Goal: Task Accomplishment & Management: Complete application form

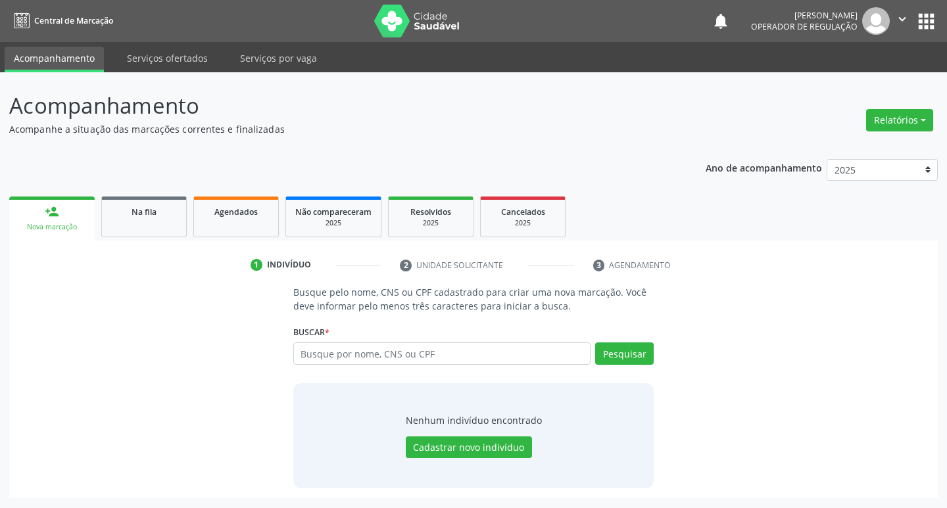
click at [327, 357] on input "text" at bounding box center [442, 353] width 298 height 22
click at [336, 344] on input "text" at bounding box center [442, 353] width 298 height 22
type input "702708650155760"
click at [626, 353] on button "Pesquisar" at bounding box center [624, 353] width 59 height 22
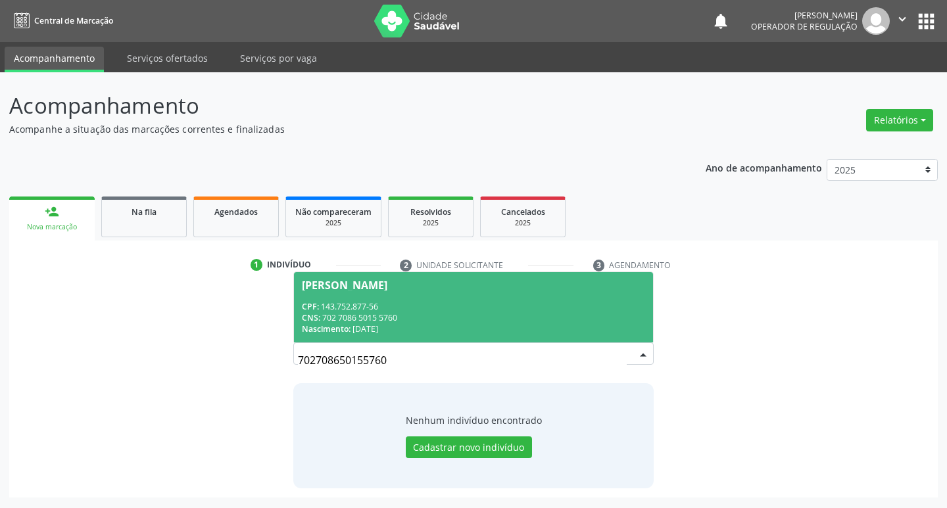
click at [376, 281] on div "Valeria de Moraes Normando" at bounding box center [344, 285] width 85 height 11
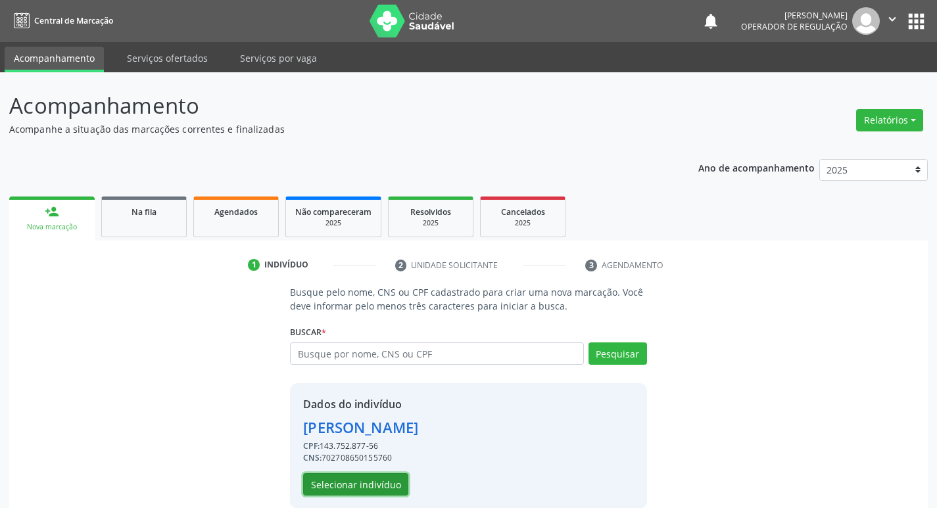
click at [353, 491] on button "Selecionar indivíduo" at bounding box center [355, 484] width 105 height 22
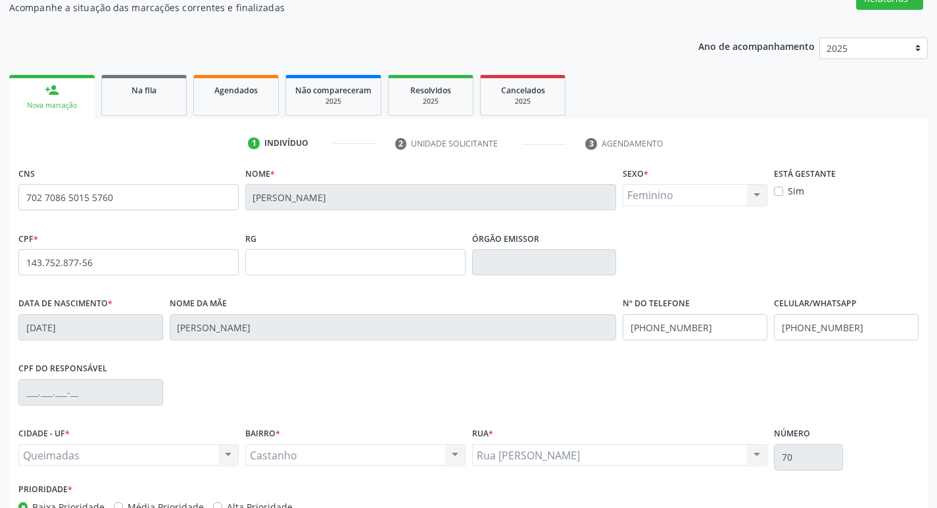
scroll to position [131, 0]
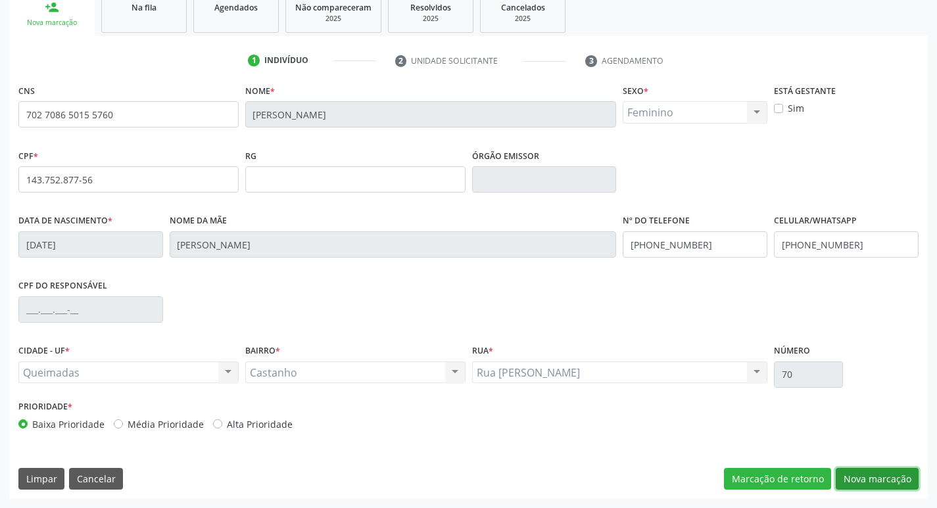
click at [884, 489] on button "Nova marcação" at bounding box center [877, 479] width 83 height 22
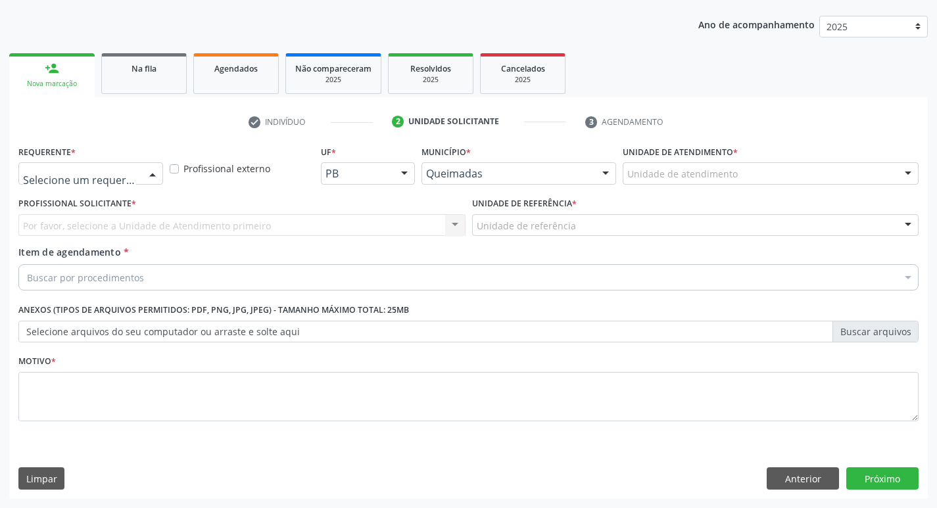
click at [151, 168] on div at bounding box center [153, 174] width 20 height 22
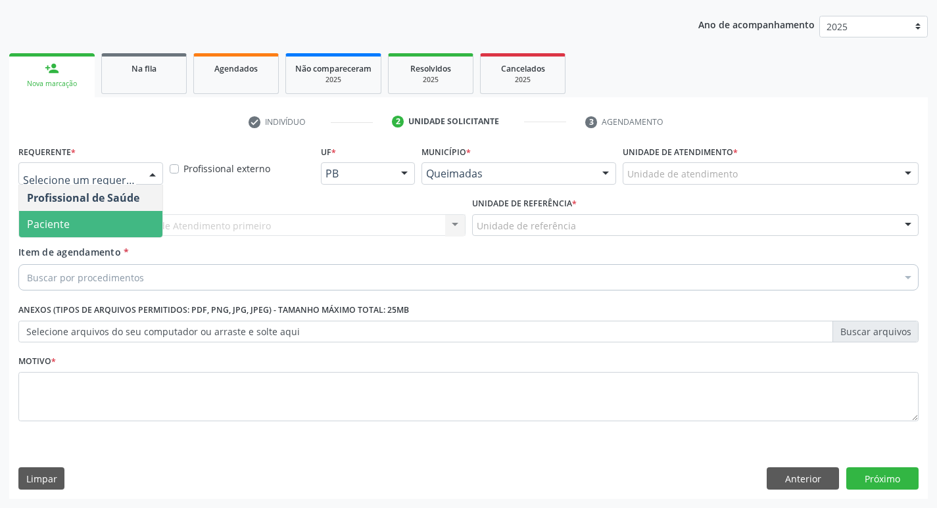
click at [72, 224] on span "Paciente" at bounding box center [90, 224] width 143 height 26
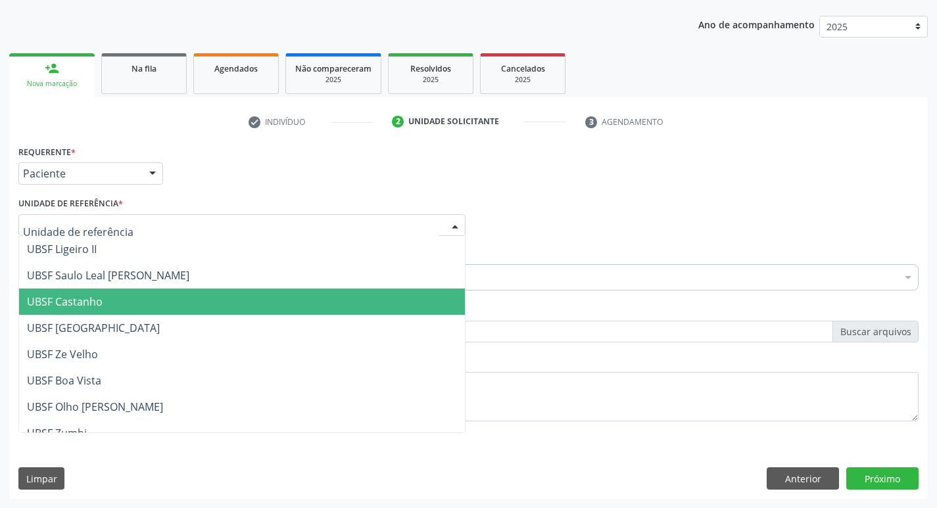
click at [51, 304] on span "UBSF Castanho" at bounding box center [65, 302] width 76 height 14
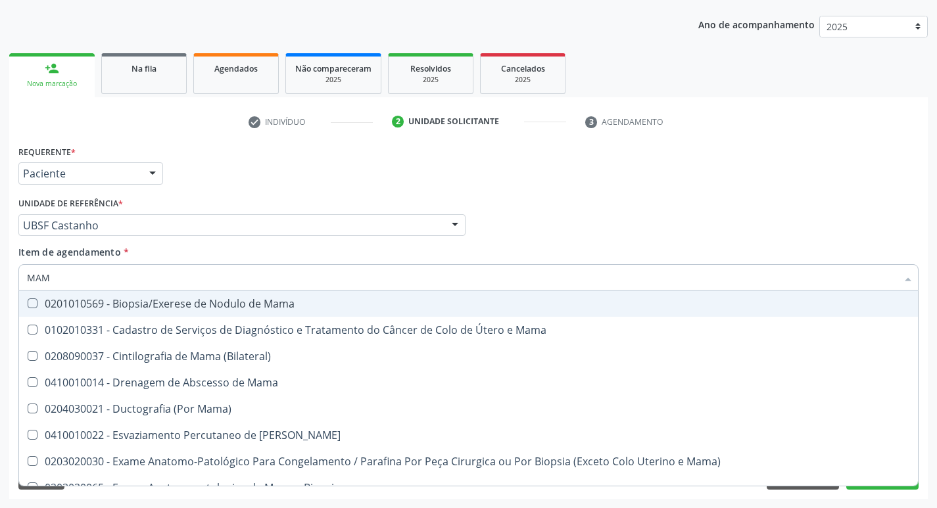
type input "MAMA"
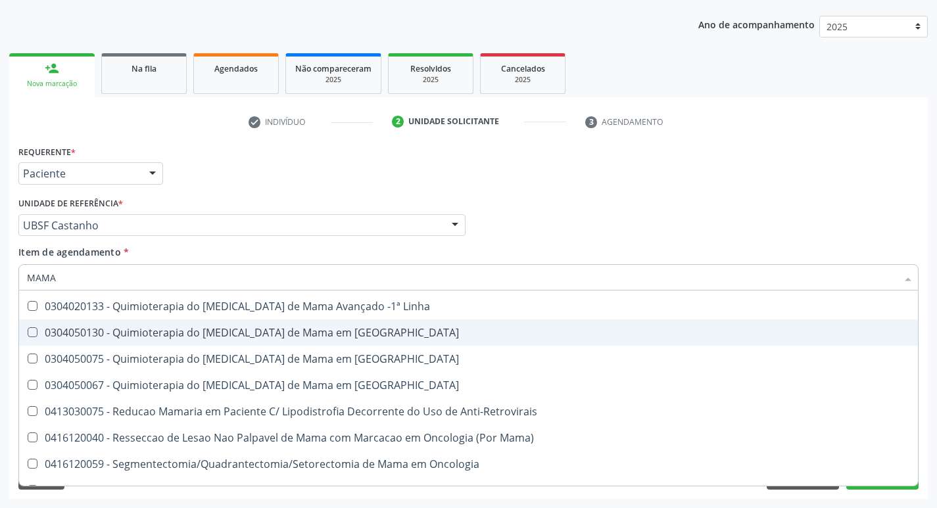
scroll to position [1093, 0]
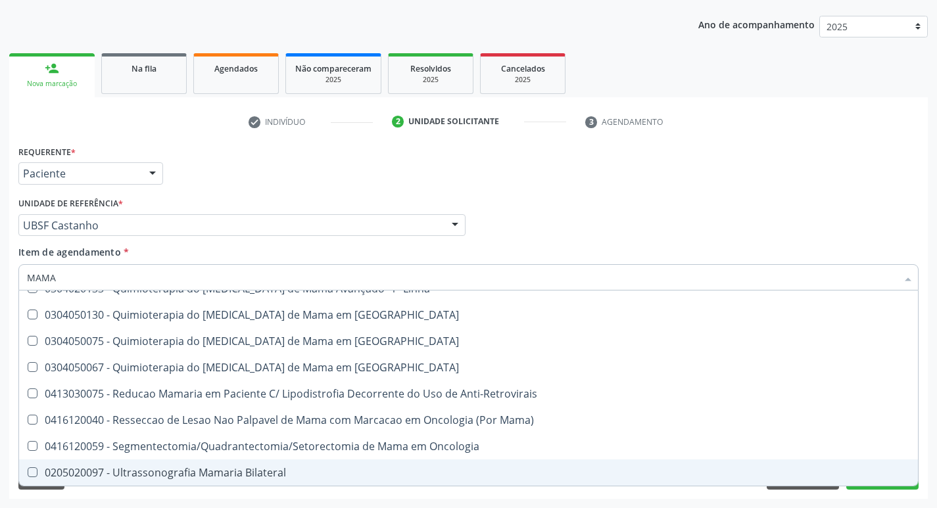
click at [35, 469] on Bilateral at bounding box center [33, 472] width 10 height 10
click at [28, 469] on Bilateral "checkbox" at bounding box center [23, 472] width 9 height 9
checkbox Bilateral "true"
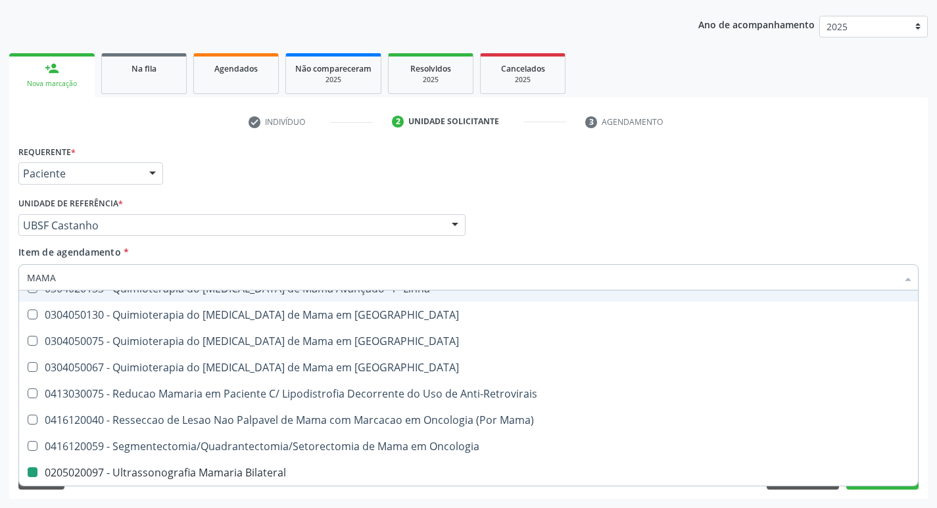
click at [761, 233] on div "Profissional Solicitante Por favor, selecione a Unidade de Atendimento primeiro…" at bounding box center [468, 219] width 907 height 51
checkbox Mama "true"
checkbox Bilateral "false"
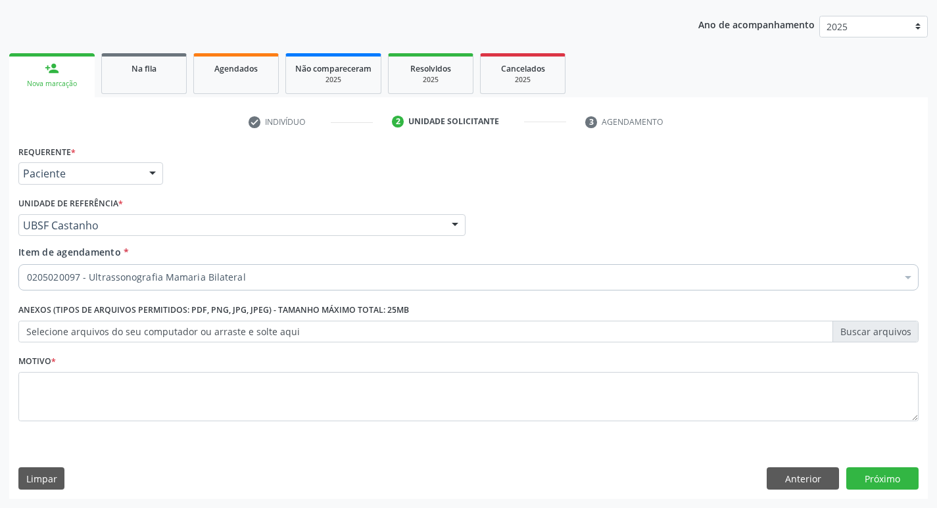
scroll to position [0, 0]
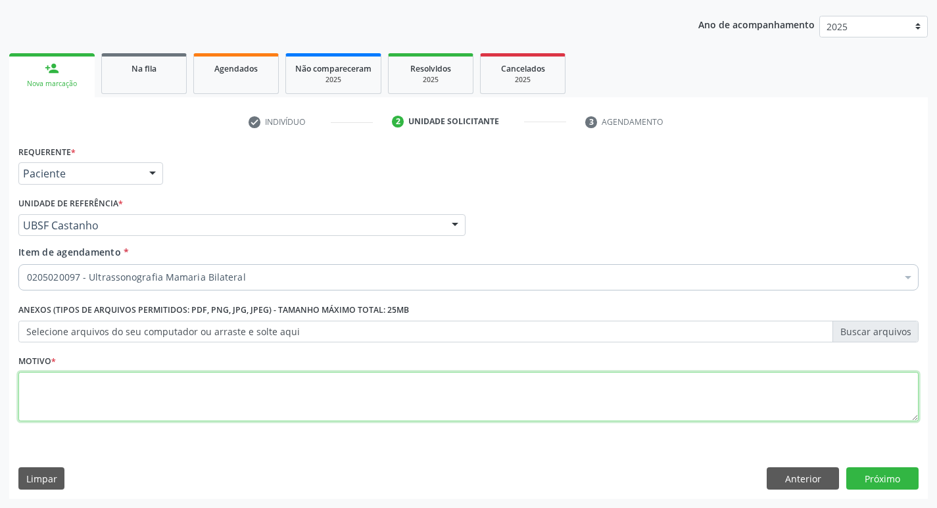
click at [103, 402] on textarea at bounding box center [468, 397] width 900 height 50
type textarea "NODULOS EM AMBAS AS MAMAS"
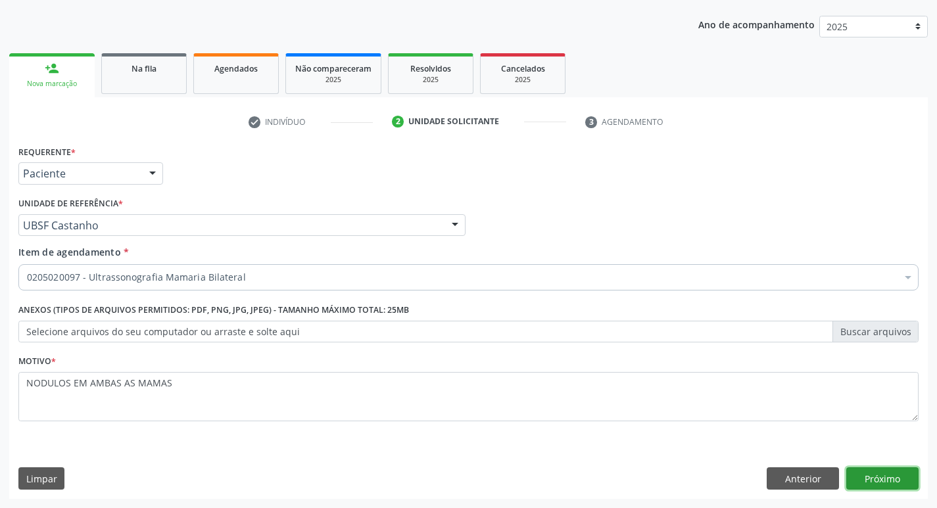
click at [853, 479] on button "Próximo" at bounding box center [882, 478] width 72 height 22
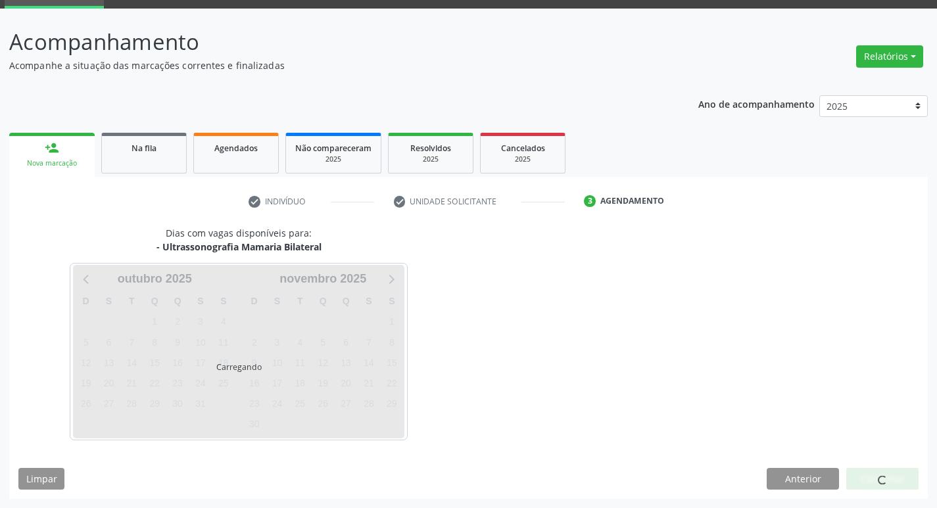
scroll to position [64, 0]
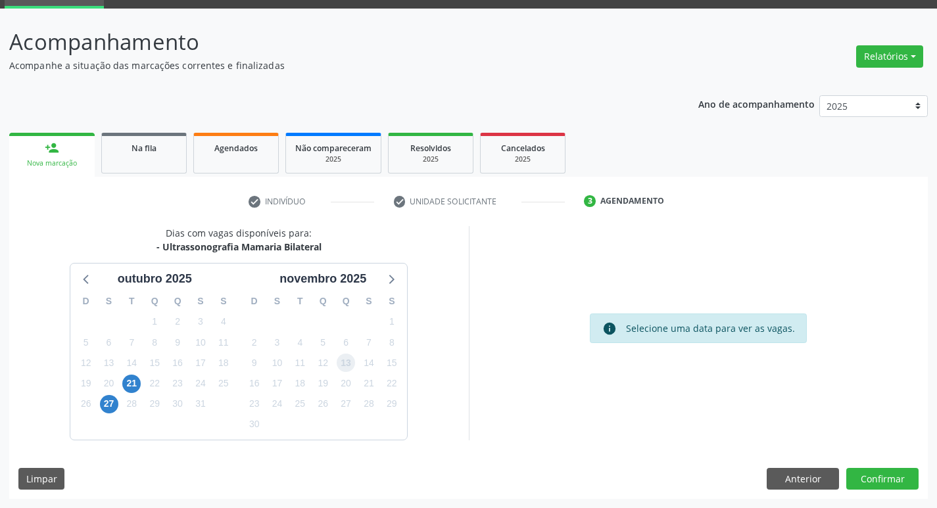
click at [349, 369] on span "13" at bounding box center [346, 363] width 18 height 18
click at [874, 476] on button "Confirmar" at bounding box center [882, 479] width 72 height 22
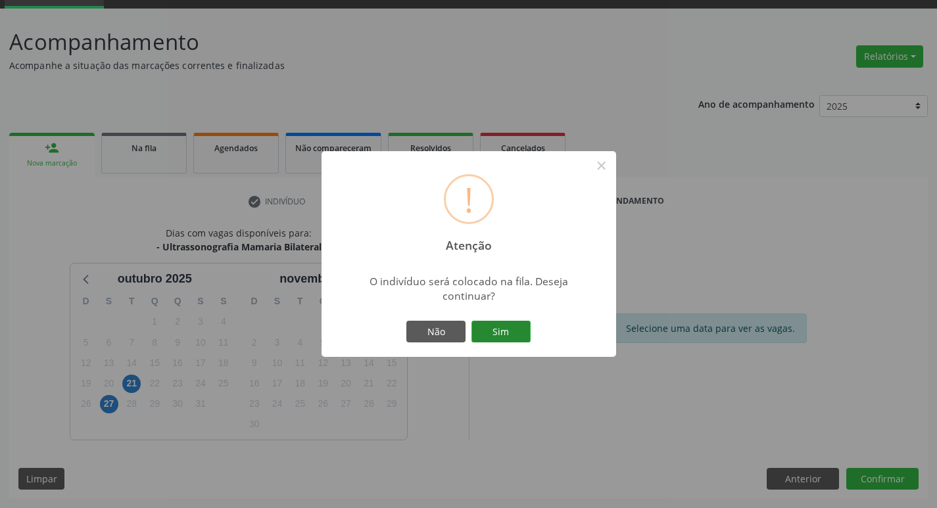
click at [492, 326] on button "Sim" at bounding box center [500, 332] width 59 height 22
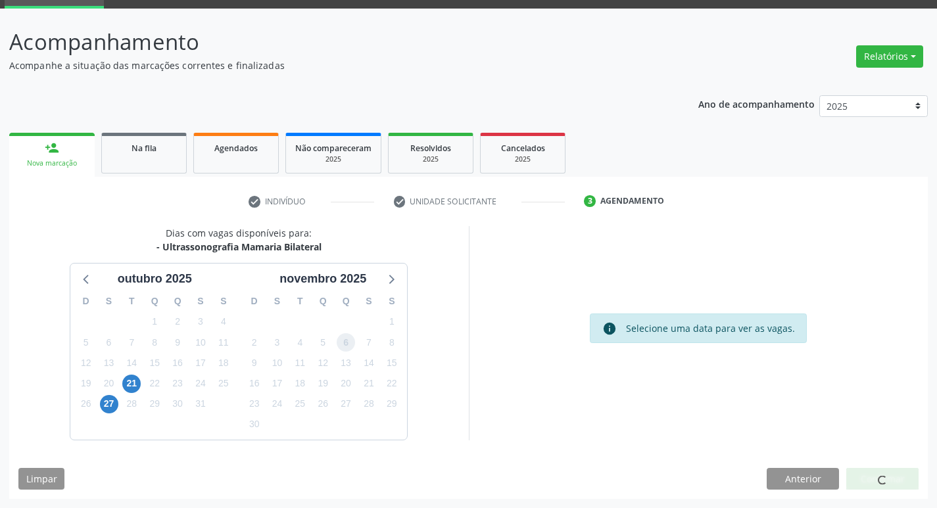
click at [352, 346] on span "6" at bounding box center [346, 342] width 18 height 18
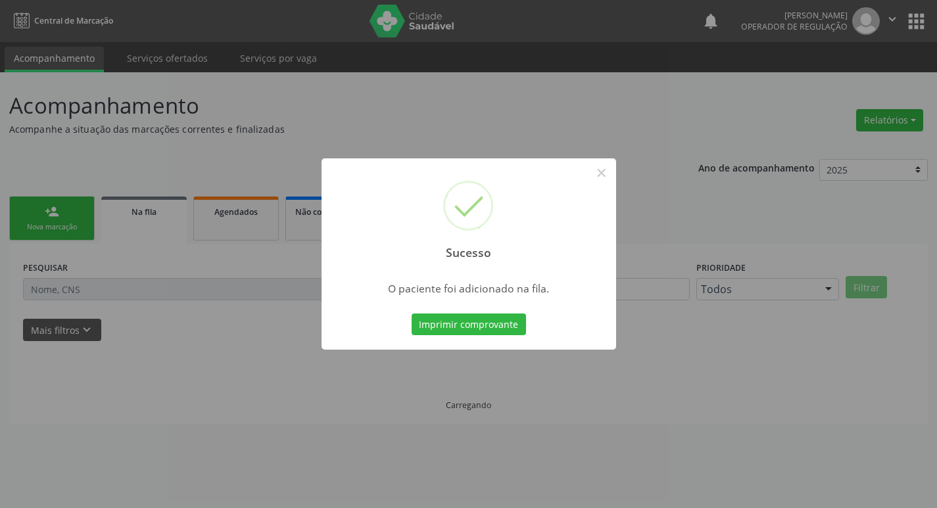
scroll to position [0, 0]
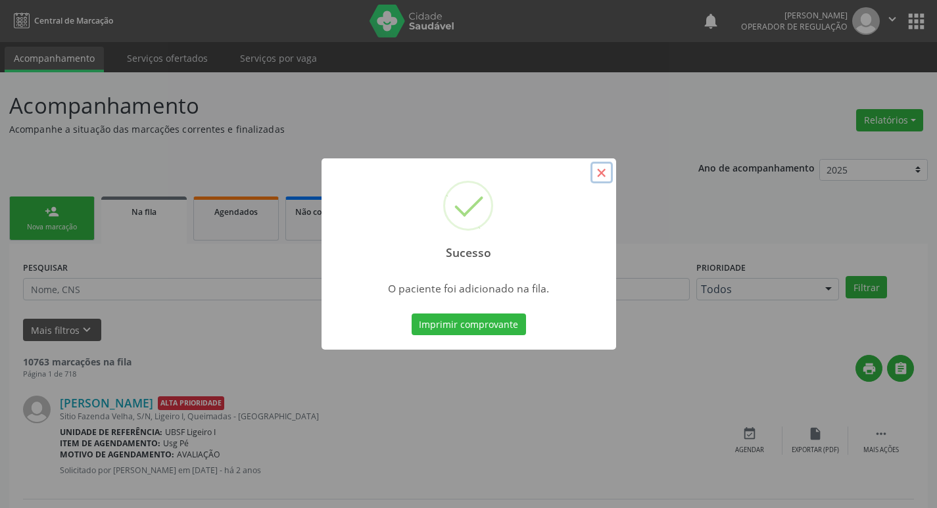
click at [604, 172] on button "×" at bounding box center [601, 173] width 22 height 22
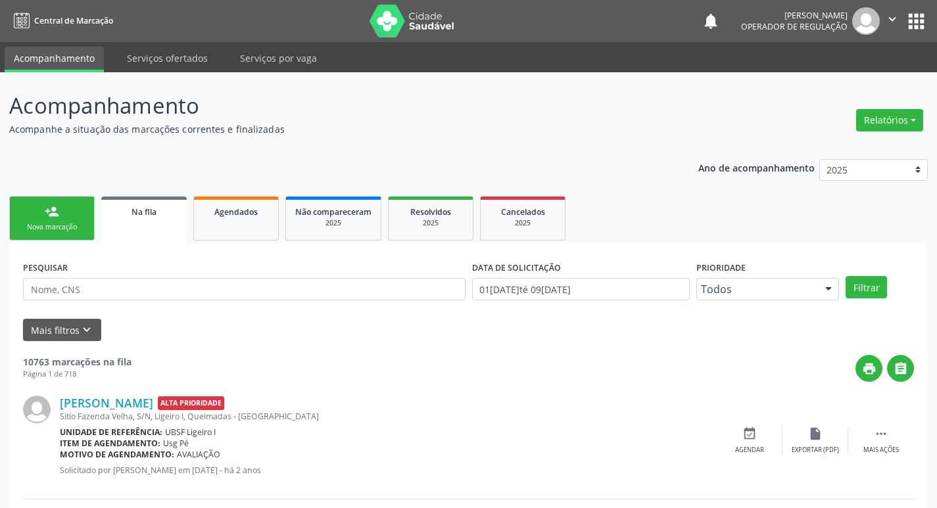
click at [59, 232] on div "Nova marcação" at bounding box center [52, 227] width 66 height 10
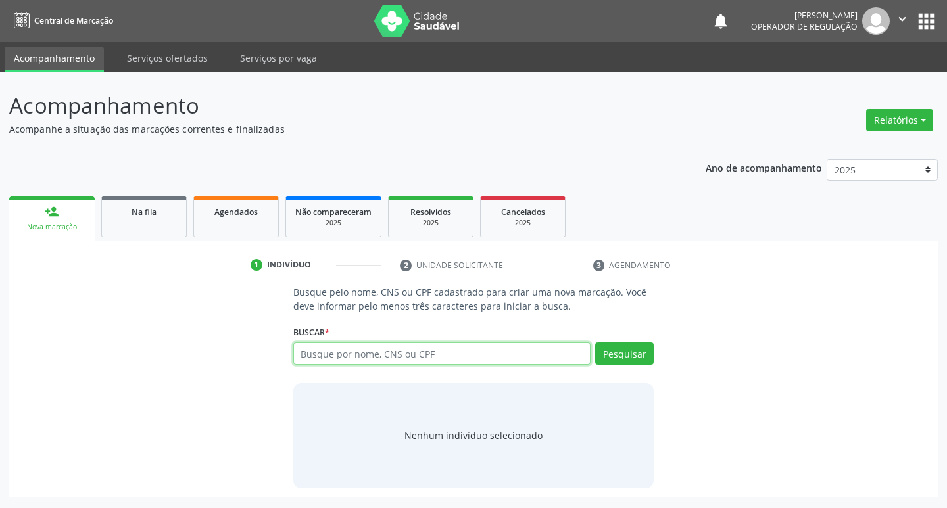
click at [306, 352] on input "text" at bounding box center [442, 353] width 298 height 22
type input "702606711302341"
click at [621, 354] on button "Pesquisar" at bounding box center [624, 353] width 59 height 22
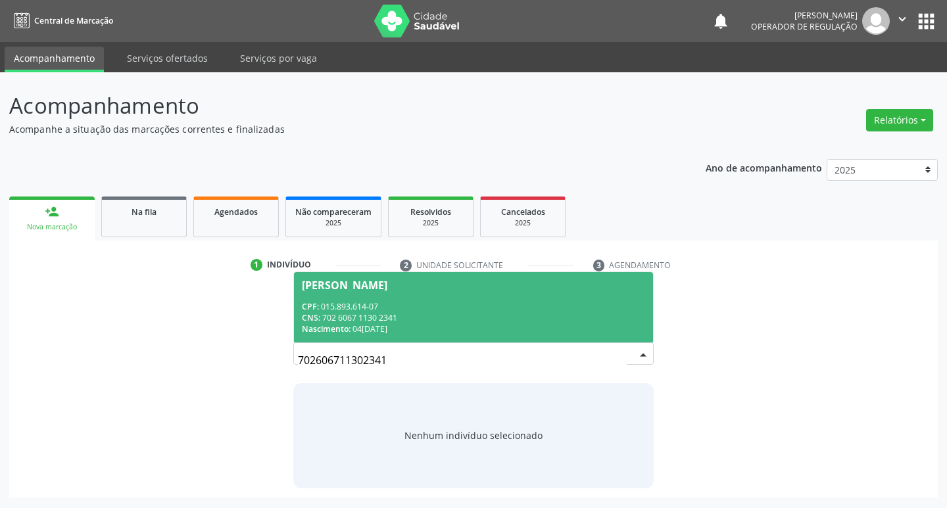
click at [387, 288] on div "Maria Alcione Guedes Augusto" at bounding box center [344, 285] width 85 height 11
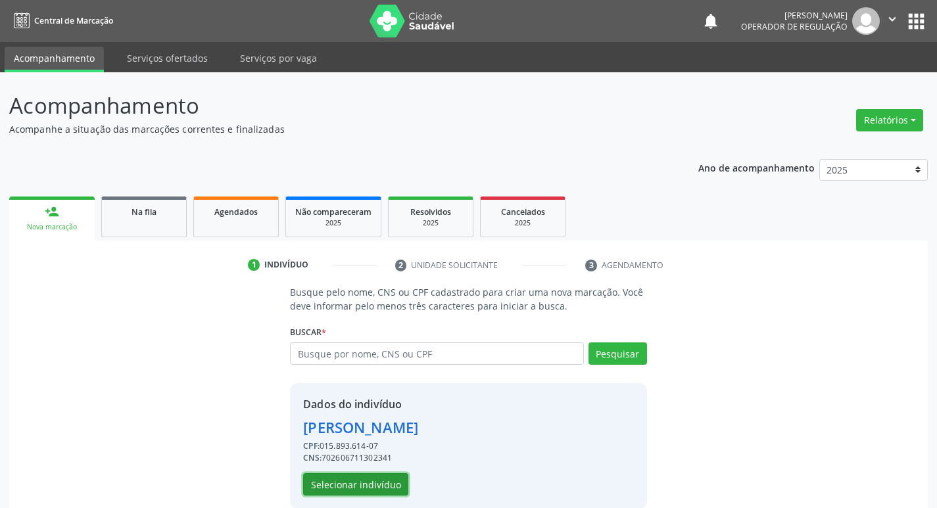
click at [385, 490] on button "Selecionar indivíduo" at bounding box center [355, 484] width 105 height 22
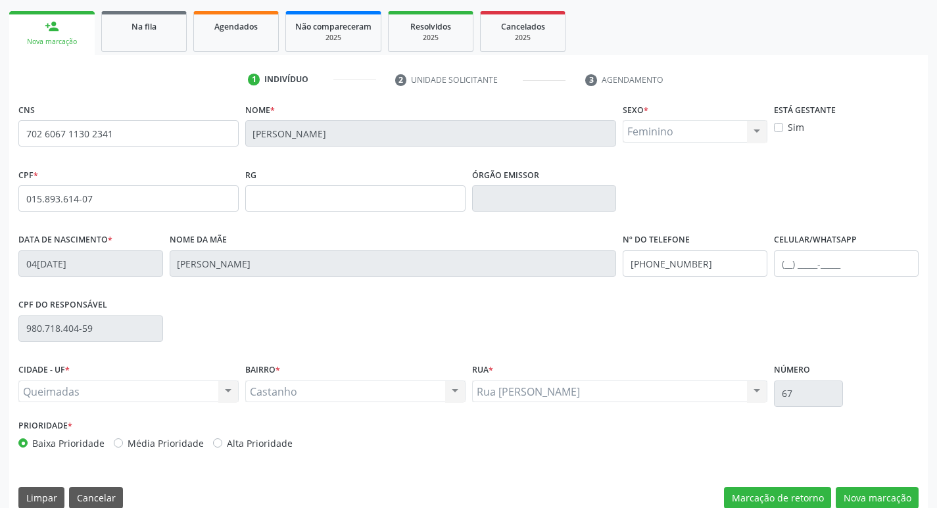
scroll to position [204, 0]
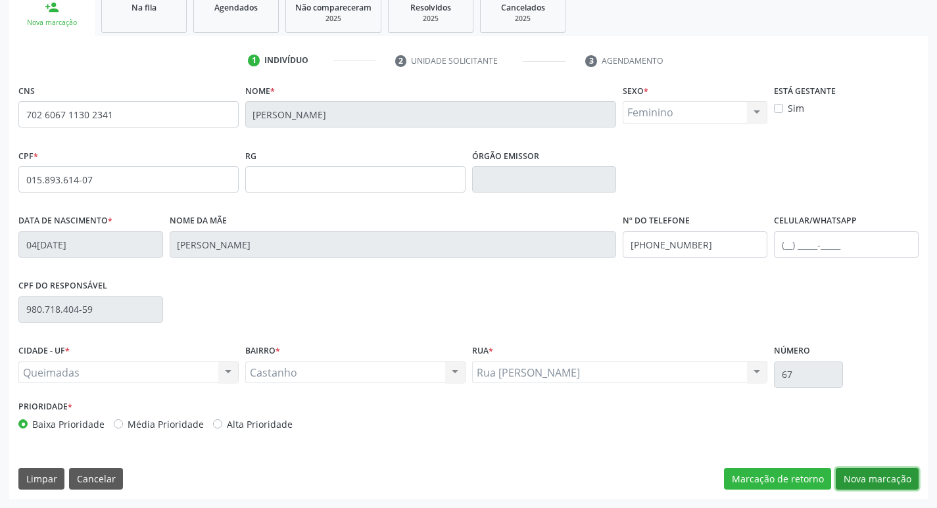
click at [883, 479] on button "Nova marcação" at bounding box center [877, 479] width 83 height 22
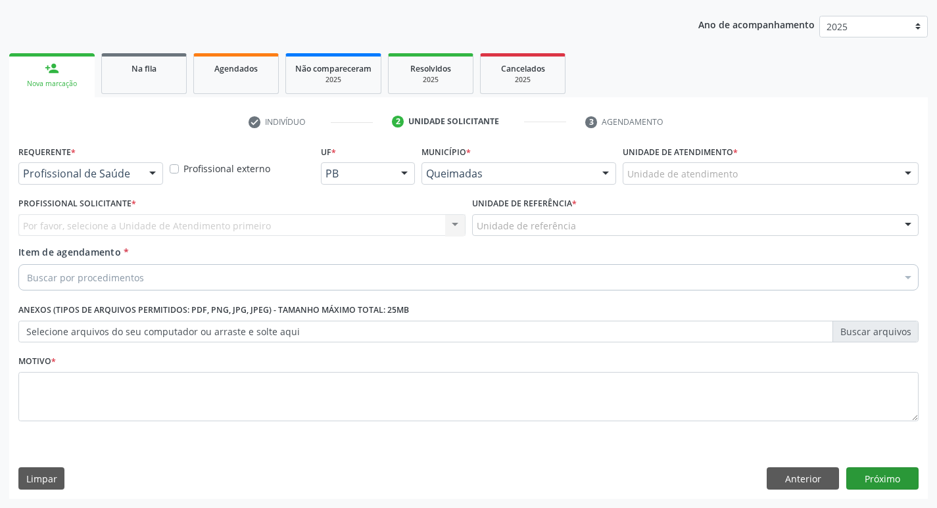
scroll to position [143, 0]
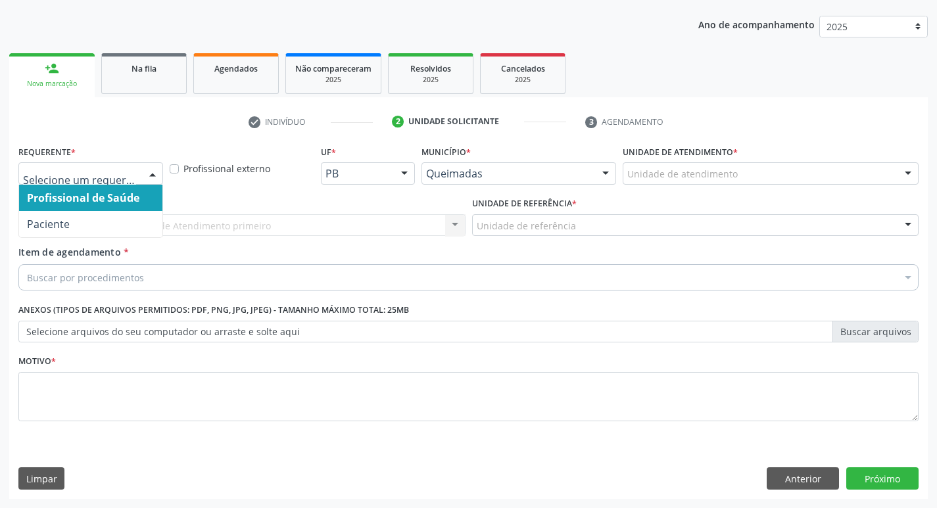
click at [156, 168] on div at bounding box center [153, 174] width 20 height 22
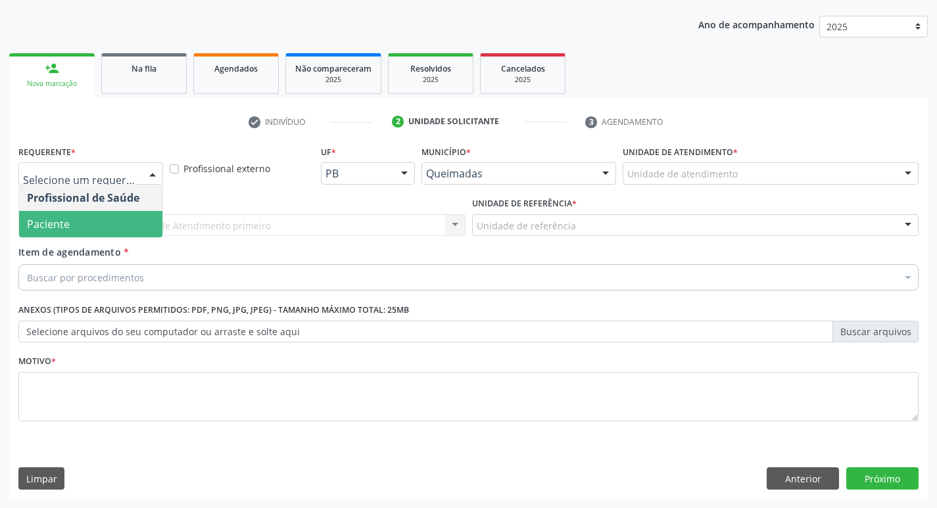
click at [92, 217] on span "Paciente" at bounding box center [90, 224] width 143 height 26
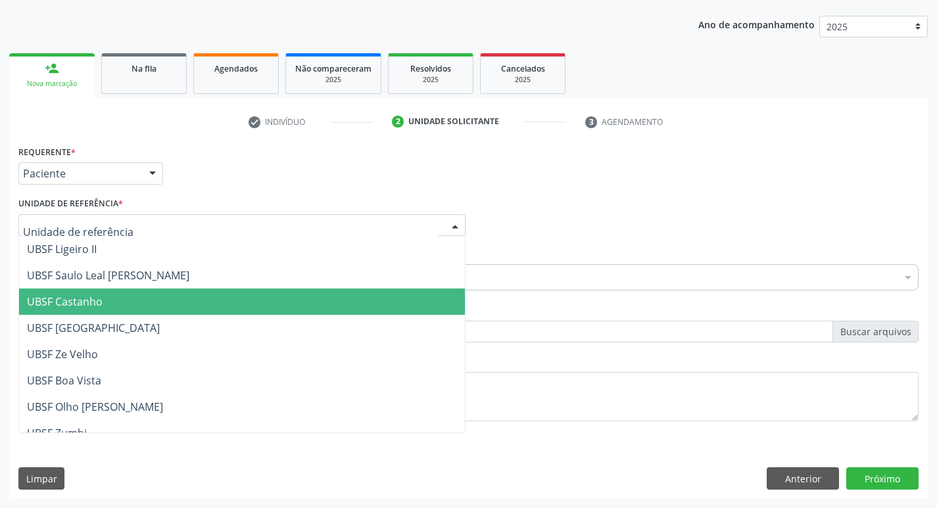
click at [95, 301] on span "UBSF Castanho" at bounding box center [65, 302] width 76 height 14
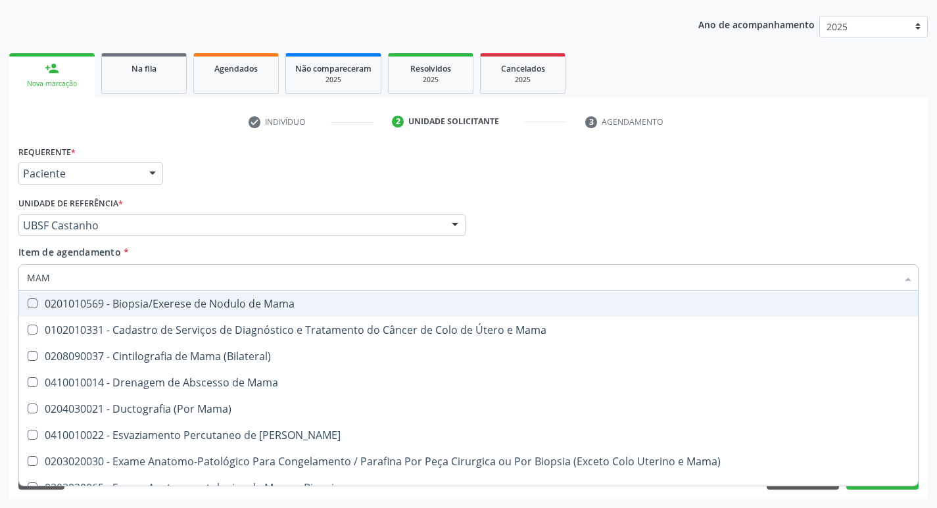
type input "MAMA"
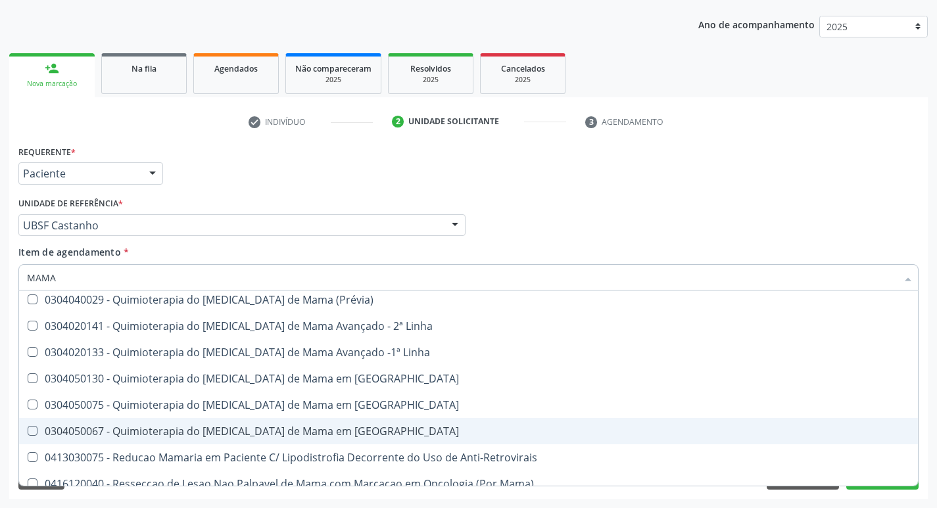
scroll to position [1093, 0]
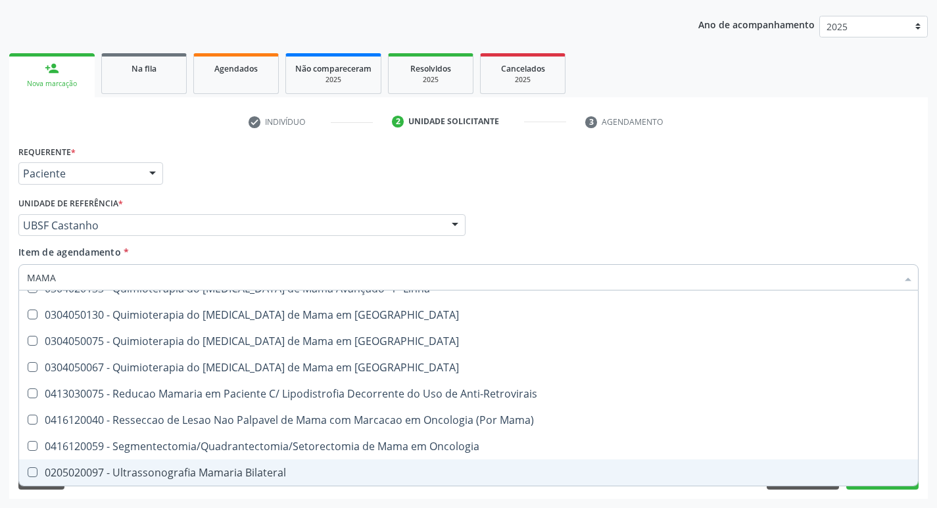
click at [30, 473] on Bilateral at bounding box center [33, 472] width 10 height 10
click at [28, 473] on Bilateral "checkbox" at bounding box center [23, 472] width 9 height 9
checkbox Bilateral "true"
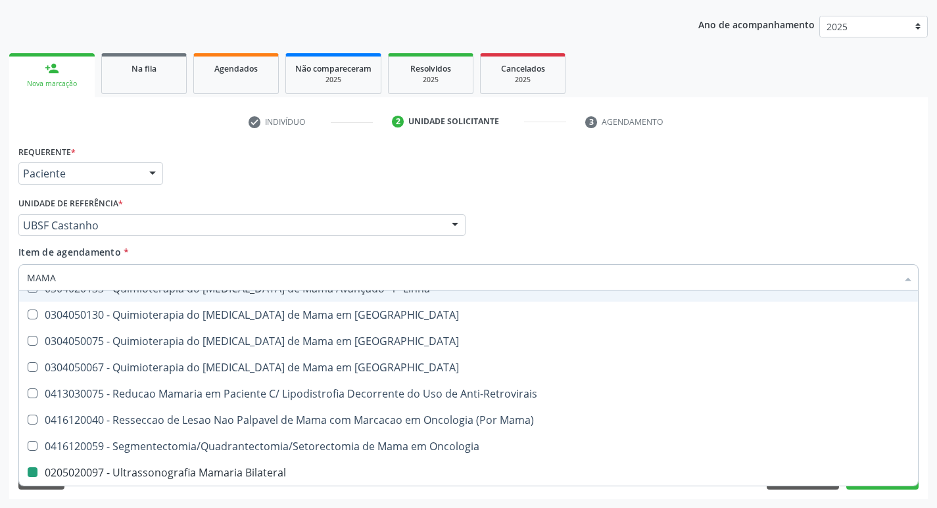
click at [650, 227] on div "Profissional Solicitante Por favor, selecione a Unidade de Atendimento primeiro…" at bounding box center [468, 219] width 907 height 51
checkbox Mama "true"
checkbox Bilateral "false"
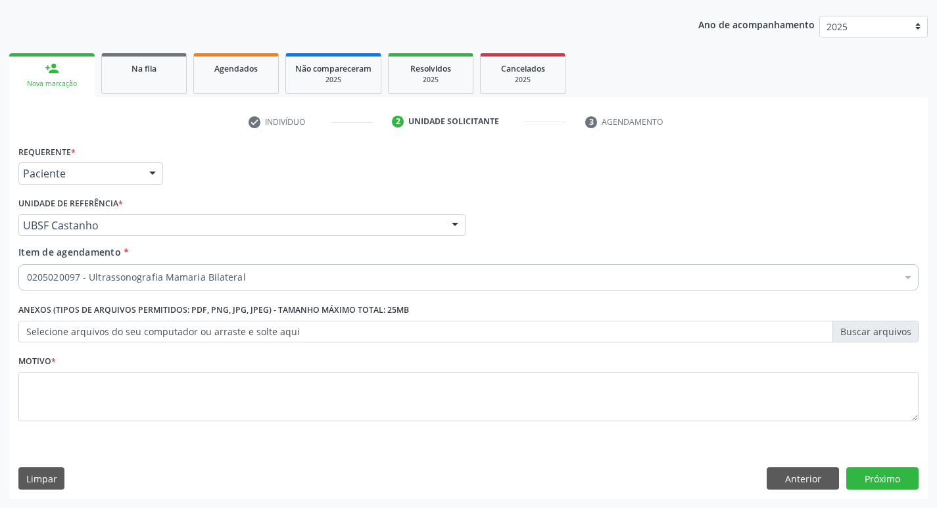
scroll to position [0, 0]
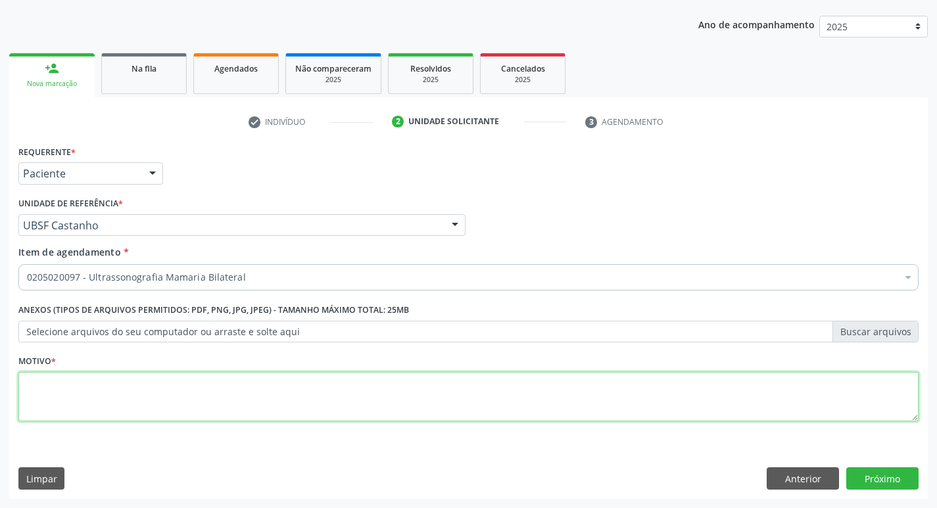
click at [56, 386] on textarea at bounding box center [468, 397] width 900 height 50
type textarea "ROTINA"
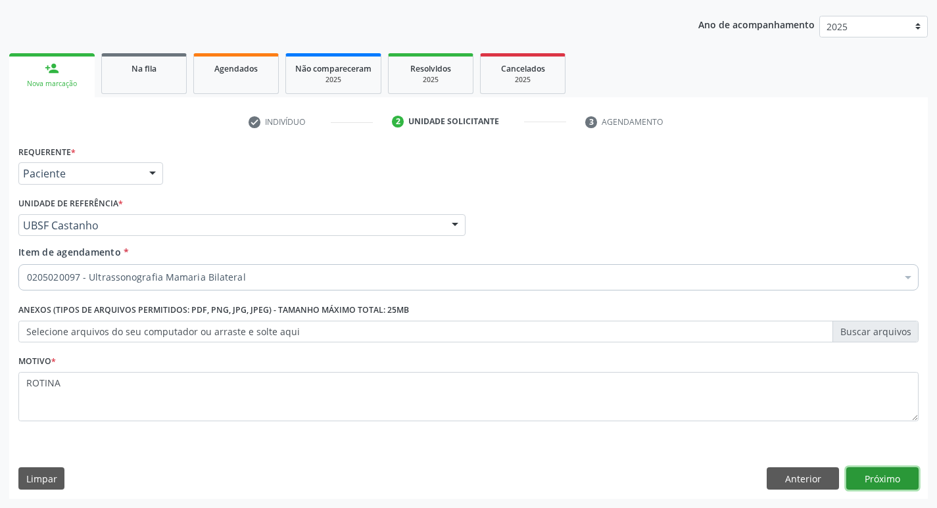
click at [875, 484] on button "Próximo" at bounding box center [882, 478] width 72 height 22
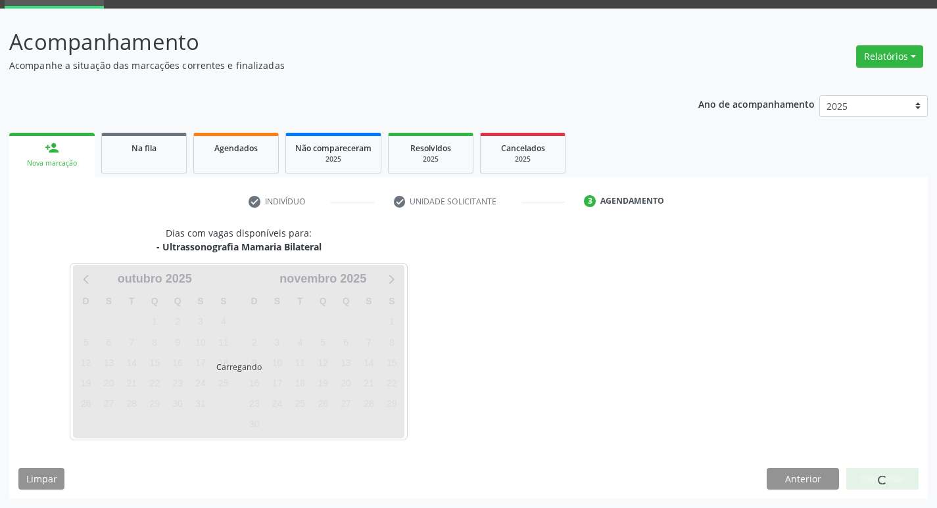
scroll to position [64, 0]
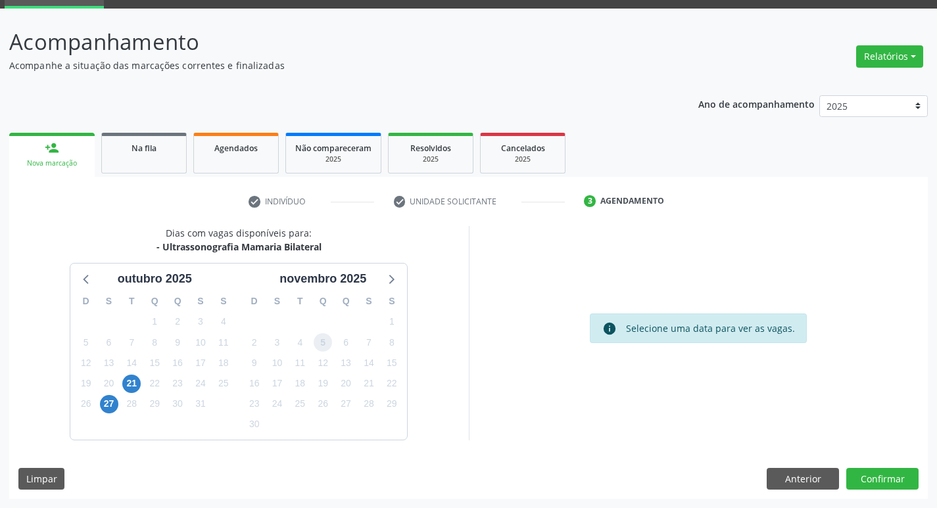
click at [322, 350] on span "5" at bounding box center [323, 342] width 18 height 18
click at [324, 369] on span "12" at bounding box center [323, 363] width 18 height 18
click at [895, 479] on button "Confirmar" at bounding box center [882, 479] width 72 height 22
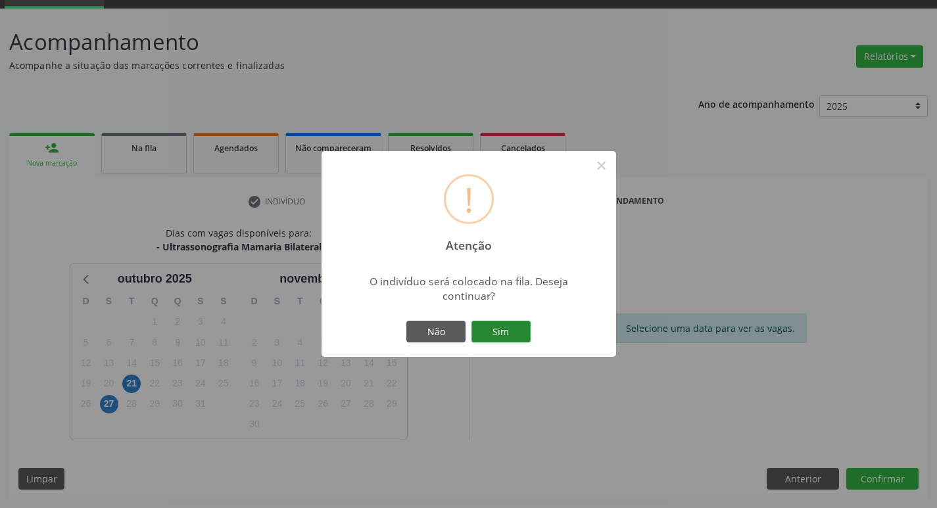
click at [503, 331] on button "Sim" at bounding box center [500, 332] width 59 height 22
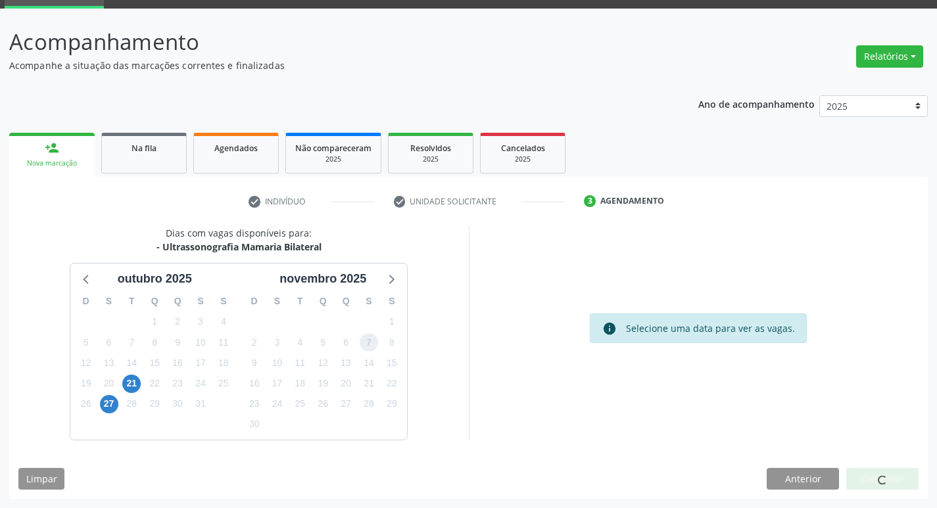
click at [364, 337] on span "7" at bounding box center [369, 342] width 18 height 18
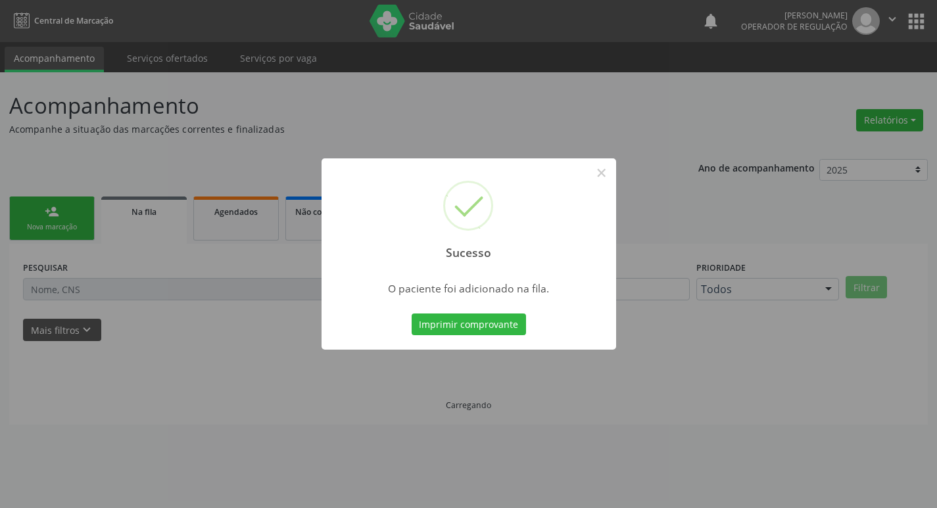
scroll to position [0, 0]
click at [605, 179] on button "×" at bounding box center [606, 173] width 22 height 22
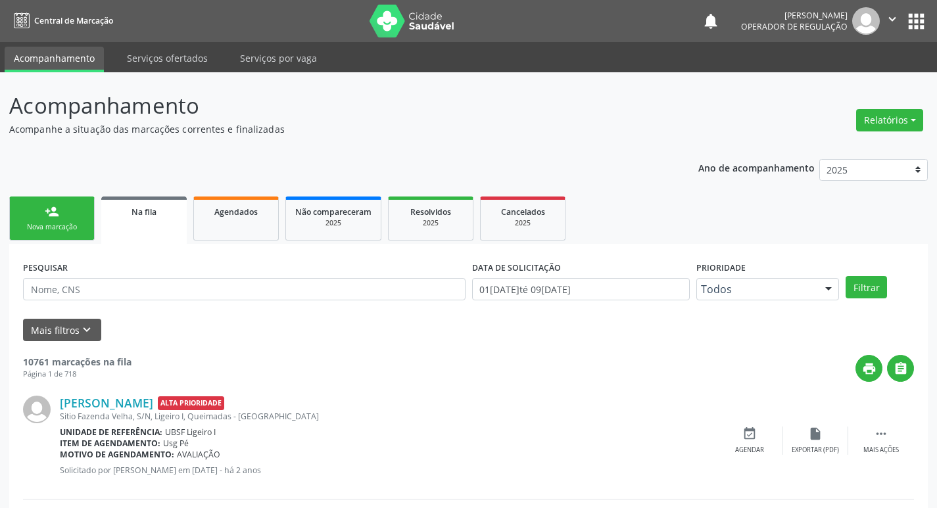
click at [66, 204] on link "person_add Nova marcação" at bounding box center [51, 219] width 85 height 44
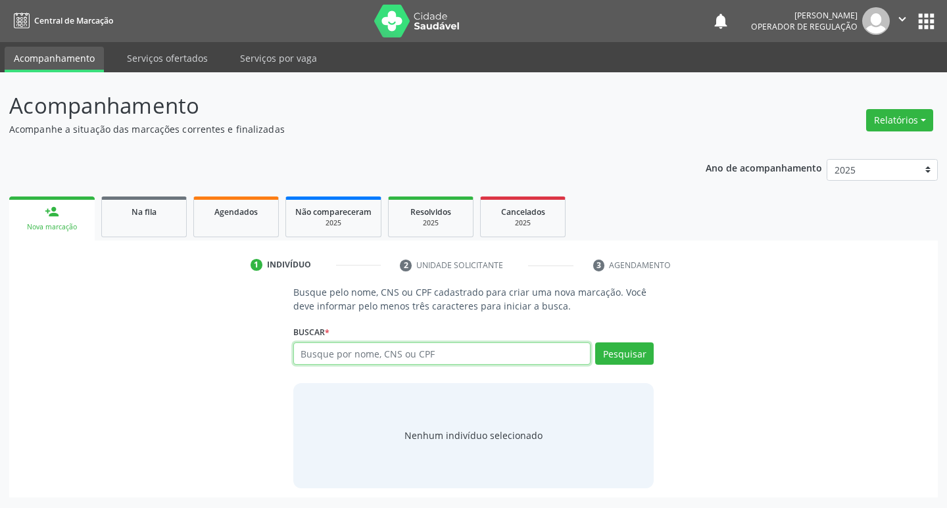
click at [328, 350] on input "text" at bounding box center [442, 353] width 298 height 22
type input "702603721310743"
click at [631, 355] on button "Pesquisar" at bounding box center [624, 353] width 59 height 22
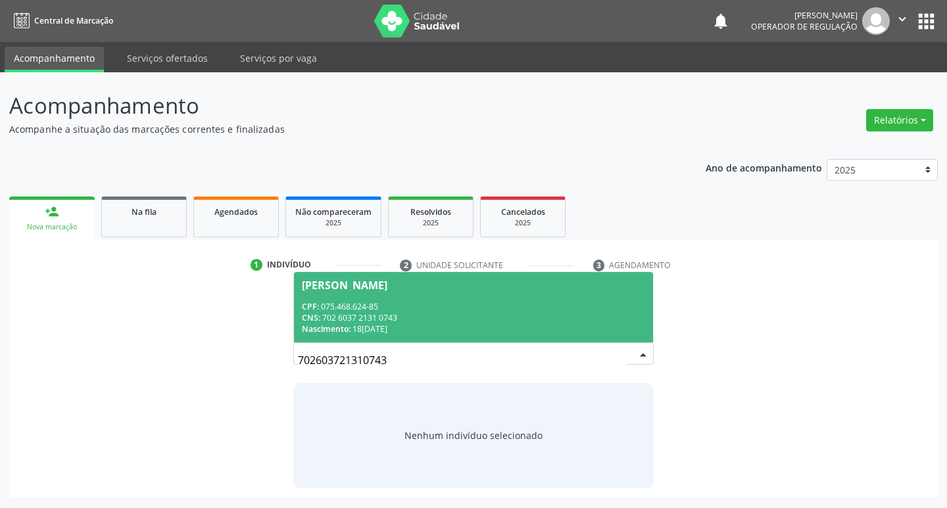
click at [376, 286] on div "Susigrey Nascimento da Silva" at bounding box center [344, 285] width 85 height 11
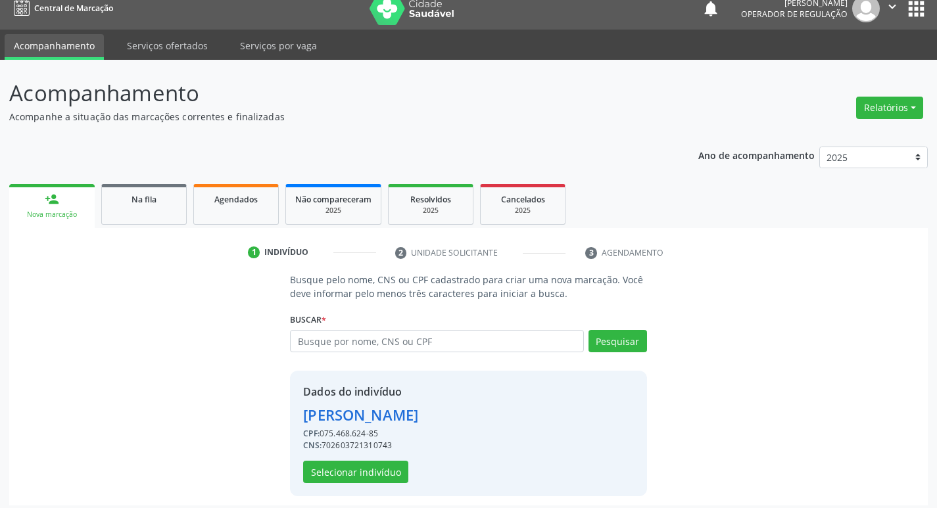
scroll to position [19, 0]
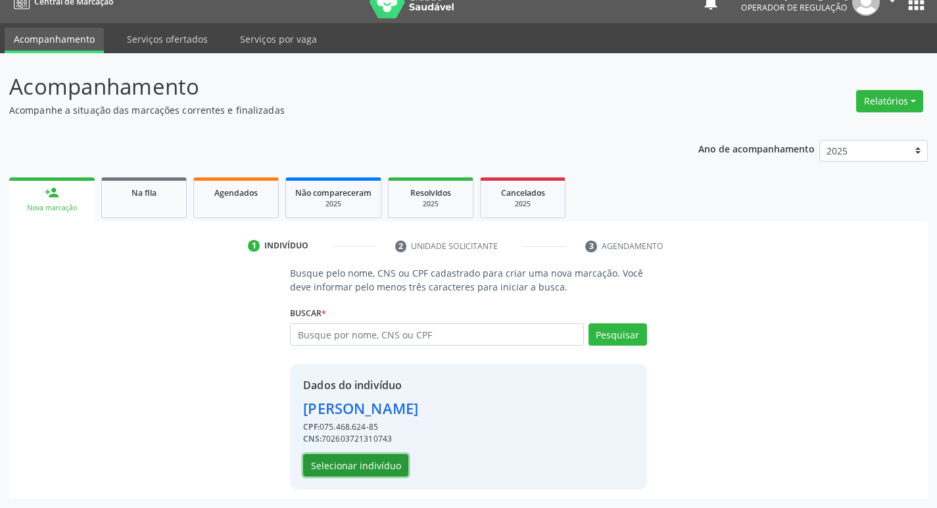
click at [369, 464] on button "Selecionar indivíduo" at bounding box center [355, 465] width 105 height 22
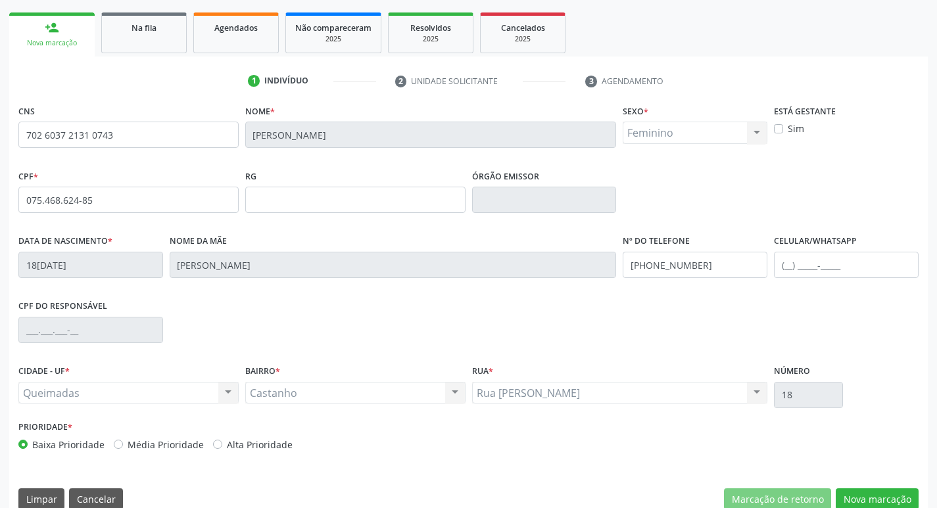
scroll to position [204, 0]
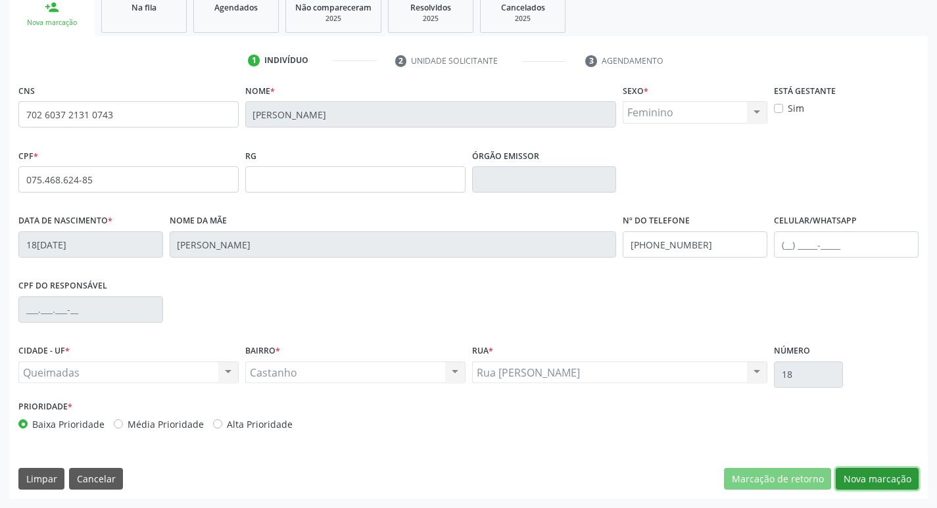
click at [863, 475] on button "Nova marcação" at bounding box center [877, 479] width 83 height 22
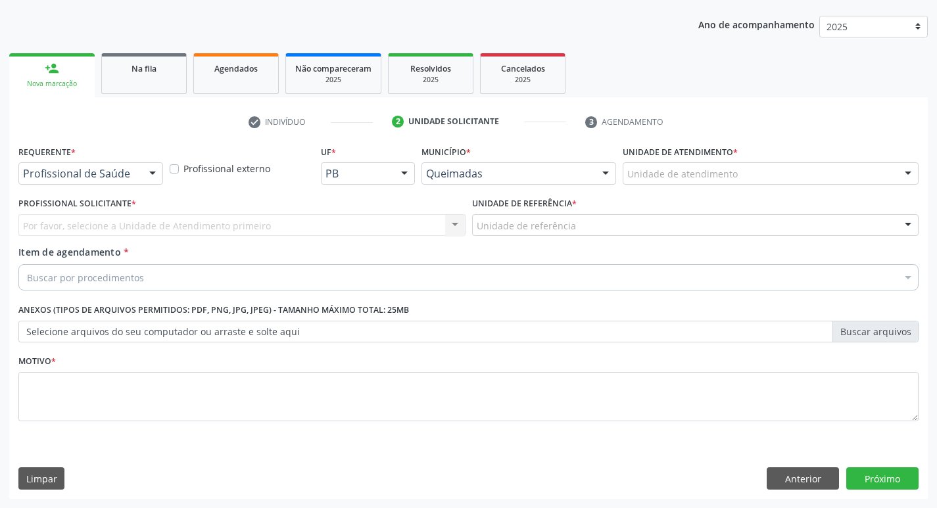
scroll to position [143, 0]
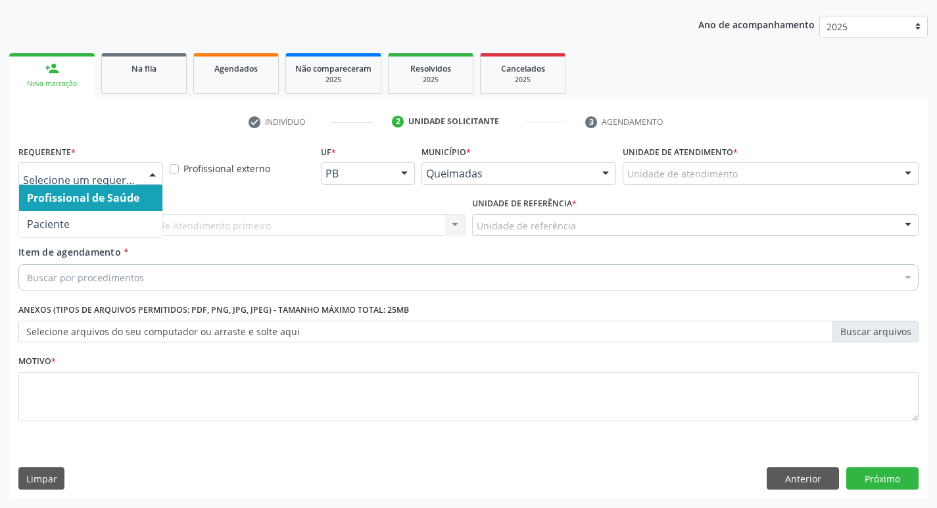
click at [158, 163] on div at bounding box center [153, 174] width 20 height 22
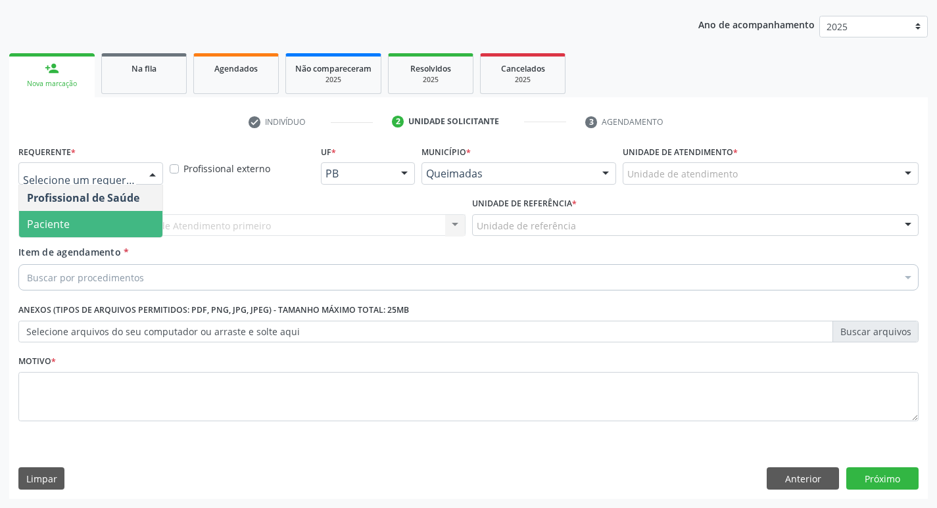
click at [103, 225] on span "Paciente" at bounding box center [90, 224] width 143 height 26
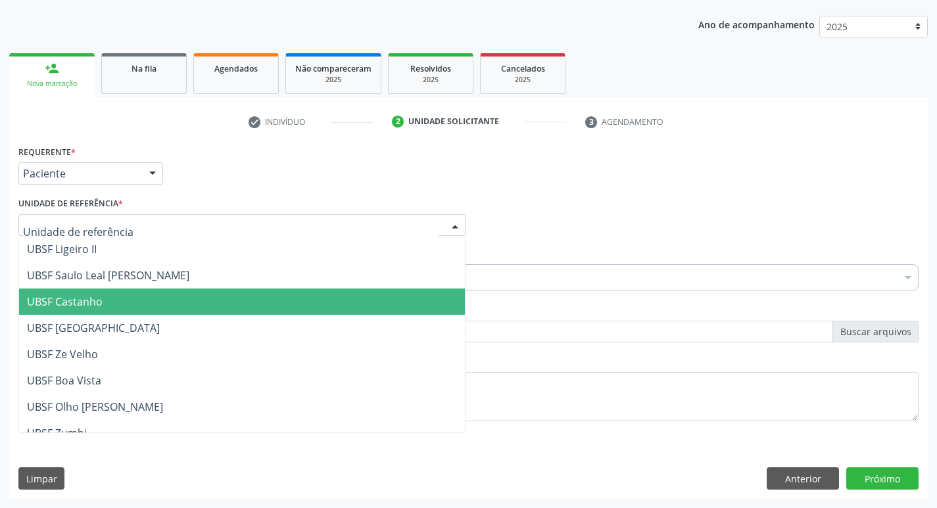
click at [76, 302] on span "UBSF Castanho" at bounding box center [65, 302] width 76 height 14
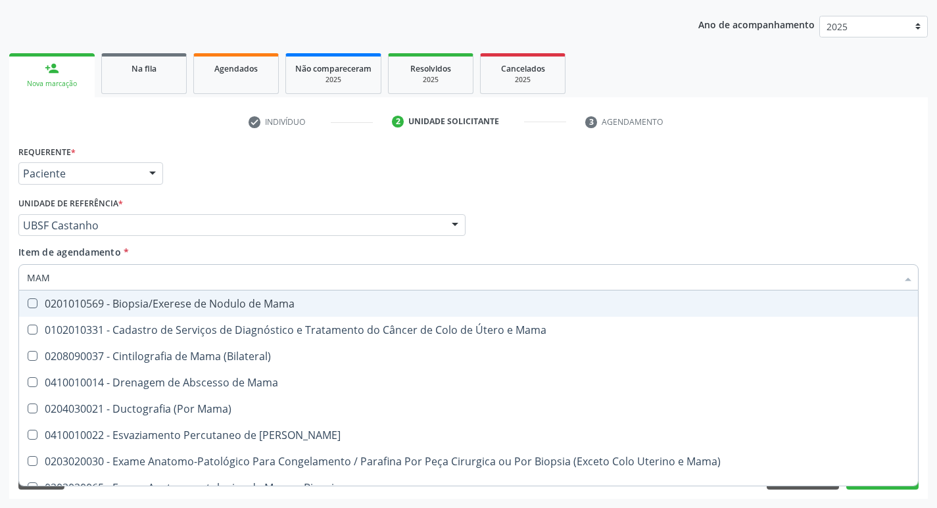
type input "MAMA"
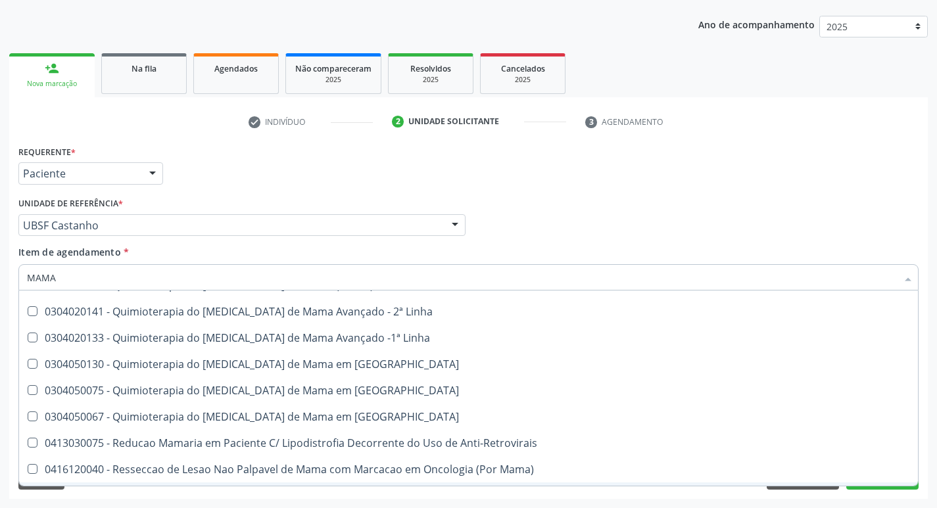
scroll to position [1093, 0]
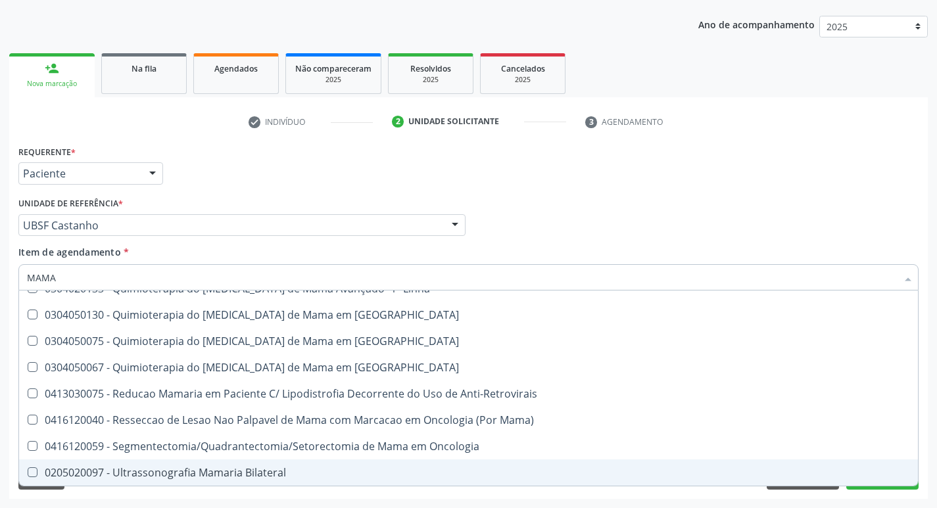
click at [34, 472] on Bilateral at bounding box center [33, 472] width 10 height 10
click at [28, 472] on Bilateral "checkbox" at bounding box center [23, 472] width 9 height 9
checkbox Bilateral "true"
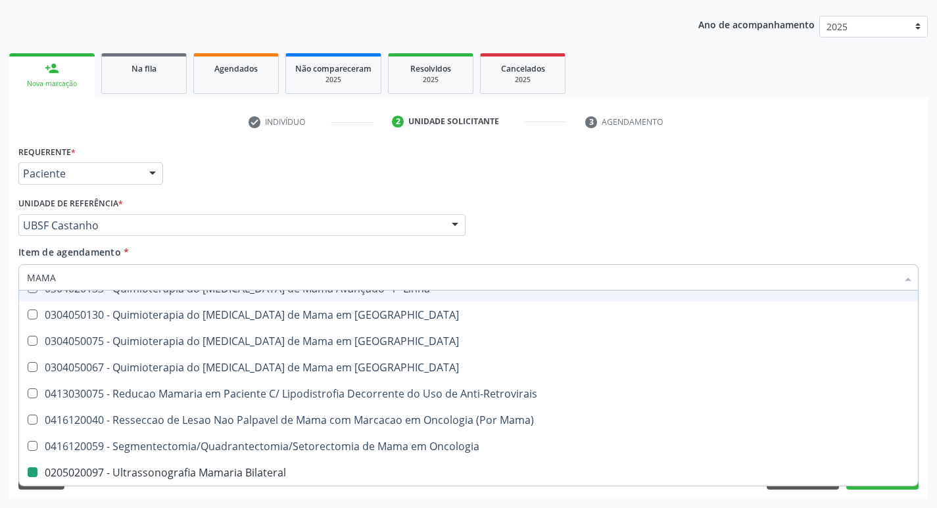
click at [557, 237] on div "Profissional Solicitante Por favor, selecione a Unidade de Atendimento primeiro…" at bounding box center [468, 219] width 907 height 51
checkbox Mama "true"
checkbox Bilateral "false"
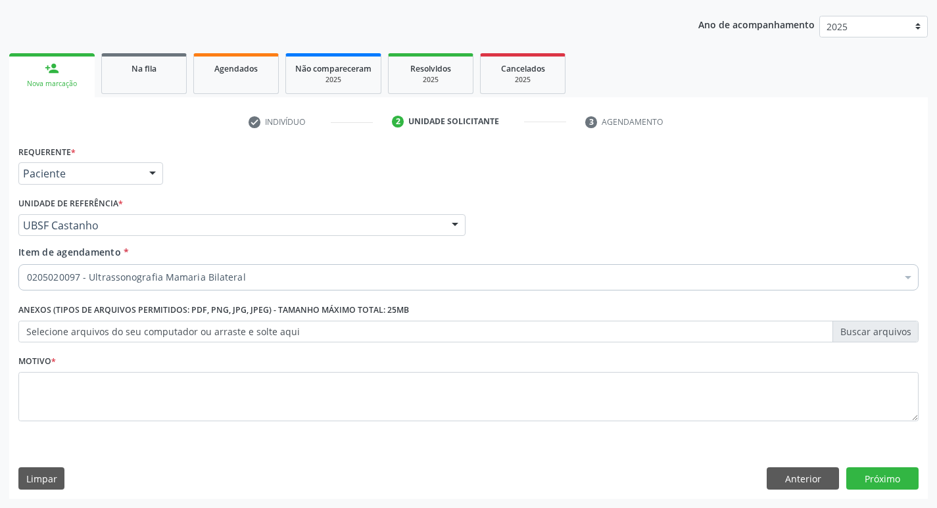
scroll to position [0, 0]
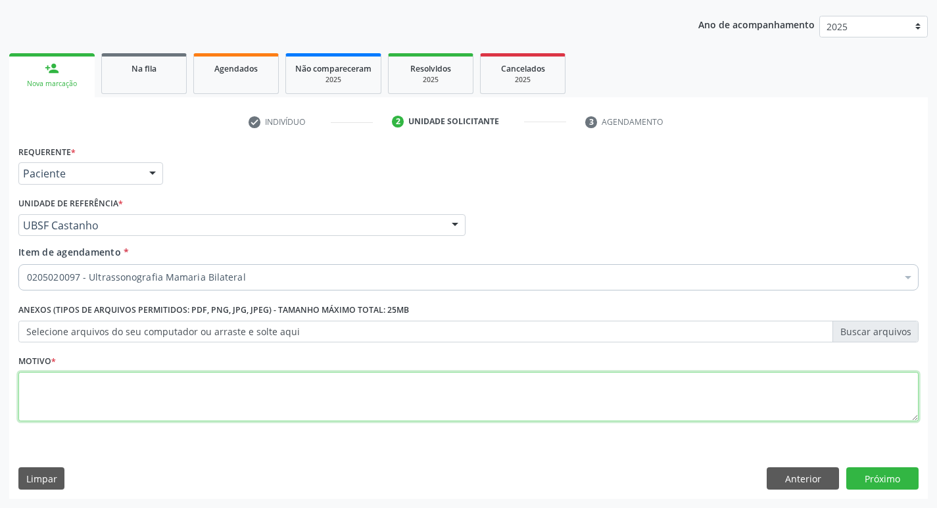
click at [33, 381] on textarea at bounding box center [468, 397] width 900 height 50
type textarea "ROTINA DA MULHER"
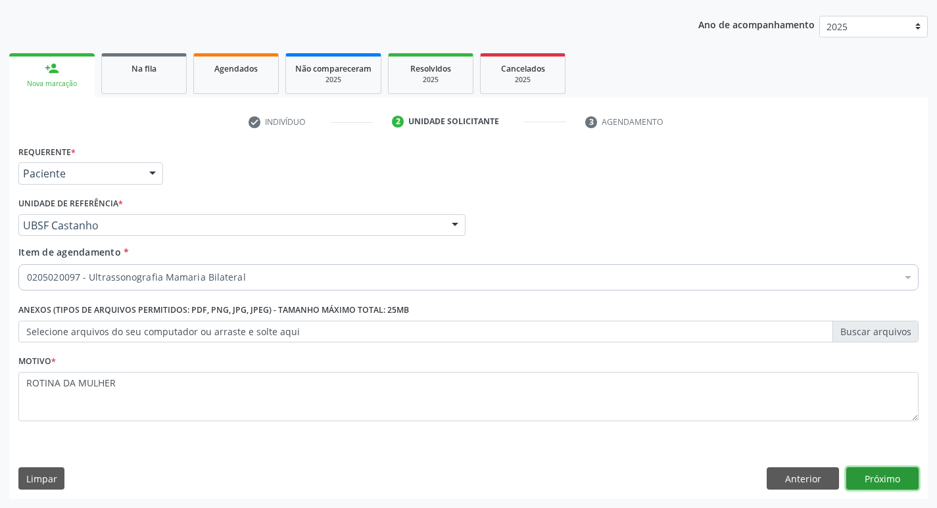
click at [866, 478] on button "Próximo" at bounding box center [882, 478] width 72 height 22
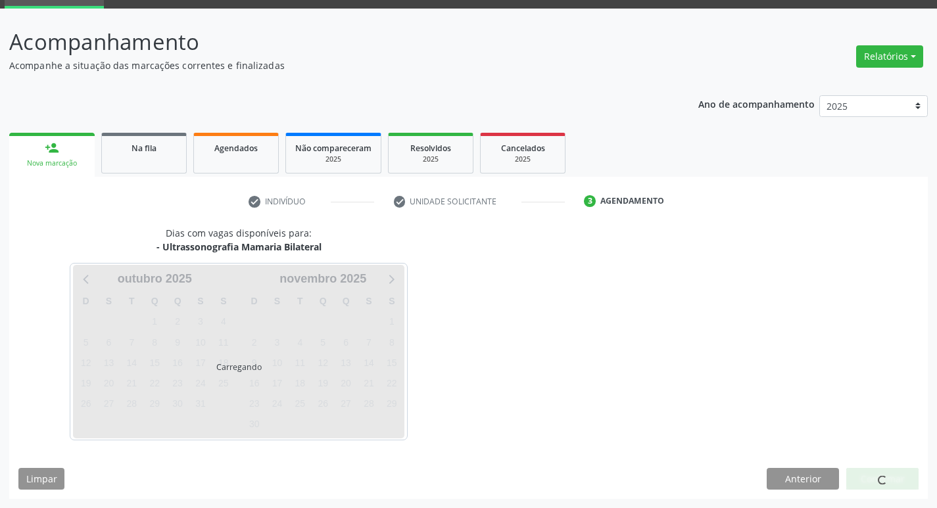
scroll to position [64, 0]
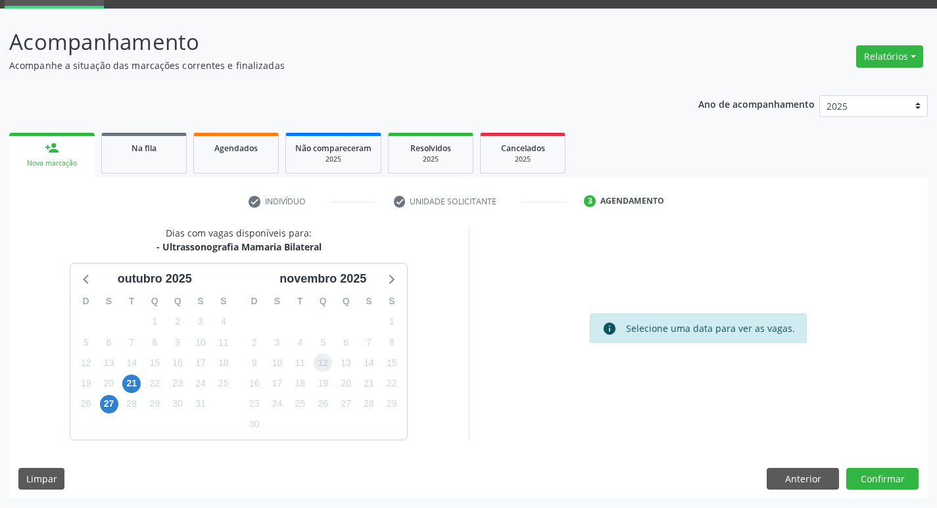
click at [321, 364] on span "12" at bounding box center [323, 363] width 18 height 18
click at [871, 484] on button "Confirmar" at bounding box center [882, 479] width 72 height 22
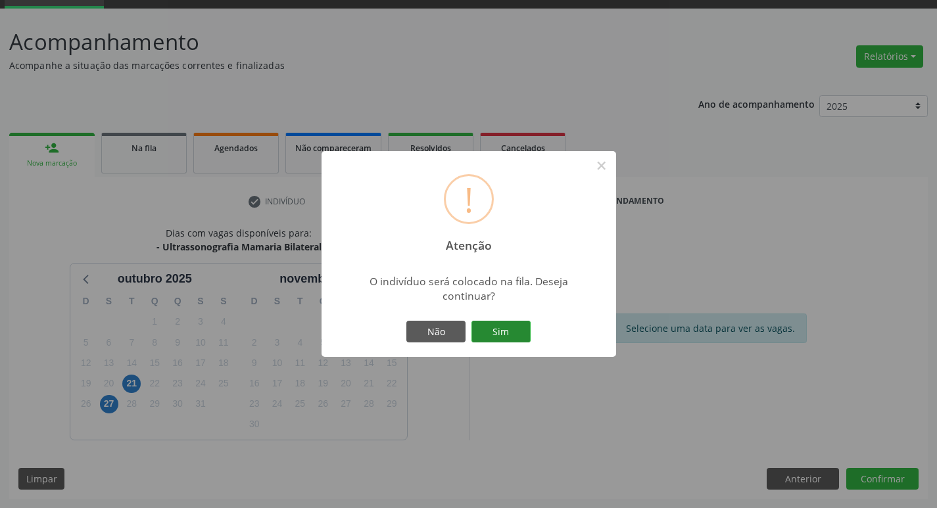
click at [514, 333] on button "Sim" at bounding box center [500, 332] width 59 height 22
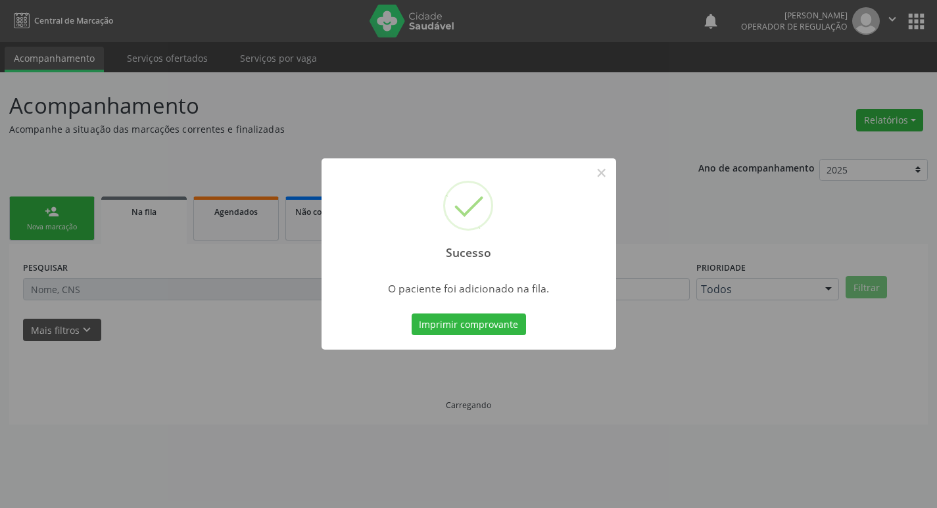
scroll to position [0, 0]
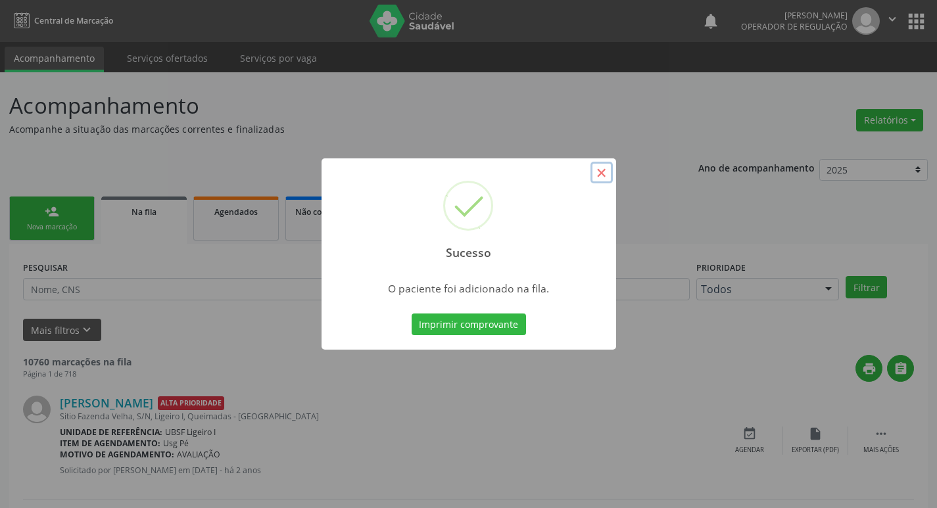
click at [605, 181] on button "×" at bounding box center [601, 173] width 22 height 22
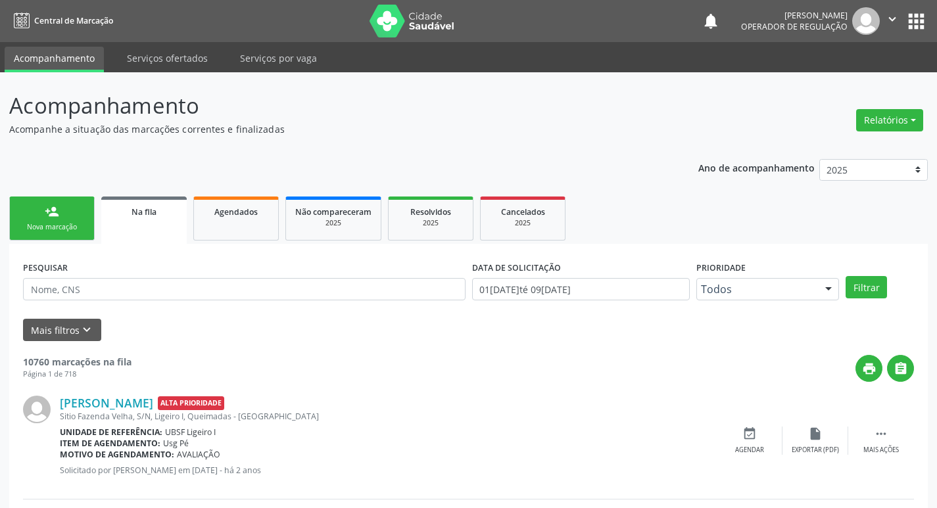
click at [27, 219] on link "person_add Nova marcação" at bounding box center [51, 219] width 85 height 44
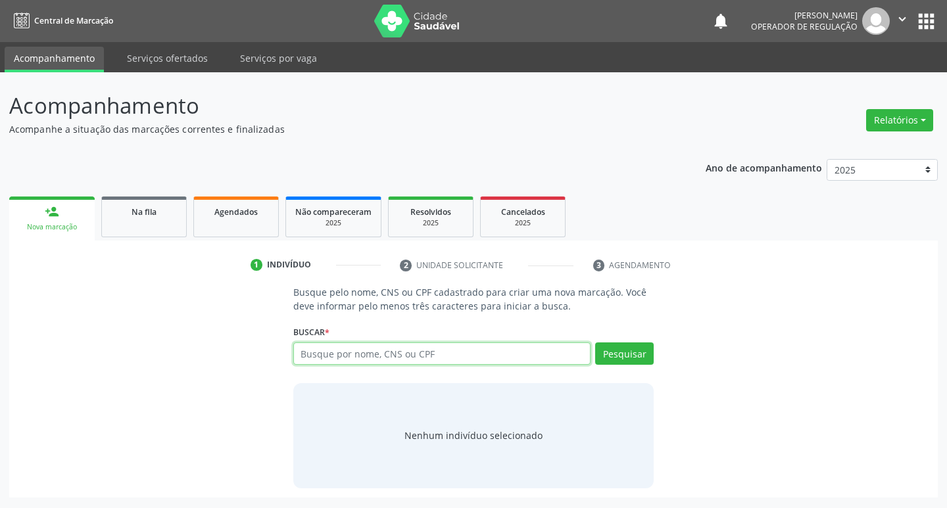
click at [349, 348] on input "text" at bounding box center [442, 353] width 298 height 22
type input "709209283767132"
click at [618, 351] on button "Pesquisar" at bounding box center [624, 353] width 59 height 22
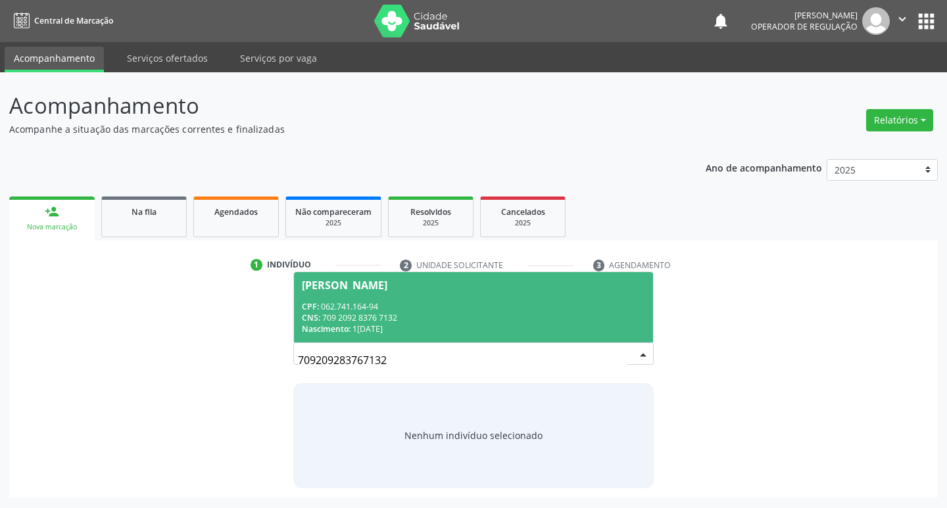
click at [358, 285] on div "Maria da Guia Alves Maciel" at bounding box center [344, 285] width 85 height 11
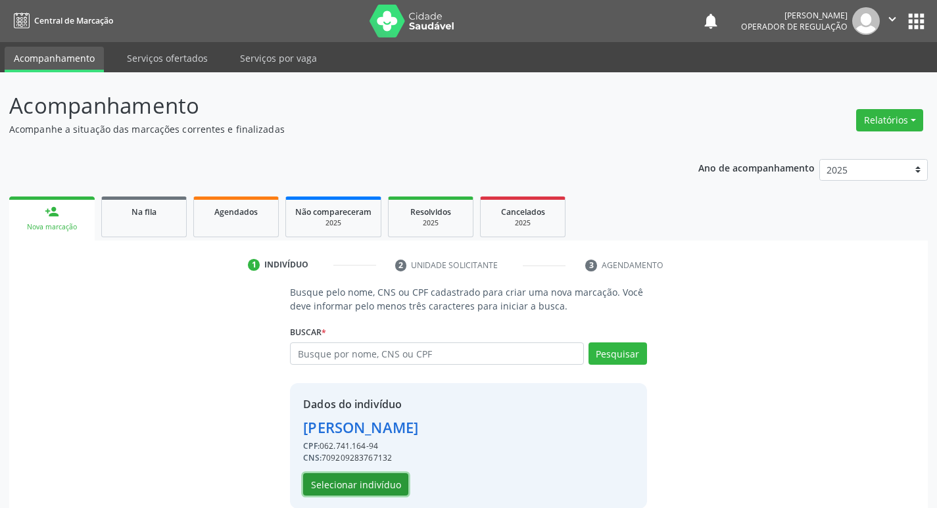
click at [371, 481] on button "Selecionar indivíduo" at bounding box center [355, 484] width 105 height 22
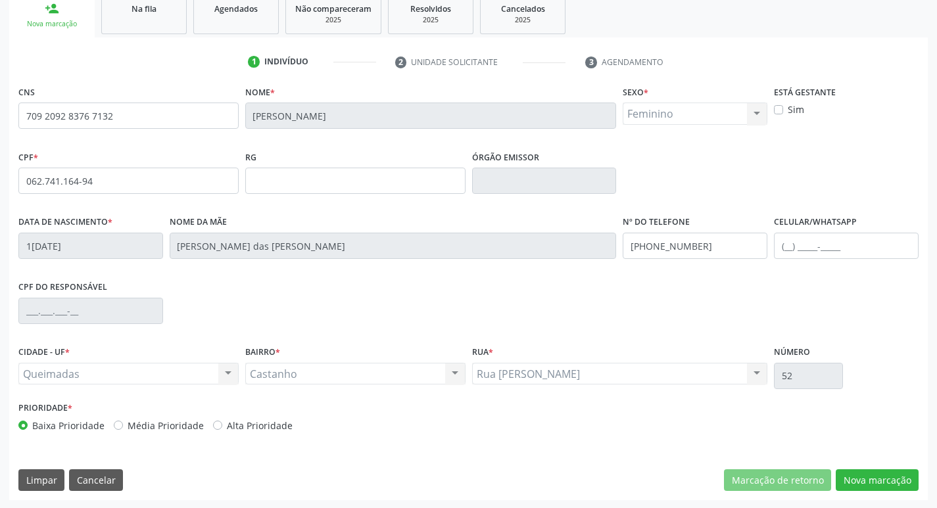
scroll to position [204, 0]
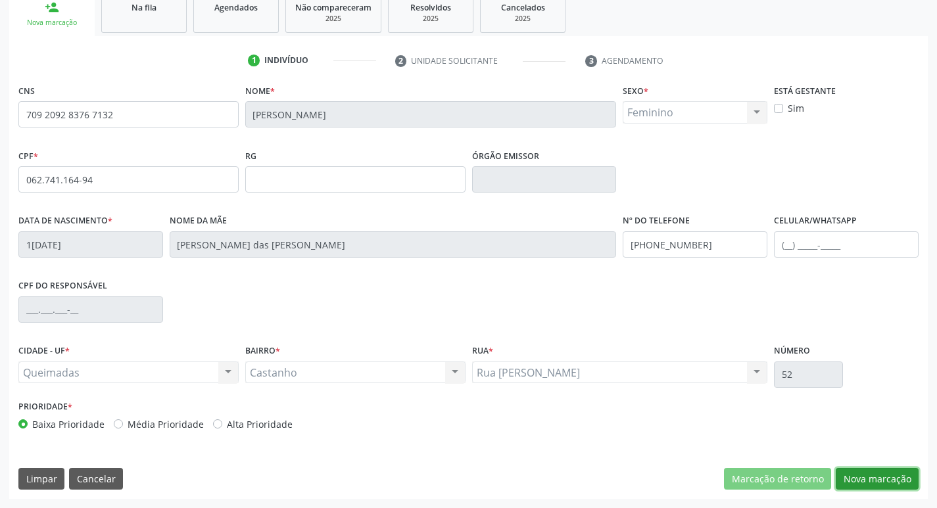
click at [870, 480] on button "Nova marcação" at bounding box center [877, 479] width 83 height 22
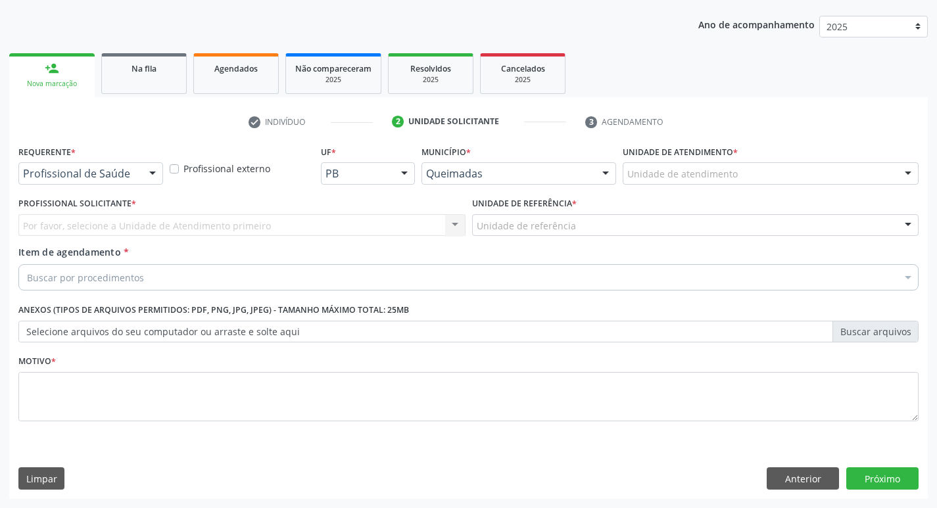
scroll to position [143, 0]
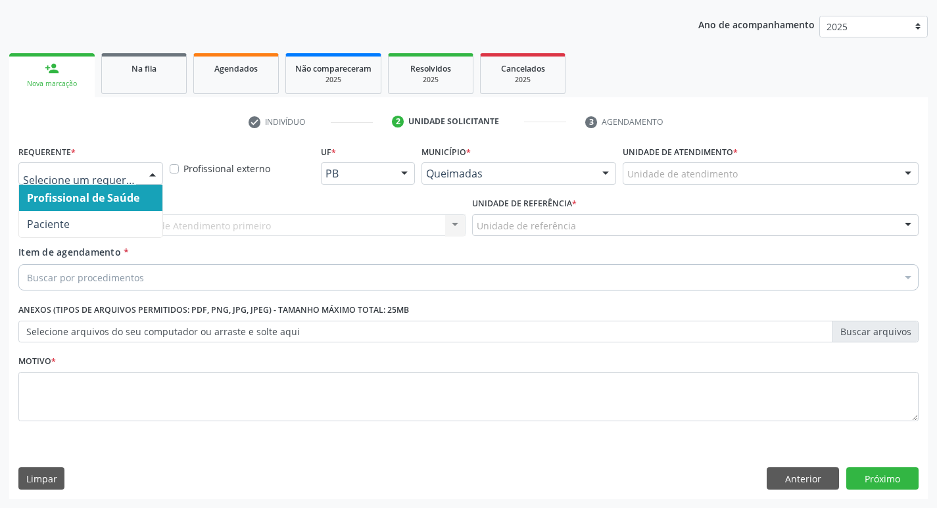
click at [153, 174] on div at bounding box center [153, 174] width 20 height 22
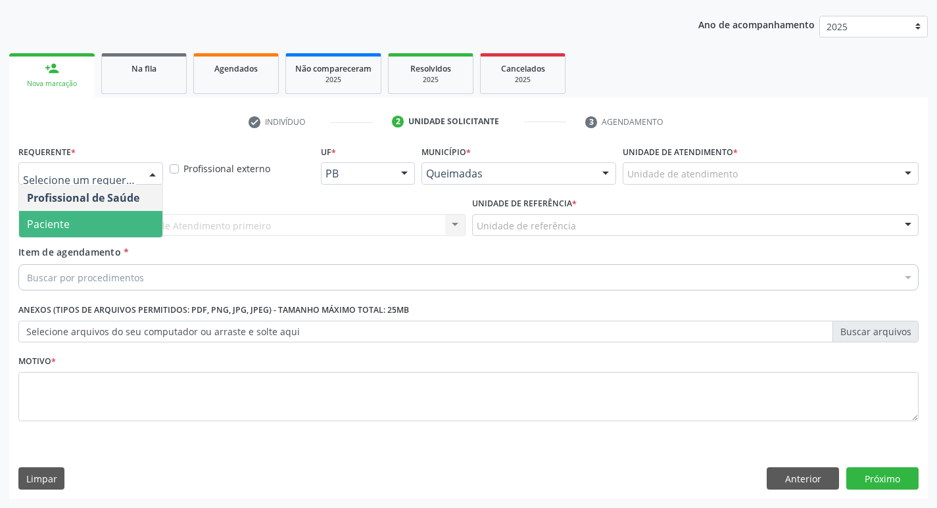
click at [95, 220] on span "Paciente" at bounding box center [90, 224] width 143 height 26
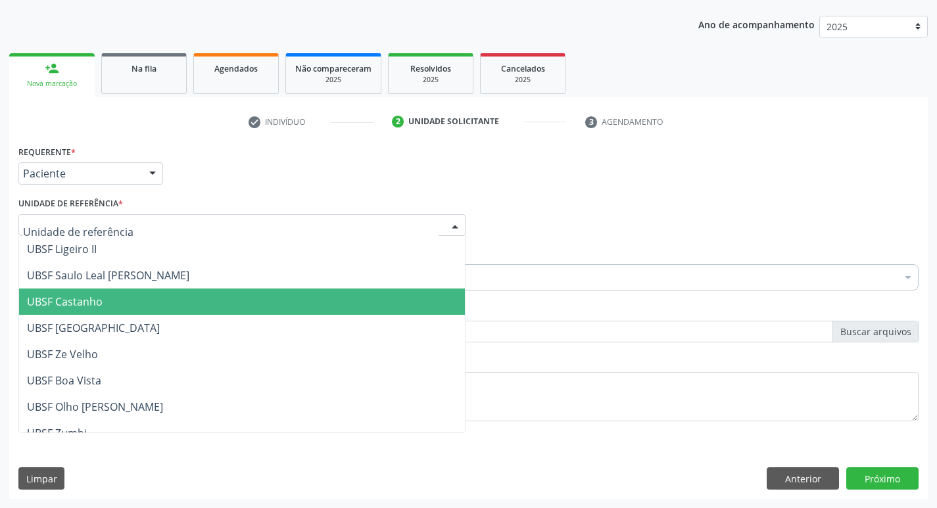
click at [114, 293] on span "UBSF Castanho" at bounding box center [242, 302] width 446 height 26
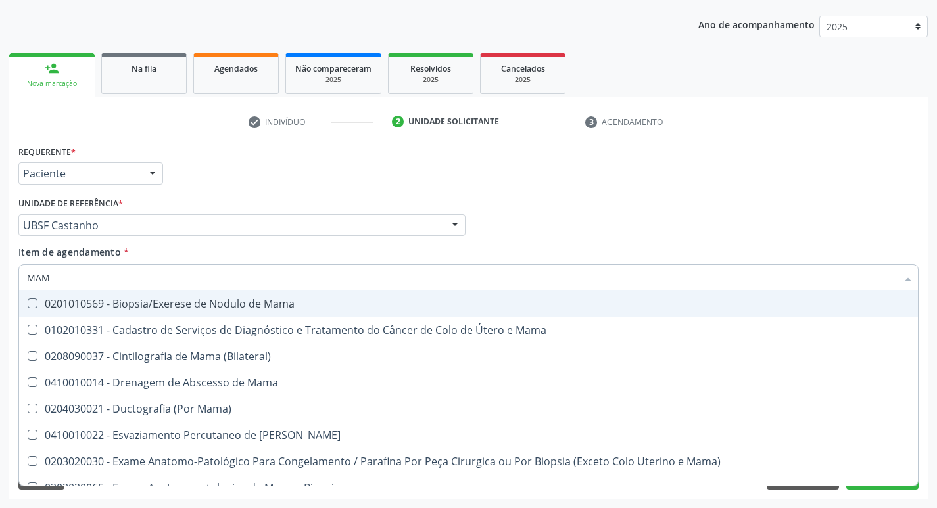
type input "MAMA"
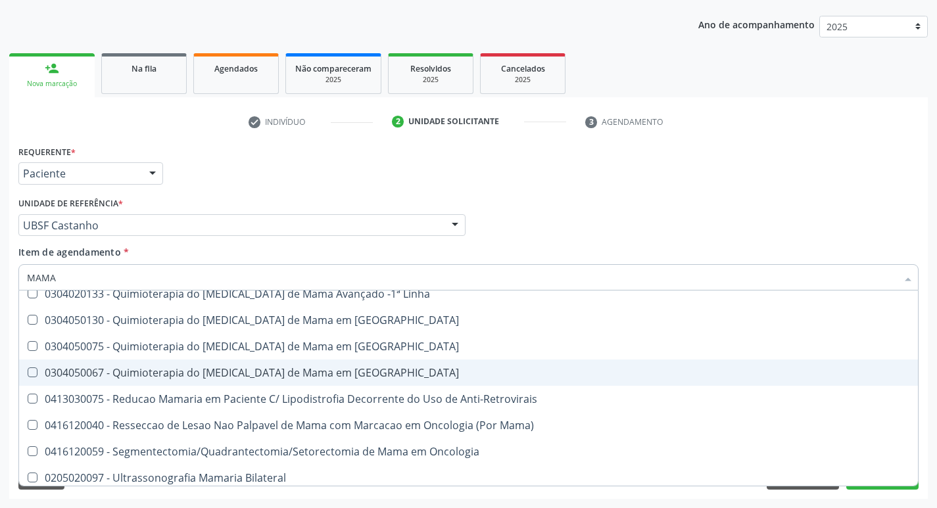
scroll to position [1093, 0]
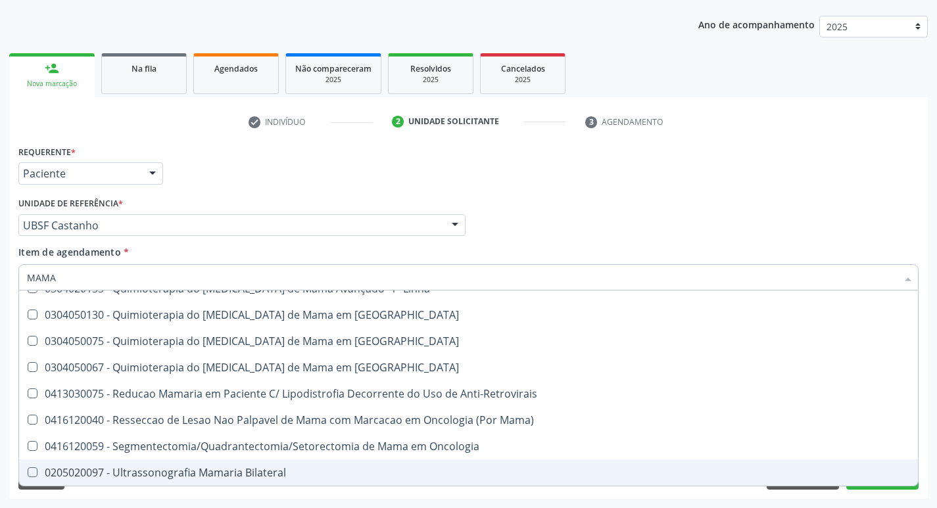
click at [34, 471] on Bilateral at bounding box center [33, 472] width 10 height 10
click at [28, 471] on Bilateral "checkbox" at bounding box center [23, 472] width 9 height 9
checkbox Bilateral "true"
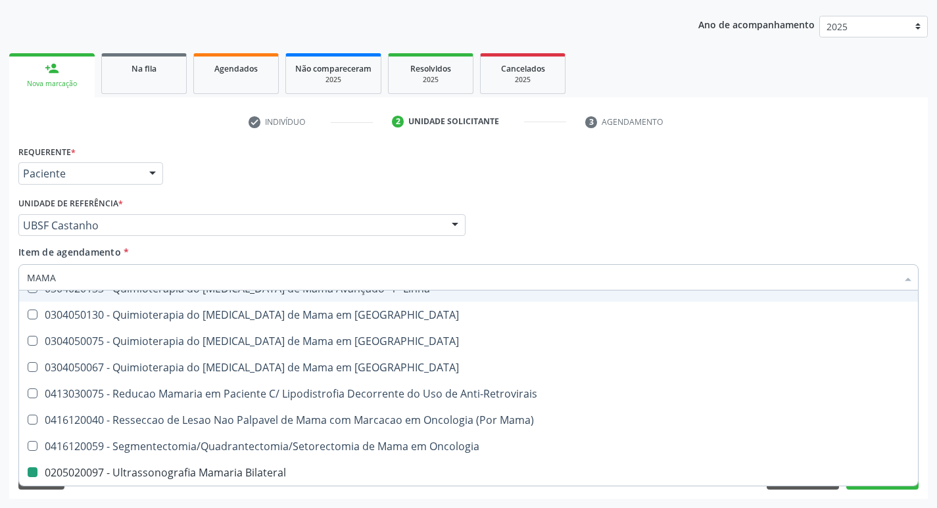
click at [574, 245] on div "Profissional Solicitante Por favor, selecione a Unidade de Atendimento primeiro…" at bounding box center [468, 219] width 907 height 51
checkbox Mama "true"
checkbox Bilateral "false"
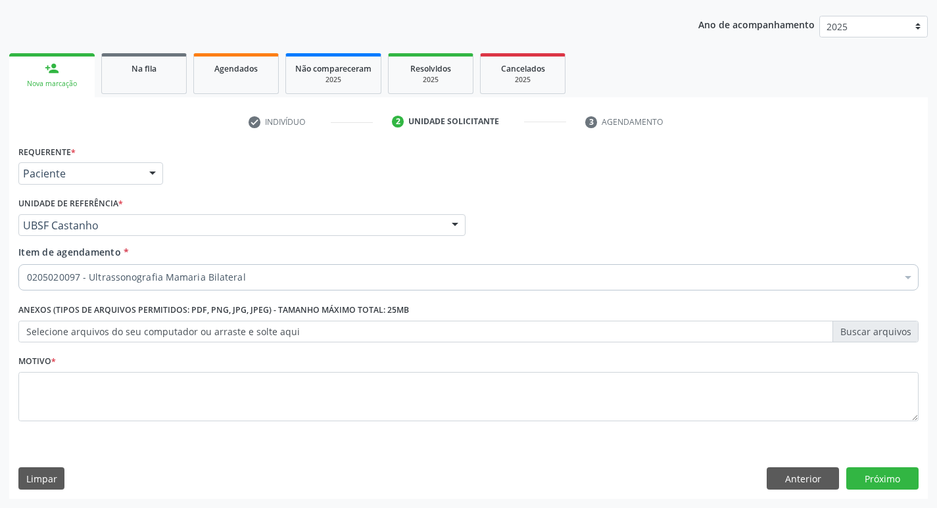
scroll to position [0, 0]
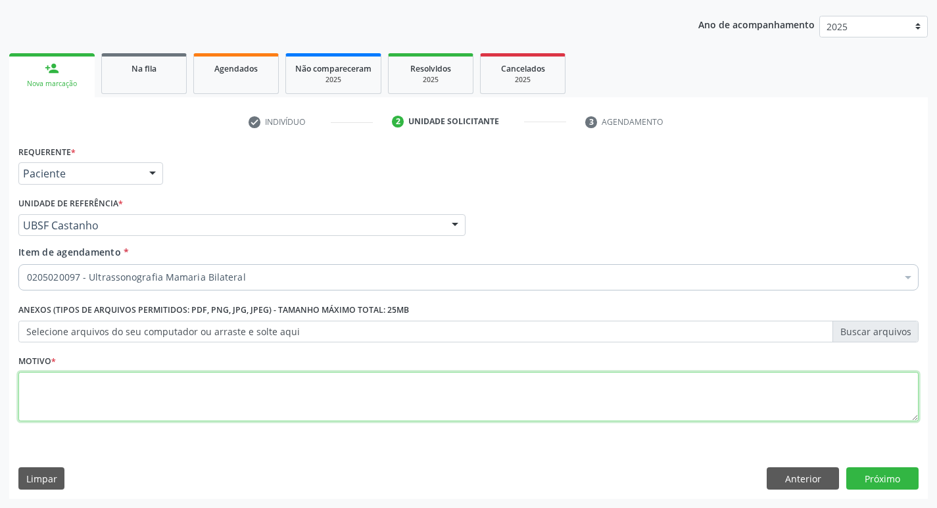
click at [33, 386] on textarea at bounding box center [468, 397] width 900 height 50
type textarea "ROTINA DA MULHER"
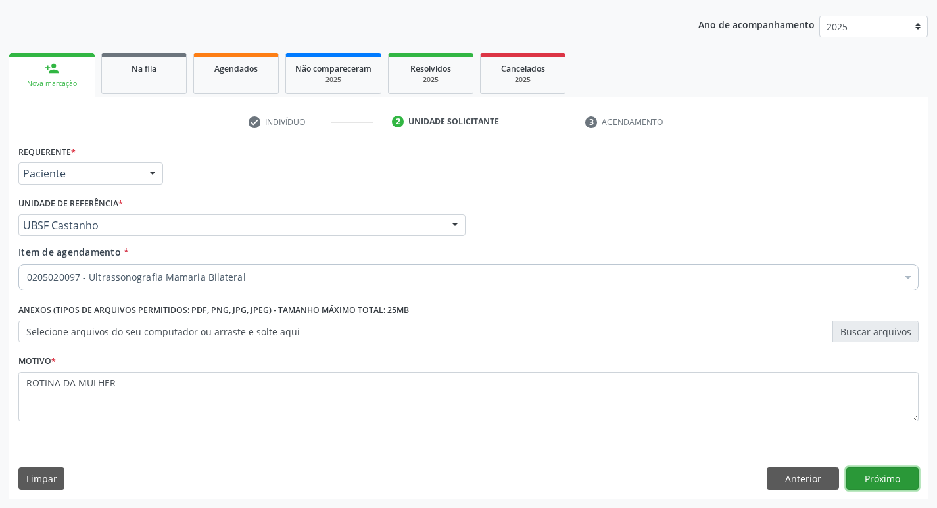
click at [893, 477] on button "Próximo" at bounding box center [882, 478] width 72 height 22
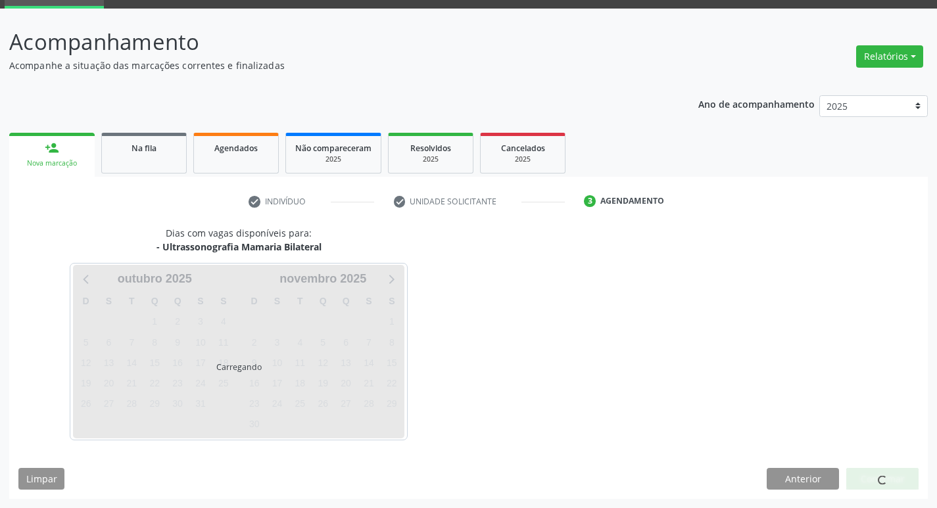
scroll to position [64, 0]
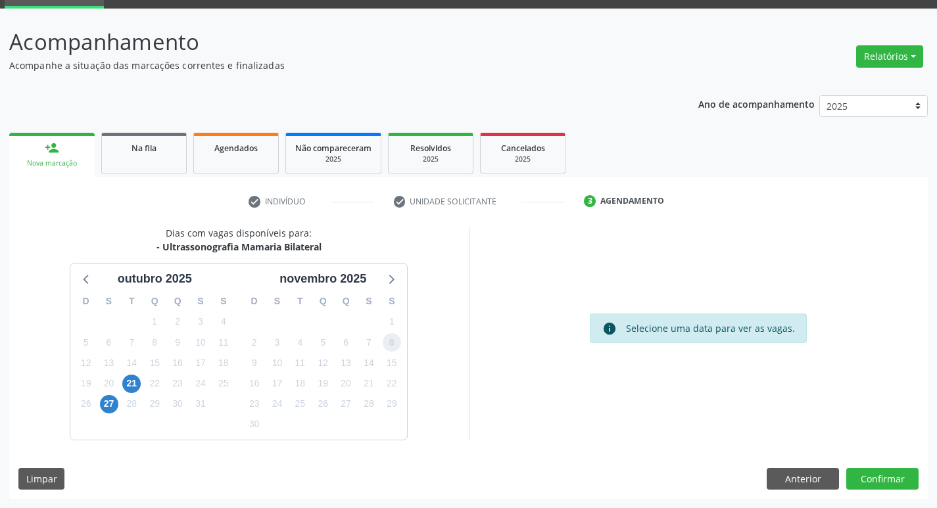
click at [384, 342] on span "8" at bounding box center [392, 342] width 18 height 18
click at [877, 480] on button "Confirmar" at bounding box center [882, 479] width 72 height 22
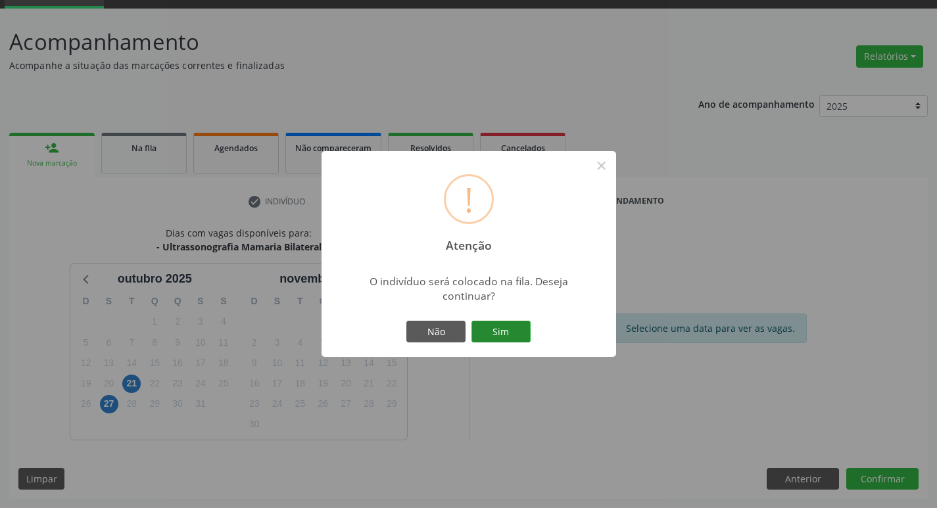
click at [497, 335] on button "Sim" at bounding box center [500, 332] width 59 height 22
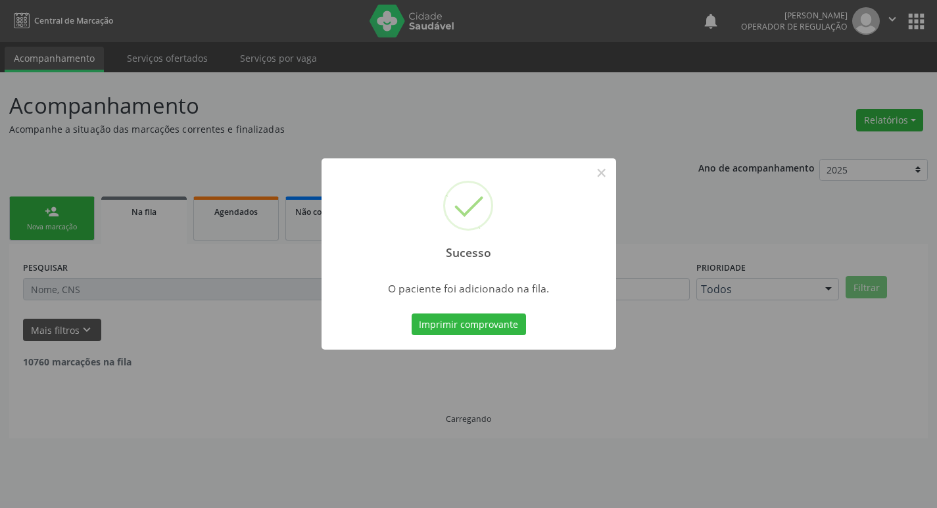
scroll to position [0, 0]
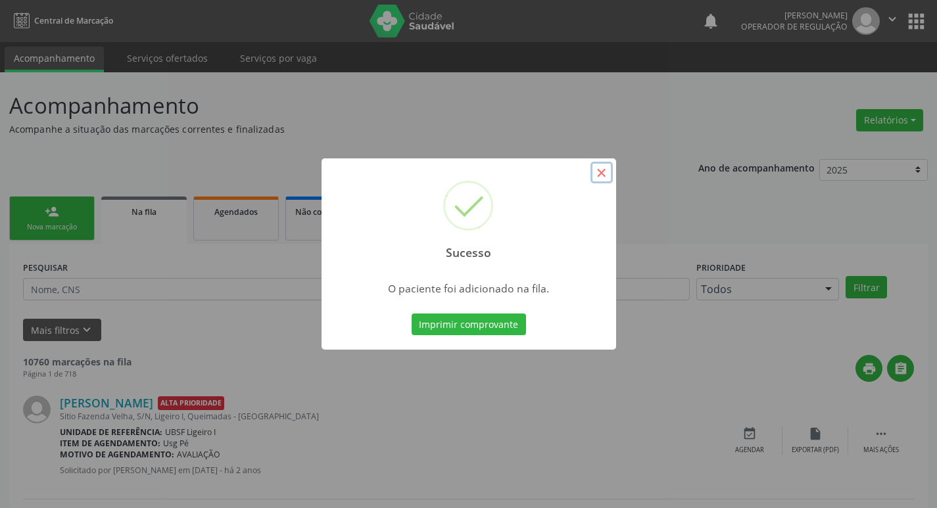
click at [608, 171] on button "×" at bounding box center [601, 173] width 22 height 22
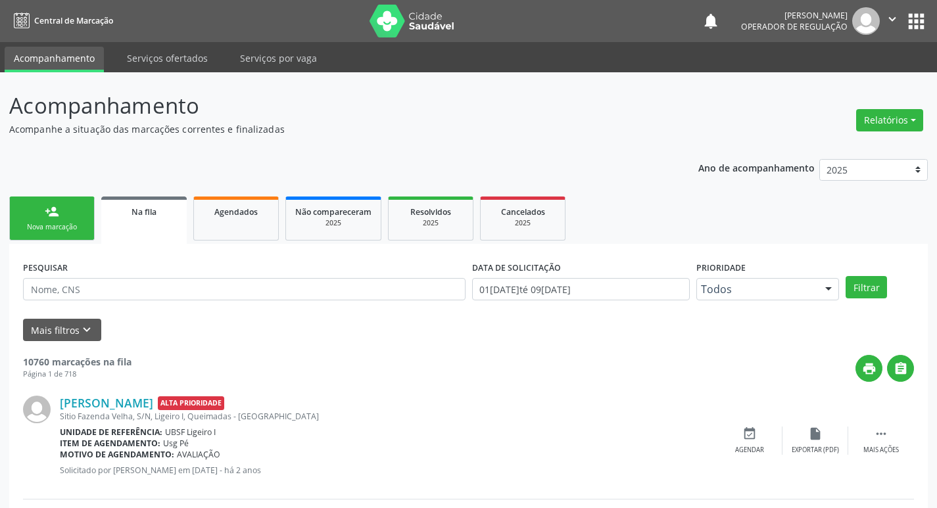
click at [60, 224] on div "Nova marcação" at bounding box center [52, 227] width 66 height 10
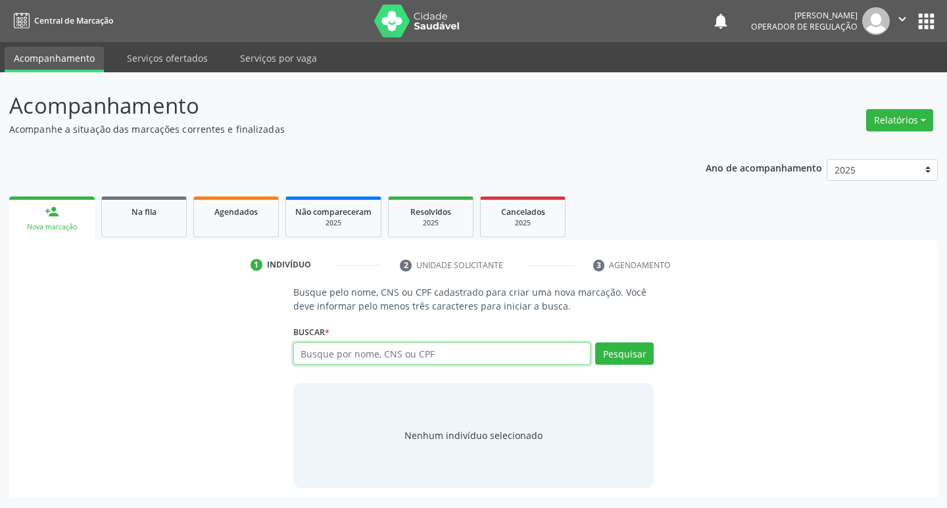
click at [364, 354] on input "text" at bounding box center [442, 353] width 298 height 22
type input "10331931435"
click at [620, 352] on button "Pesquisar" at bounding box center [624, 353] width 59 height 22
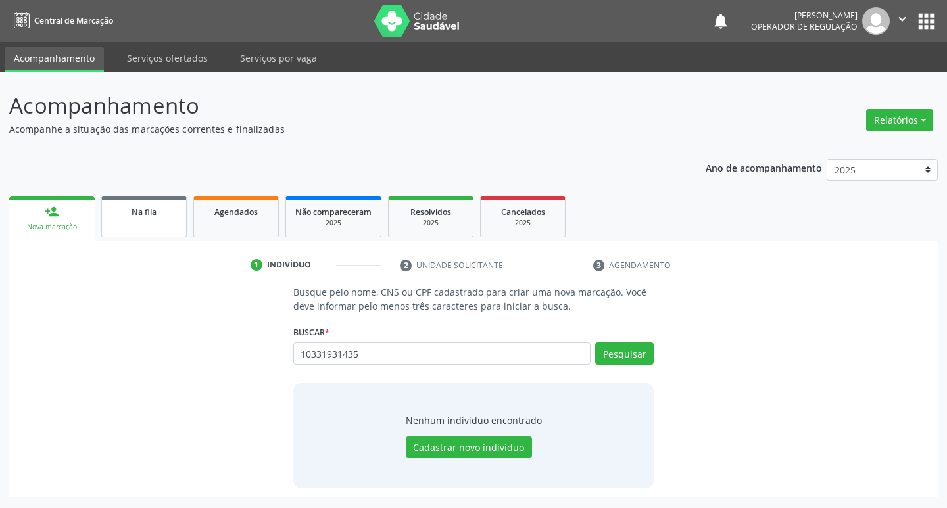
click at [135, 212] on span "Na fila" at bounding box center [143, 211] width 25 height 11
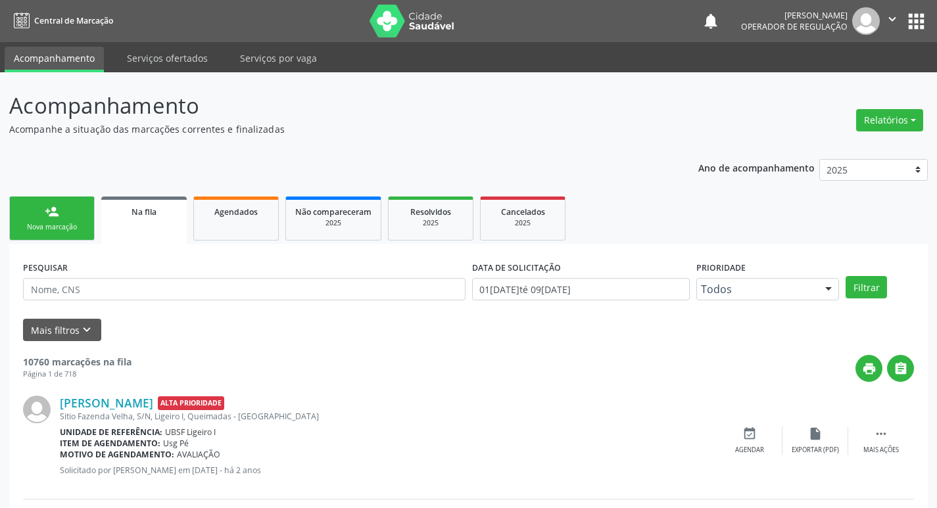
click at [37, 218] on link "person_add Nova marcação" at bounding box center [51, 219] width 85 height 44
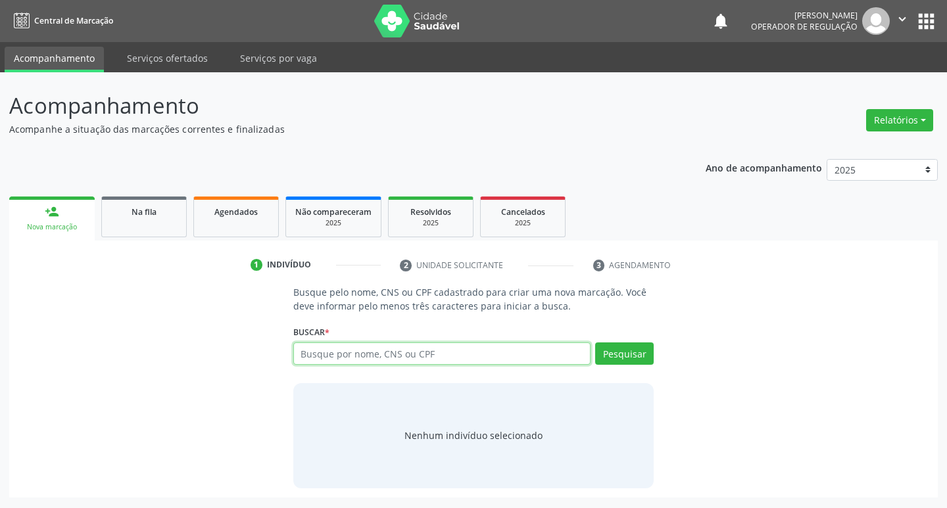
click at [335, 354] on input "text" at bounding box center [442, 353] width 298 height 22
click at [325, 348] on input "text" at bounding box center [442, 353] width 298 height 22
type input "70000166366502"
click at [632, 358] on button "Pesquisar" at bounding box center [624, 353] width 59 height 22
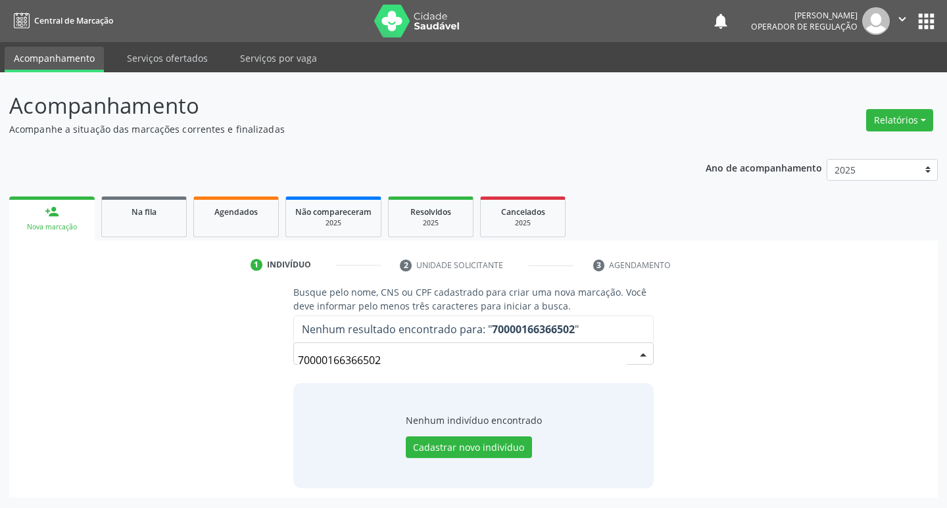
click at [383, 354] on input "70000166366502" at bounding box center [462, 360] width 329 height 26
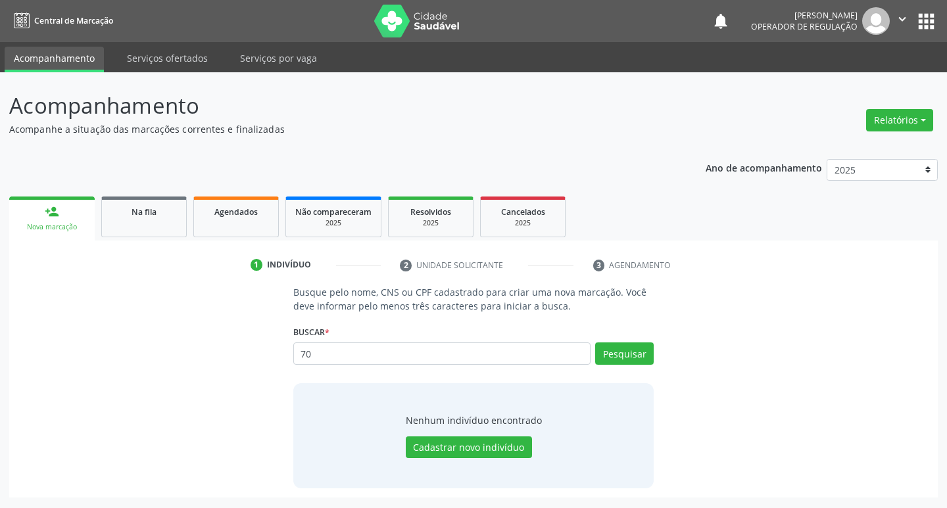
type input "7"
type input "700001663665502"
click at [617, 344] on button "Pesquisar" at bounding box center [624, 353] width 59 height 22
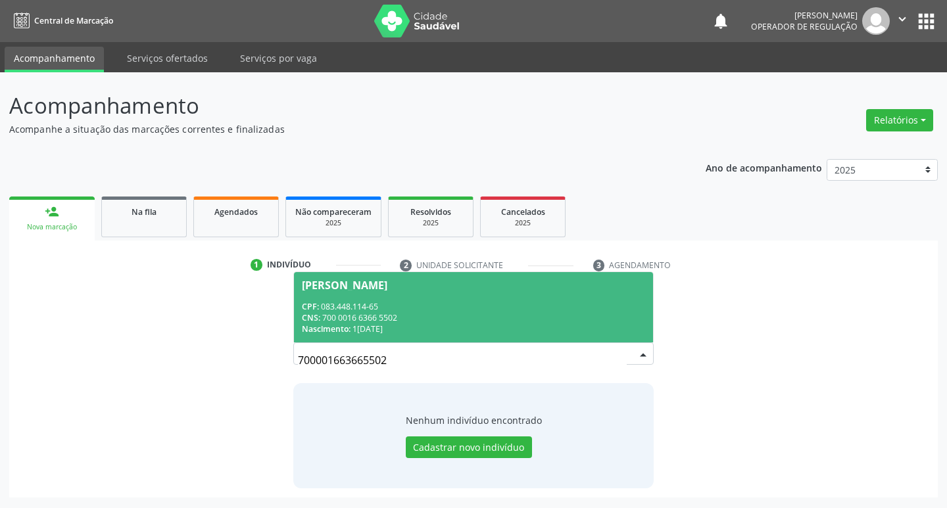
click at [413, 273] on span "Veronica Rodrigues Barros CPF: 083.448.114-65 CNS: 700 0016 6366 5502 Nasciment…" at bounding box center [474, 307] width 360 height 70
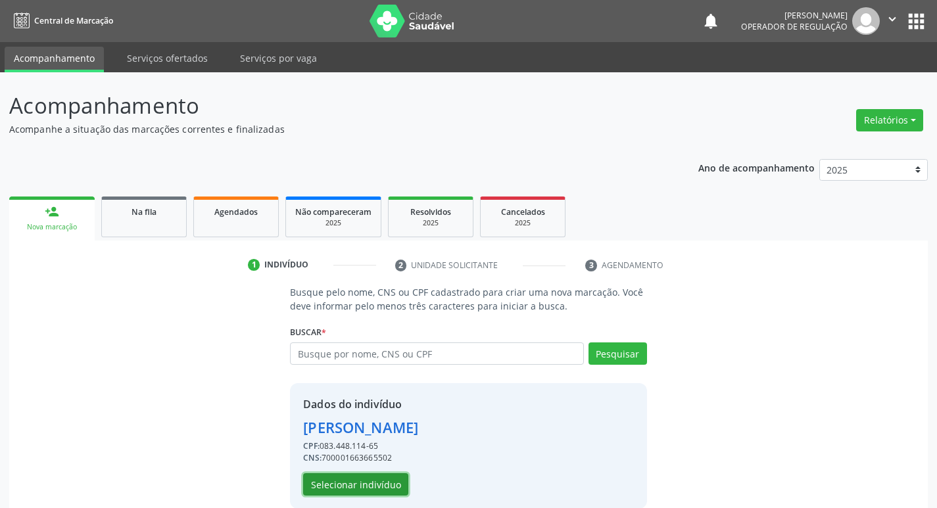
click at [390, 474] on button "Selecionar indivíduo" at bounding box center [355, 484] width 105 height 22
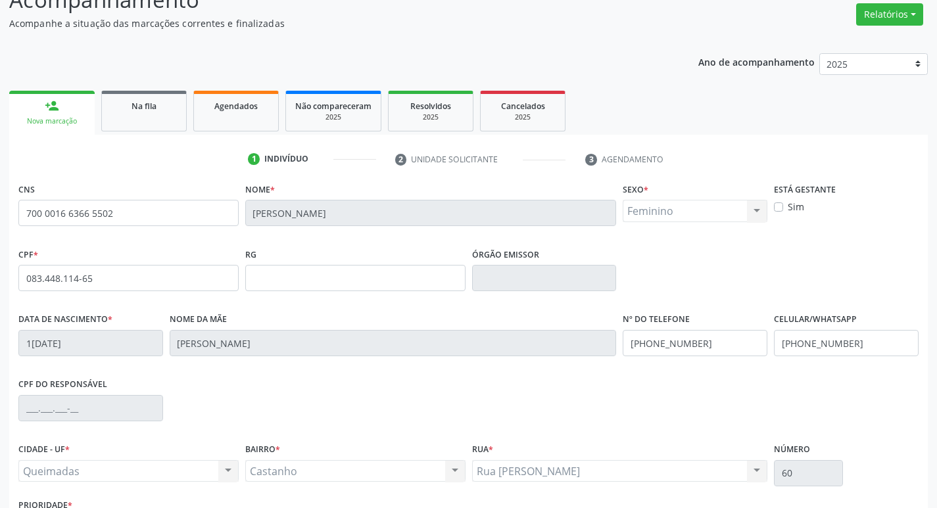
scroll to position [204, 0]
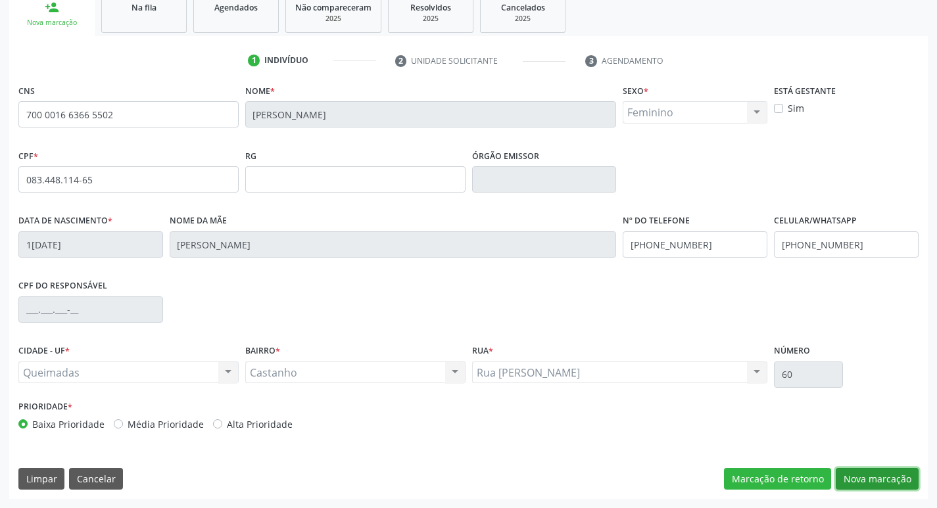
click at [857, 471] on button "Nova marcação" at bounding box center [877, 479] width 83 height 22
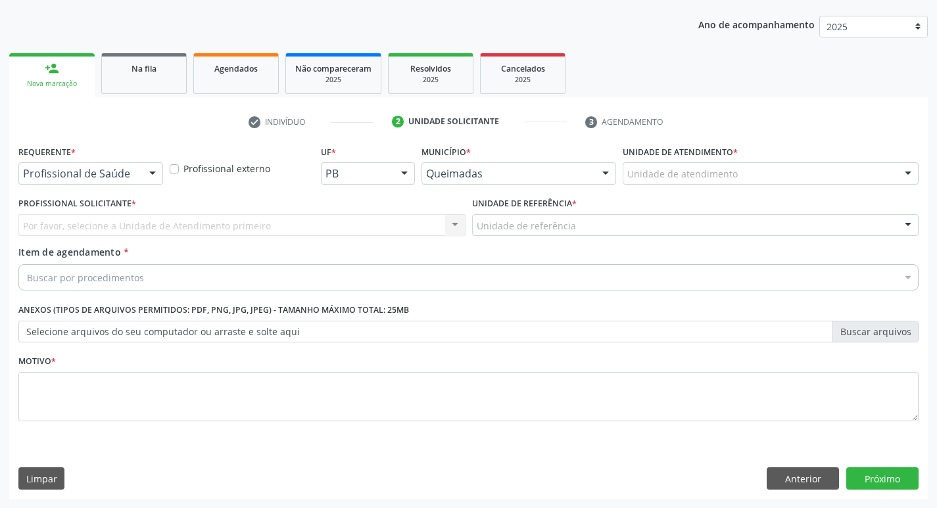
click at [157, 173] on div at bounding box center [153, 174] width 20 height 22
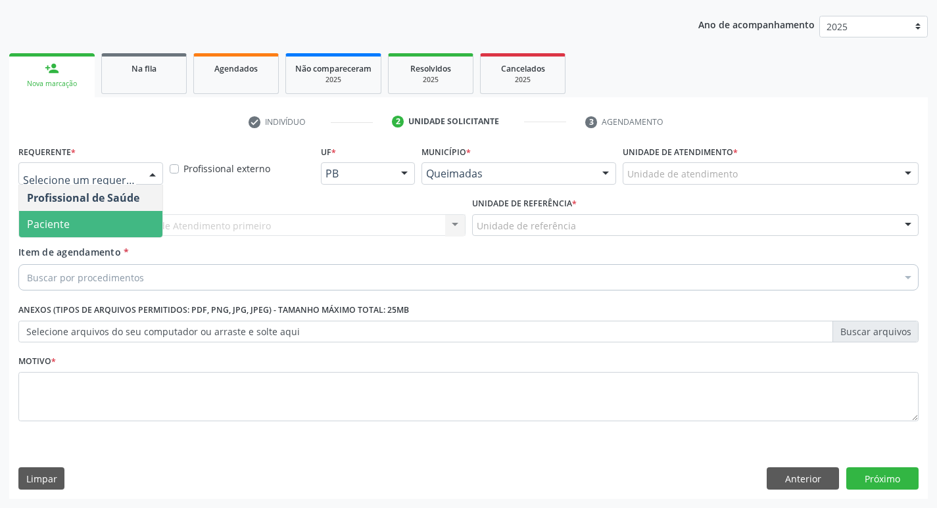
click at [92, 221] on span "Paciente" at bounding box center [90, 224] width 143 height 26
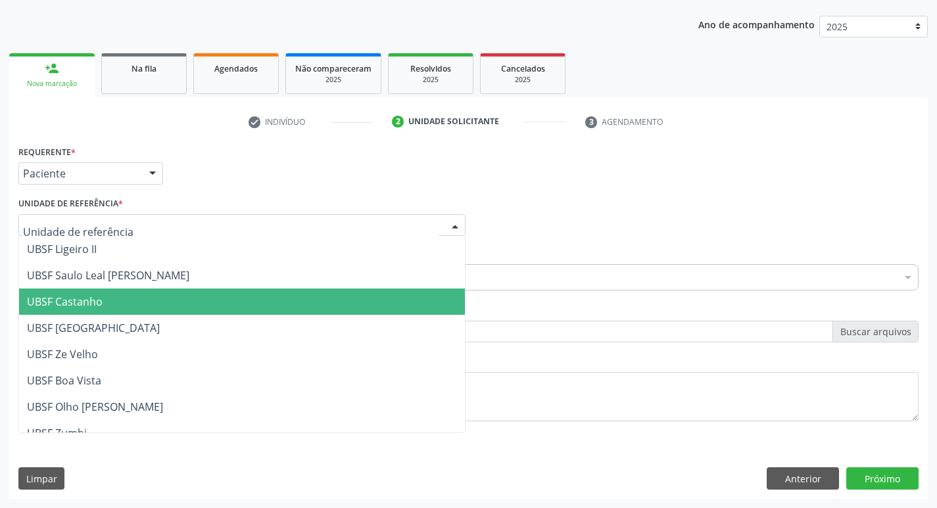
click at [82, 312] on span "UBSF Castanho" at bounding box center [242, 302] width 446 height 26
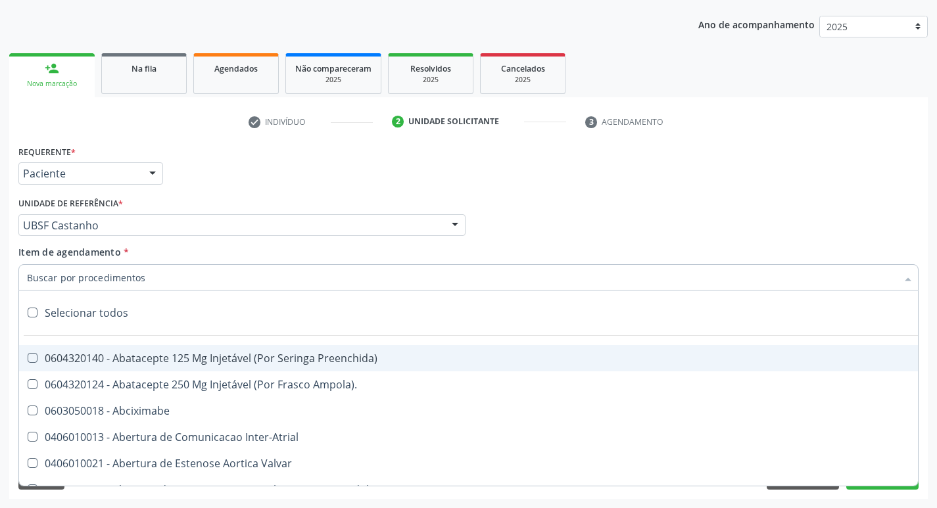
click at [74, 270] on div at bounding box center [468, 277] width 900 height 26
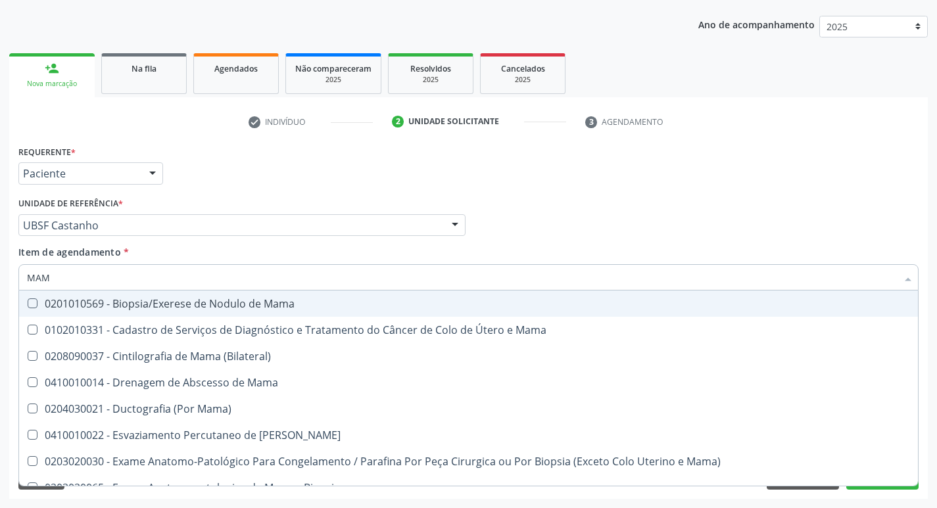
type input "MAMA"
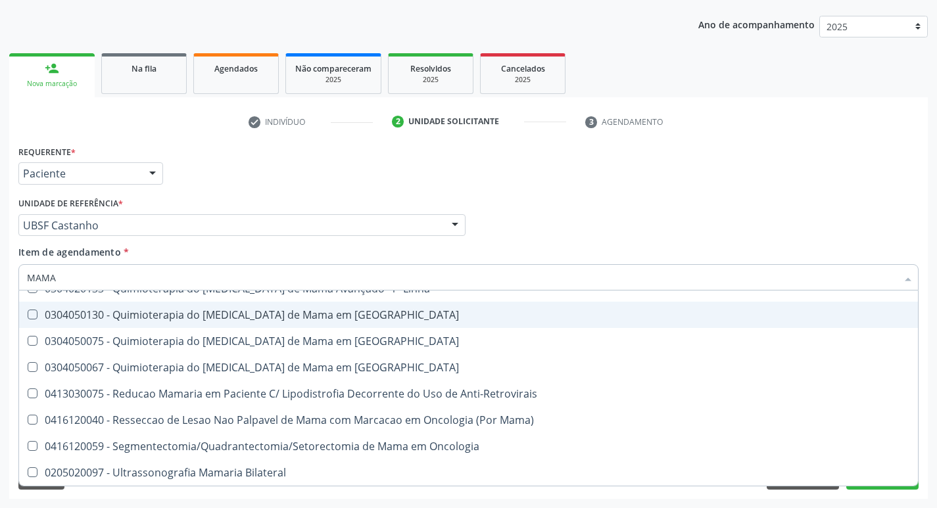
scroll to position [1093, 0]
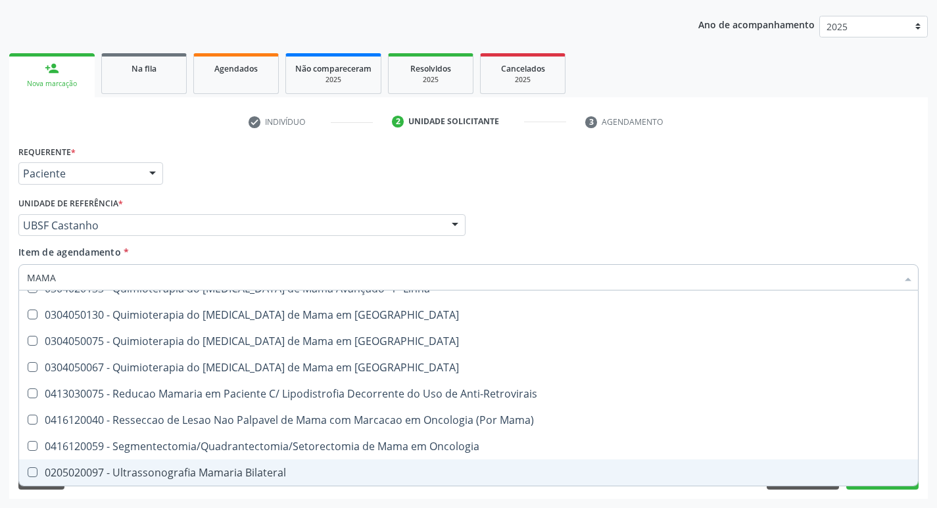
click at [37, 474] on Bilateral at bounding box center [33, 472] width 10 height 10
click at [28, 474] on Bilateral "checkbox" at bounding box center [23, 472] width 9 height 9
checkbox Bilateral "true"
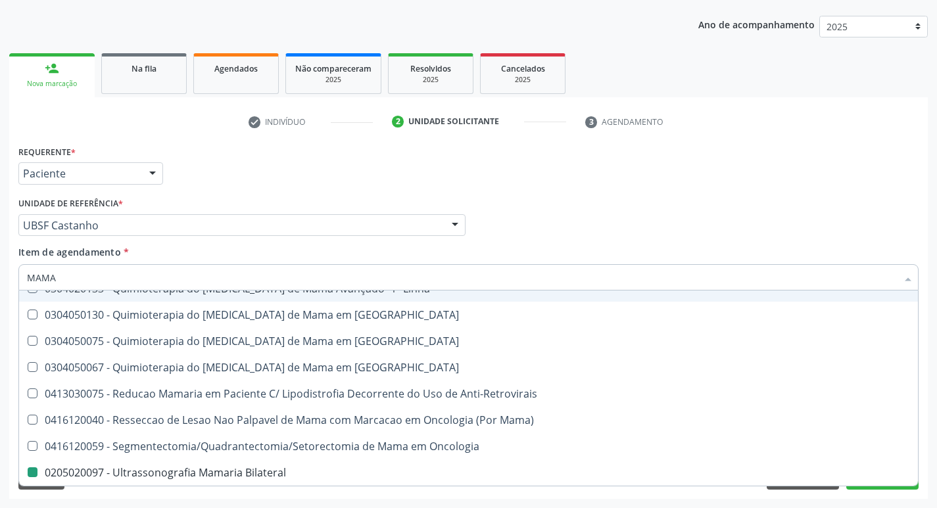
click at [536, 252] on div "Item de agendamento * MAMA Desfazer seleção 0201010569 - Biopsia/Exerese de Nod…" at bounding box center [468, 265] width 900 height 41
checkbox Mama "true"
checkbox Bilateral "false"
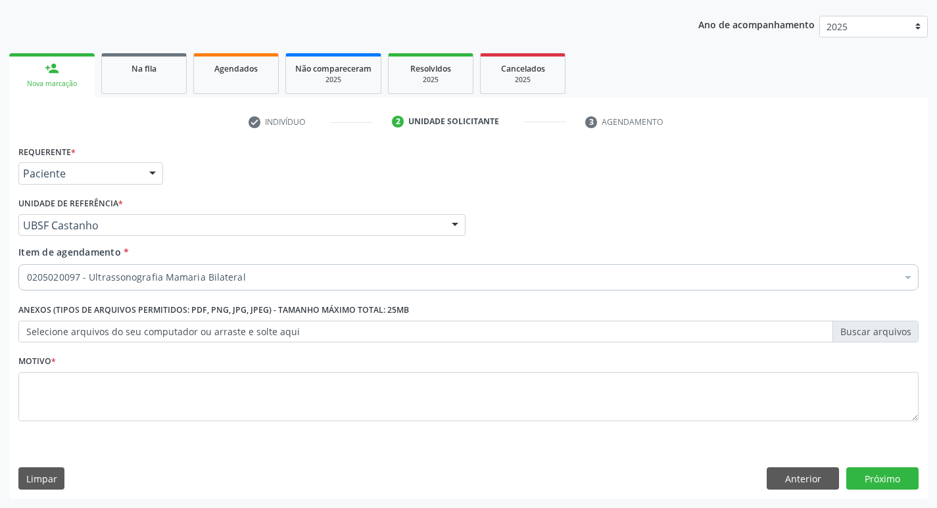
scroll to position [0, 0]
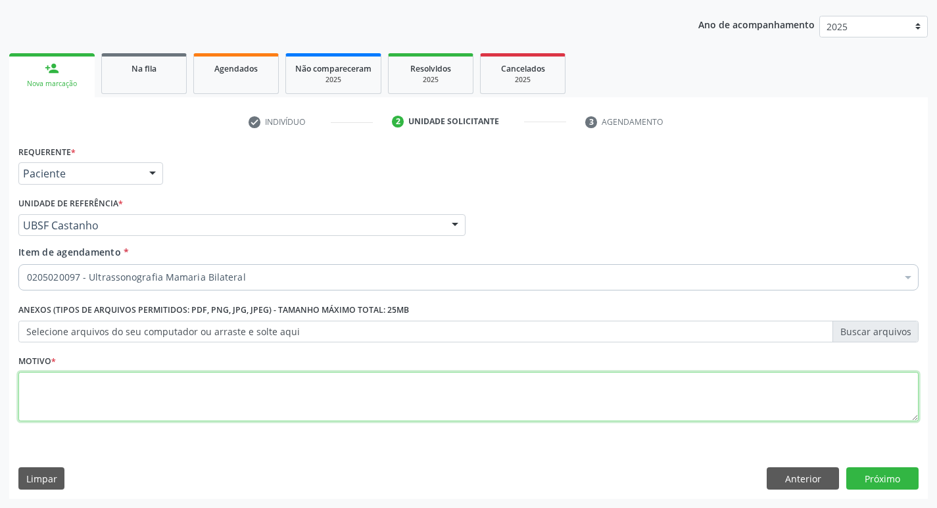
click at [32, 382] on textarea at bounding box center [468, 397] width 900 height 50
type textarea "ROTINA"
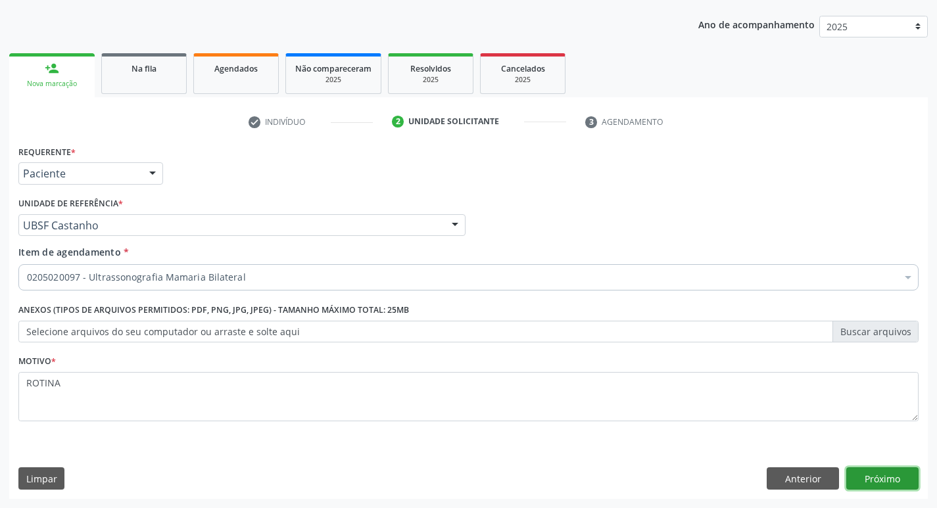
click at [868, 478] on button "Próximo" at bounding box center [882, 478] width 72 height 22
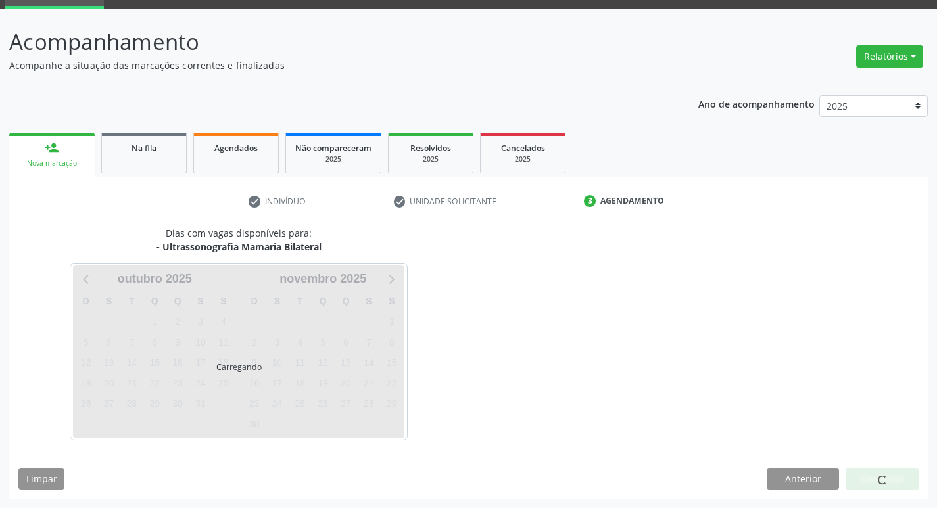
scroll to position [64, 0]
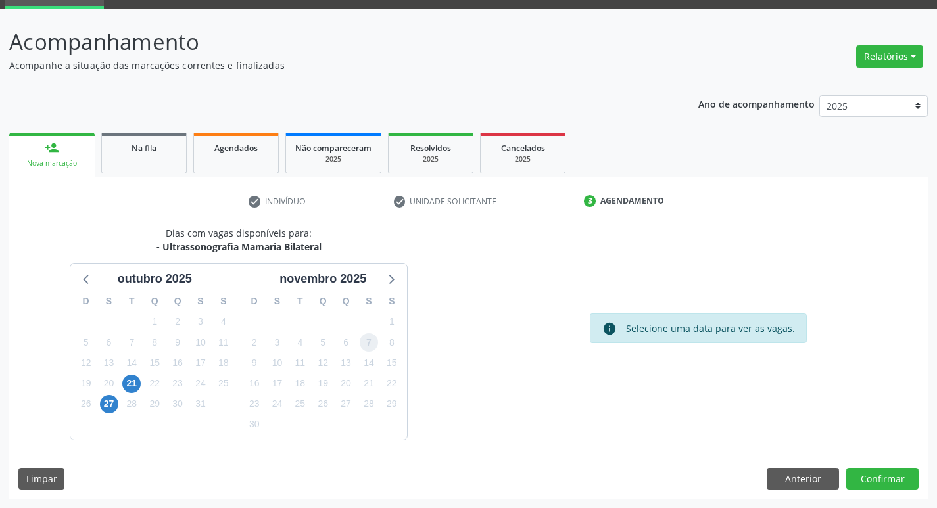
click at [371, 343] on span "7" at bounding box center [369, 342] width 18 height 18
click at [893, 483] on button "Confirmar" at bounding box center [882, 479] width 72 height 22
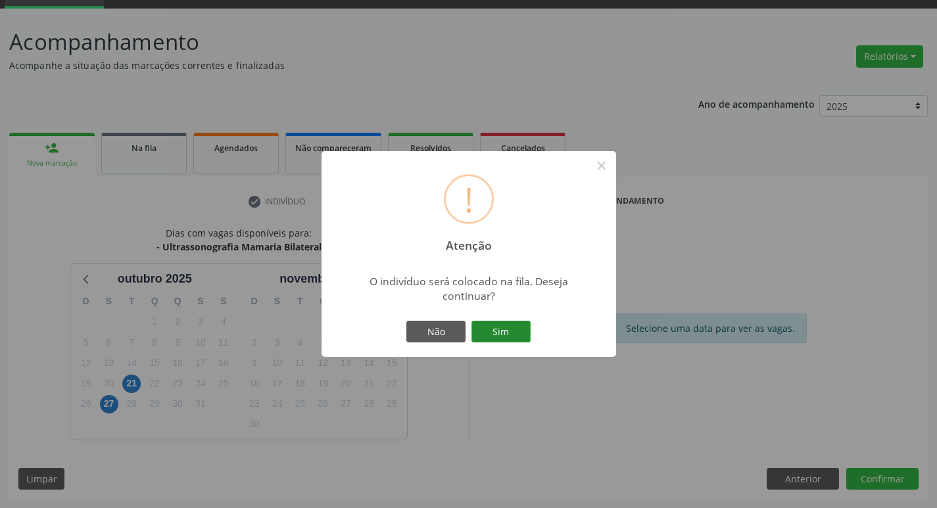
click at [520, 337] on button "Sim" at bounding box center [500, 332] width 59 height 22
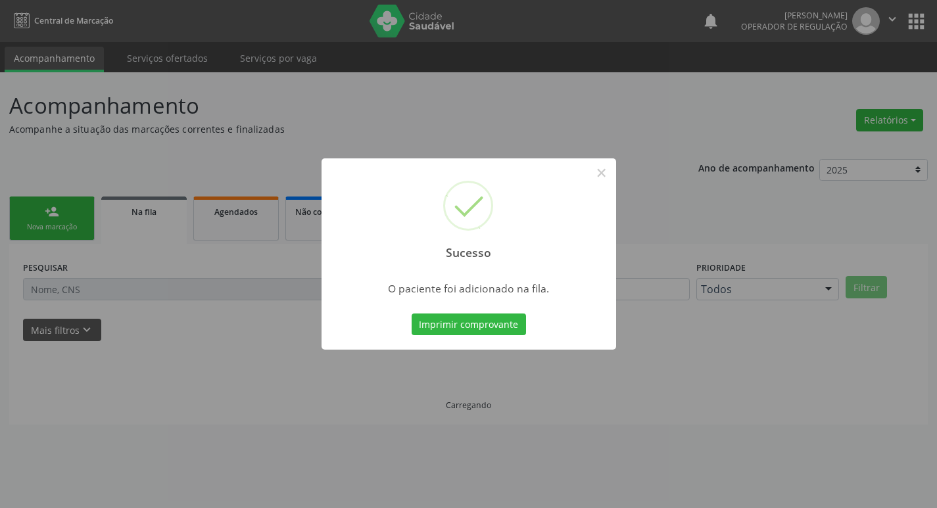
scroll to position [0, 0]
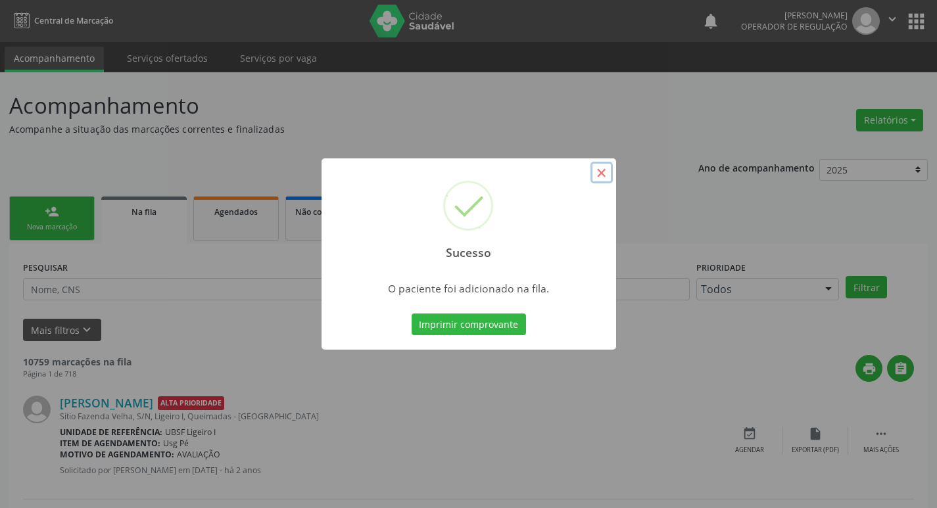
click at [601, 168] on button "×" at bounding box center [601, 173] width 22 height 22
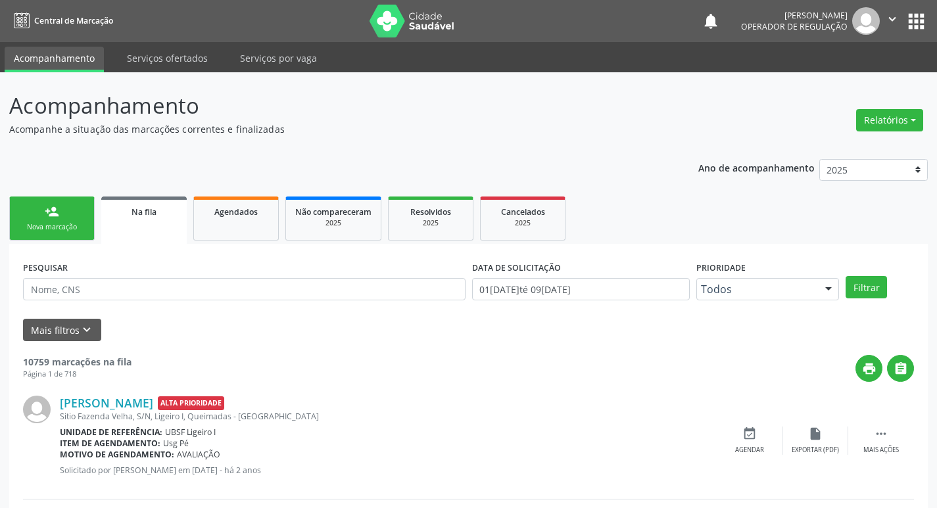
click at [66, 222] on link "person_add Nova marcação" at bounding box center [51, 219] width 85 height 44
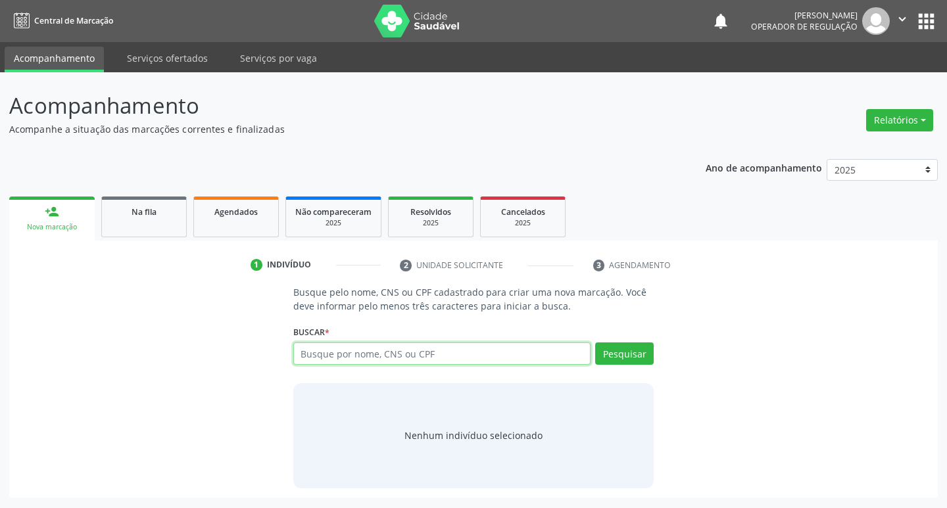
click at [341, 356] on input "text" at bounding box center [442, 353] width 298 height 22
click at [334, 353] on input "text" at bounding box center [442, 353] width 298 height 22
type input "708207650060347"
click at [627, 353] on button "Pesquisar" at bounding box center [624, 353] width 59 height 22
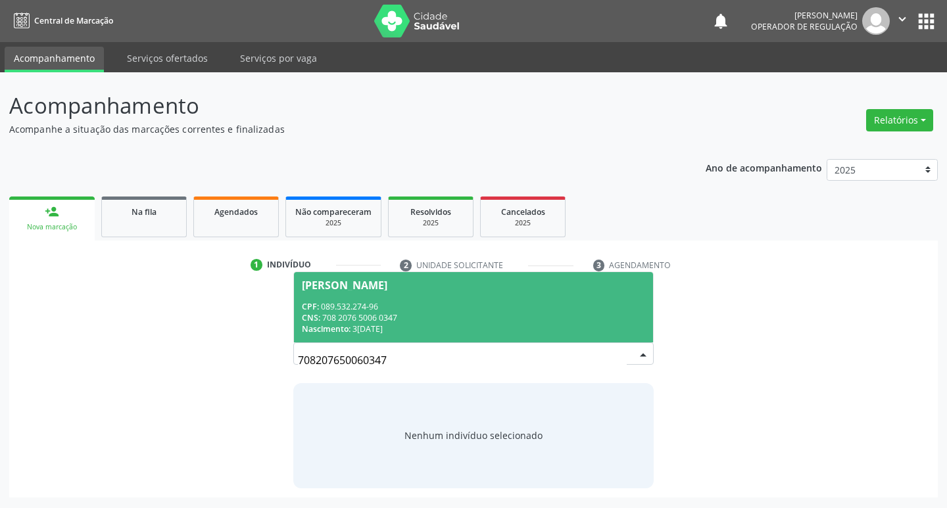
click at [423, 274] on span "Mariete da Silva Serafim Lucas CPF: 089.532.274-96 CNS: 708 2076 5006 0347 Nasc…" at bounding box center [474, 307] width 360 height 70
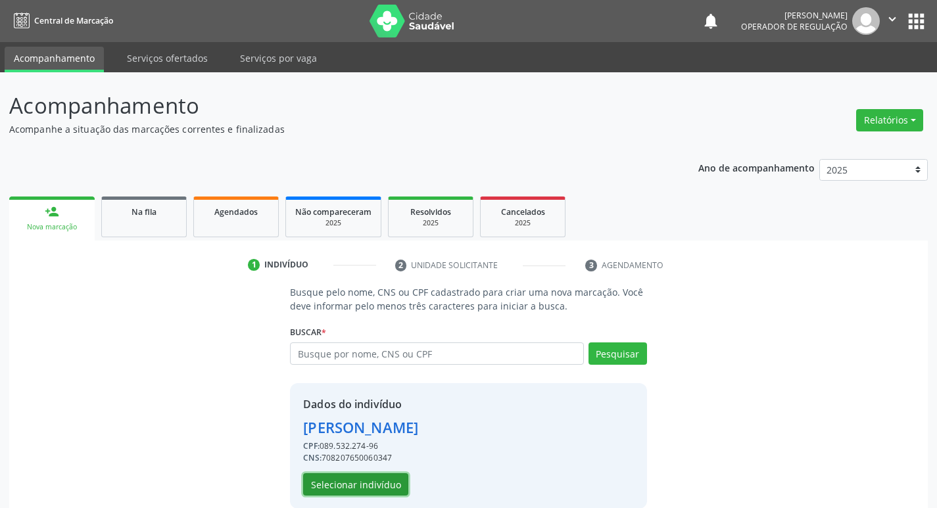
click at [367, 482] on button "Selecionar indivíduo" at bounding box center [355, 484] width 105 height 22
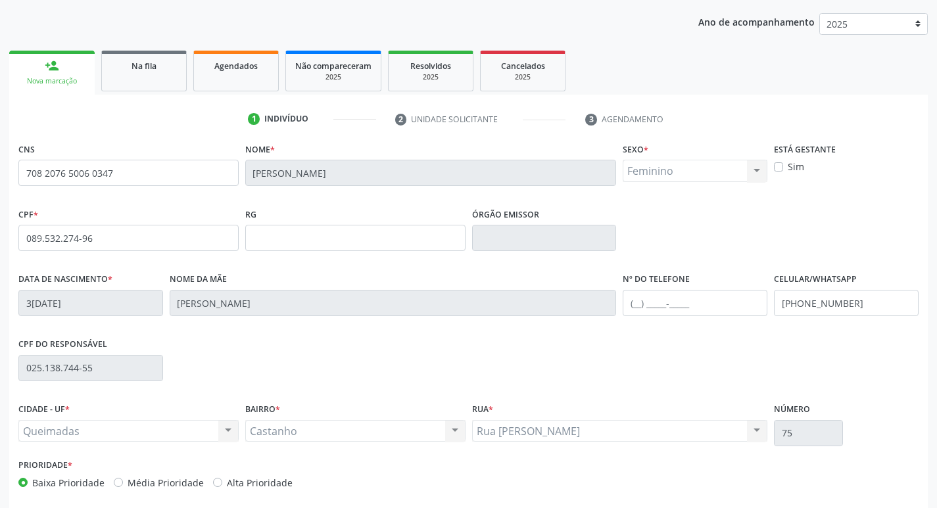
scroll to position [204, 0]
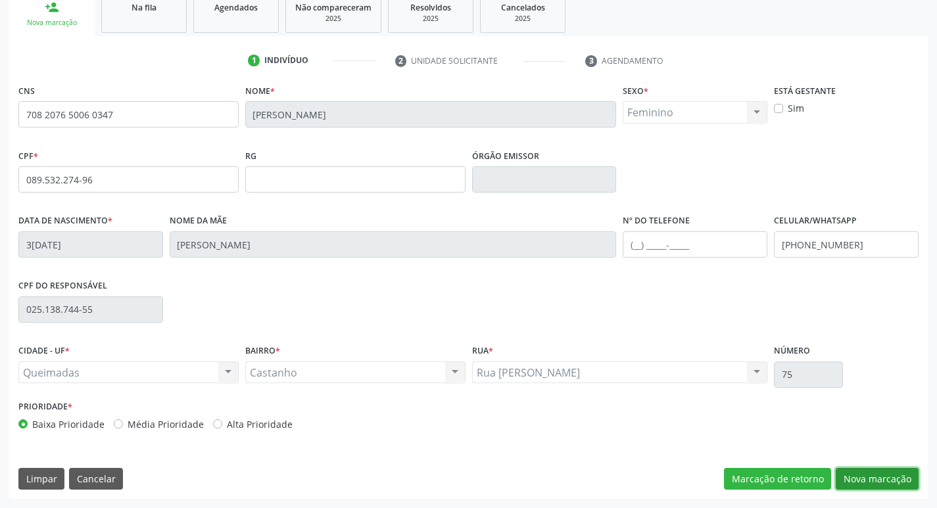
click at [868, 476] on button "Nova marcação" at bounding box center [877, 479] width 83 height 22
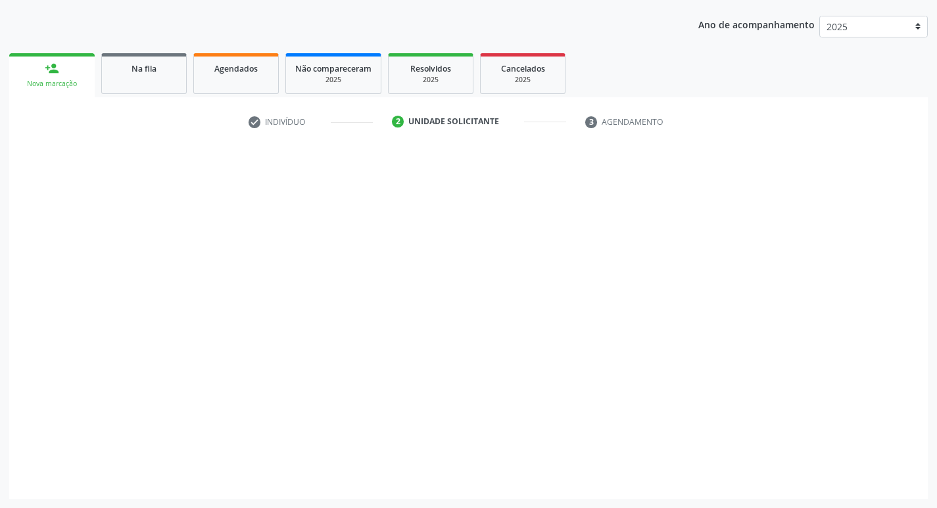
scroll to position [143, 0]
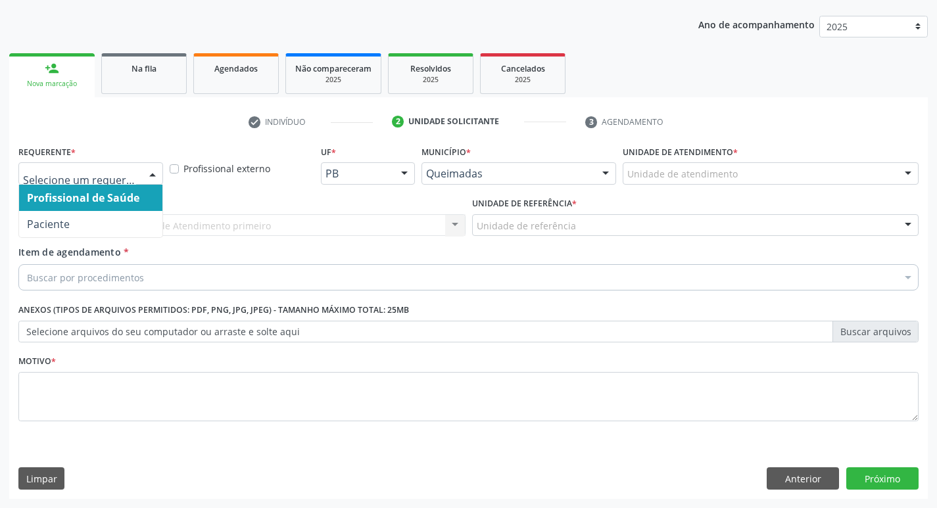
click at [155, 172] on div at bounding box center [153, 174] width 20 height 22
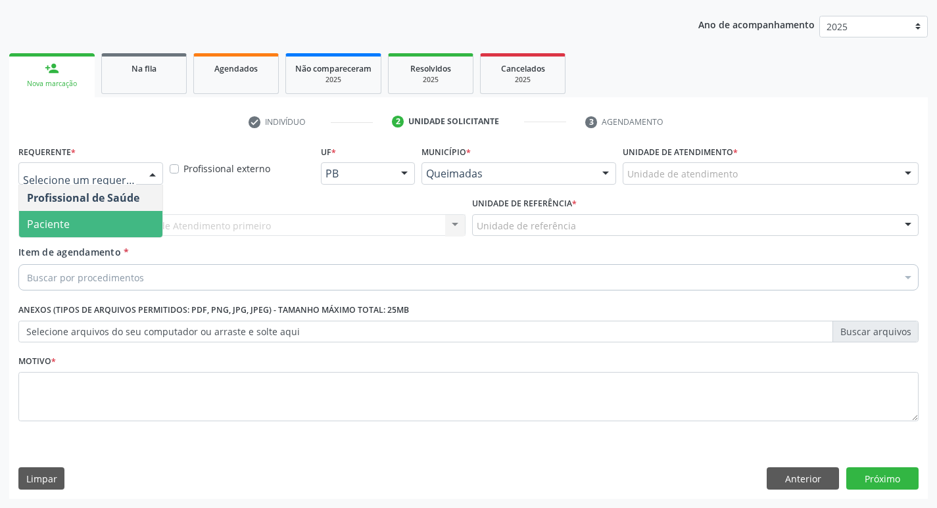
click at [42, 224] on span "Paciente" at bounding box center [48, 224] width 43 height 14
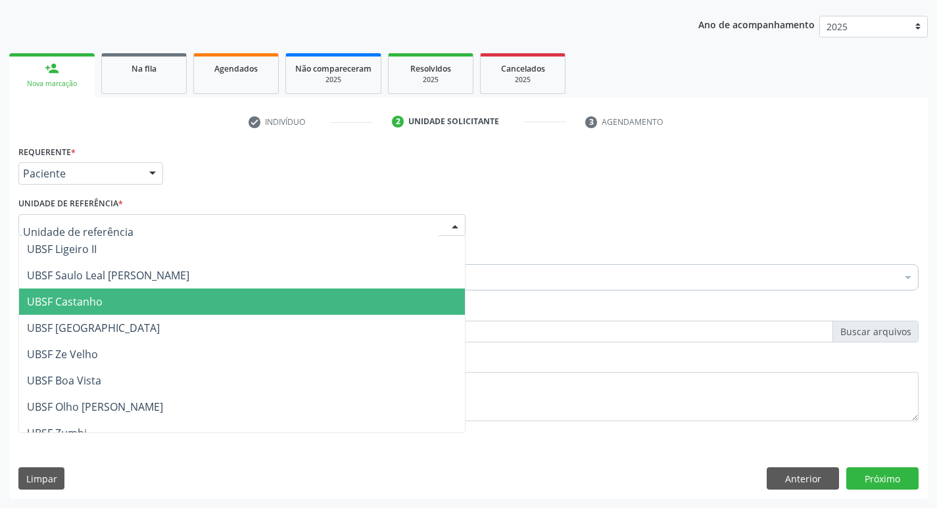
click at [69, 297] on span "UBSF Castanho" at bounding box center [65, 302] width 76 height 14
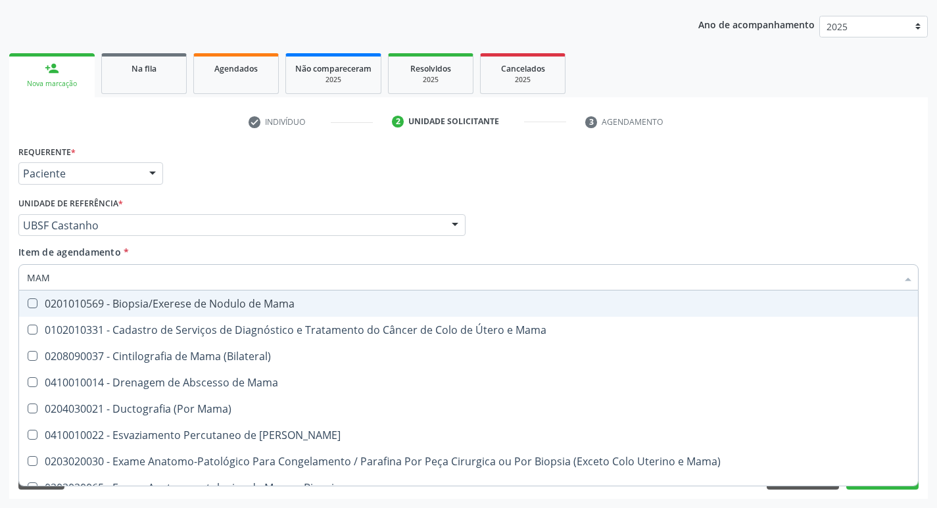
type input "MAMA"
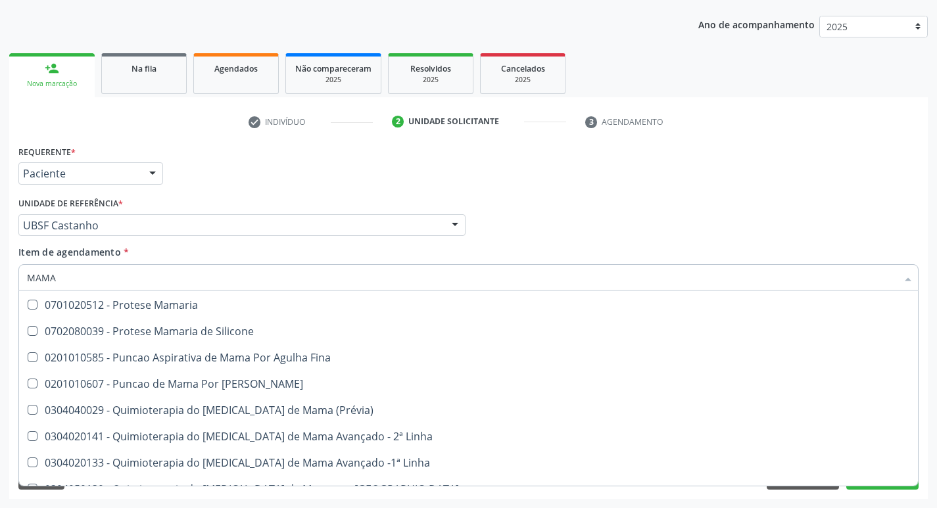
scroll to position [1093, 0]
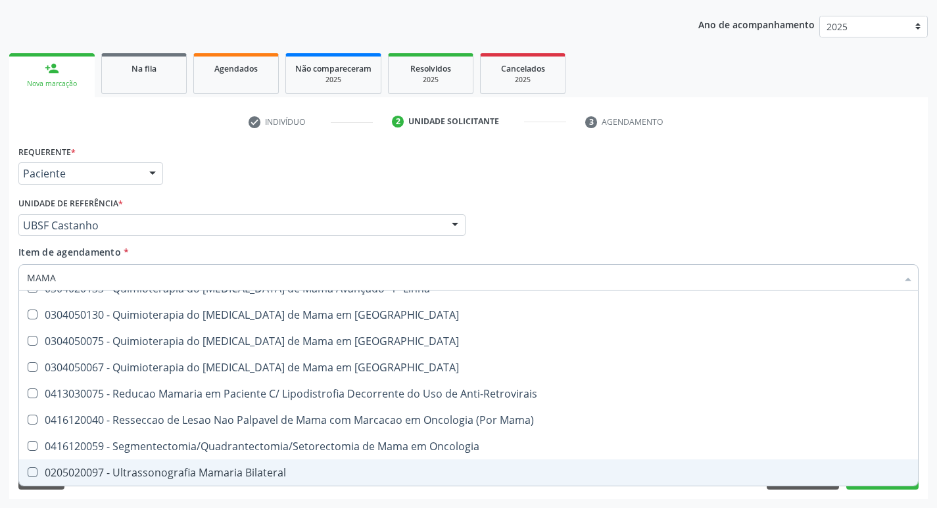
click at [30, 473] on Bilateral at bounding box center [33, 472] width 10 height 10
click at [28, 473] on Bilateral "checkbox" at bounding box center [23, 472] width 9 height 9
checkbox Bilateral "true"
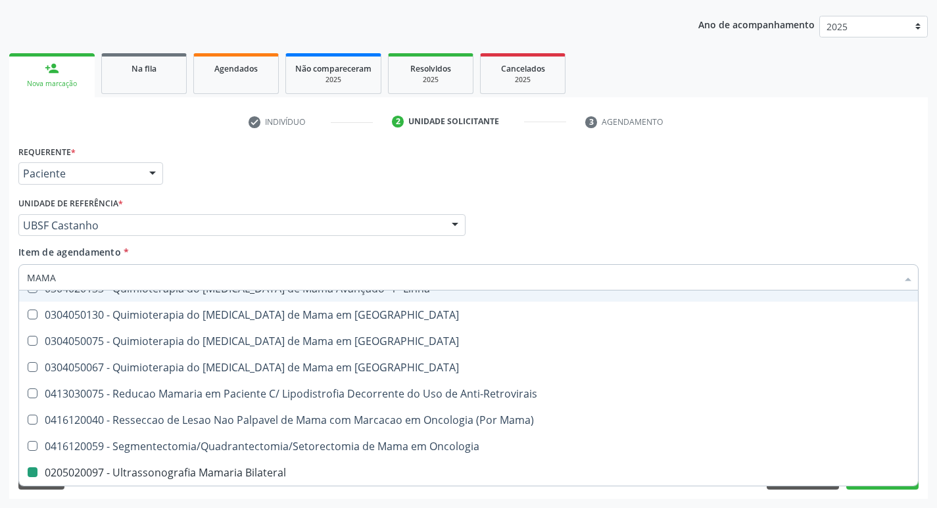
checkbox Mama "true"
checkbox Bilateral "false"
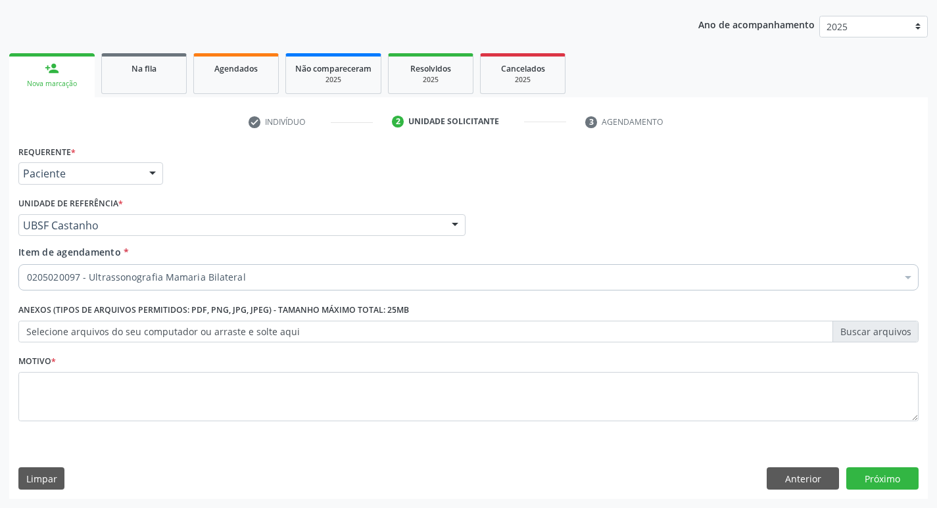
click at [621, 254] on div "Item de agendamento * 0205020097 - Ultrassonografia Mamaria Bilateral Desfazer …" at bounding box center [468, 265] width 900 height 41
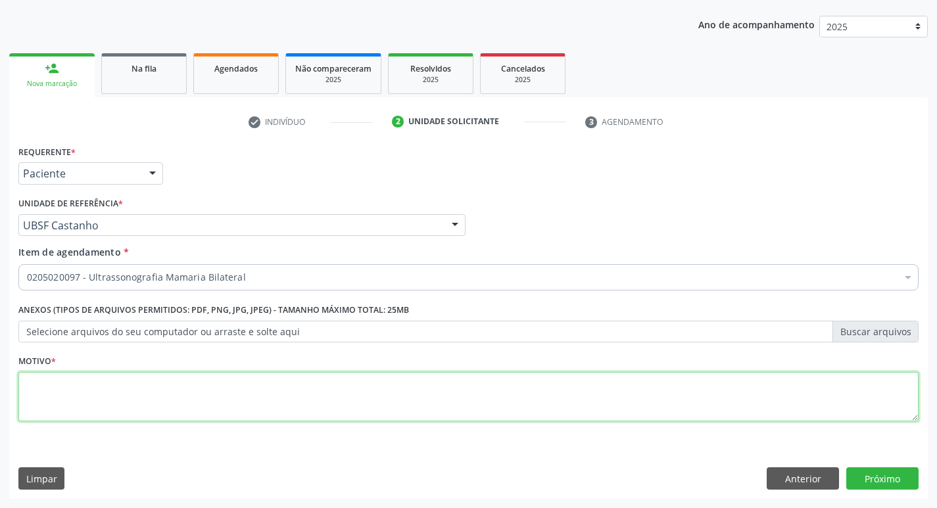
click at [70, 391] on textarea at bounding box center [468, 397] width 900 height 50
type textarea "ROTINA DA MULHER"
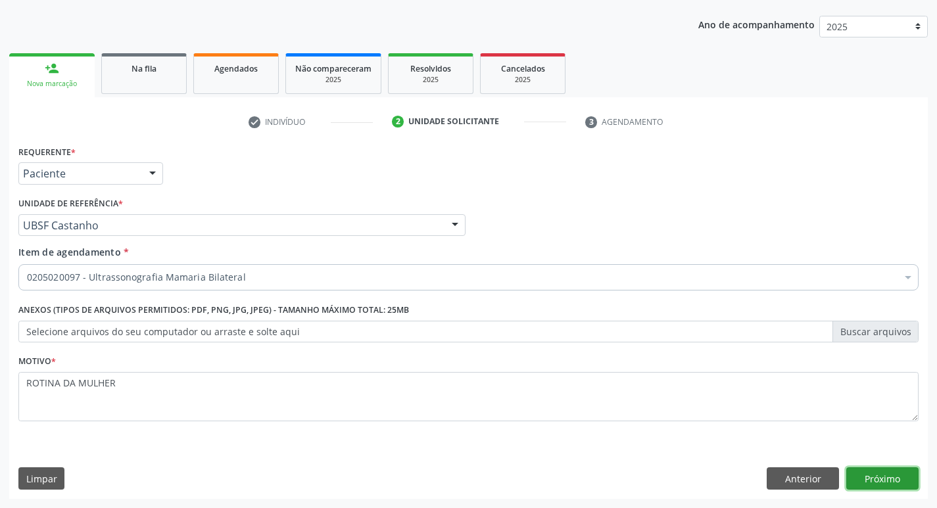
click at [869, 474] on button "Próximo" at bounding box center [882, 478] width 72 height 22
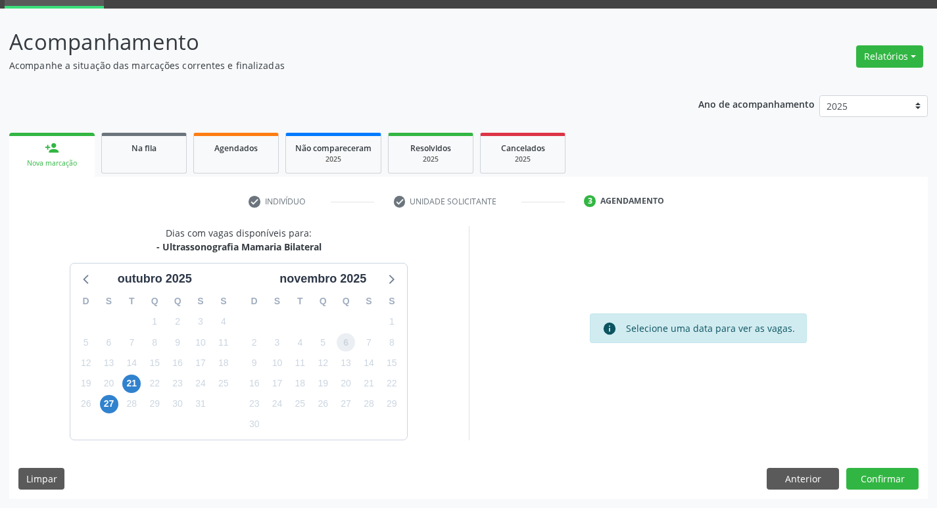
click at [349, 341] on span "6" at bounding box center [346, 342] width 18 height 18
click at [878, 479] on button "Confirmar" at bounding box center [882, 479] width 72 height 22
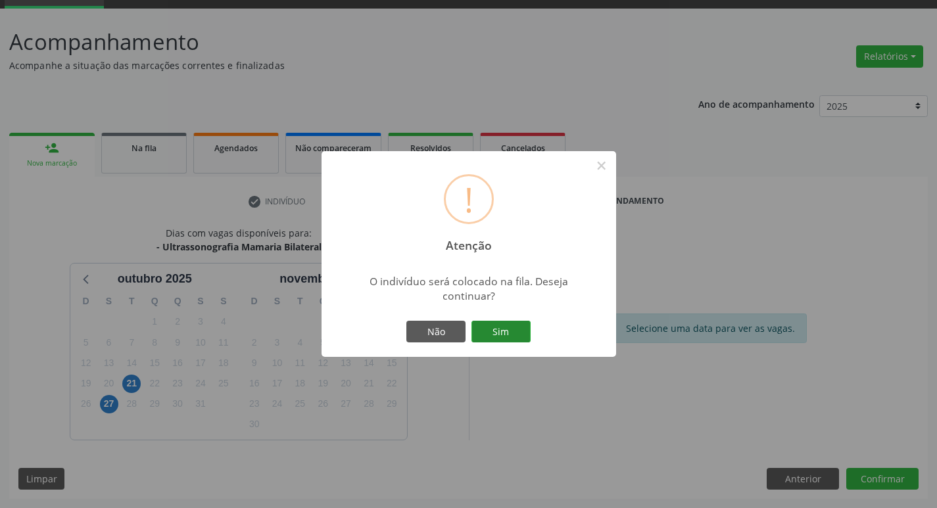
click at [515, 333] on button "Sim" at bounding box center [500, 332] width 59 height 22
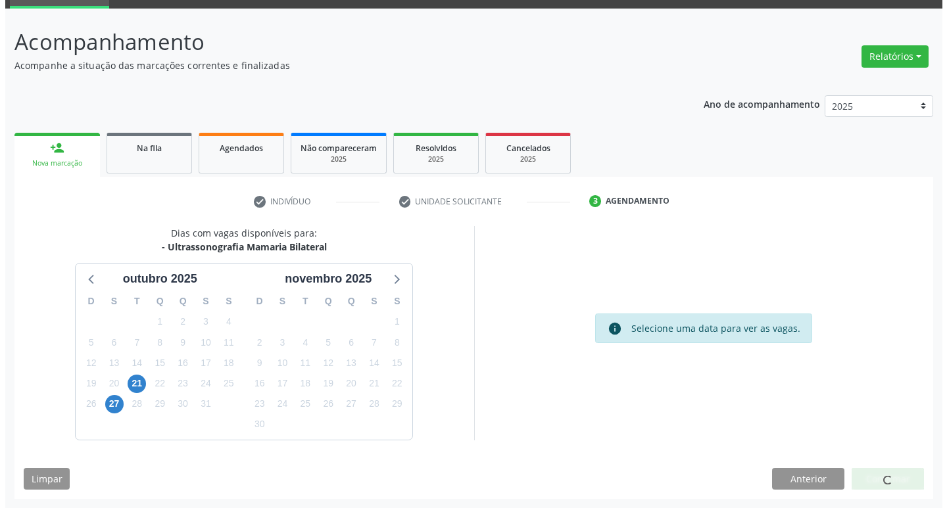
scroll to position [0, 0]
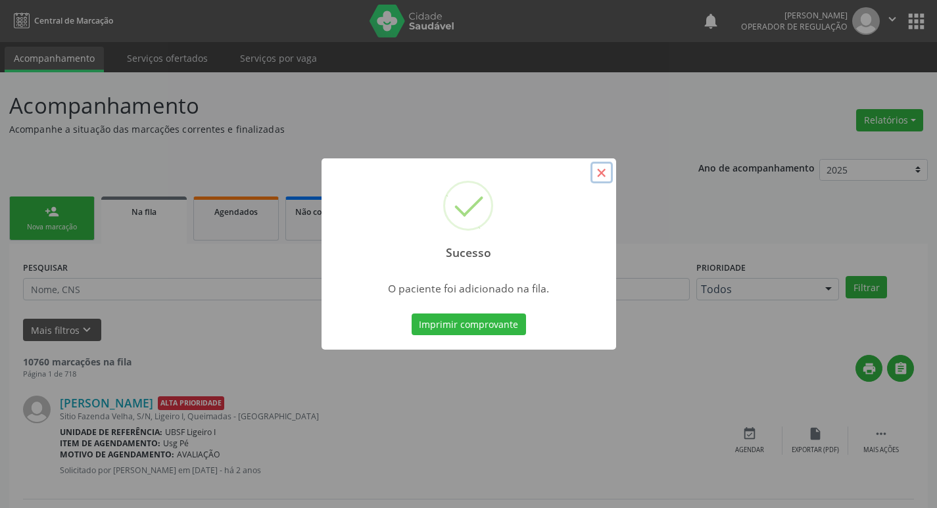
click at [594, 170] on button "×" at bounding box center [601, 173] width 22 height 22
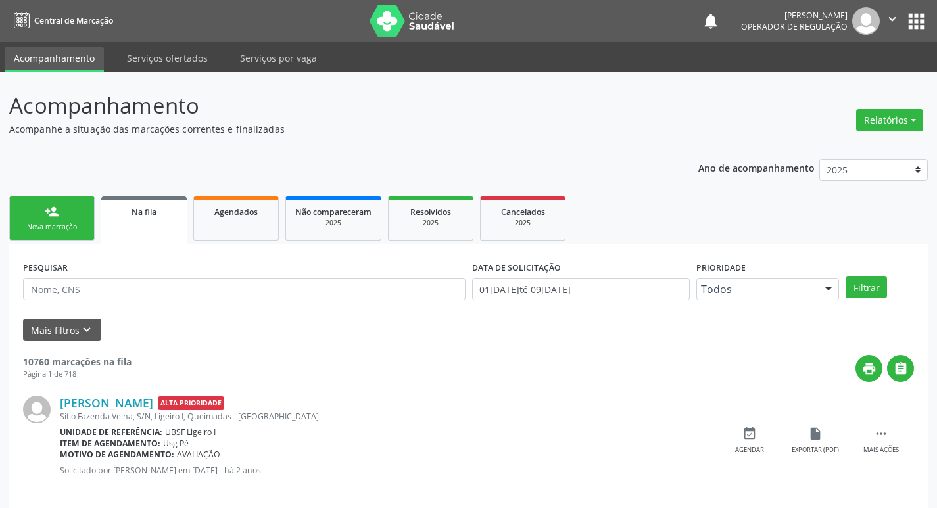
click at [82, 222] on div "Nova marcação" at bounding box center [52, 227] width 66 height 10
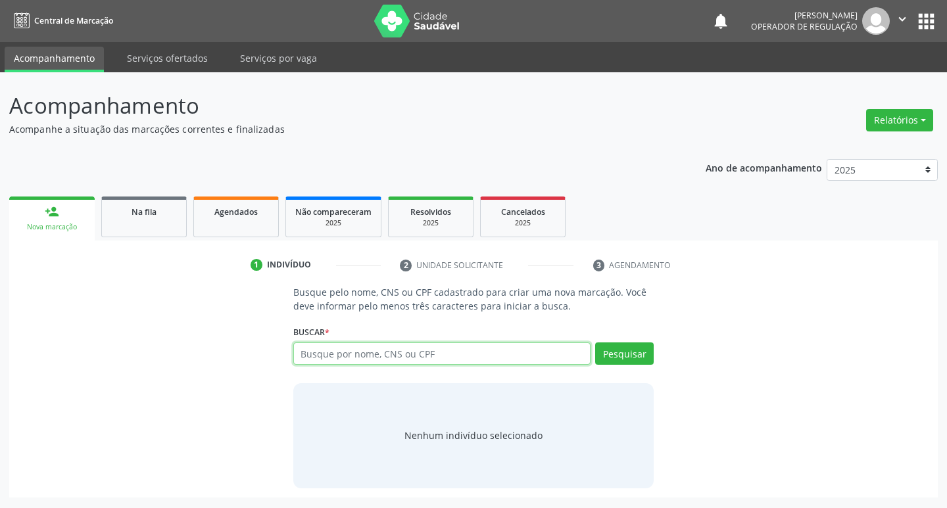
click at [323, 358] on input "text" at bounding box center [442, 353] width 298 height 22
click at [350, 351] on input "text" at bounding box center [442, 353] width 298 height 22
click at [350, 350] on input "text" at bounding box center [442, 353] width 298 height 22
type input "701007811772496"
click at [636, 350] on button "Pesquisar" at bounding box center [624, 353] width 59 height 22
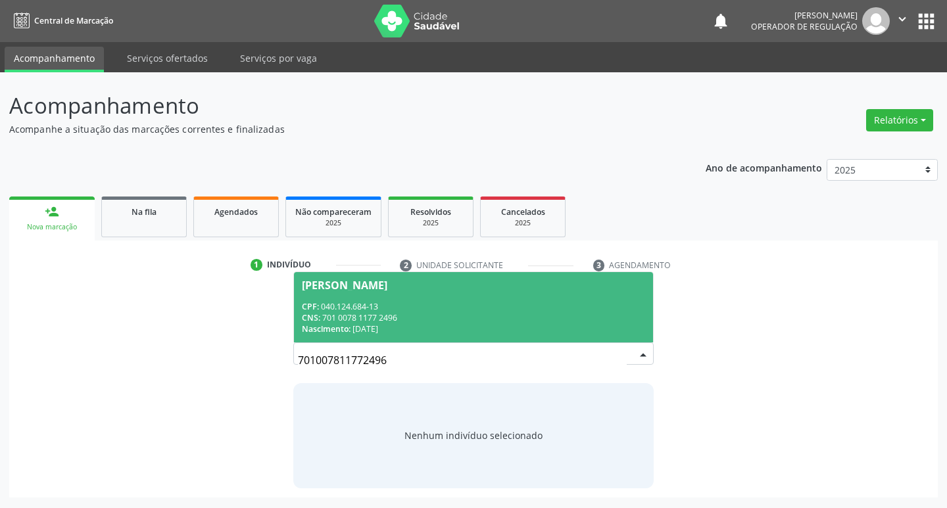
click at [387, 281] on div "[PERSON_NAME]" at bounding box center [344, 285] width 85 height 11
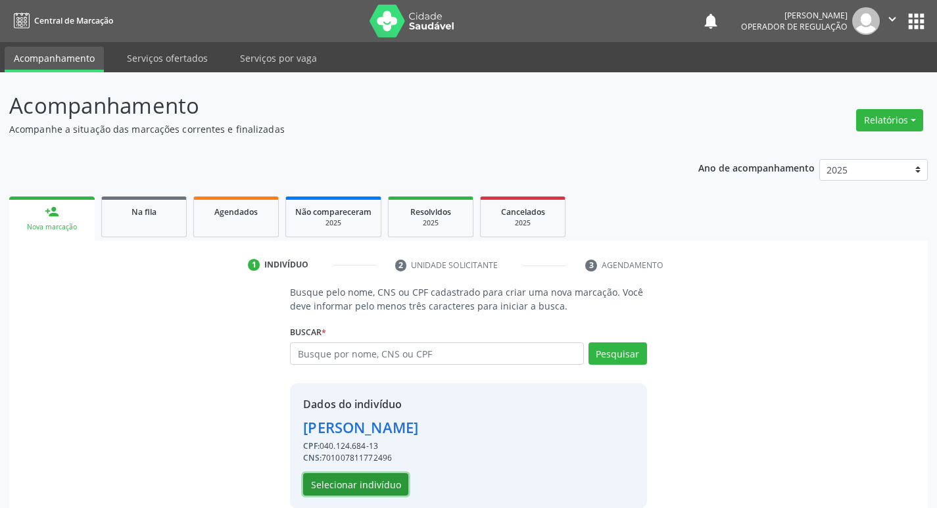
click at [371, 484] on button "Selecionar indivíduo" at bounding box center [355, 484] width 105 height 22
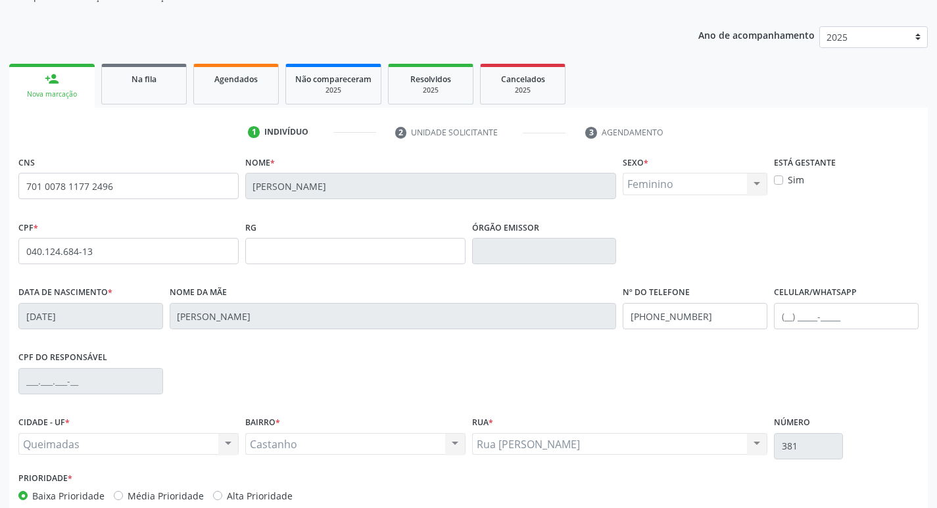
scroll to position [204, 0]
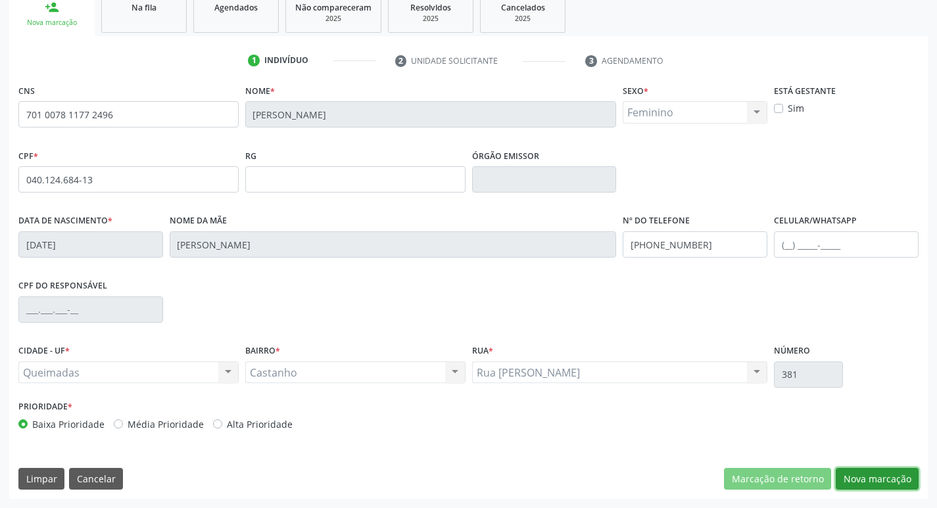
click at [874, 475] on button "Nova marcação" at bounding box center [877, 479] width 83 height 22
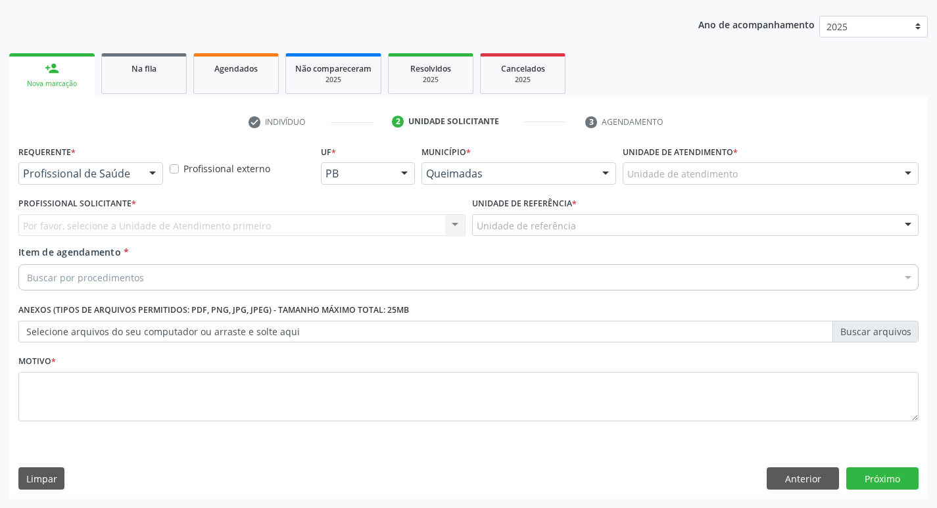
click at [160, 173] on div at bounding box center [153, 174] width 20 height 22
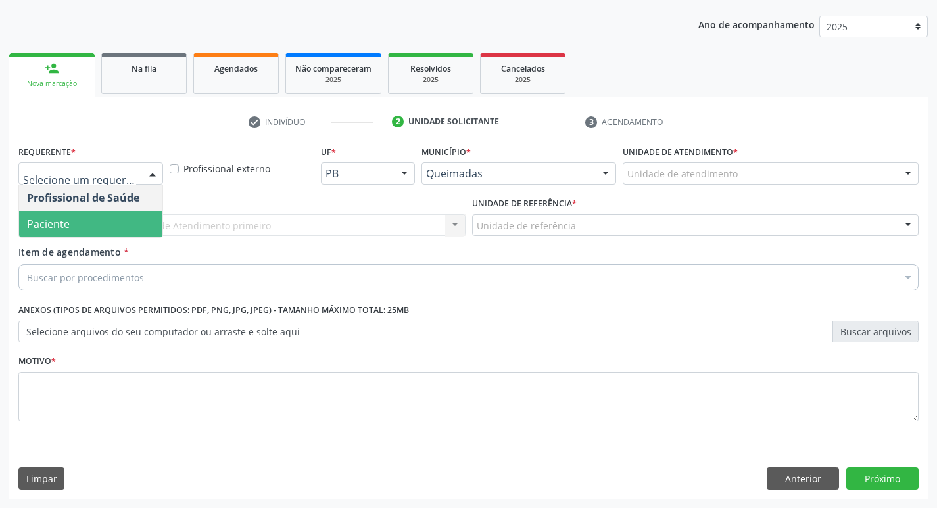
click at [98, 231] on span "Paciente" at bounding box center [90, 224] width 143 height 26
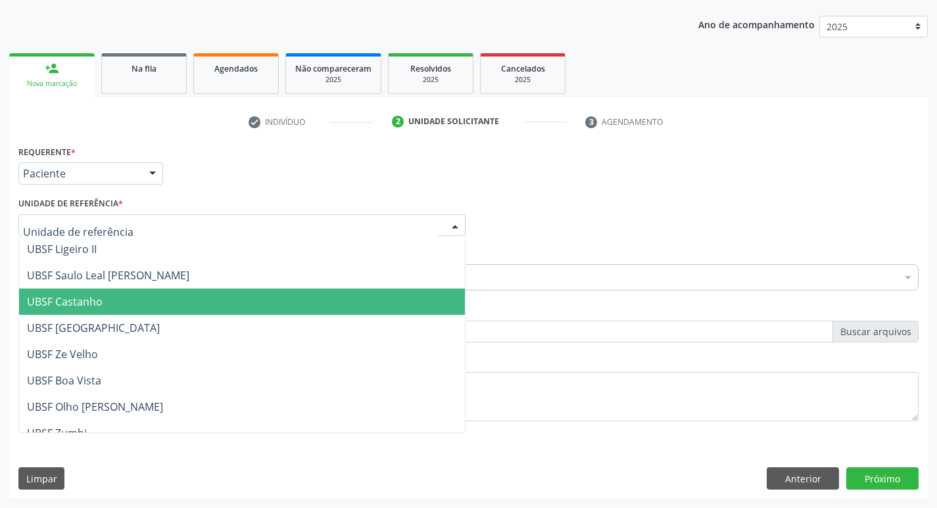
click at [95, 293] on span "UBSF Castanho" at bounding box center [242, 302] width 446 height 26
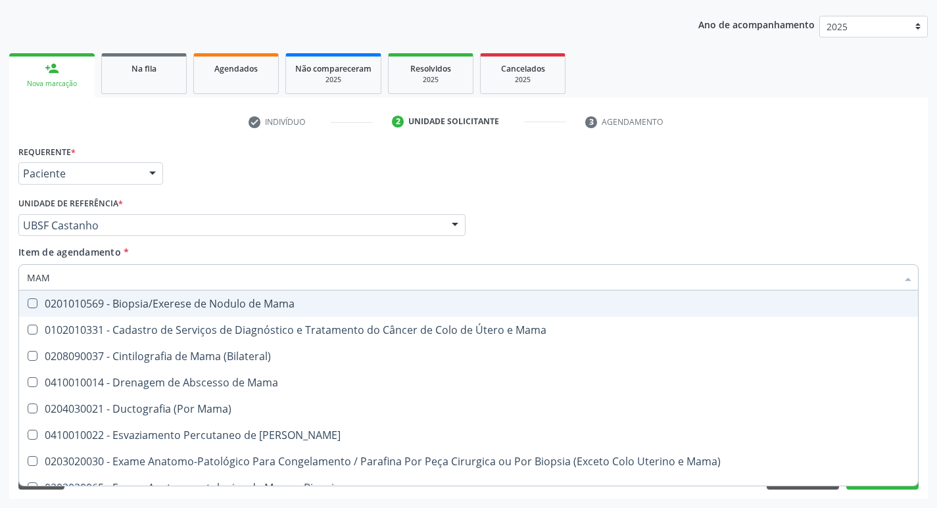
type input "MAMA"
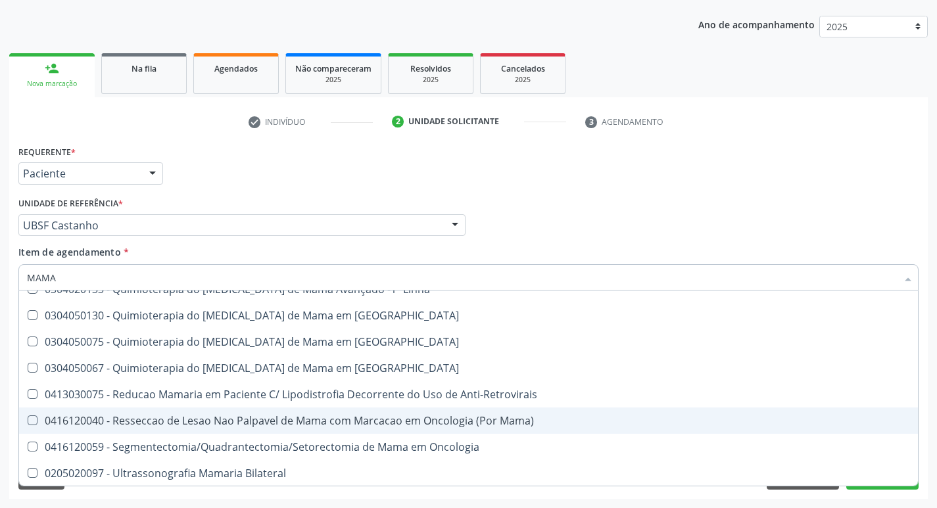
scroll to position [1093, 0]
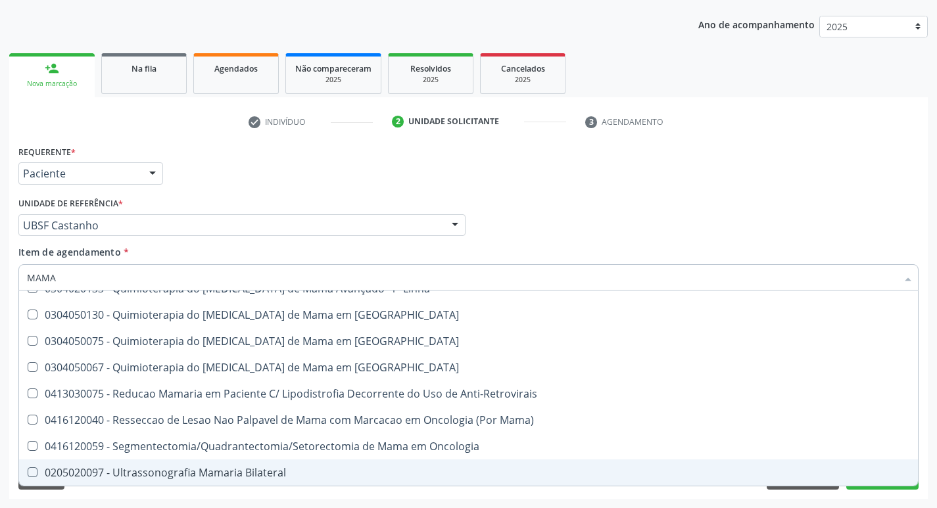
click at [34, 471] on Bilateral at bounding box center [33, 472] width 10 height 10
click at [28, 471] on Bilateral "checkbox" at bounding box center [23, 472] width 9 height 9
checkbox Bilateral "true"
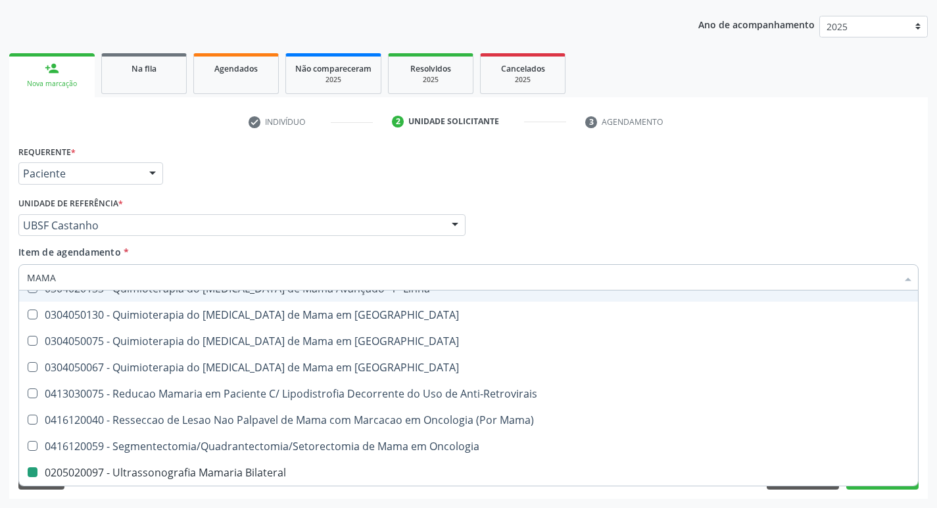
click at [753, 242] on div "Profissional Solicitante Por favor, selecione a Unidade de Atendimento primeiro…" at bounding box center [468, 219] width 907 height 51
checkbox Mama "true"
checkbox Bilateral "false"
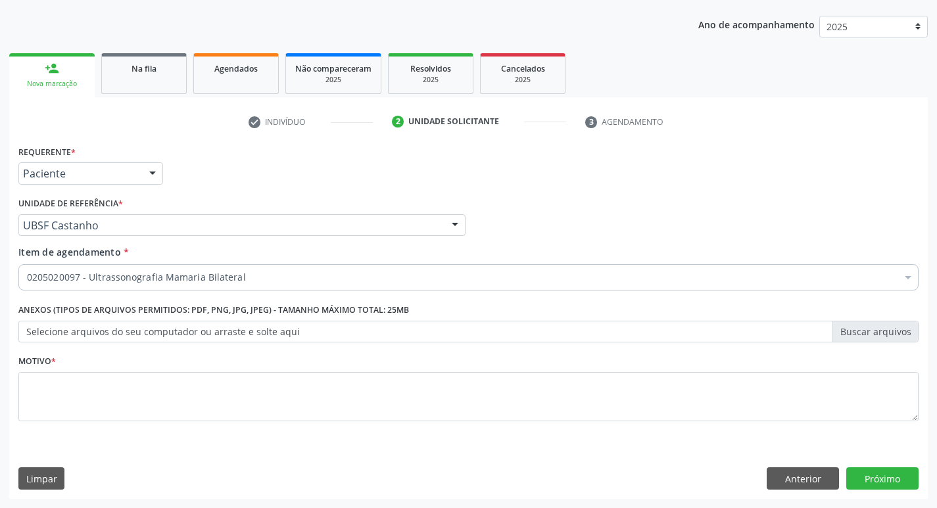
scroll to position [0, 0]
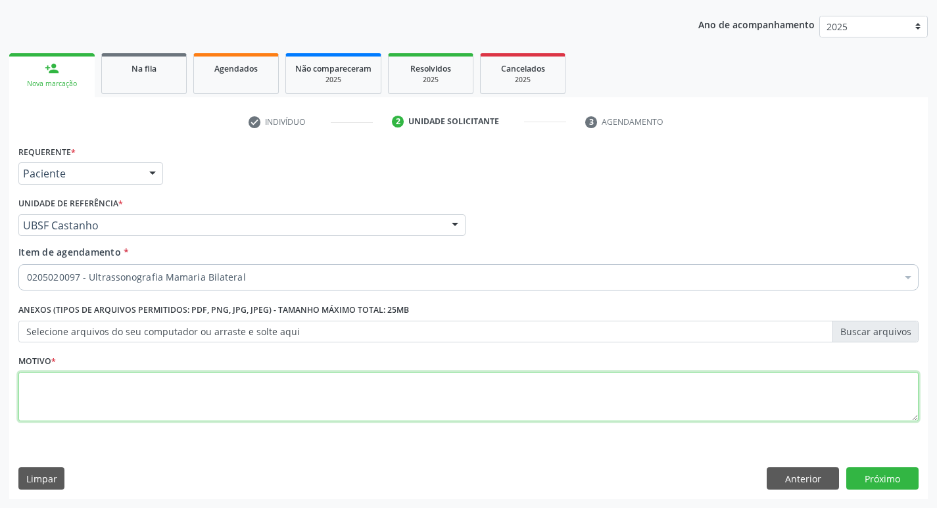
click at [72, 398] on textarea at bounding box center [468, 397] width 900 height 50
type textarea "ROTINA"
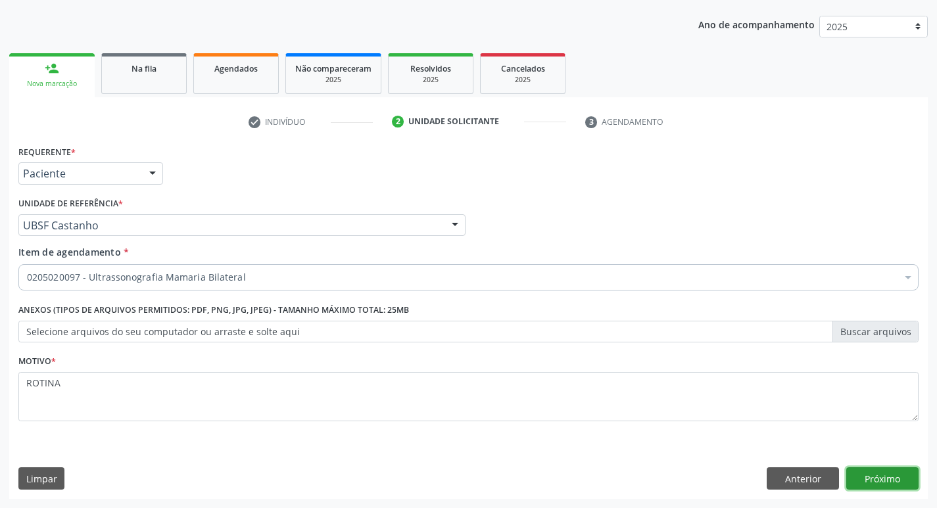
click at [881, 481] on button "Próximo" at bounding box center [882, 478] width 72 height 22
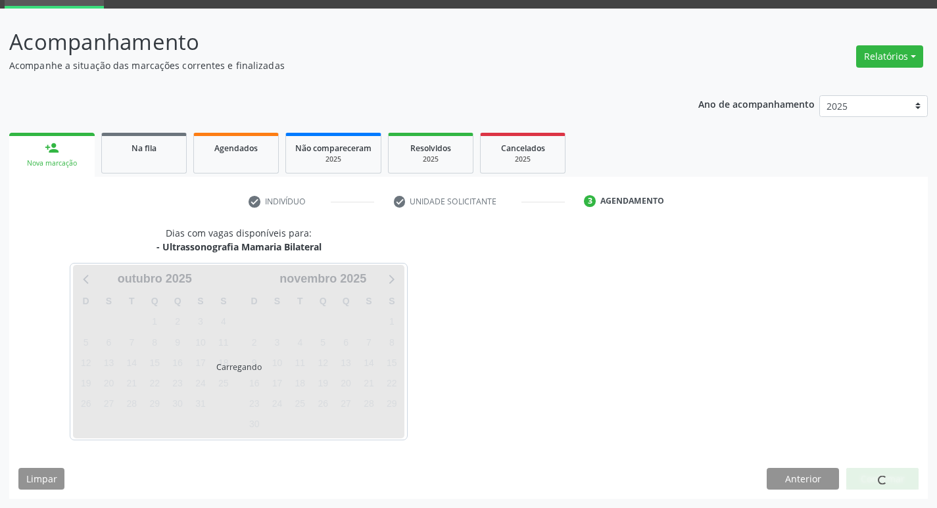
scroll to position [64, 0]
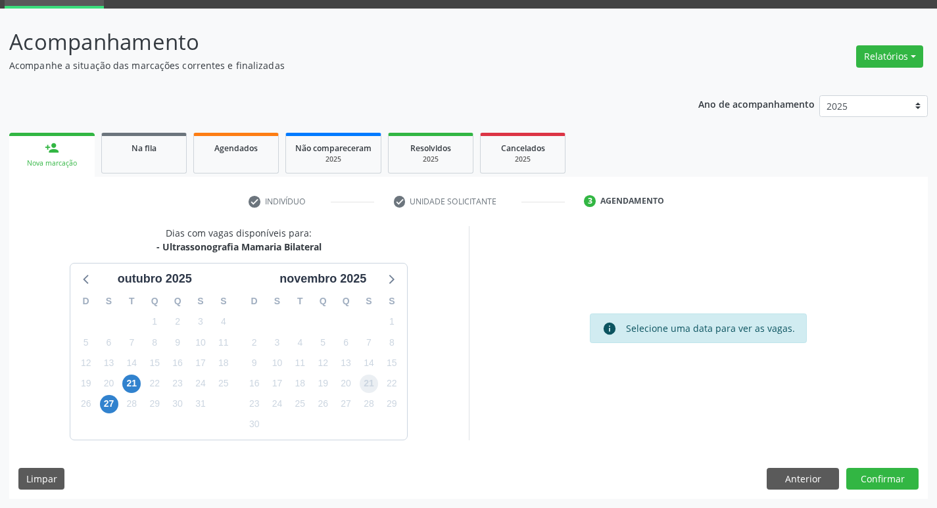
click at [369, 375] on span "21" at bounding box center [369, 384] width 18 height 18
click at [899, 483] on button "Confirmar" at bounding box center [882, 479] width 72 height 22
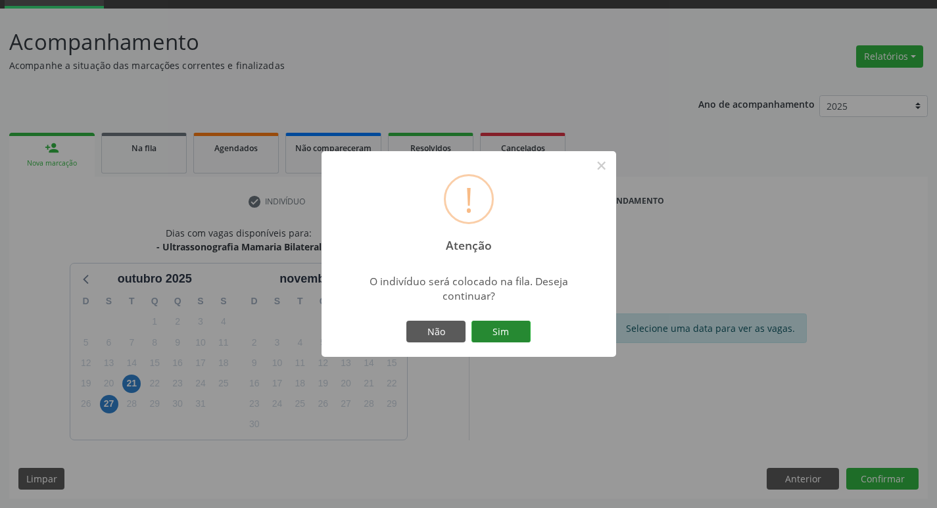
click at [519, 329] on button "Sim" at bounding box center [500, 332] width 59 height 22
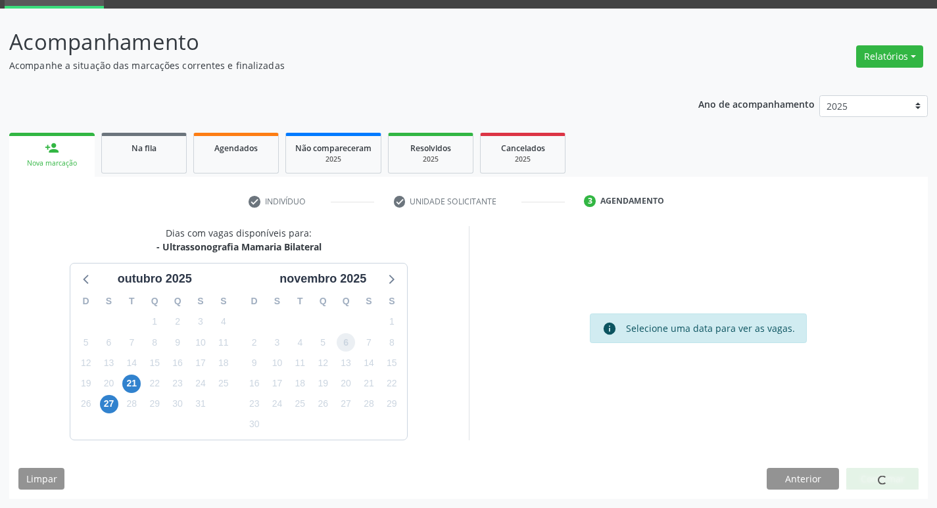
click at [352, 344] on span "6" at bounding box center [346, 342] width 18 height 18
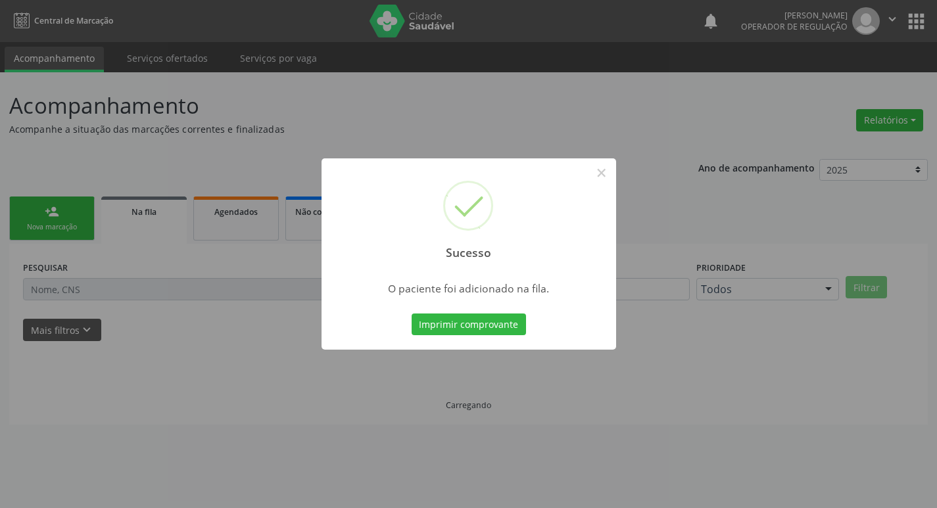
scroll to position [0, 0]
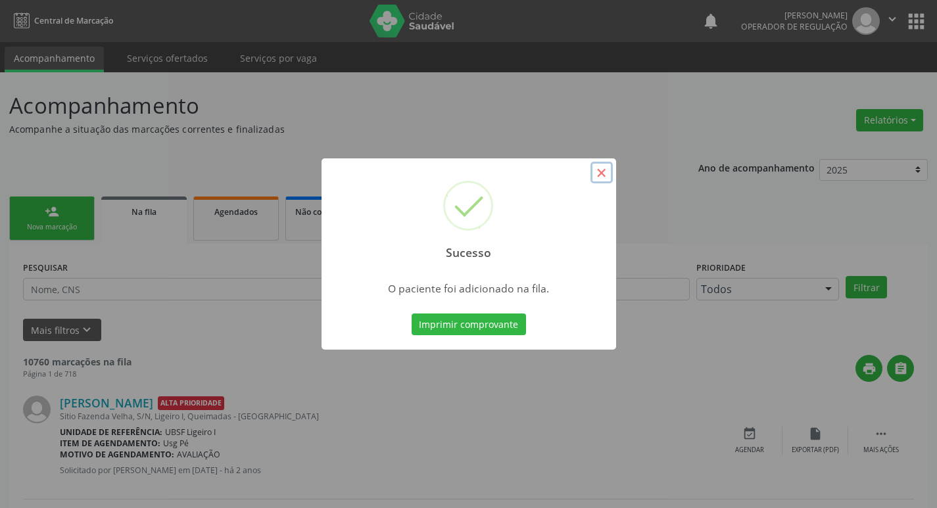
click at [602, 170] on button "×" at bounding box center [601, 173] width 22 height 22
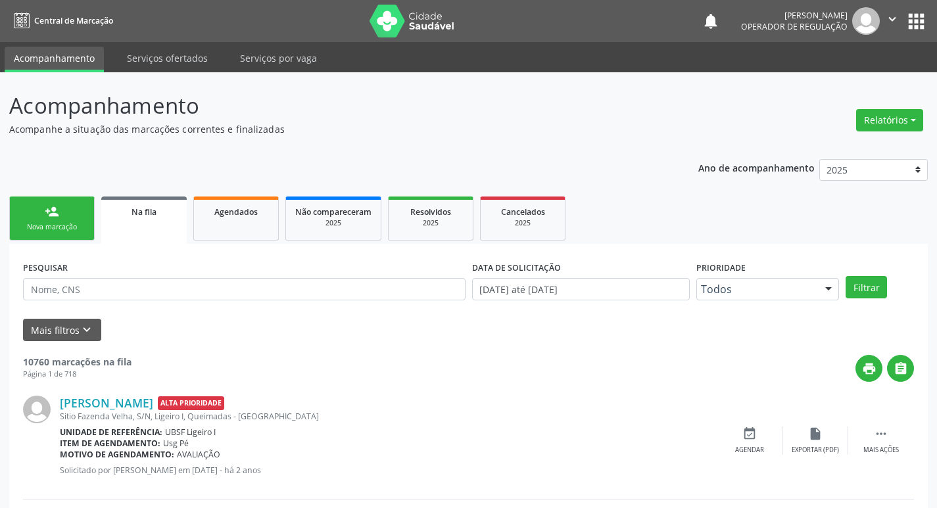
click at [52, 229] on div "Nova marcação" at bounding box center [52, 227] width 66 height 10
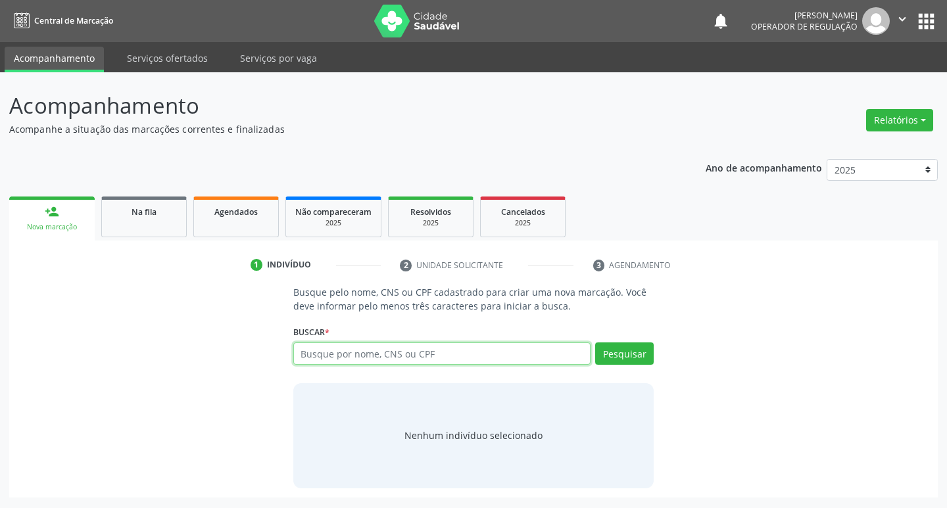
click at [310, 352] on input "text" at bounding box center [442, 353] width 298 height 22
type input "700201487878128"
click at [628, 357] on button "Pesquisar" at bounding box center [624, 353] width 59 height 22
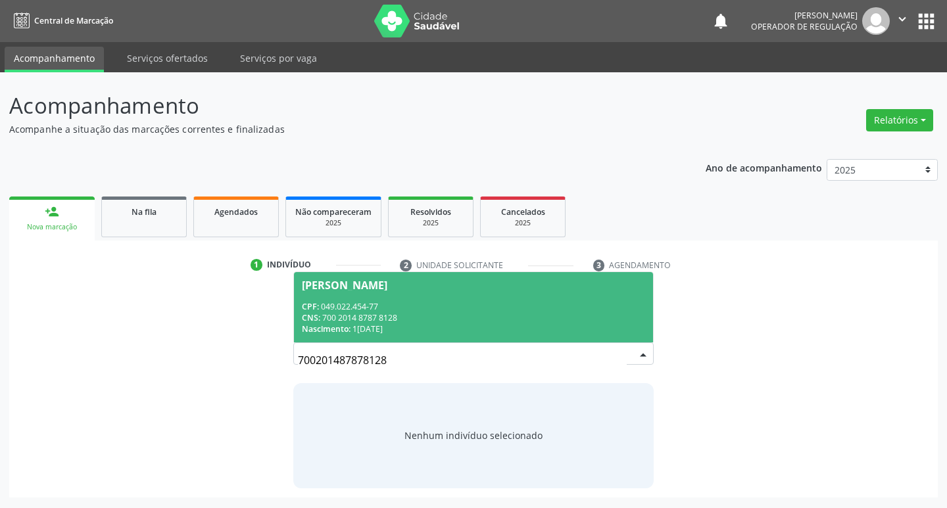
click at [387, 285] on div "Antonia Maria da Silva" at bounding box center [344, 285] width 85 height 11
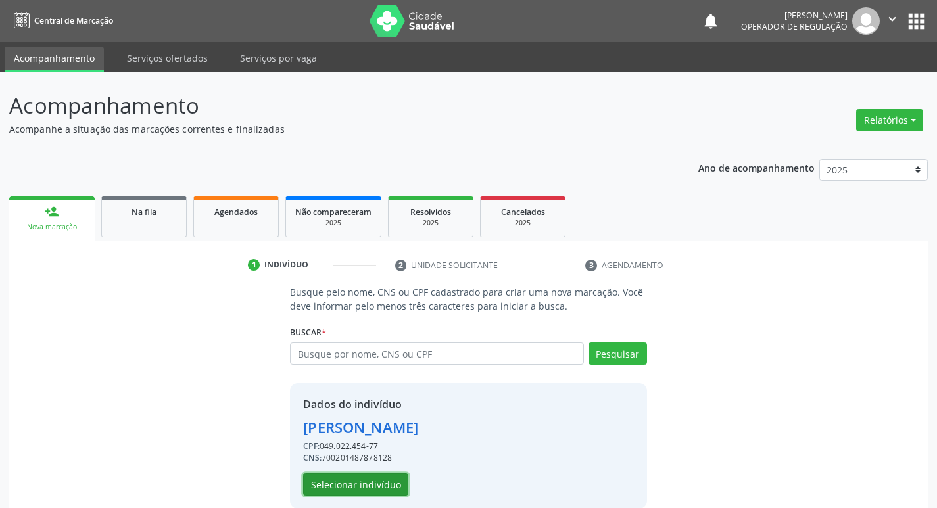
click at [382, 492] on button "Selecionar indivíduo" at bounding box center [355, 484] width 105 height 22
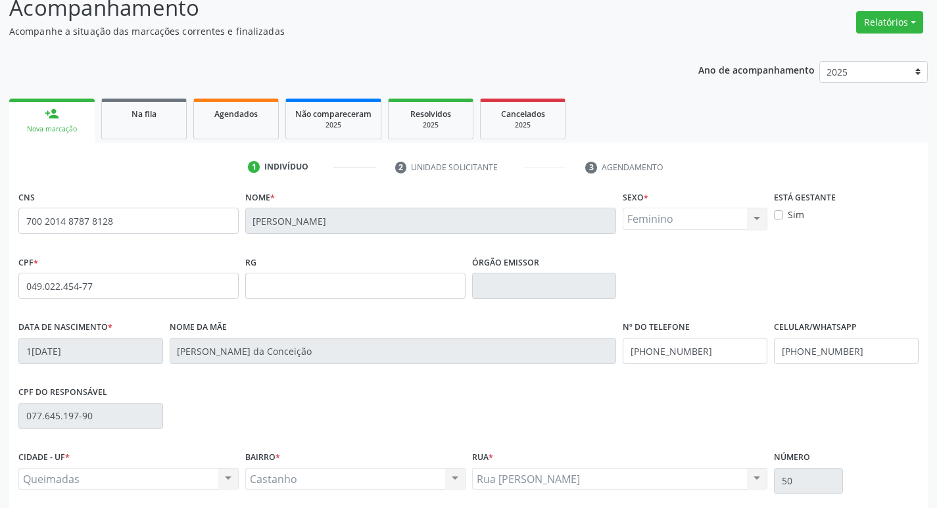
scroll to position [204, 0]
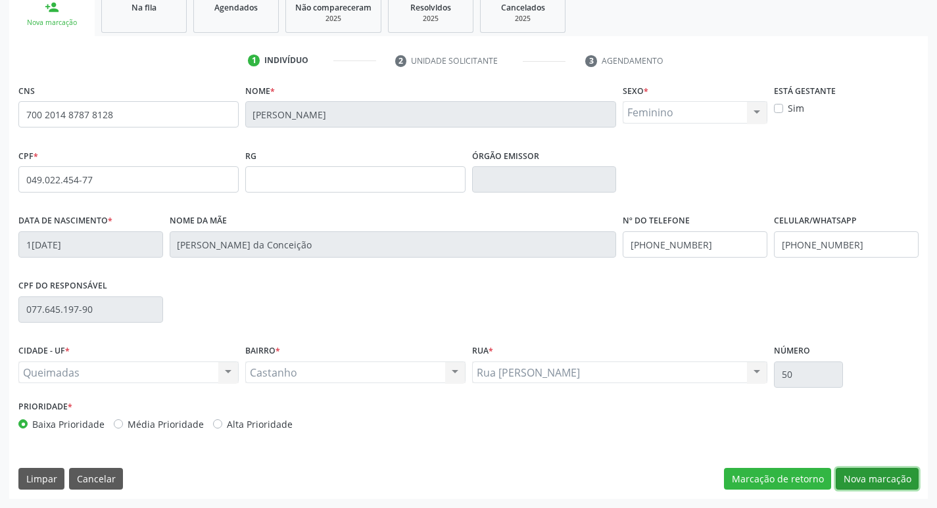
click at [884, 477] on button "Nova marcação" at bounding box center [877, 479] width 83 height 22
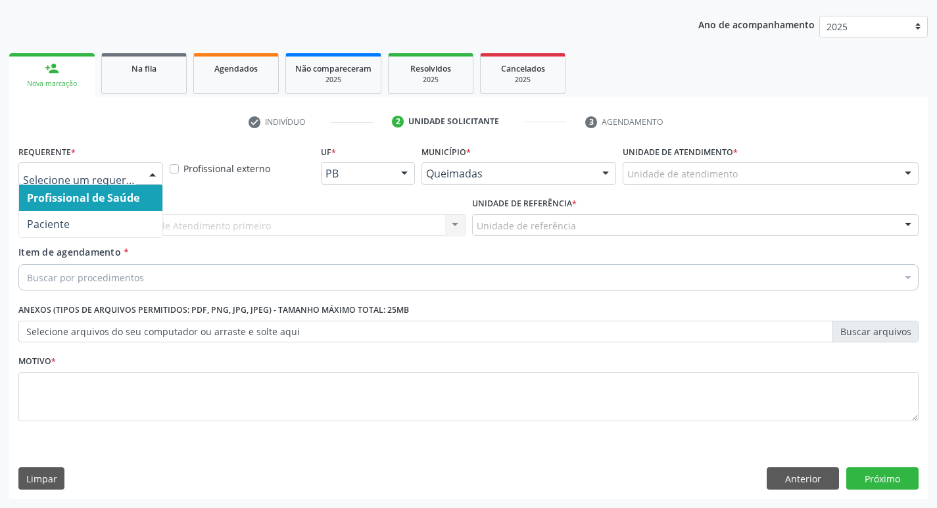
click at [156, 170] on div at bounding box center [153, 174] width 20 height 22
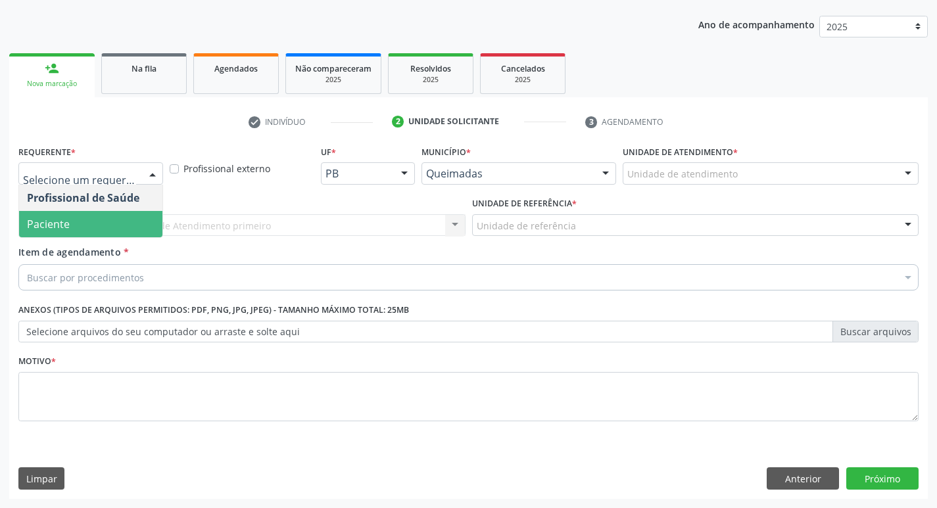
click at [107, 223] on span "Paciente" at bounding box center [90, 224] width 143 height 26
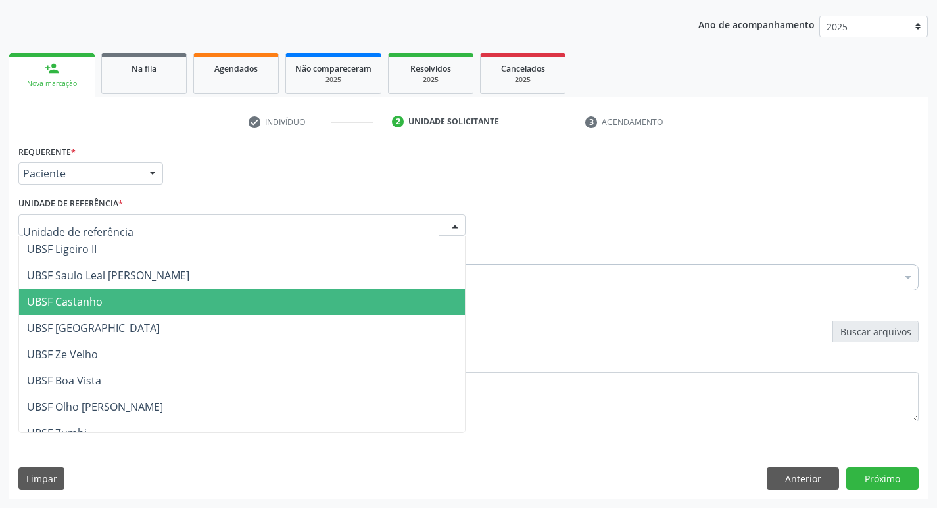
click at [101, 297] on span "UBSF Castanho" at bounding box center [65, 302] width 76 height 14
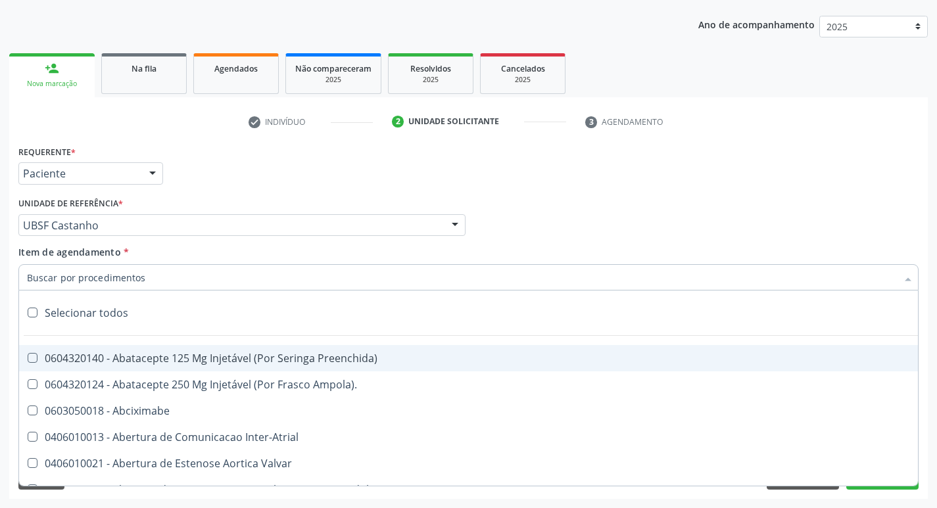
drag, startPoint x: 86, startPoint y: 279, endPoint x: 122, endPoint y: 250, distance: 45.8
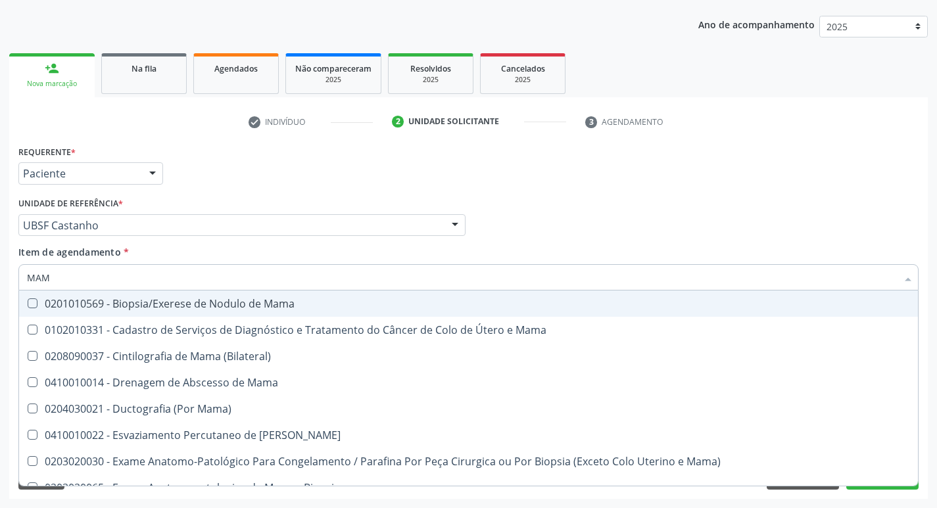
type input "MAMA"
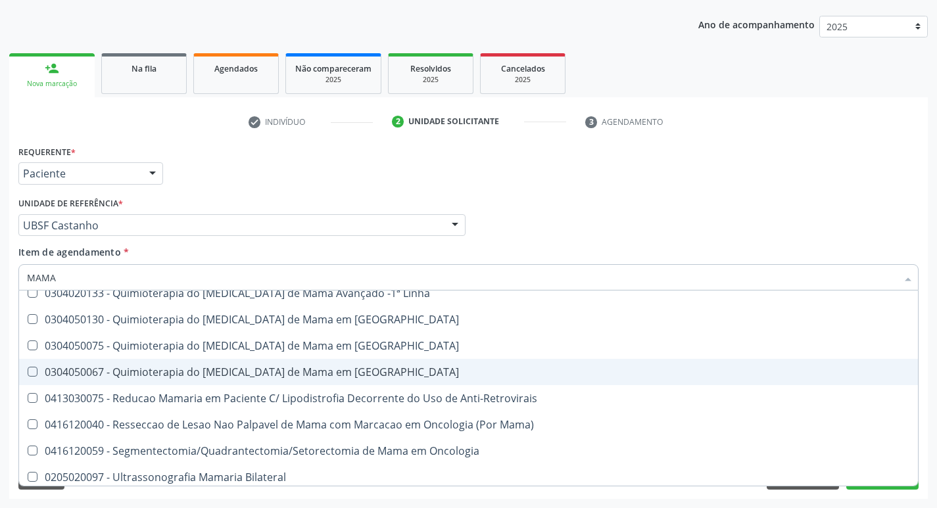
scroll to position [1093, 0]
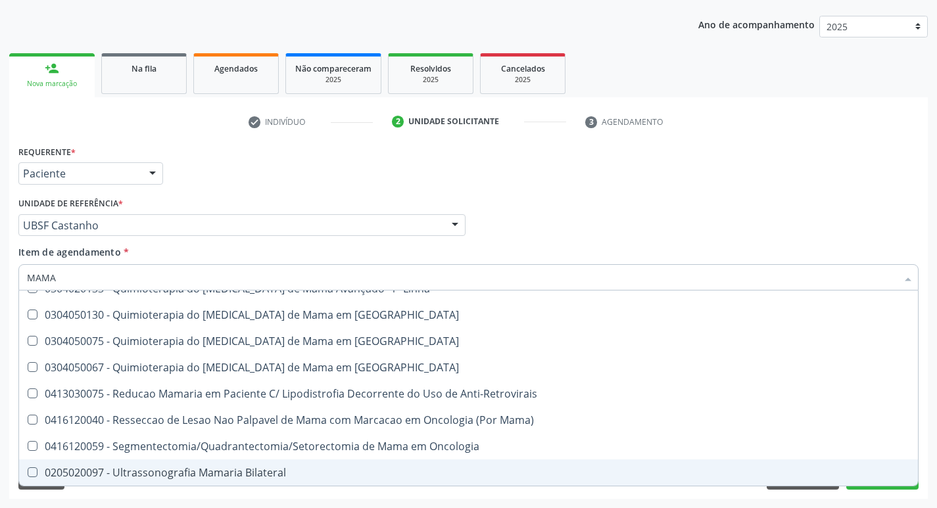
click at [30, 475] on Bilateral at bounding box center [33, 472] width 10 height 10
click at [28, 475] on Bilateral "checkbox" at bounding box center [23, 472] width 9 height 9
checkbox Bilateral "true"
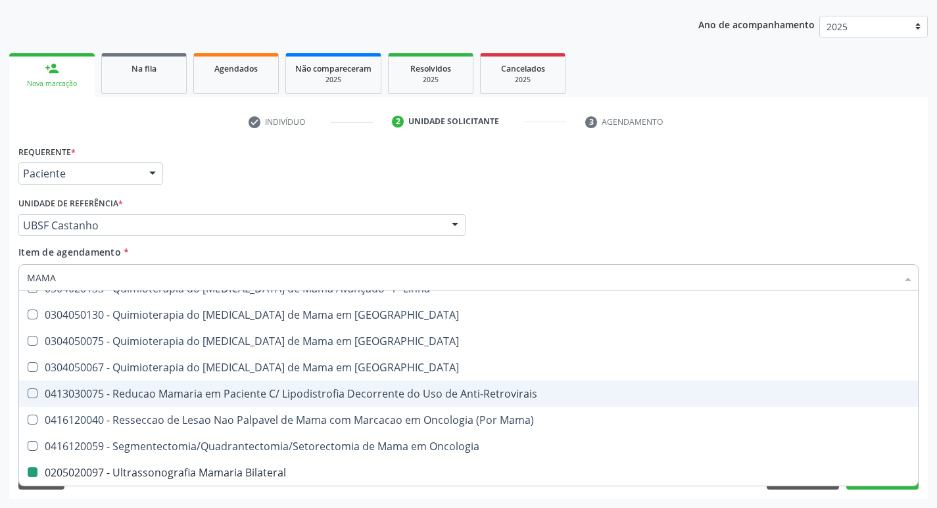
click at [746, 239] on div "Profissional Solicitante Por favor, selecione a Unidade de Atendimento primeiro…" at bounding box center [468, 219] width 907 height 51
checkbox Mama "true"
checkbox Bilateral "false"
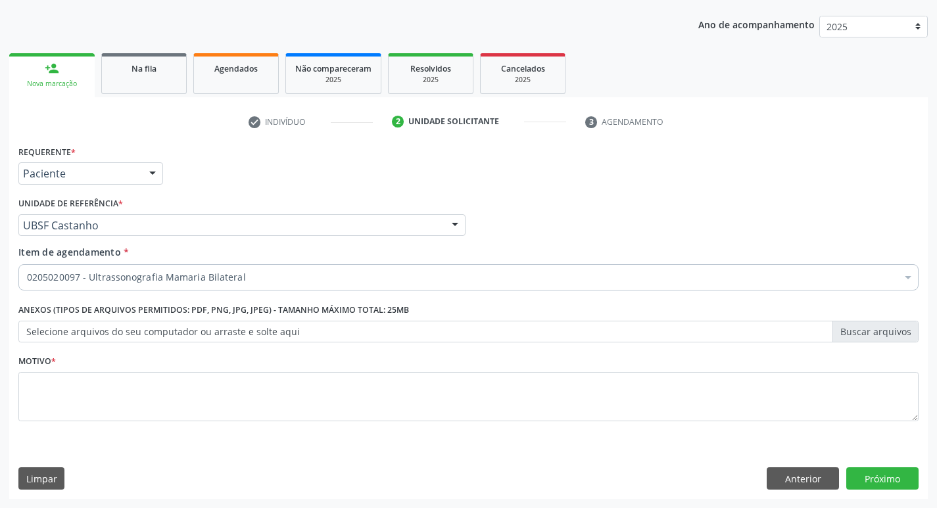
scroll to position [0, 0]
click at [151, 174] on div at bounding box center [153, 174] width 20 height 22
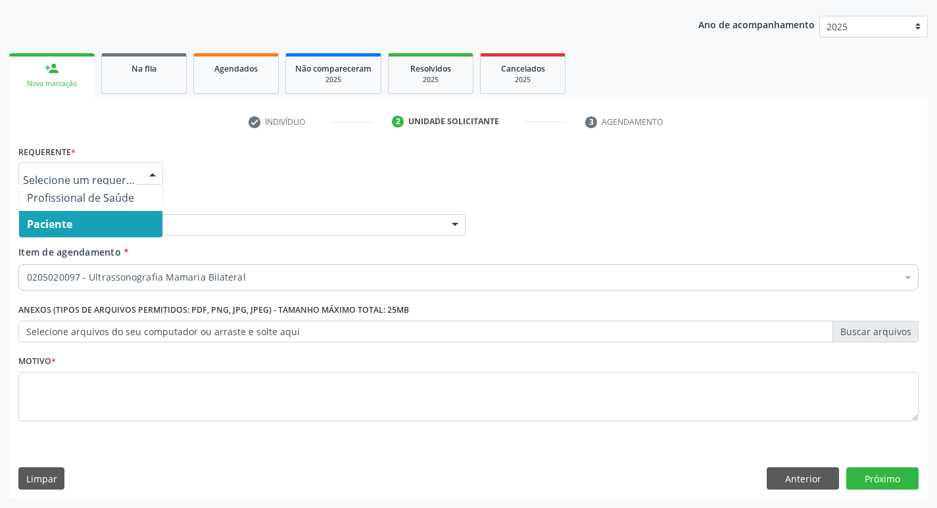
click at [87, 213] on span "Paciente" at bounding box center [90, 224] width 143 height 26
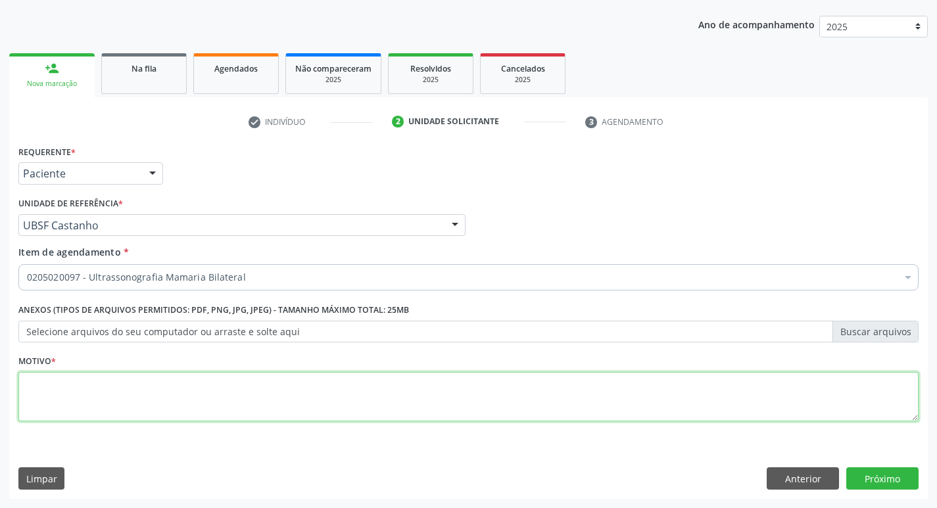
click at [32, 394] on textarea at bounding box center [468, 397] width 900 height 50
type textarea "AVALIACAO"
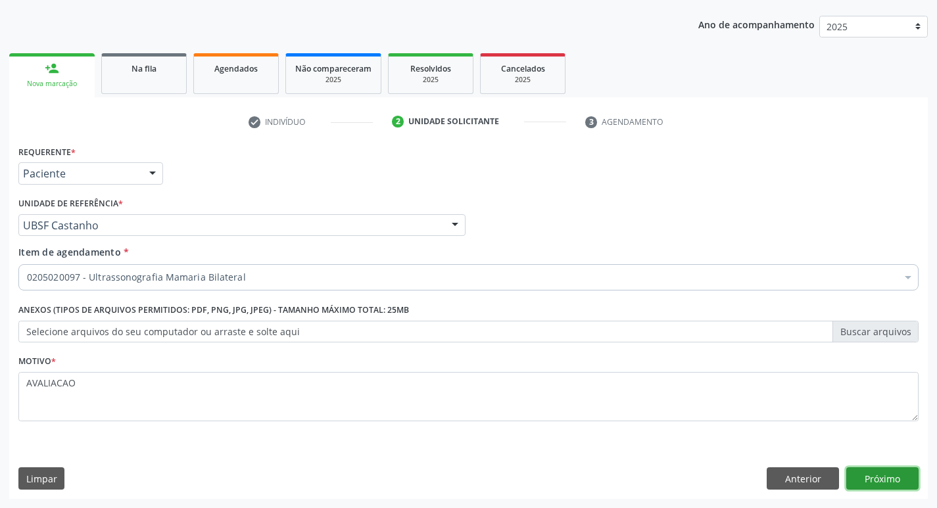
click at [880, 476] on button "Próximo" at bounding box center [882, 478] width 72 height 22
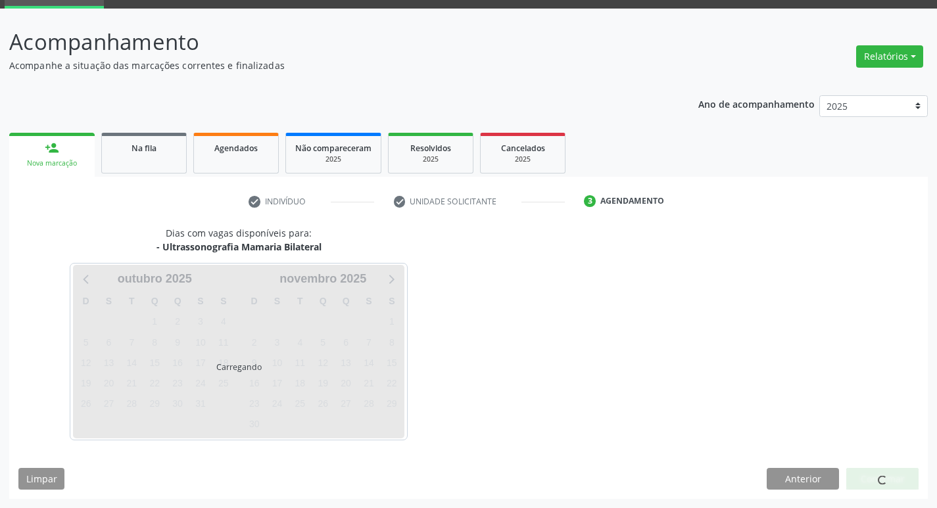
scroll to position [64, 0]
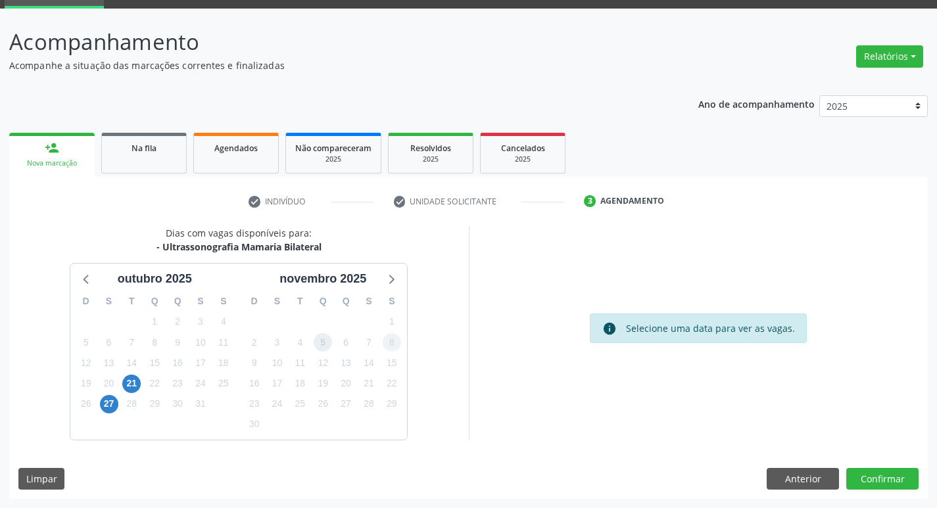
drag, startPoint x: 323, startPoint y: 343, endPoint x: 396, endPoint y: 340, distance: 73.0
click at [325, 343] on span "5" at bounding box center [323, 342] width 18 height 18
click at [876, 483] on button "Confirmar" at bounding box center [882, 479] width 72 height 22
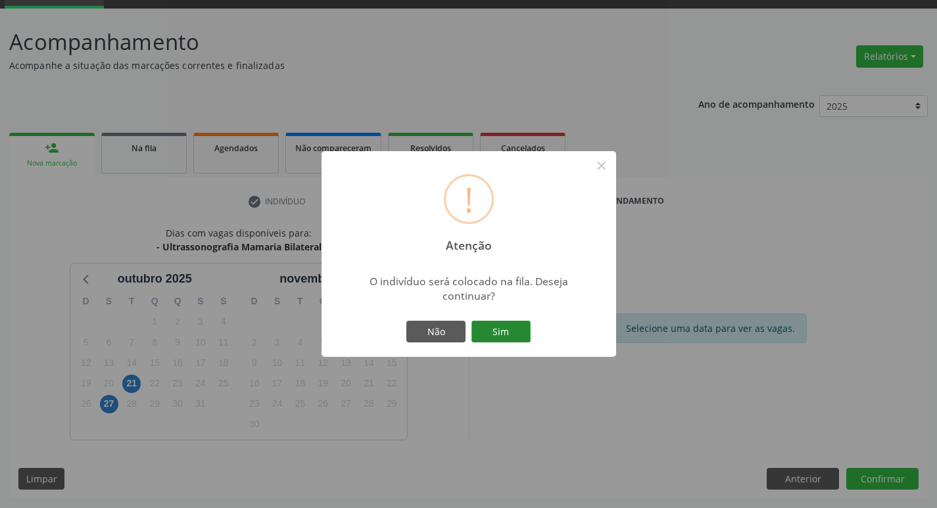
click at [497, 335] on button "Sim" at bounding box center [500, 332] width 59 height 22
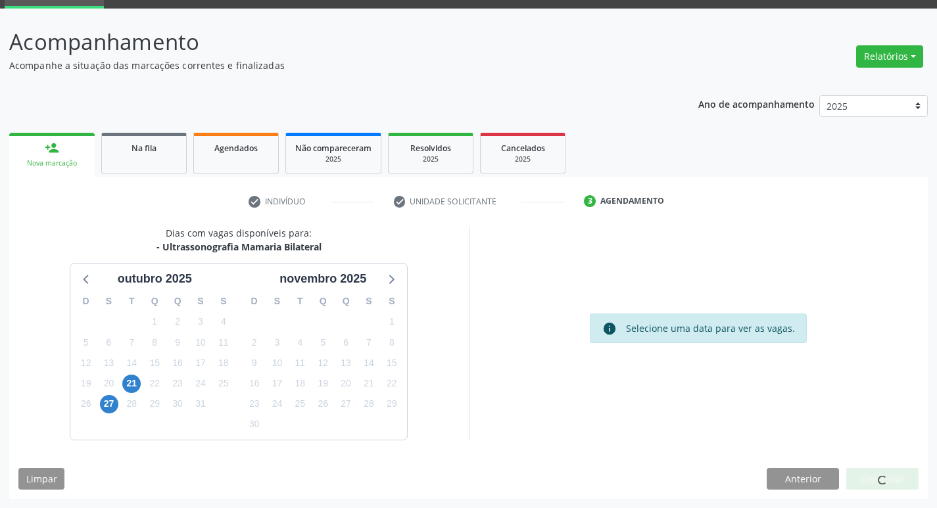
scroll to position [0, 0]
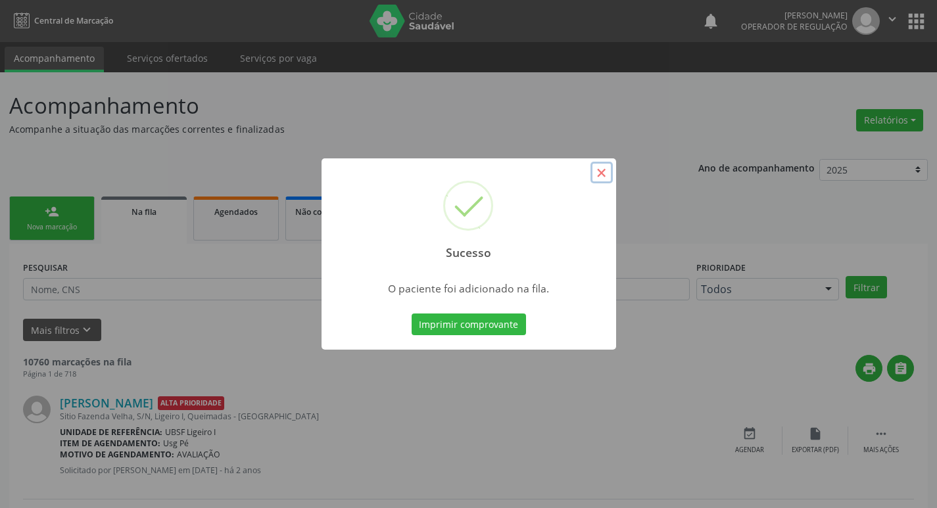
click at [603, 174] on button "×" at bounding box center [601, 173] width 22 height 22
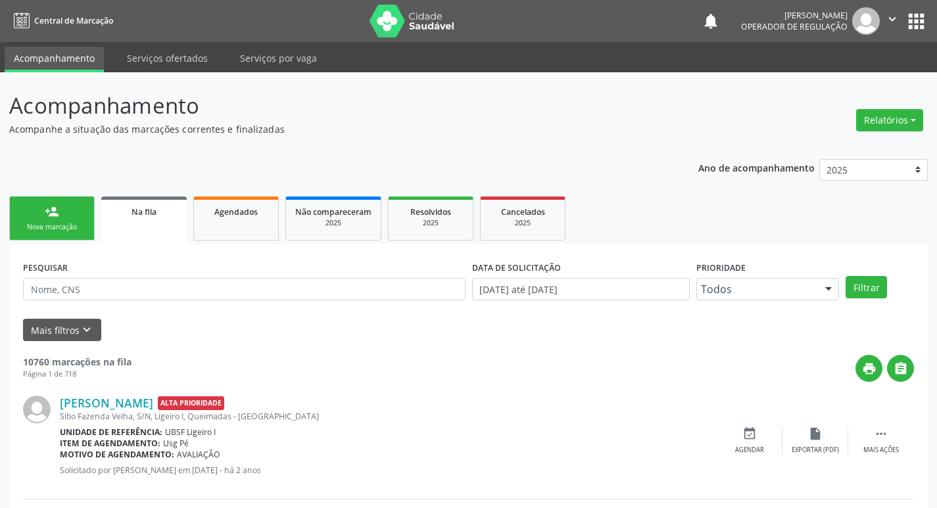
click at [60, 219] on link "person_add Nova marcação" at bounding box center [51, 219] width 85 height 44
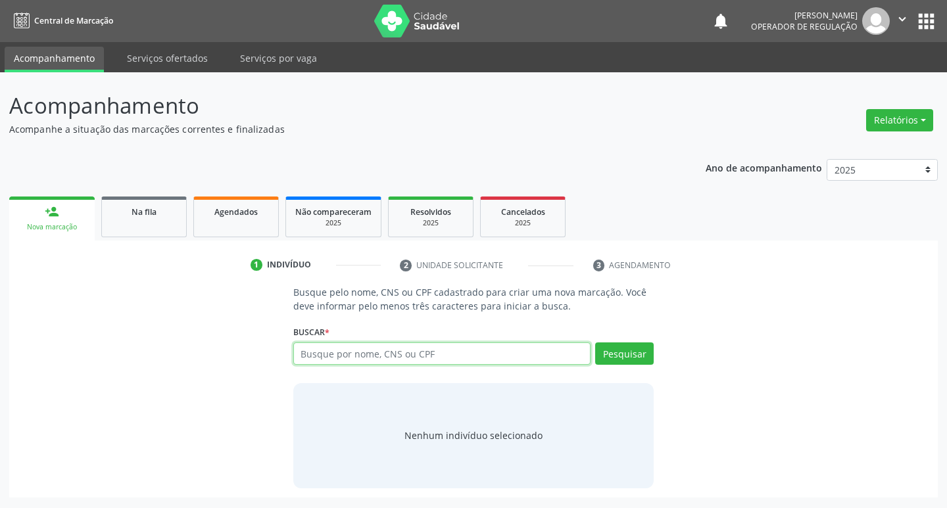
click at [329, 358] on input "text" at bounding box center [442, 353] width 298 height 22
click at [359, 354] on input "text" at bounding box center [442, 353] width 298 height 22
click at [318, 354] on input "text" at bounding box center [442, 353] width 298 height 22
type input "708600524193880"
click at [618, 348] on button "Pesquisar" at bounding box center [624, 353] width 59 height 22
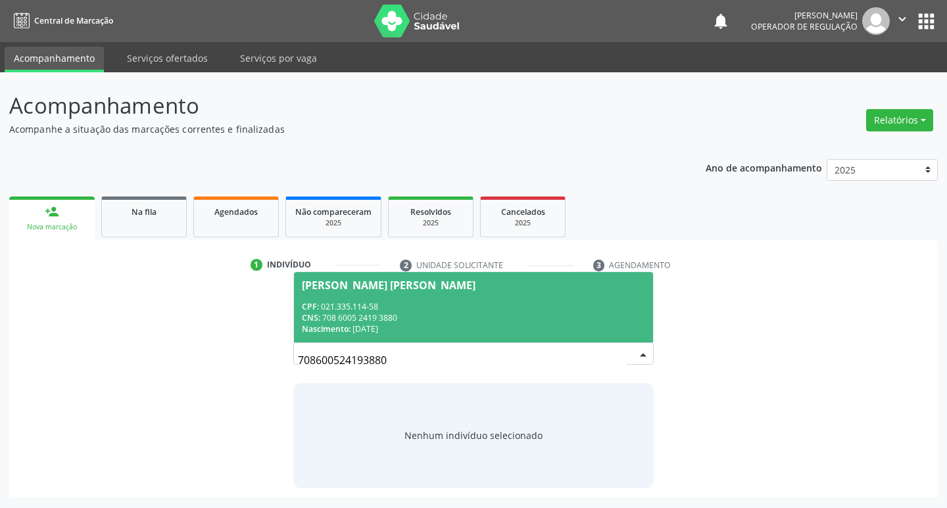
click at [369, 290] on div "Maria Perpétua Trigueiro da Silva" at bounding box center [389, 285] width 174 height 11
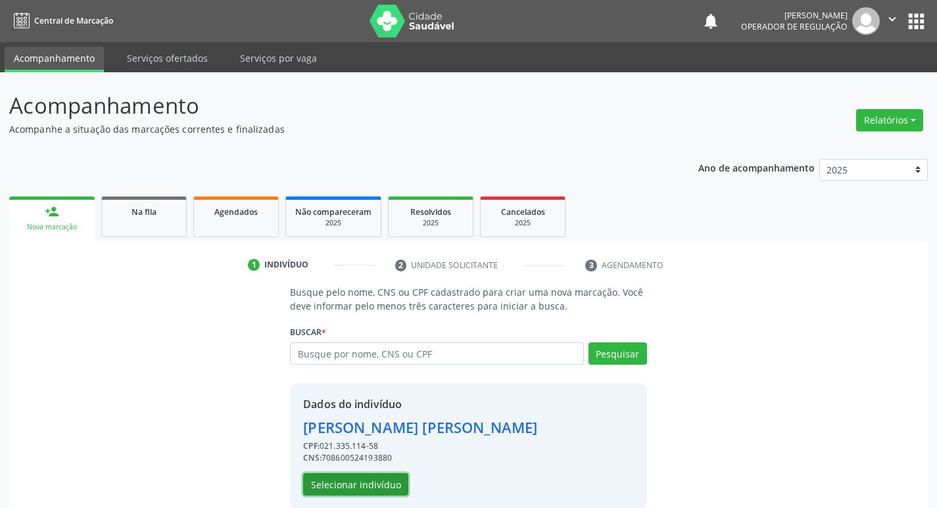
click at [379, 485] on button "Selecionar indivíduo" at bounding box center [355, 484] width 105 height 22
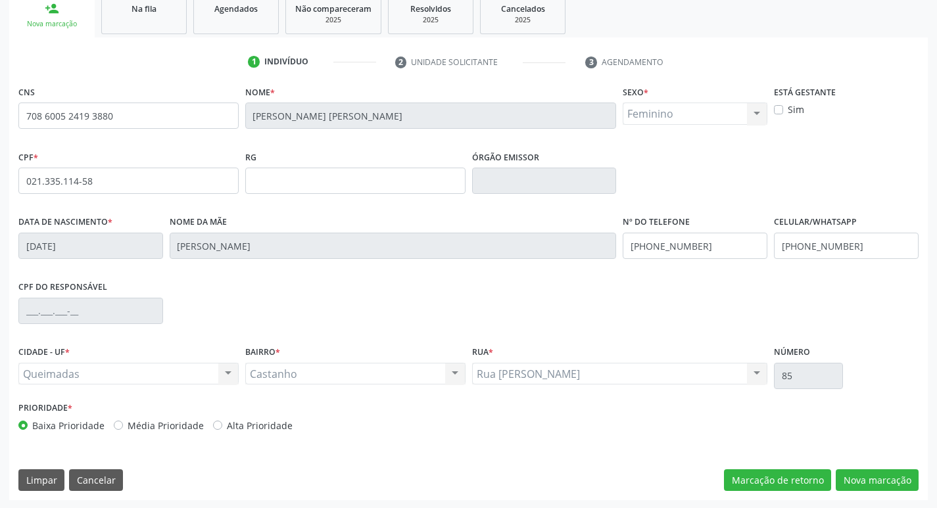
scroll to position [204, 0]
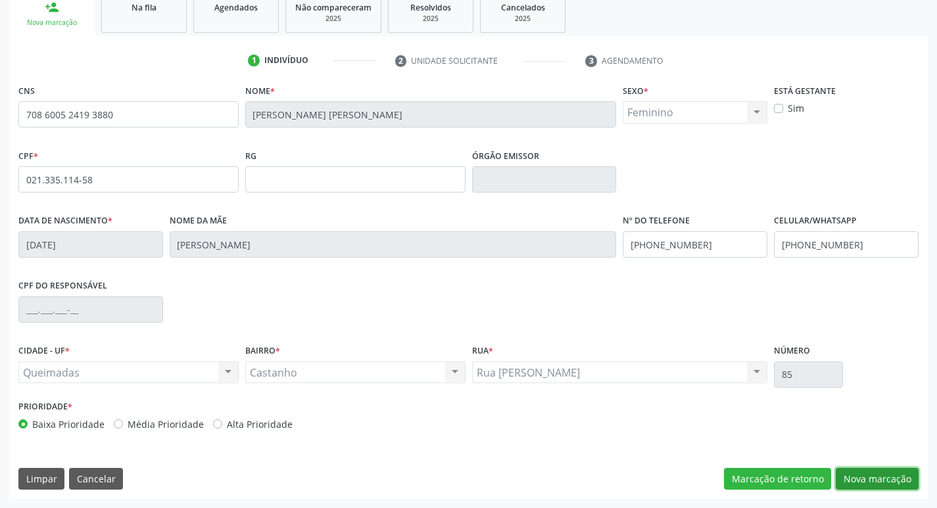
click at [884, 481] on button "Nova marcação" at bounding box center [877, 479] width 83 height 22
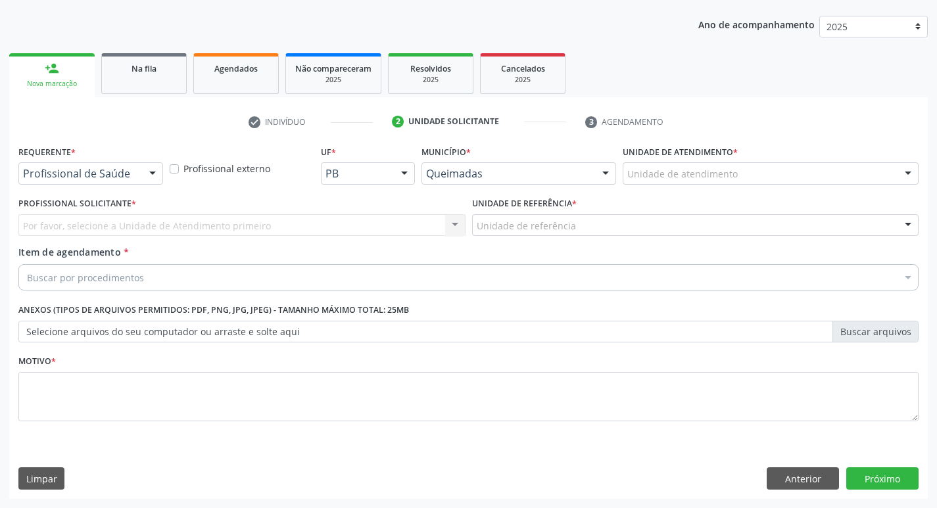
scroll to position [143, 0]
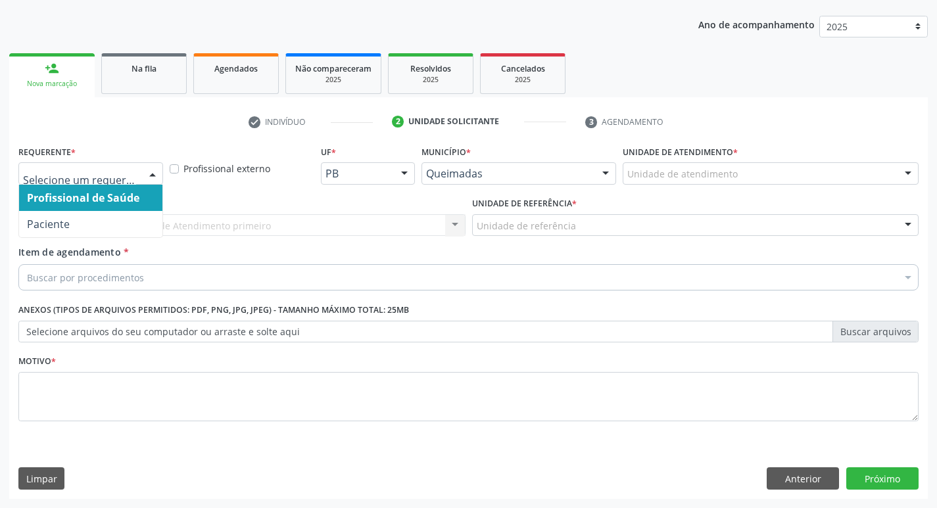
click at [153, 171] on div at bounding box center [153, 174] width 20 height 22
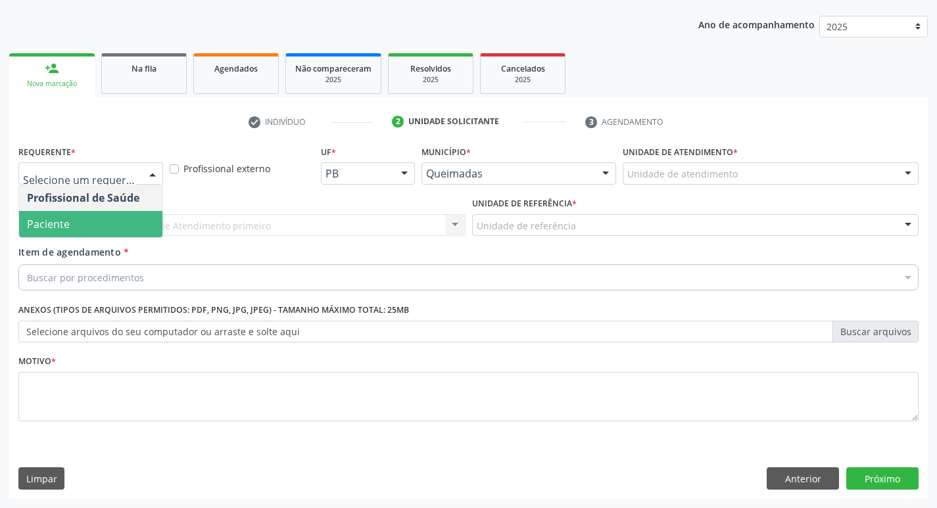
click at [131, 217] on span "Paciente" at bounding box center [90, 224] width 143 height 26
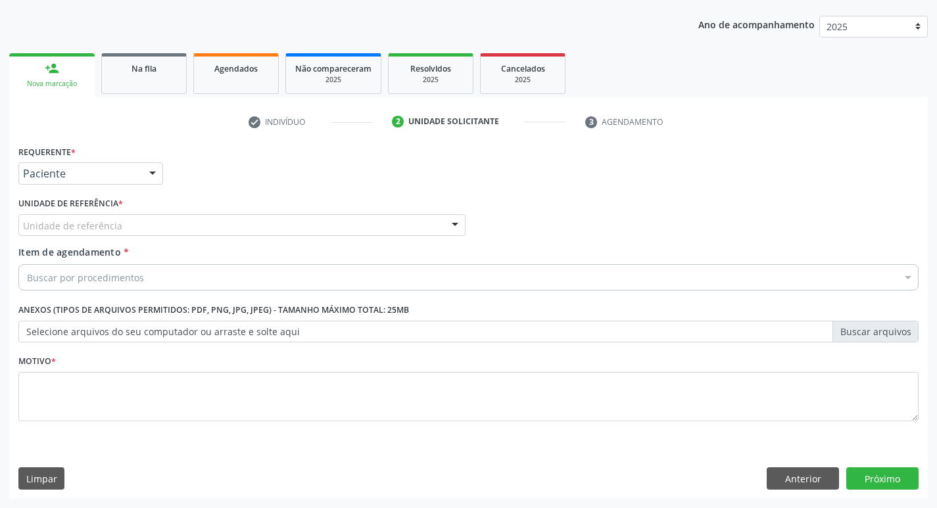
click at [128, 224] on div "Unidade de referência" at bounding box center [241, 225] width 447 height 22
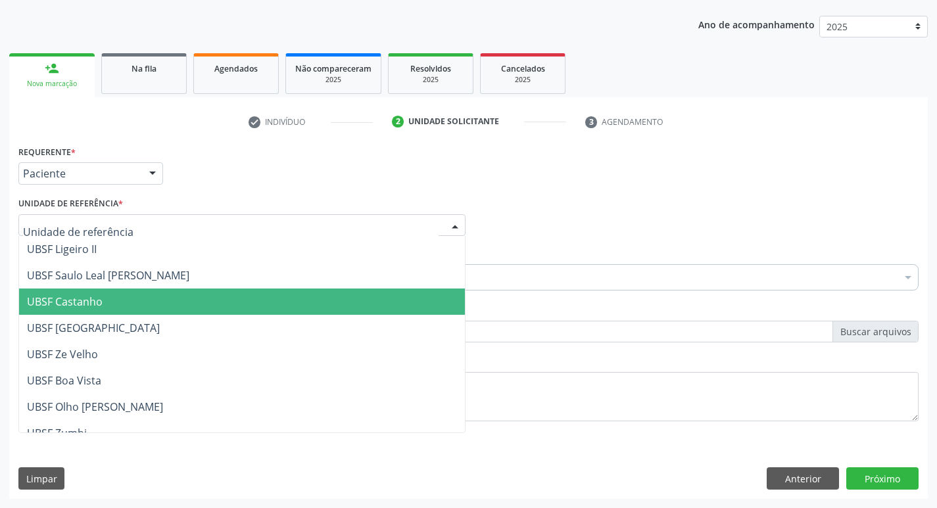
click at [111, 299] on span "UBSF Castanho" at bounding box center [242, 302] width 446 height 26
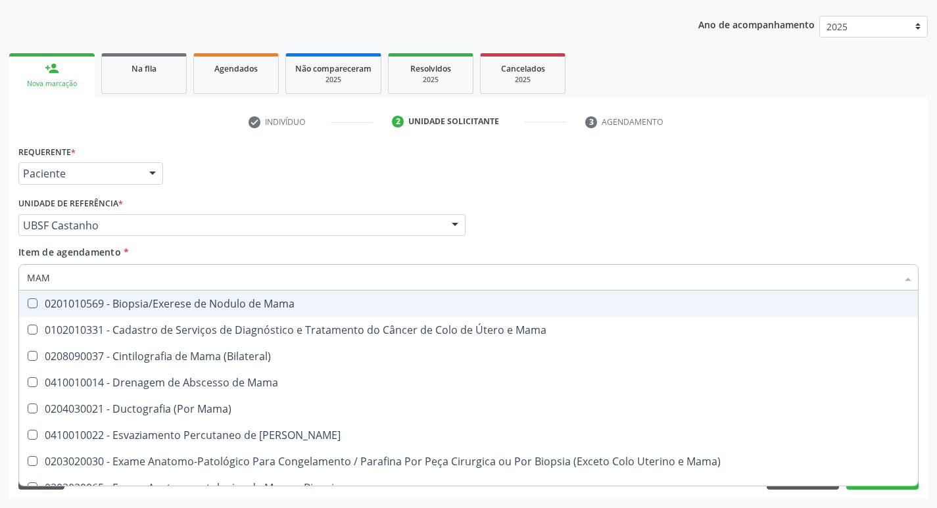
type input "MAMA"
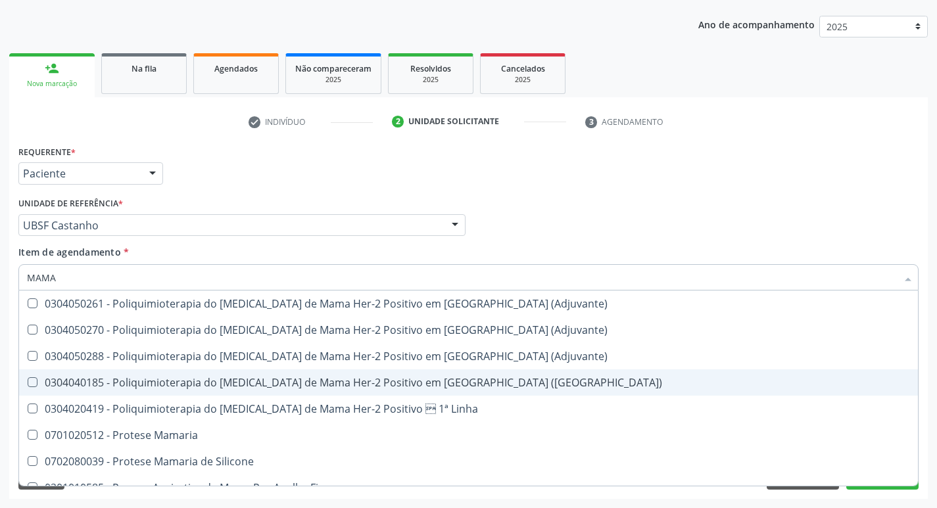
scroll to position [1093, 0]
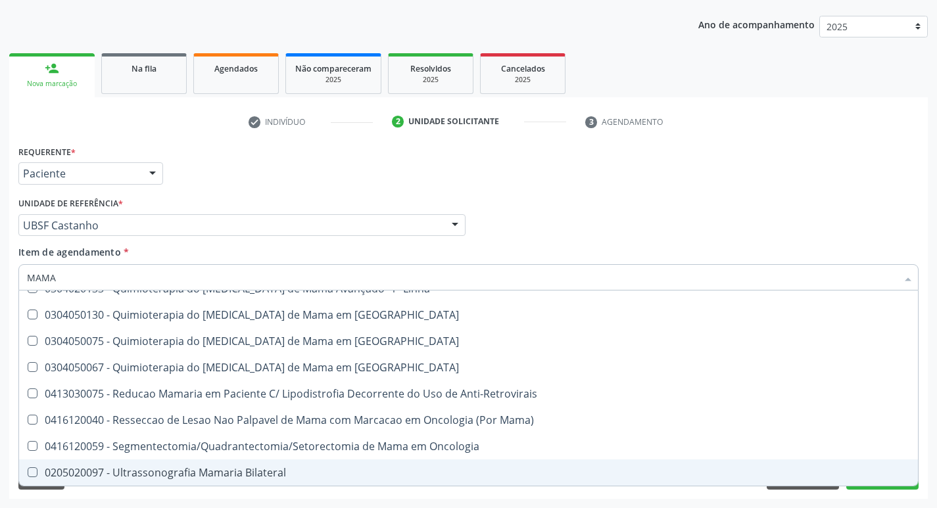
click at [29, 471] on Bilateral at bounding box center [33, 472] width 10 height 10
click at [28, 471] on Bilateral "checkbox" at bounding box center [23, 472] width 9 height 9
checkbox Bilateral "true"
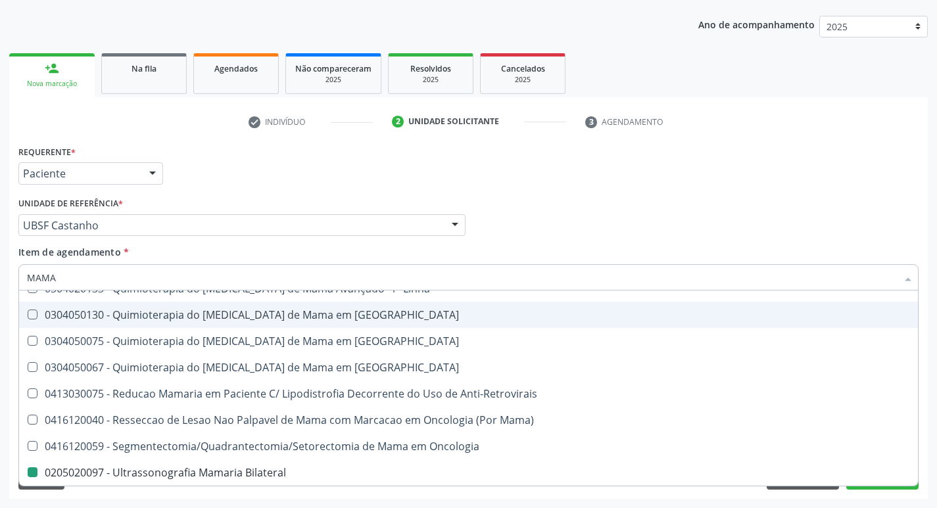
click at [672, 220] on div "Profissional Solicitante Por favor, selecione a Unidade de Atendimento primeiro…" at bounding box center [468, 219] width 907 height 51
checkbox Mama "true"
checkbox Bilateral "false"
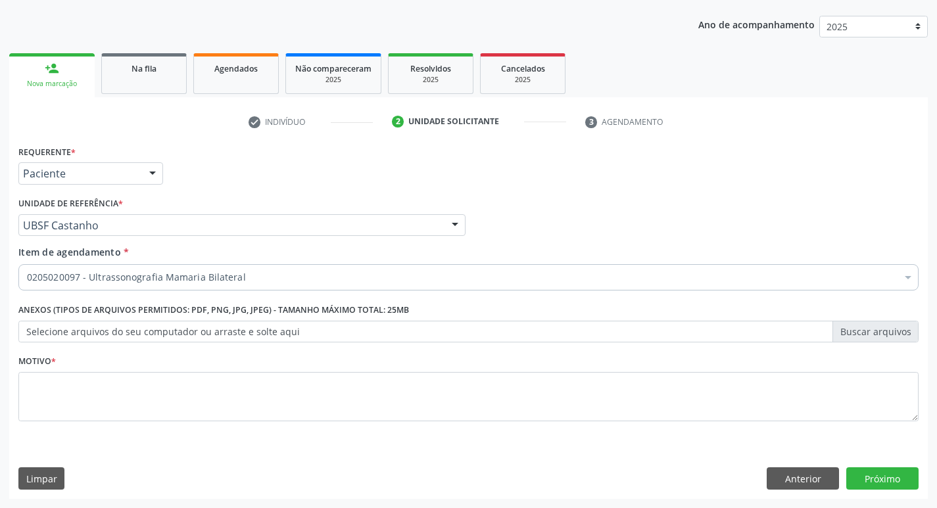
scroll to position [0, 0]
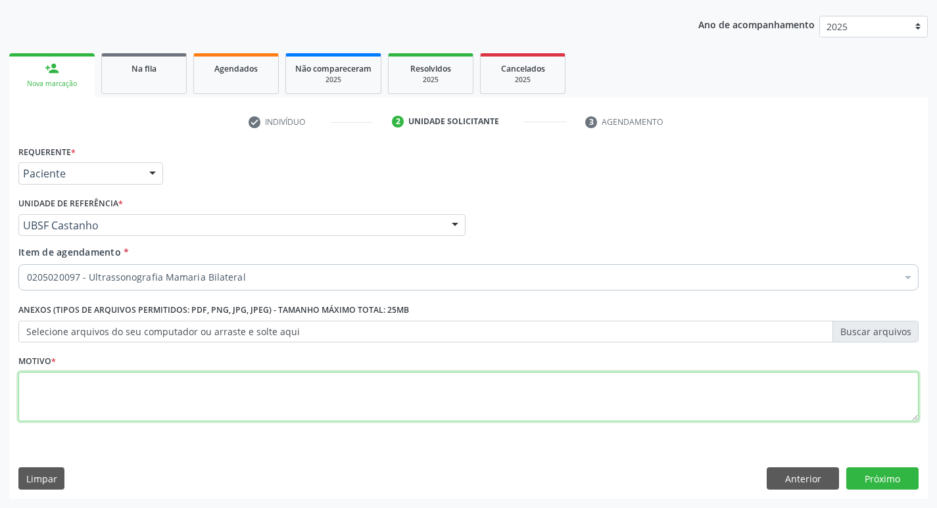
click at [64, 381] on textarea at bounding box center [468, 397] width 900 height 50
type textarea "ROTINA DA MULHER"
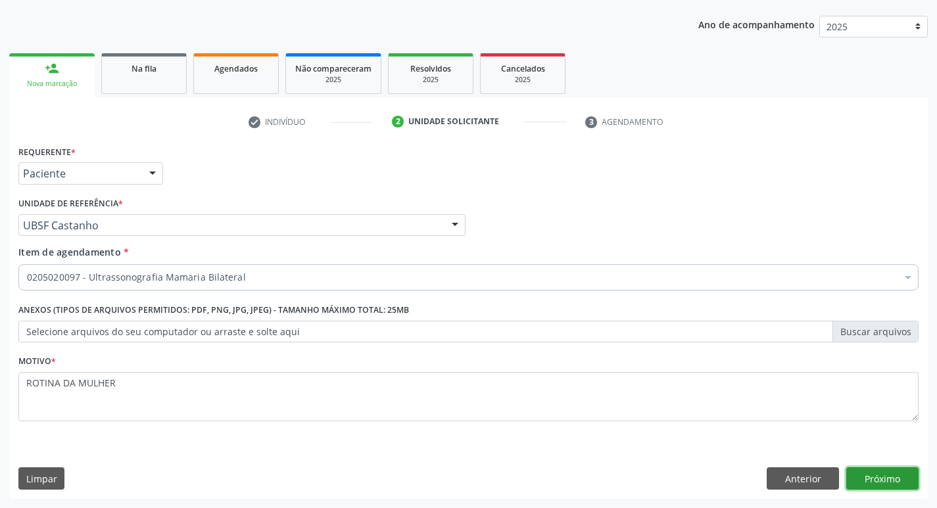
click at [870, 475] on button "Próximo" at bounding box center [882, 478] width 72 height 22
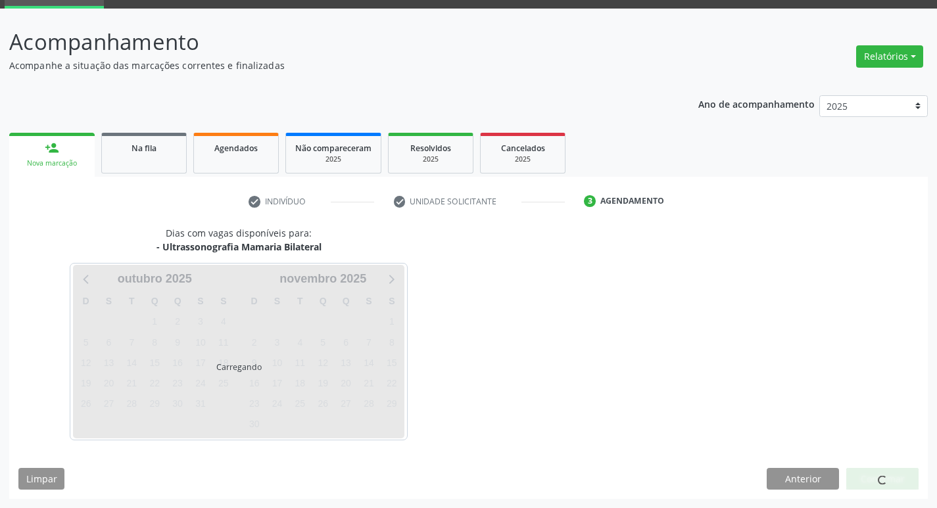
scroll to position [64, 0]
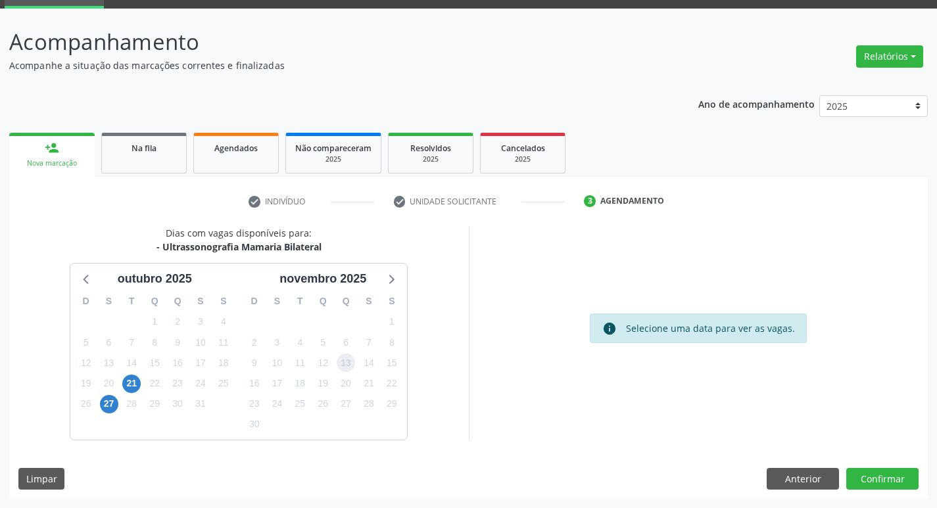
click at [346, 369] on span "13" at bounding box center [346, 363] width 18 height 18
click at [864, 473] on button "Confirmar" at bounding box center [882, 479] width 72 height 22
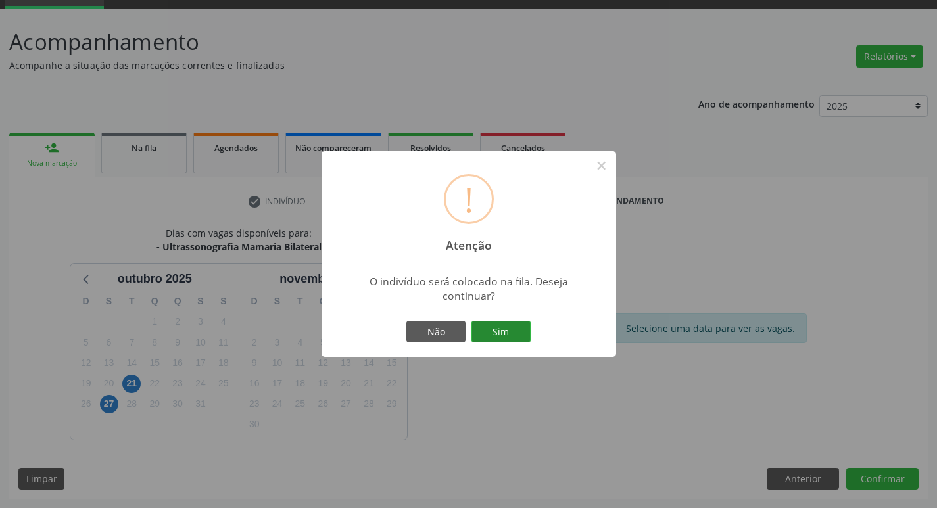
click at [496, 331] on button "Sim" at bounding box center [500, 332] width 59 height 22
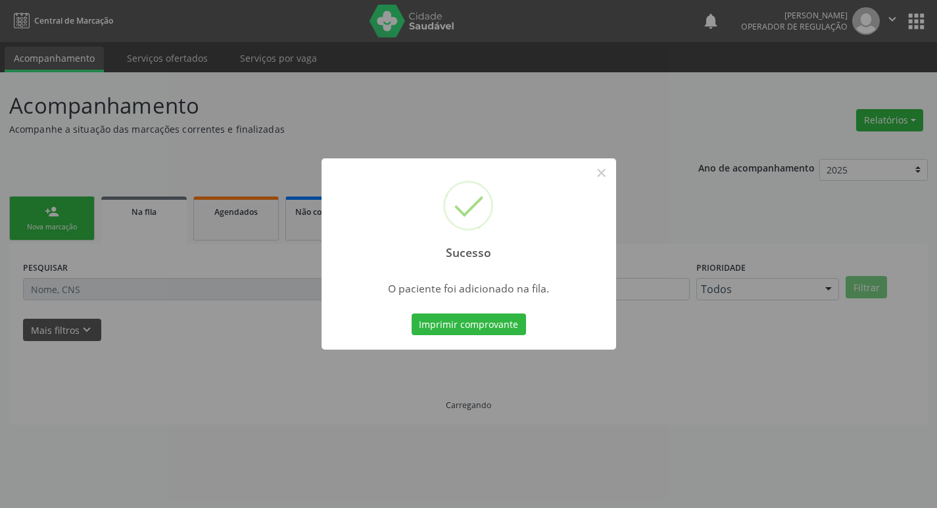
scroll to position [0, 0]
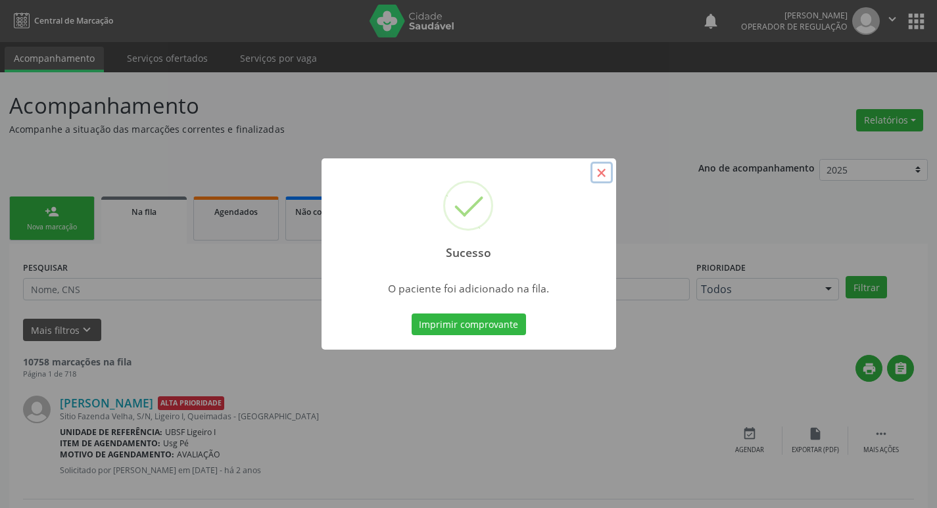
click at [598, 172] on button "×" at bounding box center [601, 173] width 22 height 22
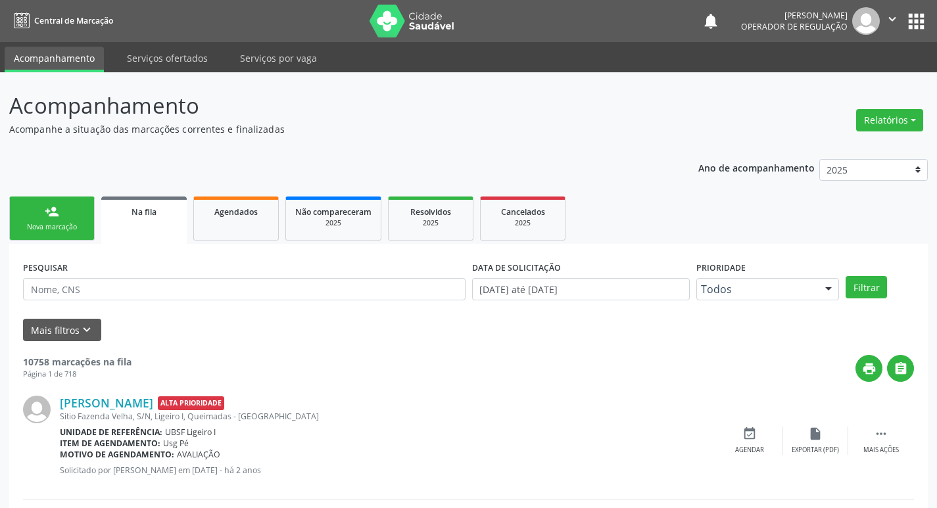
click at [60, 227] on div "Nova marcação" at bounding box center [52, 227] width 66 height 10
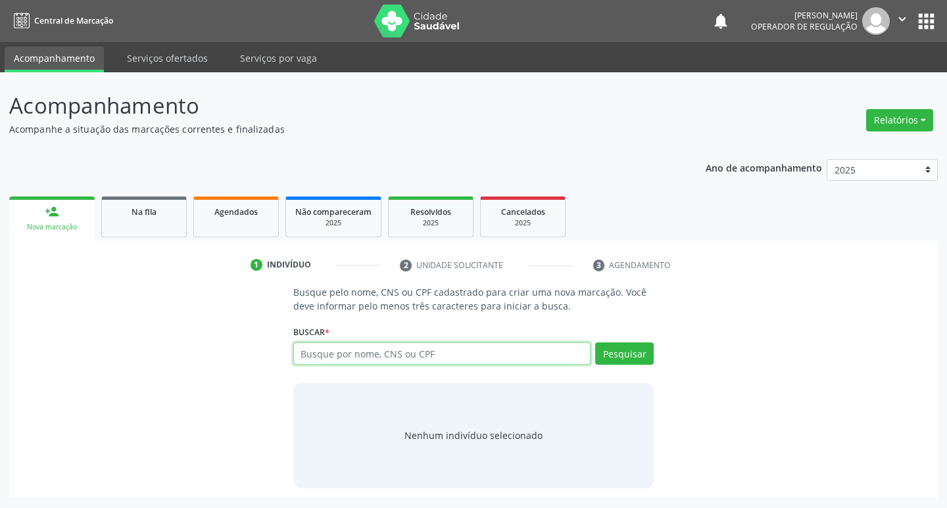
click at [377, 354] on input "text" at bounding box center [442, 353] width 298 height 22
type input "704008369938962"
click at [624, 344] on button "Pesquisar" at bounding box center [624, 353] width 59 height 22
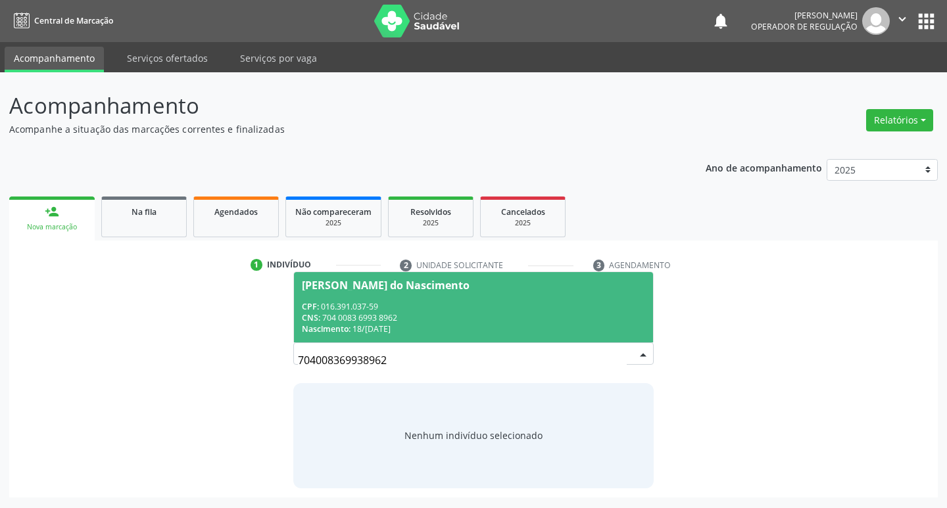
click at [352, 284] on div "Marinalva Neuza do Nascimento" at bounding box center [386, 285] width 168 height 11
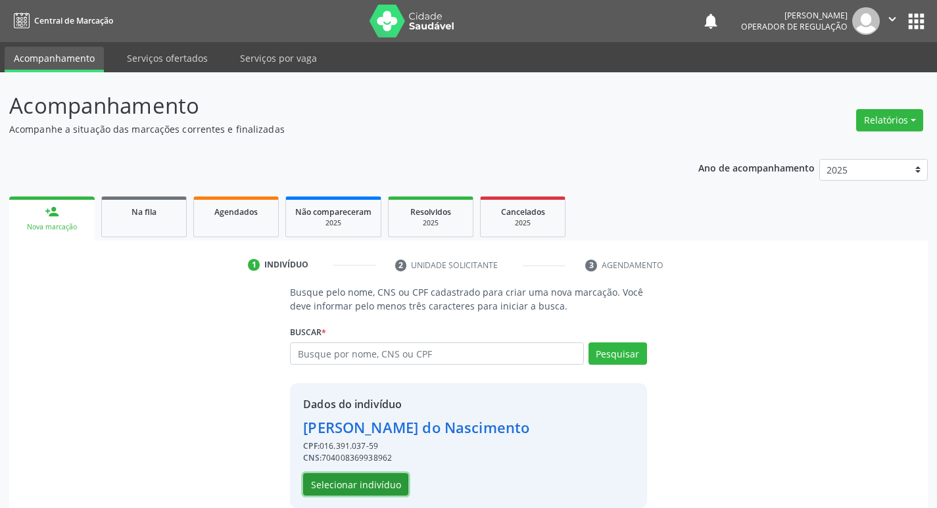
click at [354, 488] on button "Selecionar indivíduo" at bounding box center [355, 484] width 105 height 22
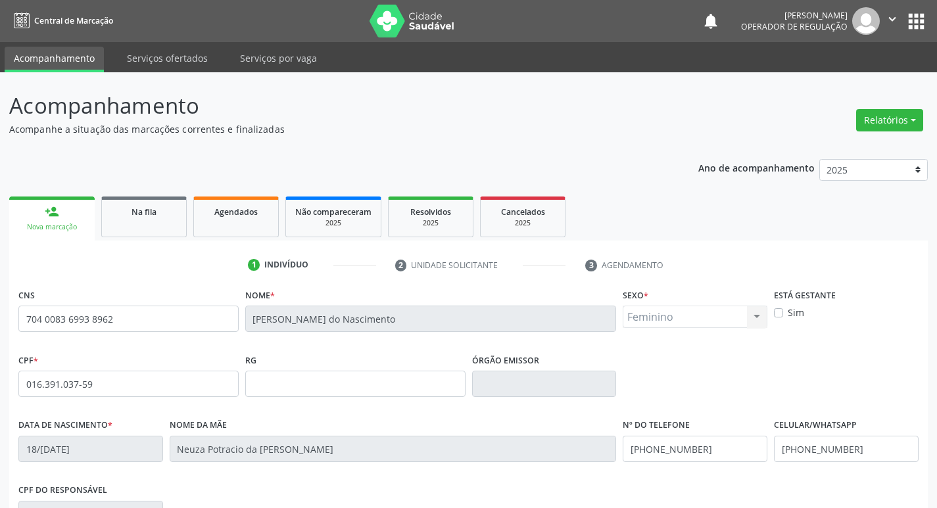
scroll to position [204, 0]
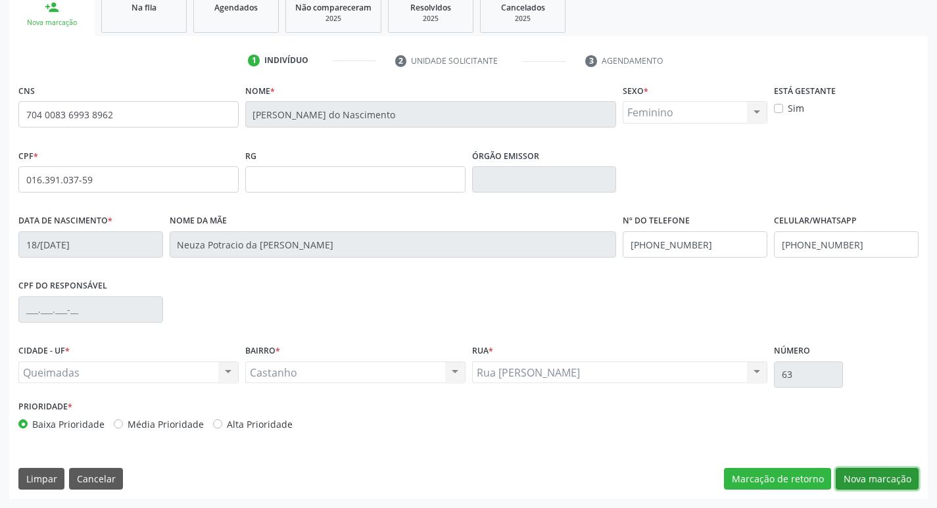
click at [895, 471] on button "Nova marcação" at bounding box center [877, 479] width 83 height 22
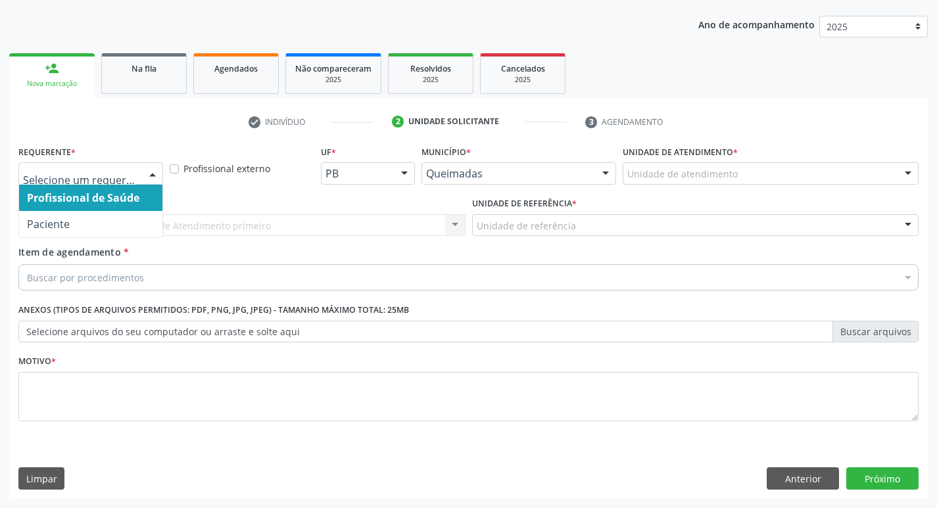
click at [154, 171] on div at bounding box center [153, 174] width 20 height 22
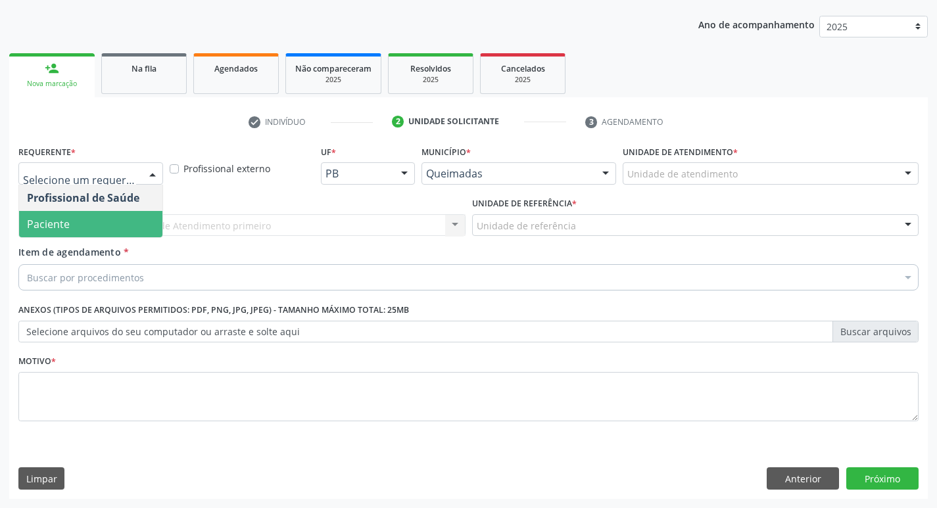
click at [101, 222] on span "Paciente" at bounding box center [90, 224] width 143 height 26
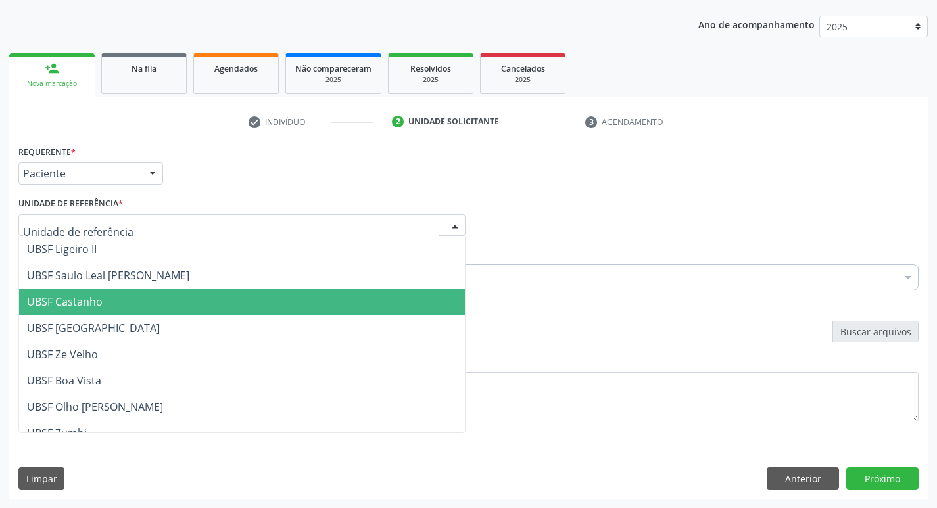
click at [53, 295] on span "UBSF Castanho" at bounding box center [65, 302] width 76 height 14
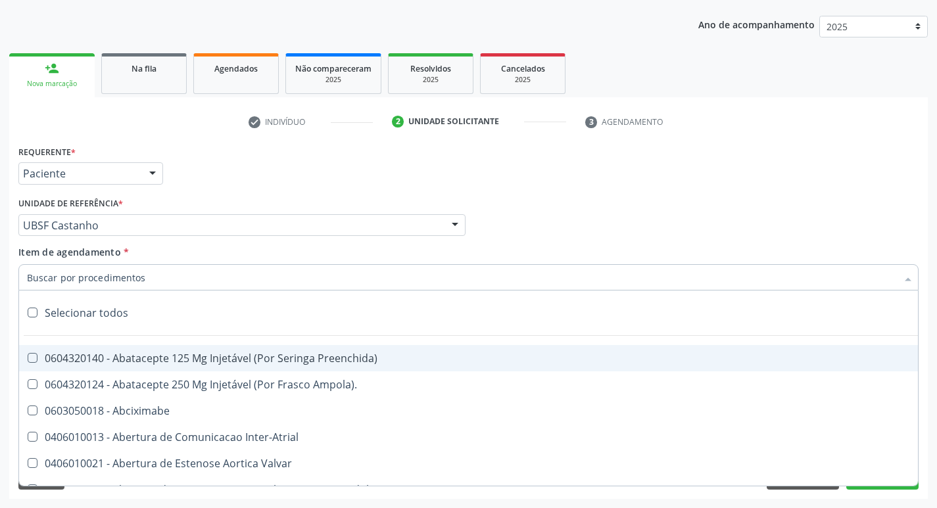
click at [70, 278] on input "Item de agendamento *" at bounding box center [462, 277] width 870 height 26
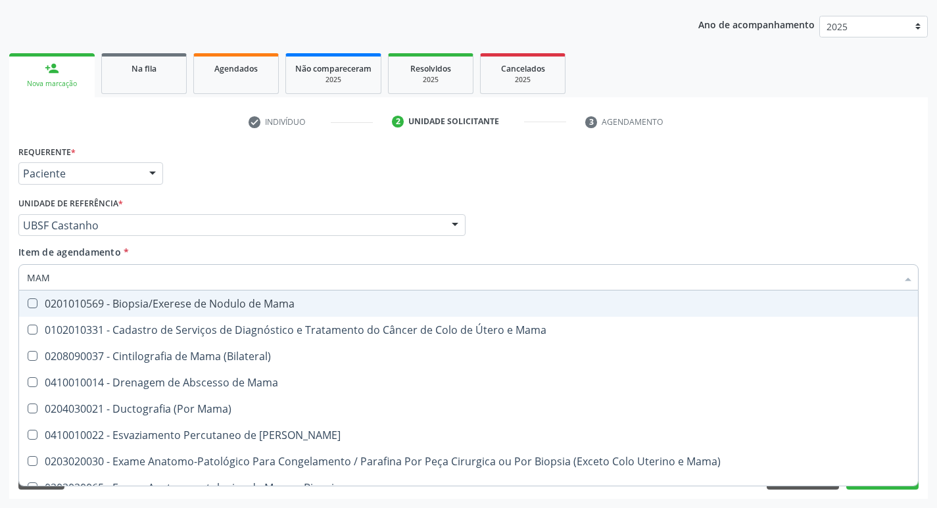
type input "MAMA"
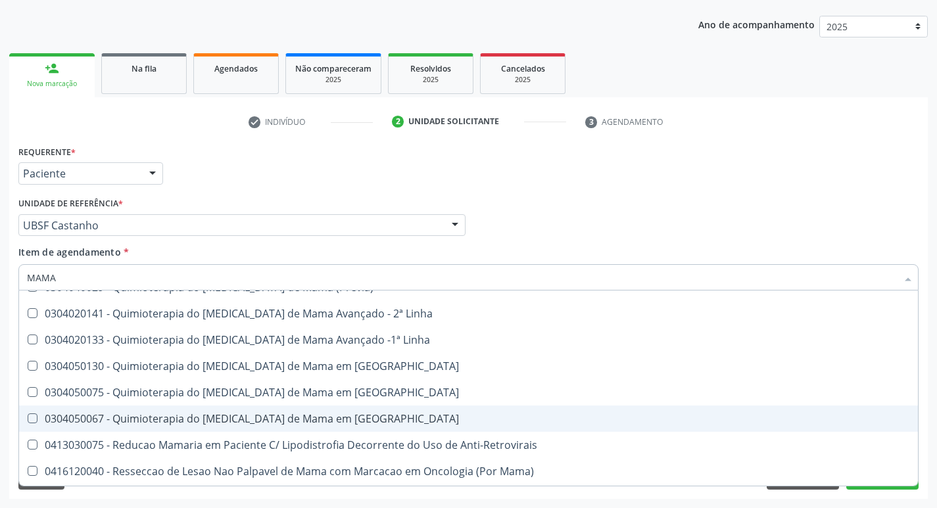
scroll to position [1093, 0]
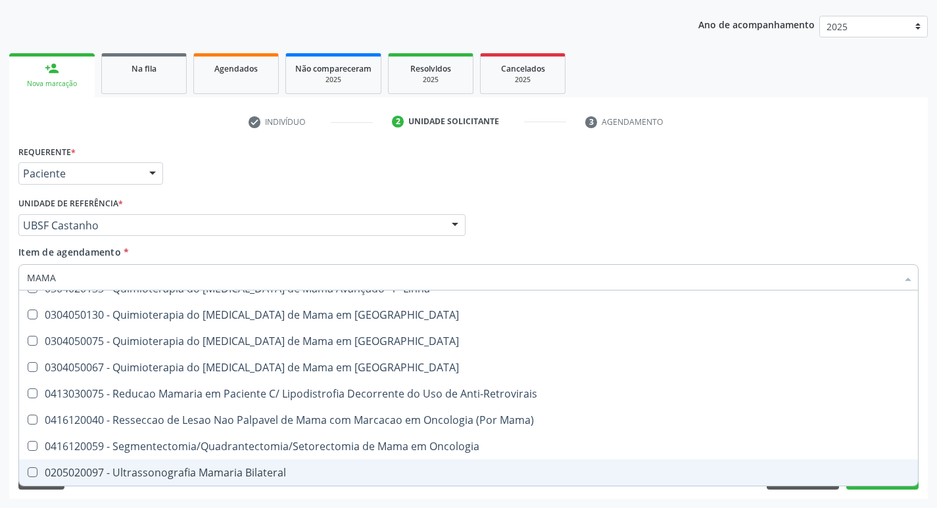
click at [26, 471] on div at bounding box center [24, 472] width 10 height 11
checkbox Bilateral "true"
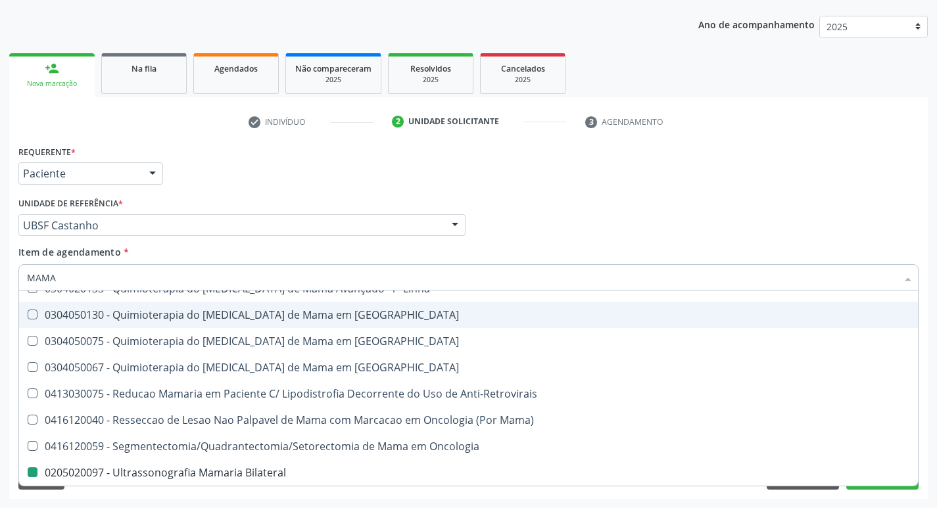
click at [797, 239] on div "Profissional Solicitante Por favor, selecione a Unidade de Atendimento primeiro…" at bounding box center [468, 219] width 907 height 51
checkbox Mama "true"
checkbox Bilateral "false"
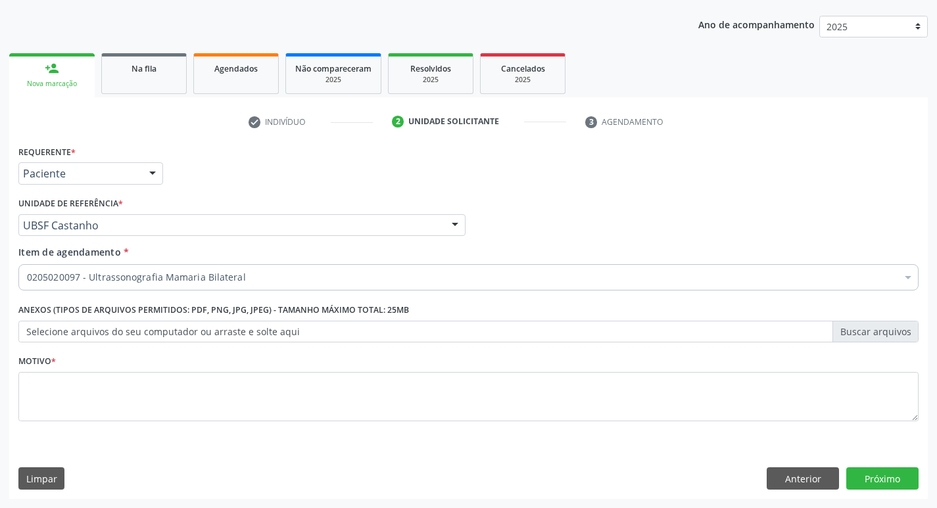
scroll to position [0, 0]
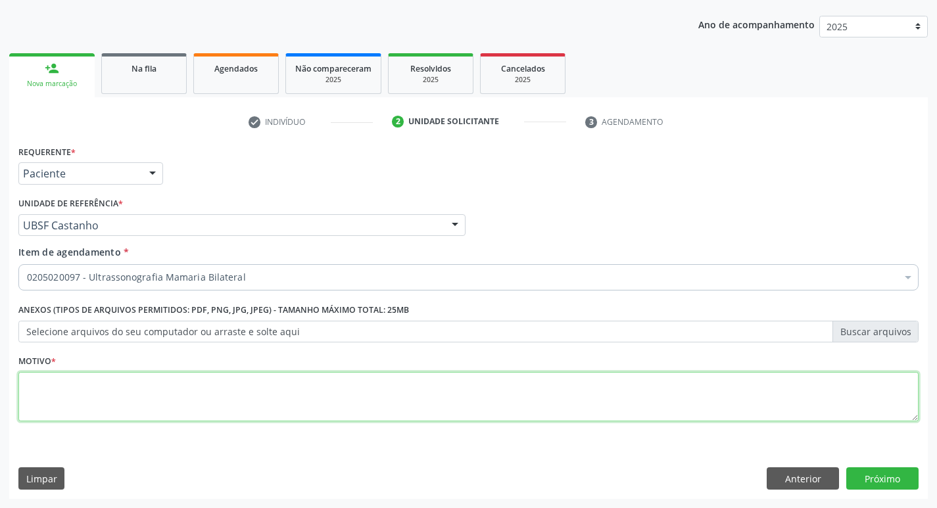
click at [70, 400] on textarea at bounding box center [468, 397] width 900 height 50
type textarea "RASTREAMENTO"
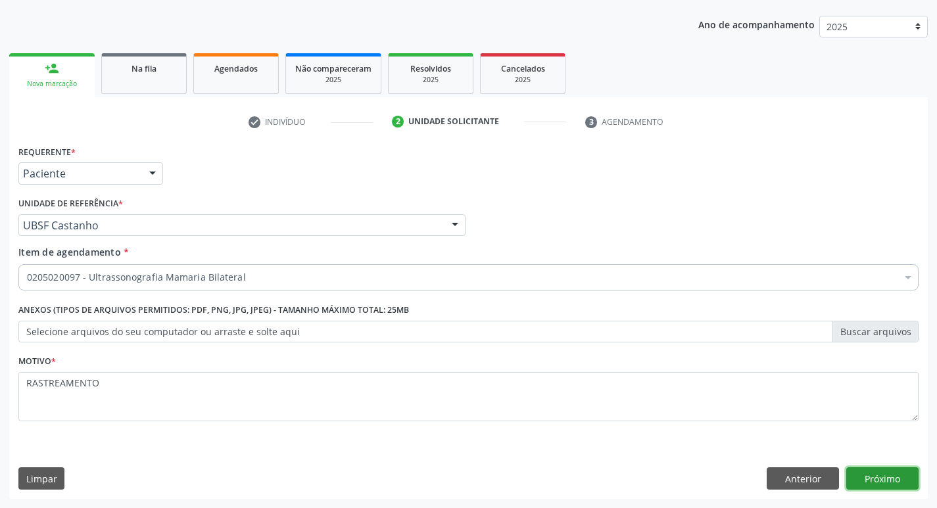
click at [878, 483] on button "Próximo" at bounding box center [882, 478] width 72 height 22
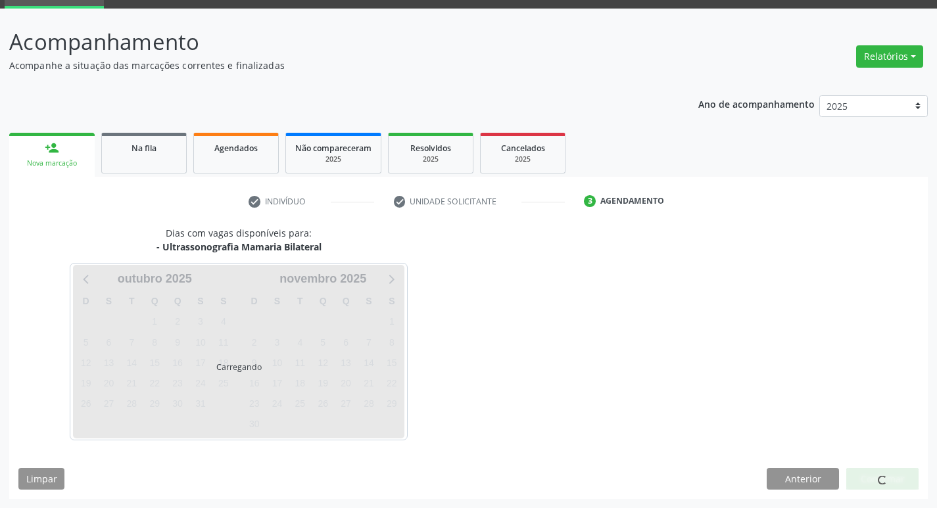
scroll to position [64, 0]
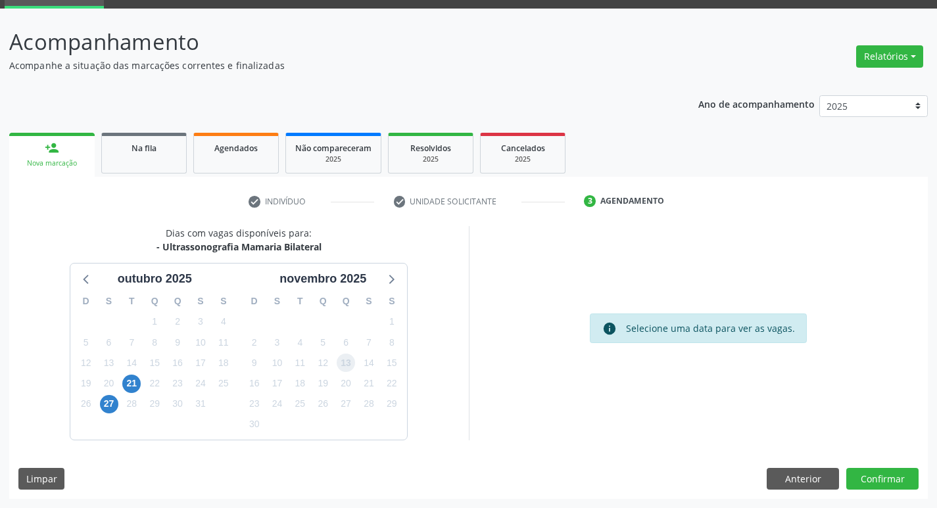
click at [350, 366] on span "13" at bounding box center [346, 363] width 18 height 18
click at [889, 481] on button "Confirmar" at bounding box center [882, 479] width 72 height 22
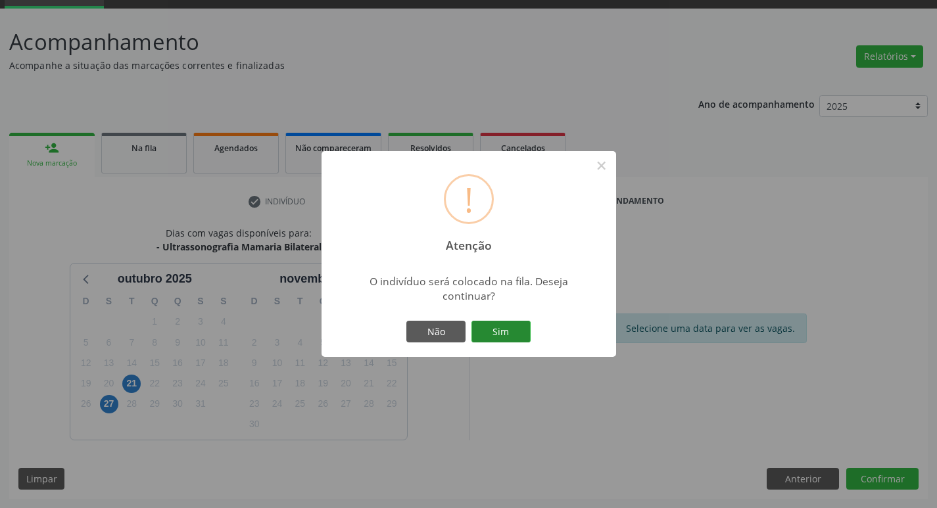
click at [506, 337] on button "Sim" at bounding box center [500, 332] width 59 height 22
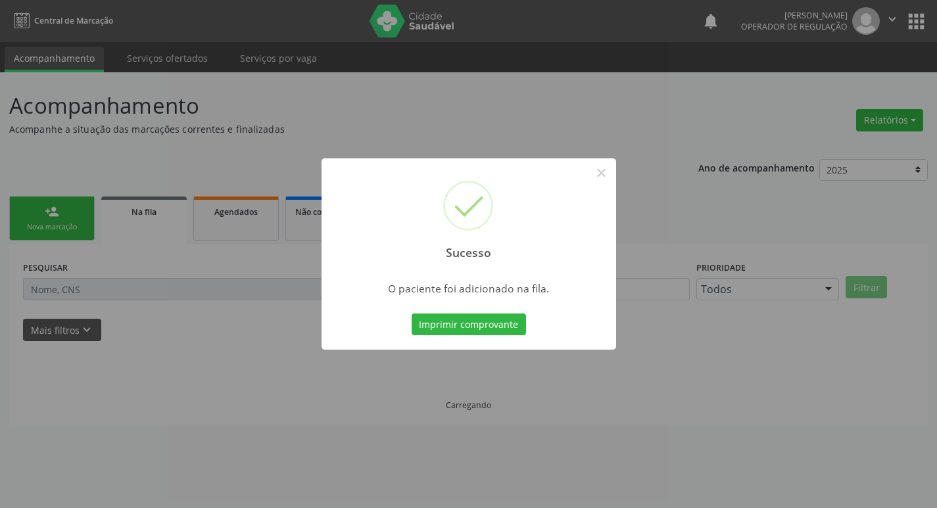
scroll to position [0, 0]
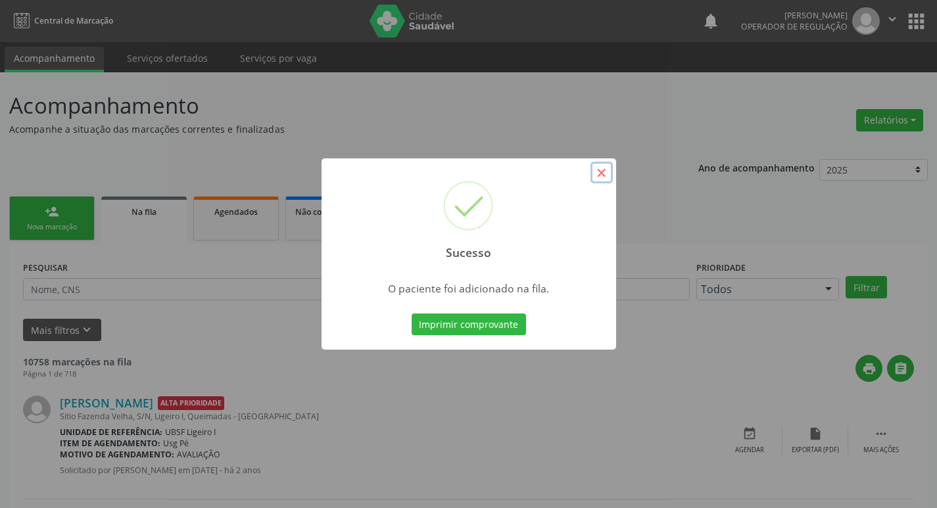
click at [603, 169] on button "×" at bounding box center [601, 173] width 22 height 22
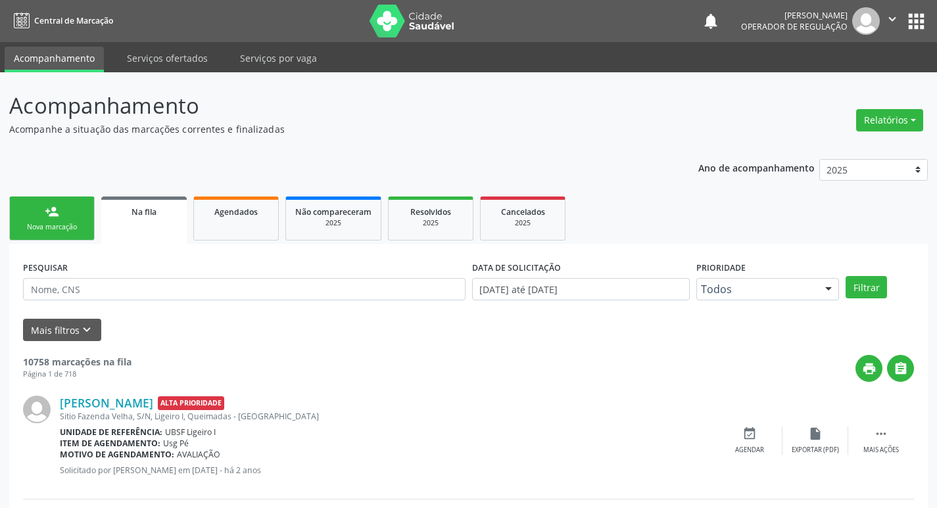
click at [62, 230] on div "Nova marcação" at bounding box center [52, 227] width 66 height 10
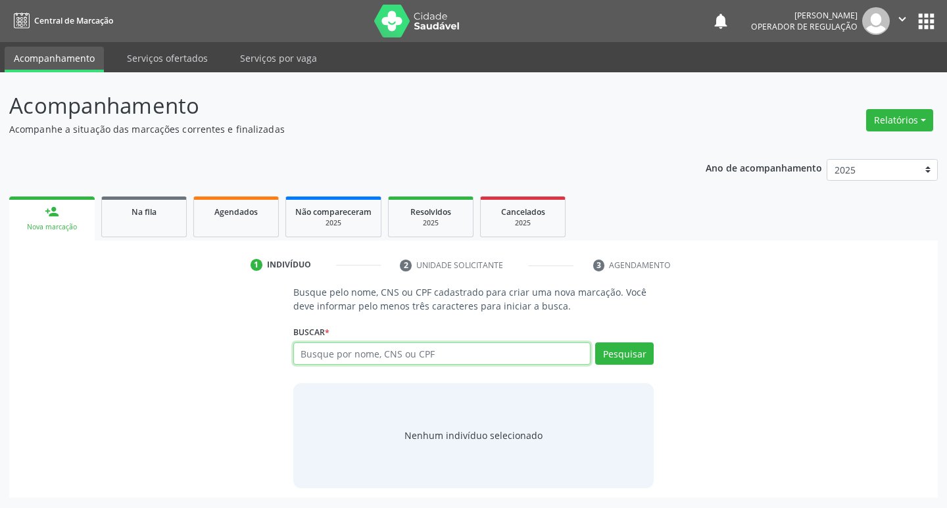
click at [332, 355] on input "text" at bounding box center [442, 353] width 298 height 22
type input "701007884340790"
click at [632, 354] on button "Pesquisar" at bounding box center [624, 353] width 59 height 22
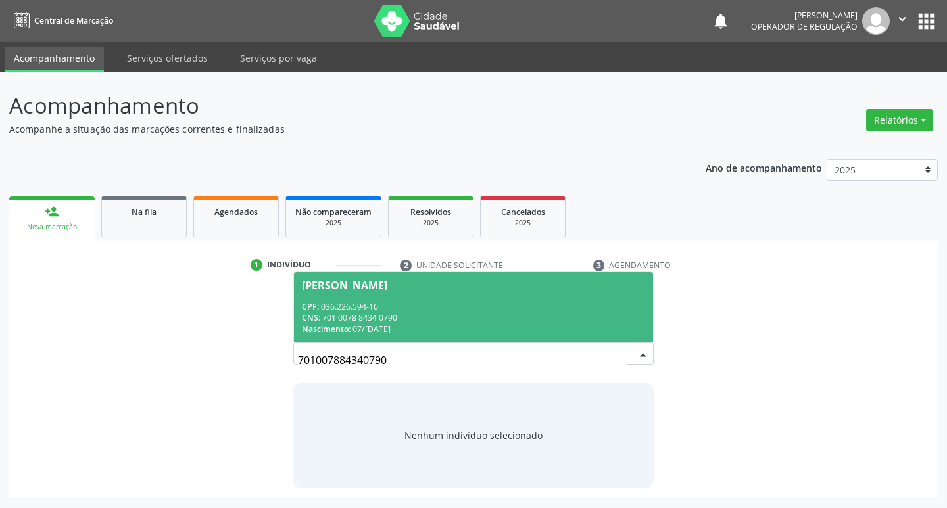
click at [398, 278] on span "Severina Chagas da Silva CPF: 036.226.594-16 CNS: 701 0078 8434 0790 Nascimento…" at bounding box center [474, 307] width 360 height 70
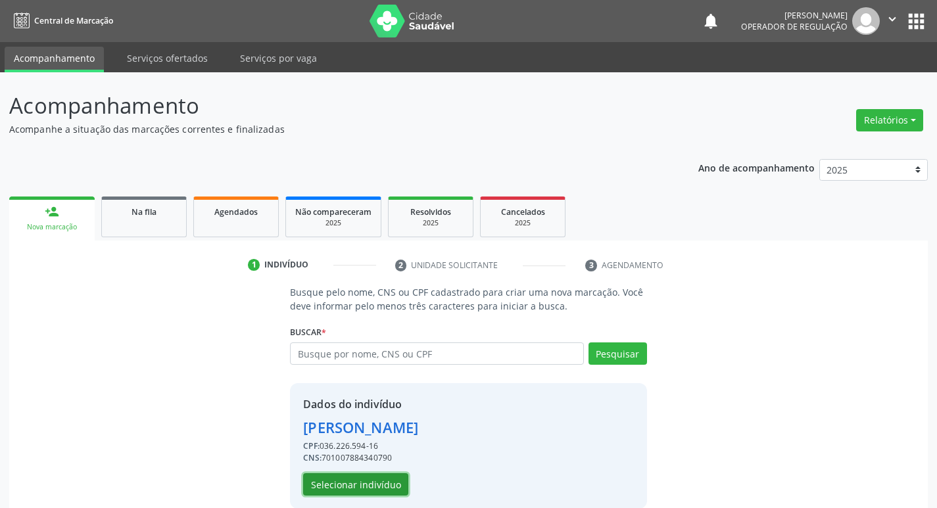
click at [372, 493] on button "Selecionar indivíduo" at bounding box center [355, 484] width 105 height 22
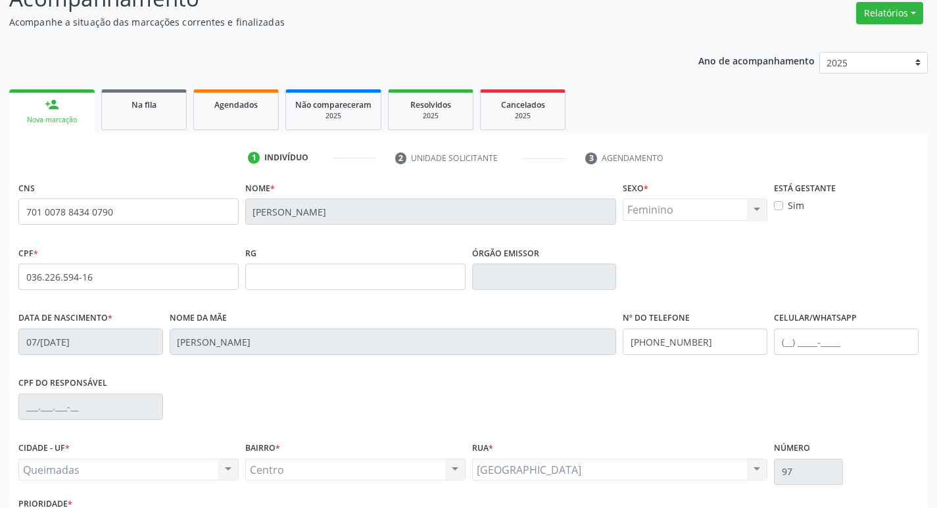
scroll to position [204, 0]
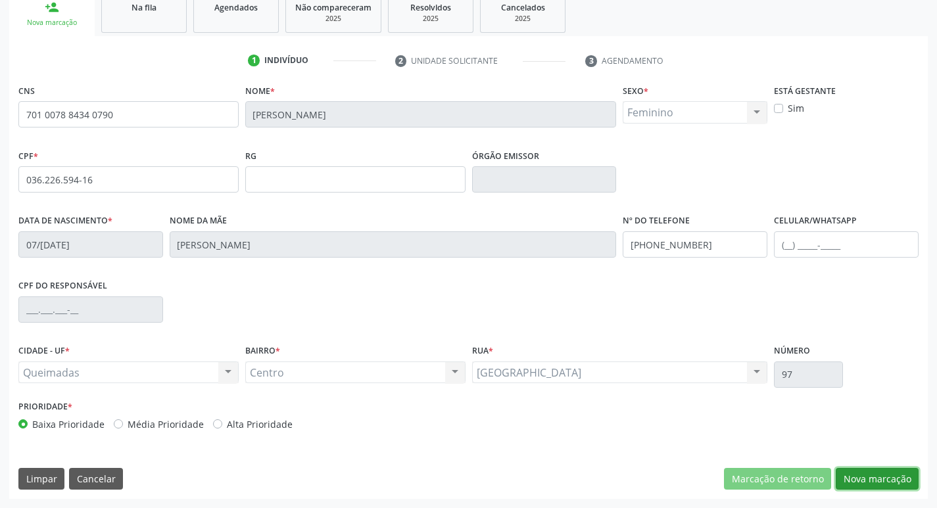
click at [882, 477] on button "Nova marcação" at bounding box center [877, 479] width 83 height 22
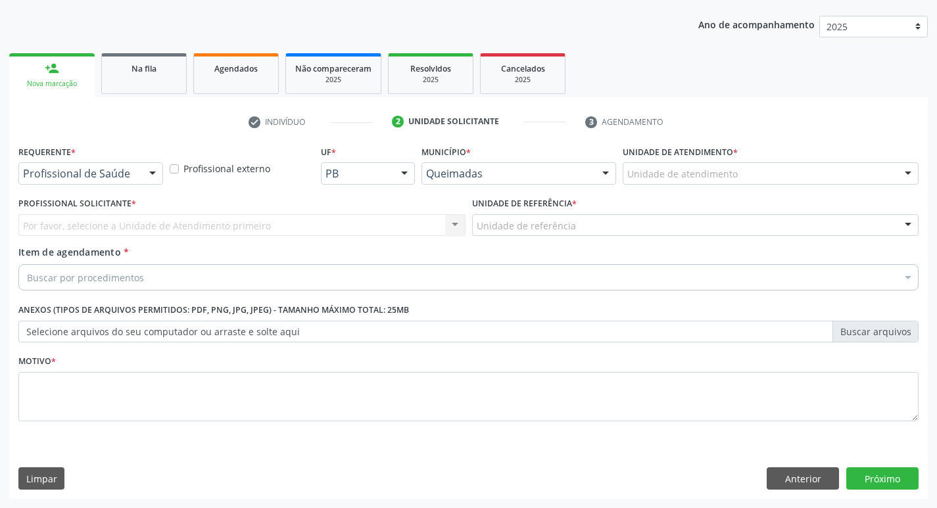
click at [153, 170] on div at bounding box center [153, 174] width 20 height 22
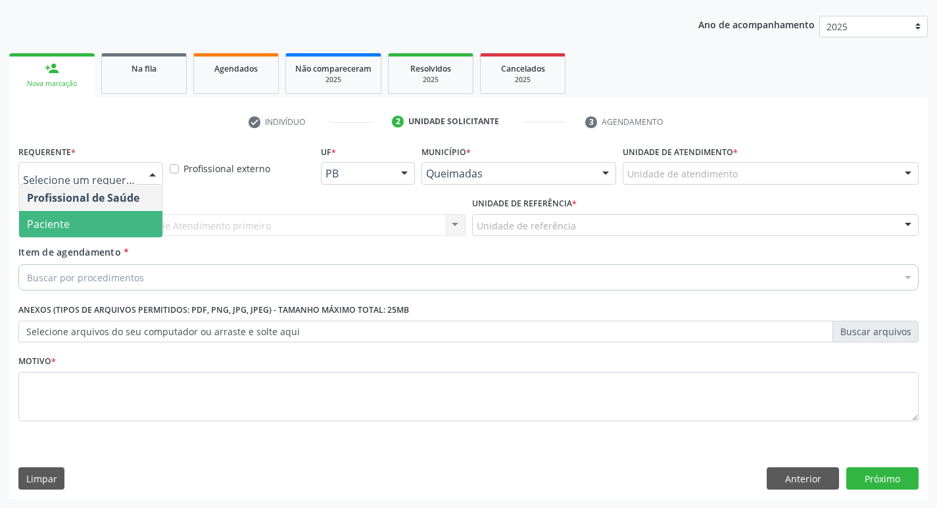
click at [112, 214] on span "Paciente" at bounding box center [90, 224] width 143 height 26
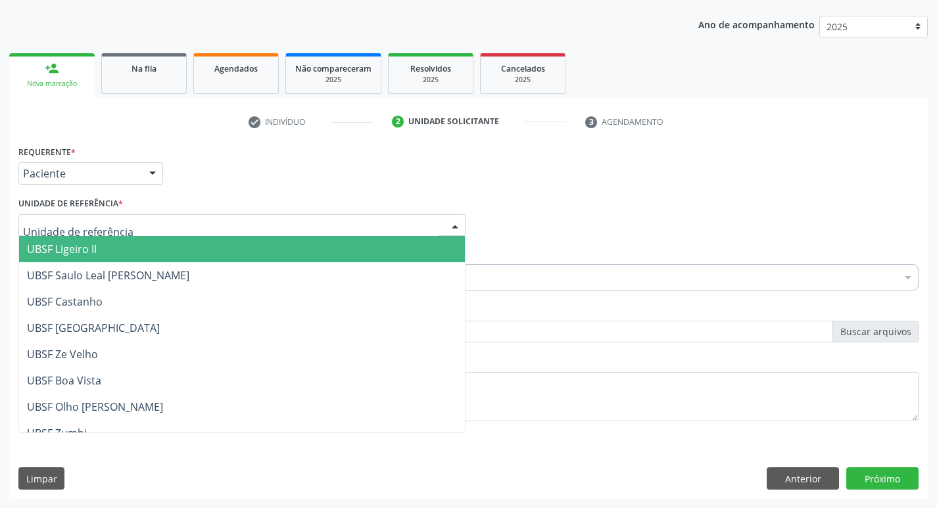
click at [112, 214] on div at bounding box center [241, 225] width 447 height 22
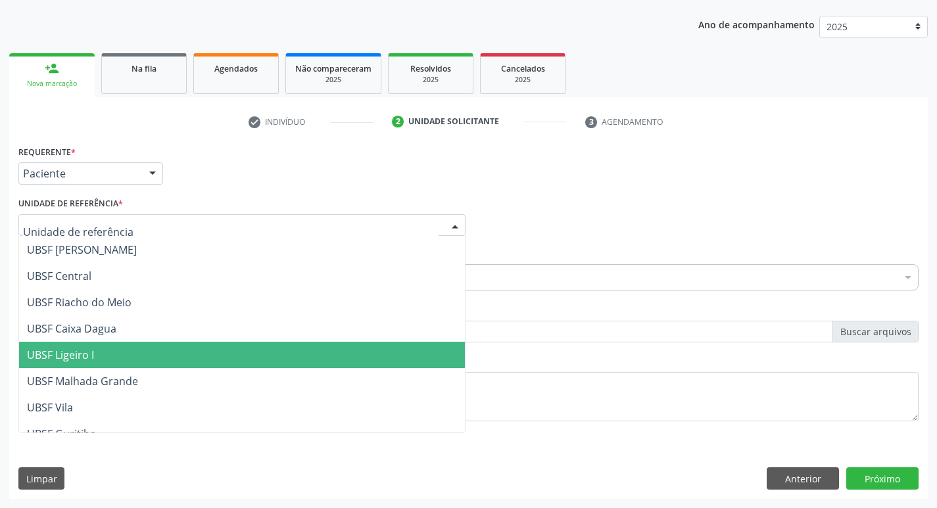
scroll to position [263, 0]
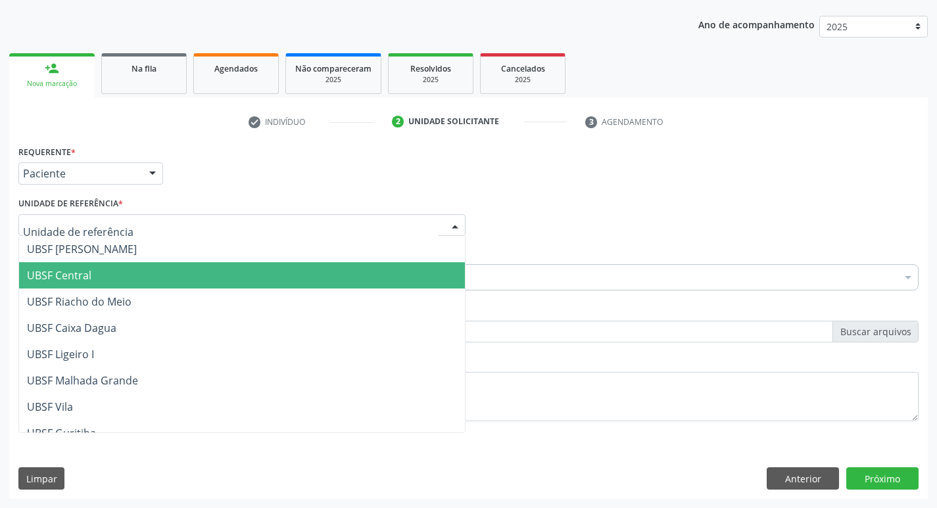
click at [109, 273] on span "UBSF Central" at bounding box center [242, 275] width 446 height 26
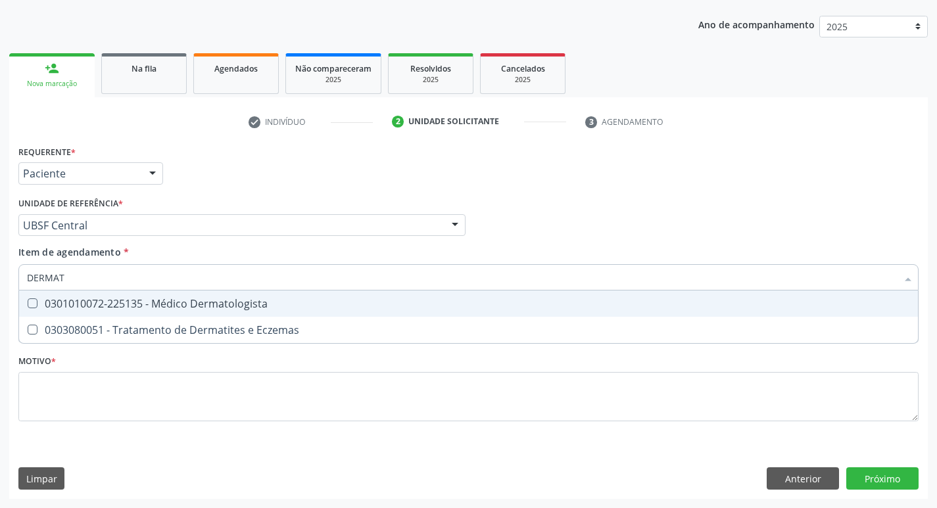
type input "DERMATO"
click at [25, 302] on div at bounding box center [24, 303] width 10 height 11
checkbox Dermatologista "true"
click at [602, 225] on div "Profissional Solicitante Por favor, selecione a Unidade de Atendimento primeiro…" at bounding box center [468, 219] width 907 height 51
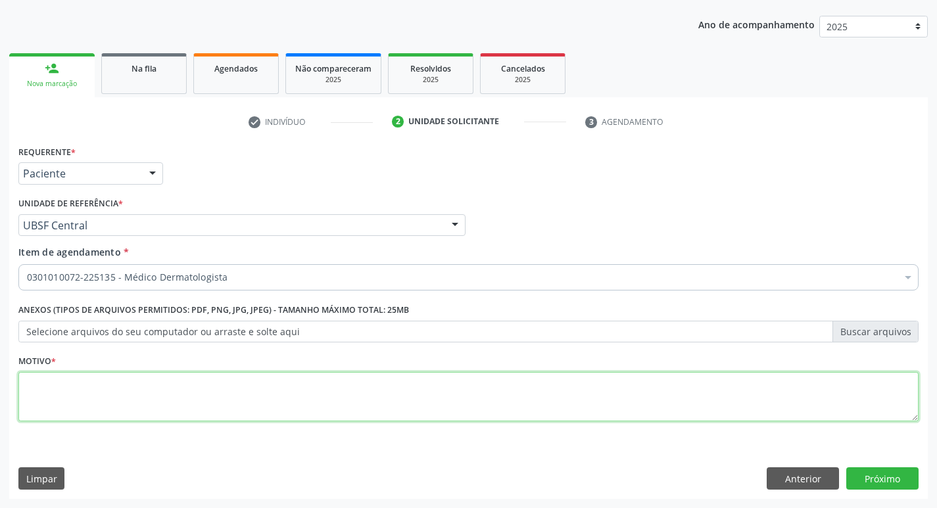
click at [71, 394] on textarea at bounding box center [468, 397] width 900 height 50
type textarea "AVALIACAO"
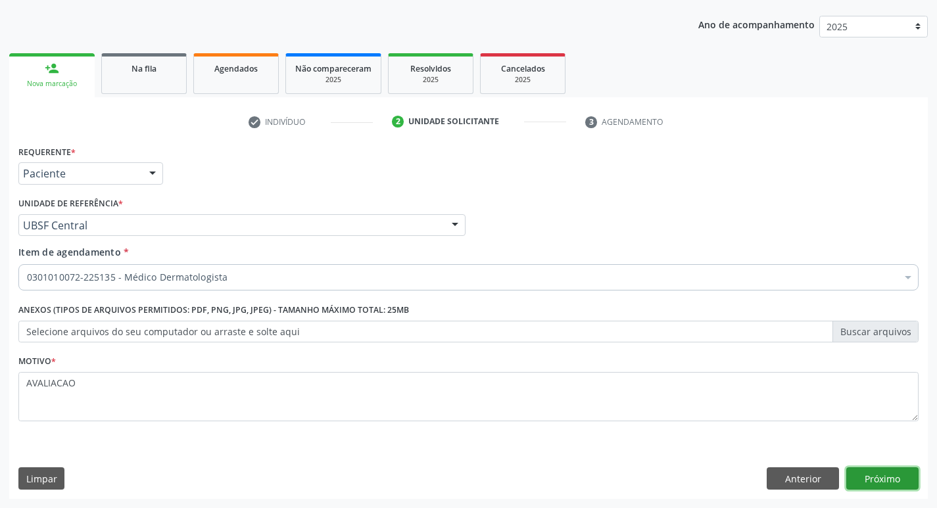
click at [892, 478] on button "Próximo" at bounding box center [882, 478] width 72 height 22
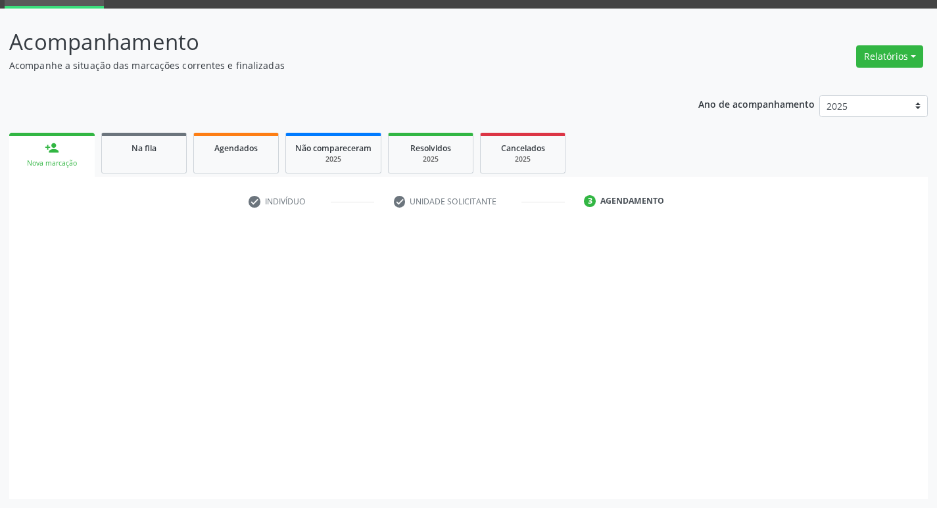
scroll to position [64, 0]
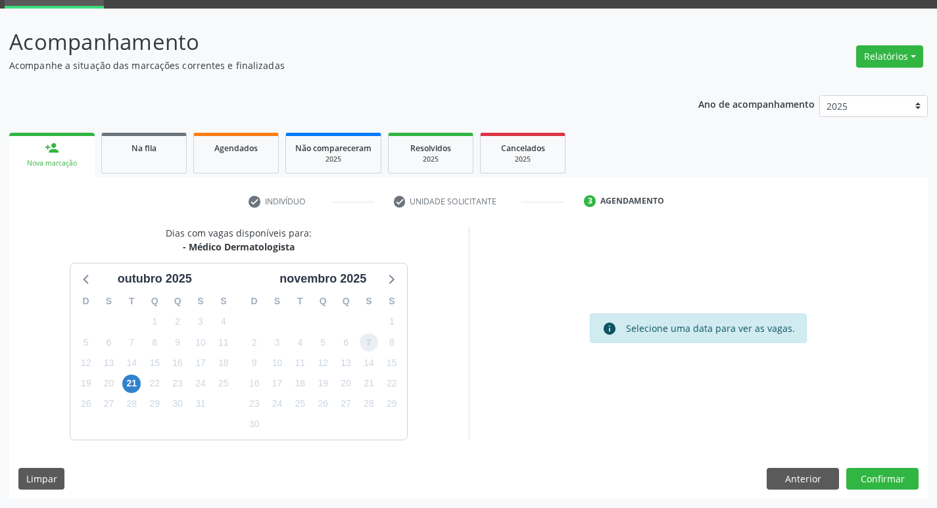
click at [369, 342] on span "7" at bounding box center [369, 342] width 18 height 18
click at [876, 468] on button "Confirmar" at bounding box center [882, 479] width 72 height 22
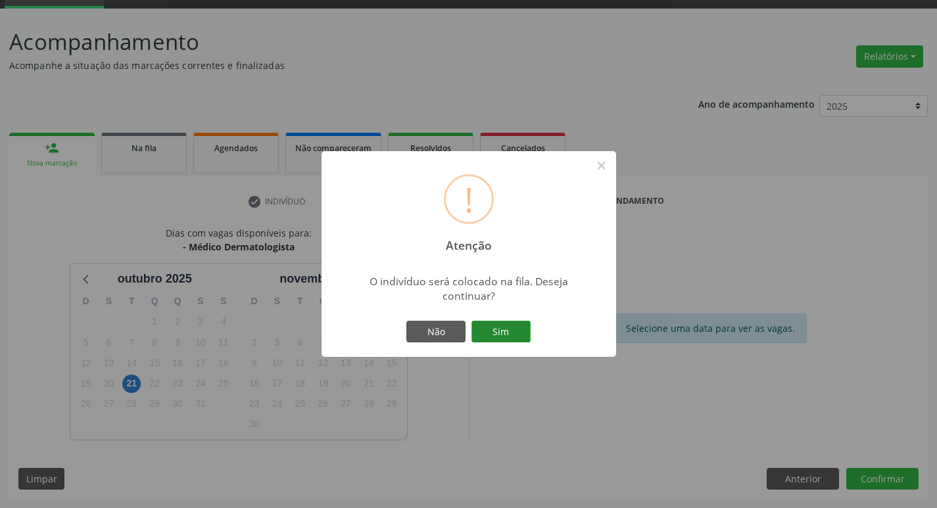
click at [502, 329] on button "Sim" at bounding box center [500, 332] width 59 height 22
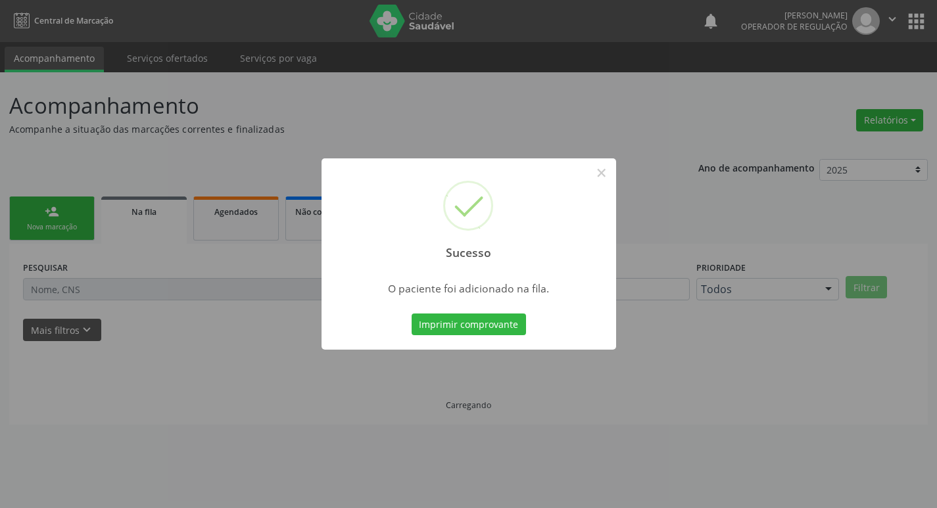
scroll to position [0, 0]
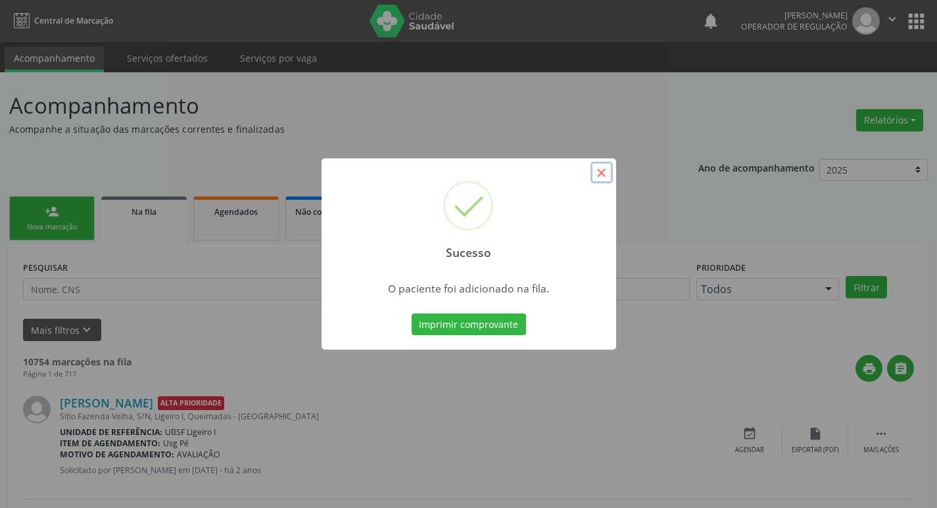
click at [595, 174] on button "×" at bounding box center [601, 173] width 22 height 22
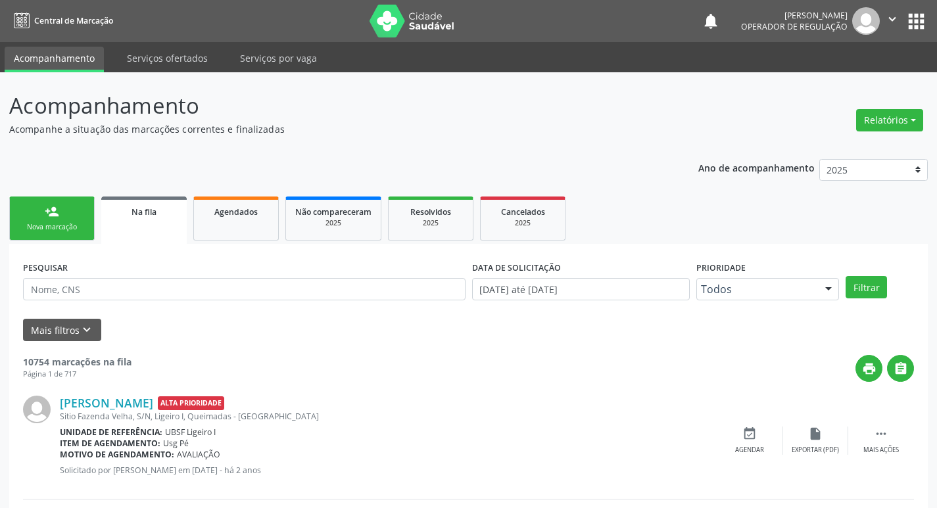
click at [89, 233] on link "person_add Nova marcação" at bounding box center [51, 219] width 85 height 44
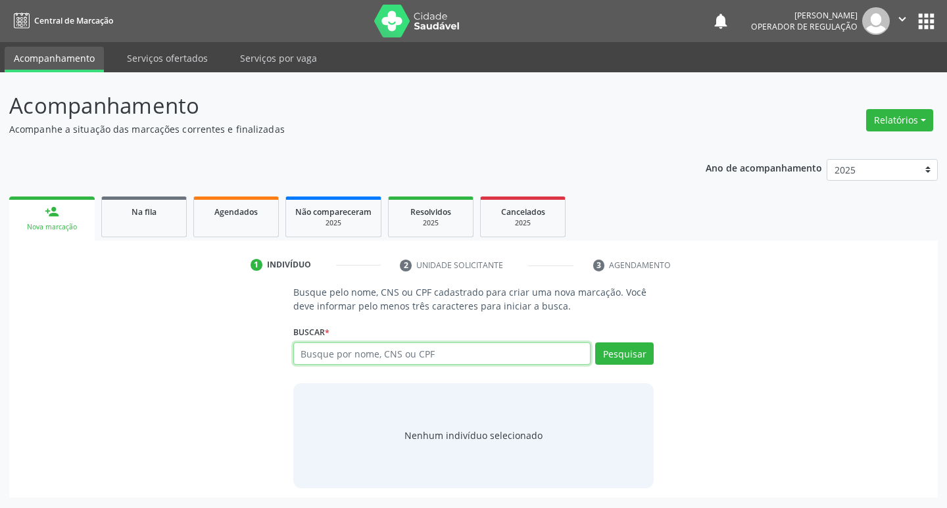
click at [343, 354] on input "text" at bounding box center [442, 353] width 298 height 22
type input "701403625611030"
click at [614, 350] on button "Pesquisar" at bounding box center [624, 353] width 59 height 22
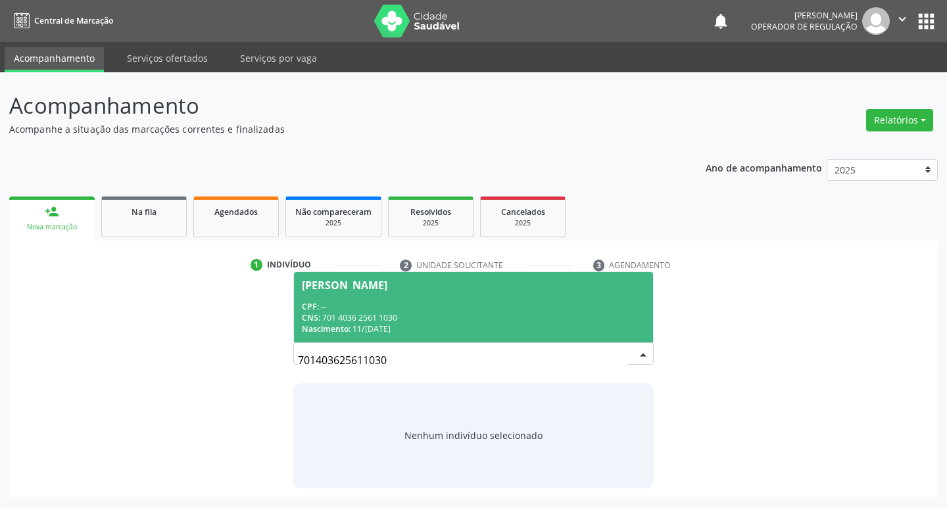
click at [387, 283] on div "Maria do Socorro Brito Cavalcante" at bounding box center [344, 285] width 85 height 11
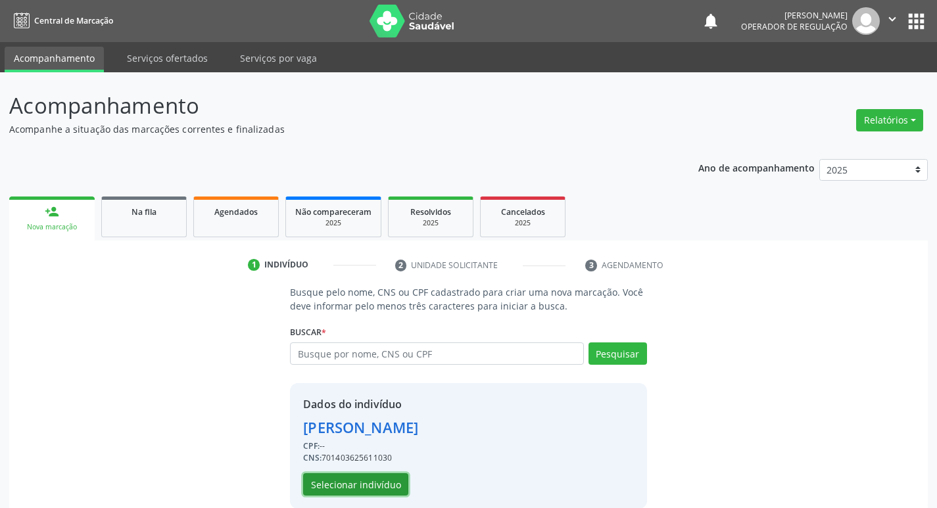
click at [384, 483] on button "Selecionar indivíduo" at bounding box center [355, 484] width 105 height 22
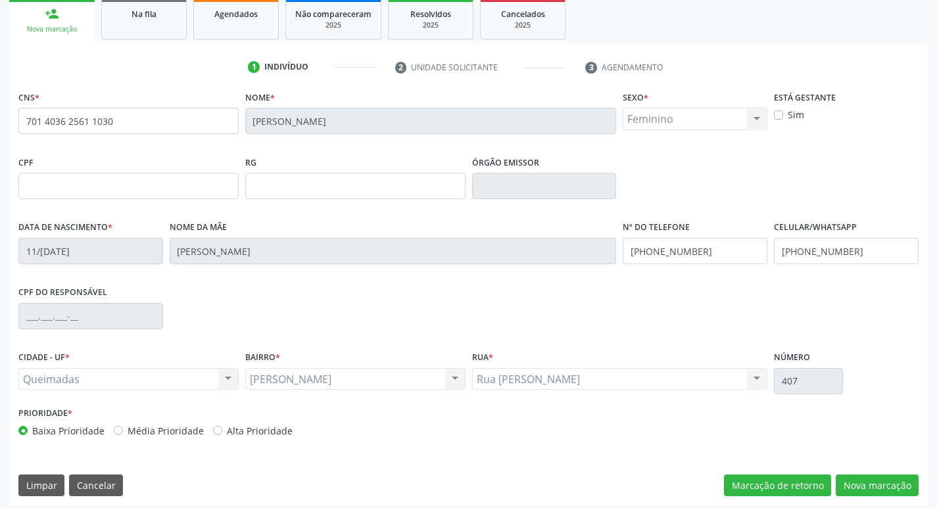
scroll to position [204, 0]
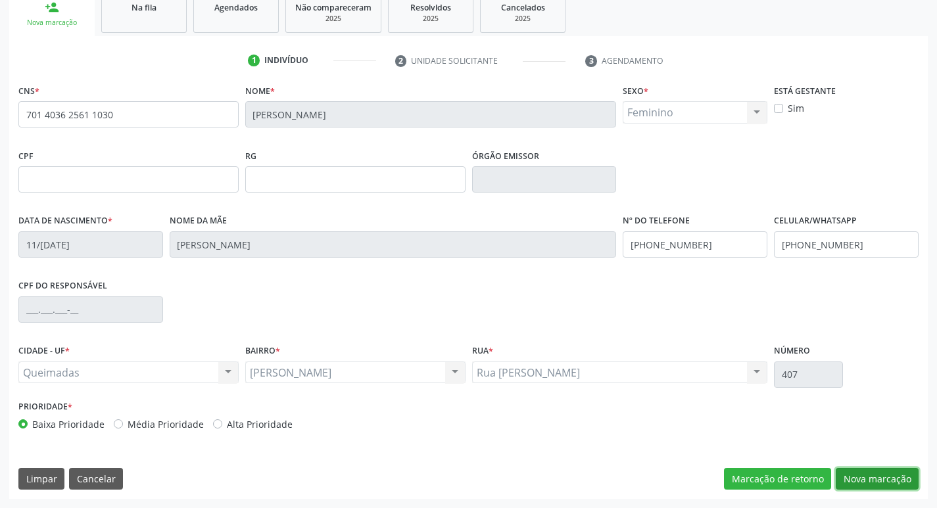
click at [864, 479] on button "Nova marcação" at bounding box center [877, 479] width 83 height 22
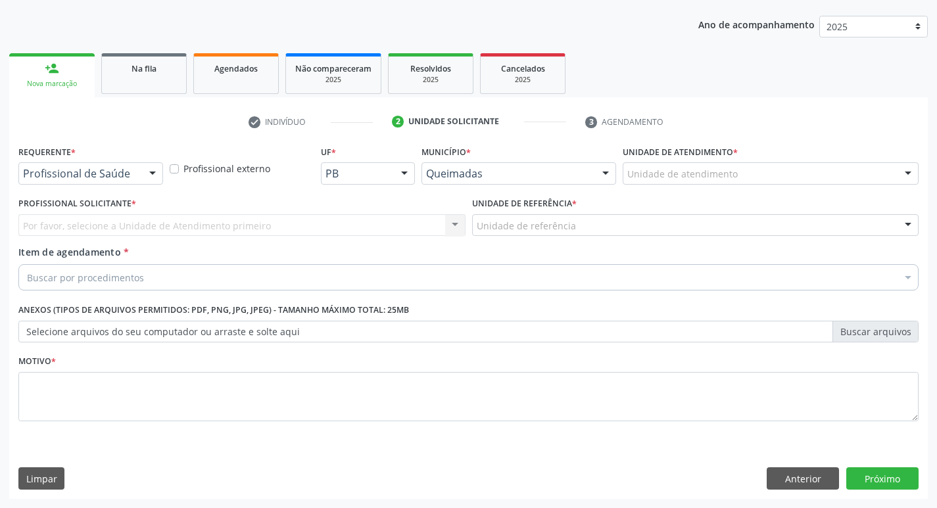
scroll to position [143, 0]
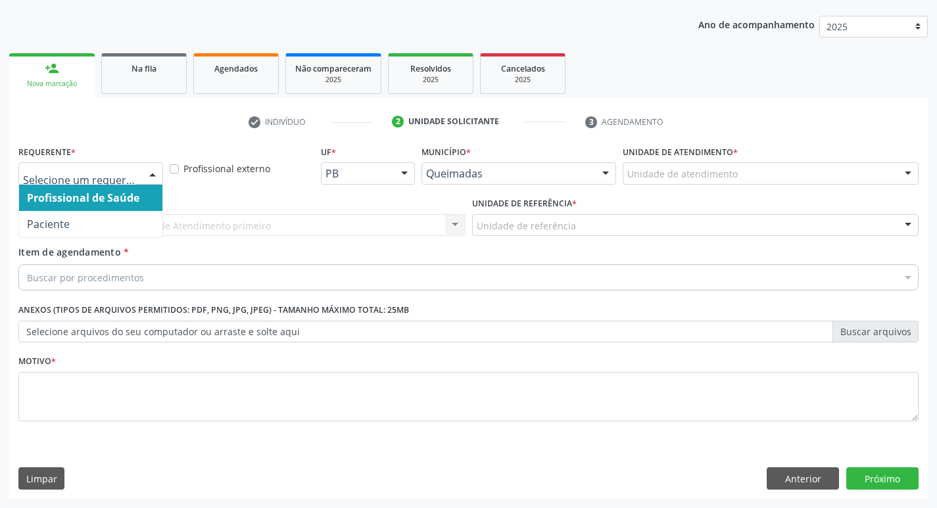
click at [151, 173] on div at bounding box center [153, 174] width 20 height 22
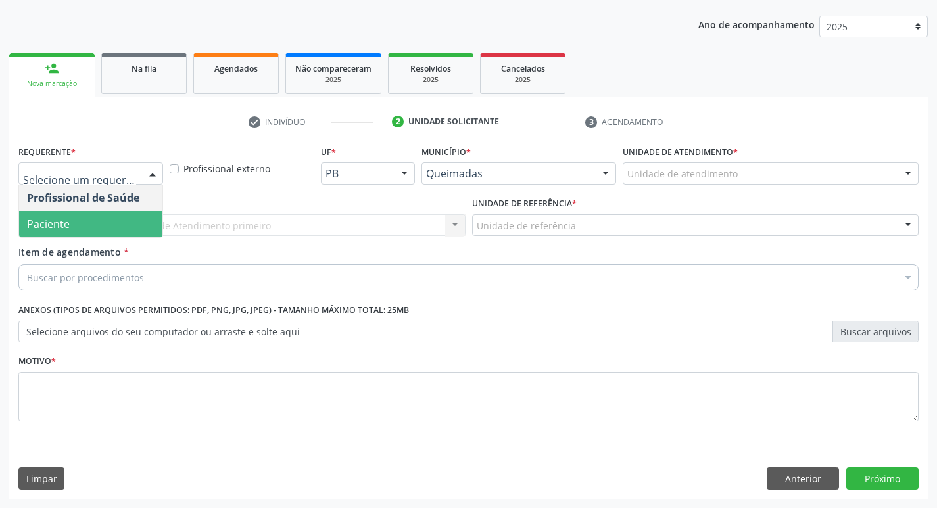
click at [101, 224] on span "Paciente" at bounding box center [90, 224] width 143 height 26
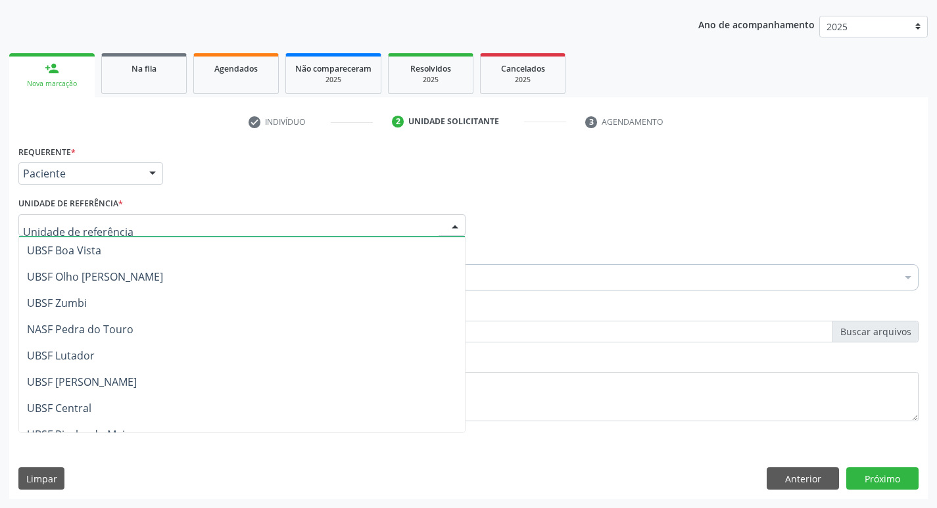
scroll to position [131, 0]
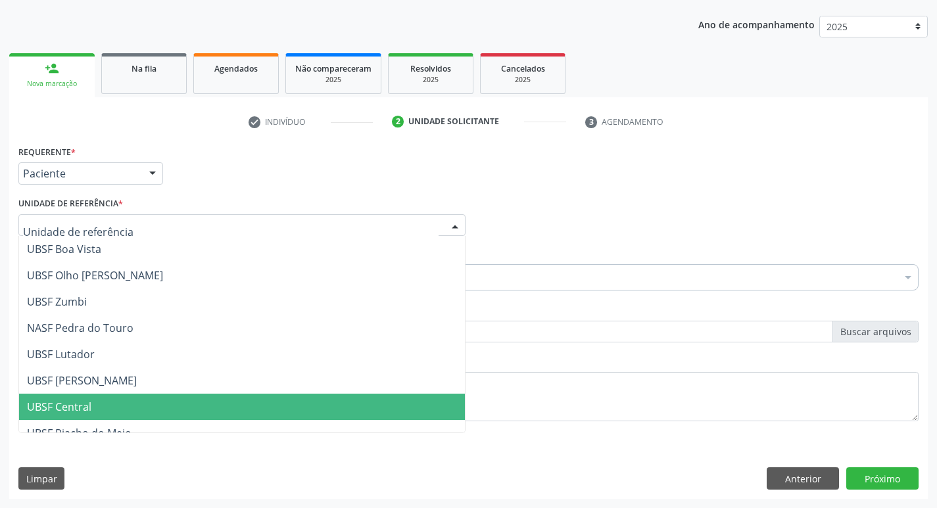
click at [123, 403] on span "UBSF Central" at bounding box center [242, 407] width 446 height 26
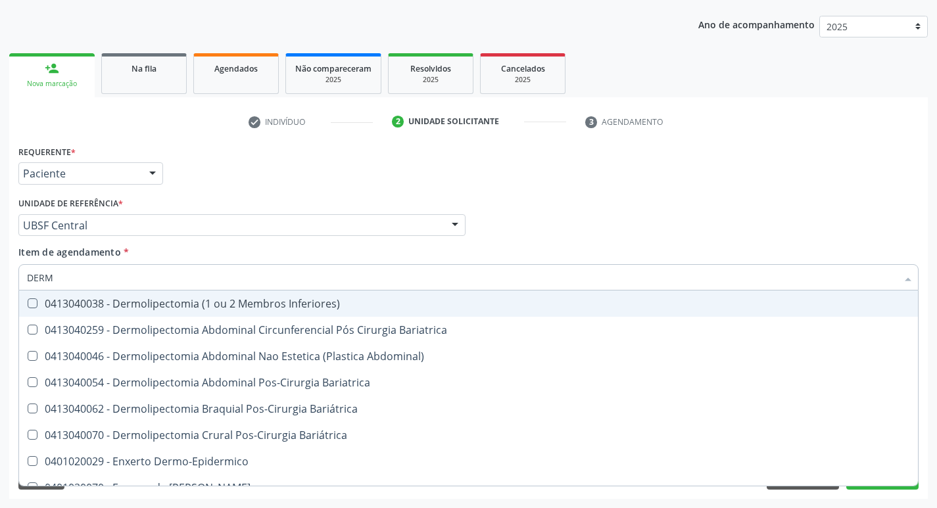
type input "DERMA"
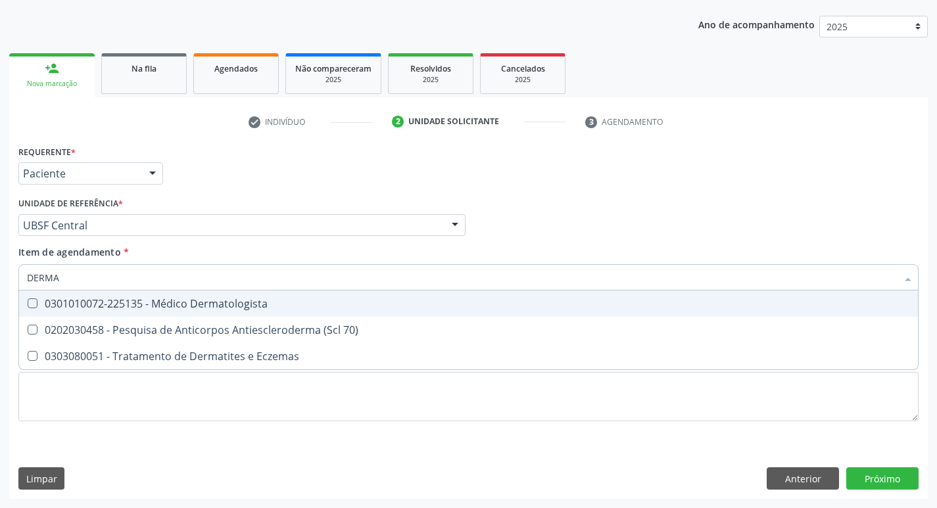
click at [33, 301] on Dermatologista at bounding box center [33, 303] width 10 height 10
click at [28, 301] on Dermatologista "checkbox" at bounding box center [23, 303] width 9 height 9
checkbox Dermatologista "true"
click at [686, 247] on div "Item de agendamento * DERMA Desfazer seleção 0301010072-225135 - Médico Dermato…" at bounding box center [468, 265] width 900 height 41
checkbox 70\) "true"
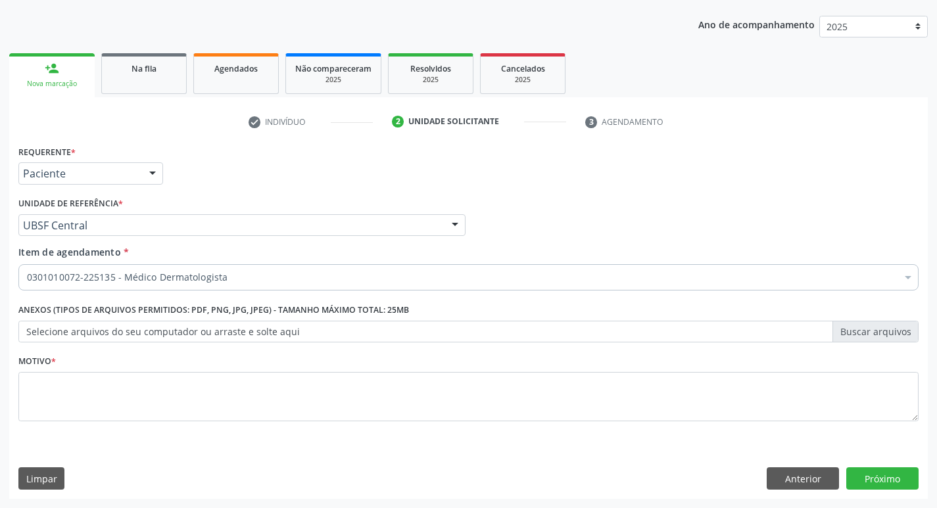
click at [24, 370] on label "Motivo *" at bounding box center [36, 362] width 37 height 20
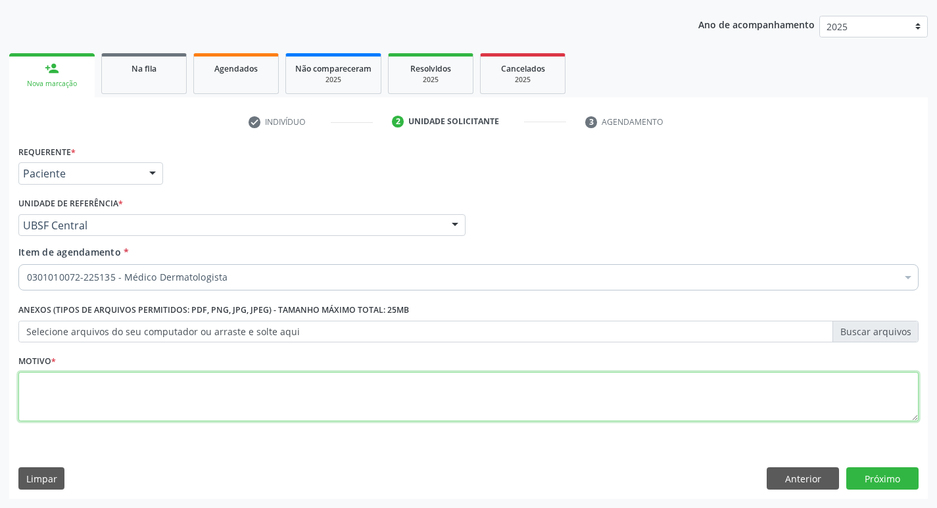
click at [29, 377] on textarea at bounding box center [468, 397] width 900 height 50
type textarea "AVALIACAO"
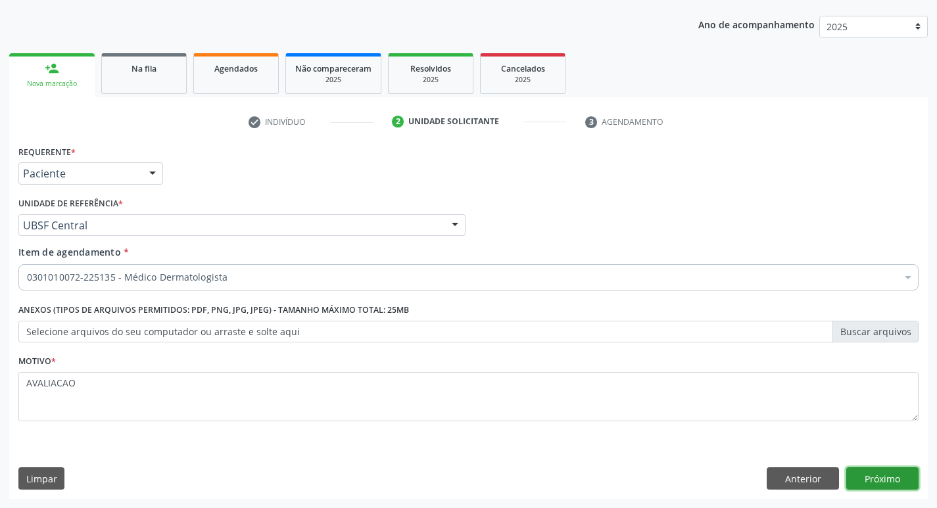
click at [891, 475] on button "Próximo" at bounding box center [882, 478] width 72 height 22
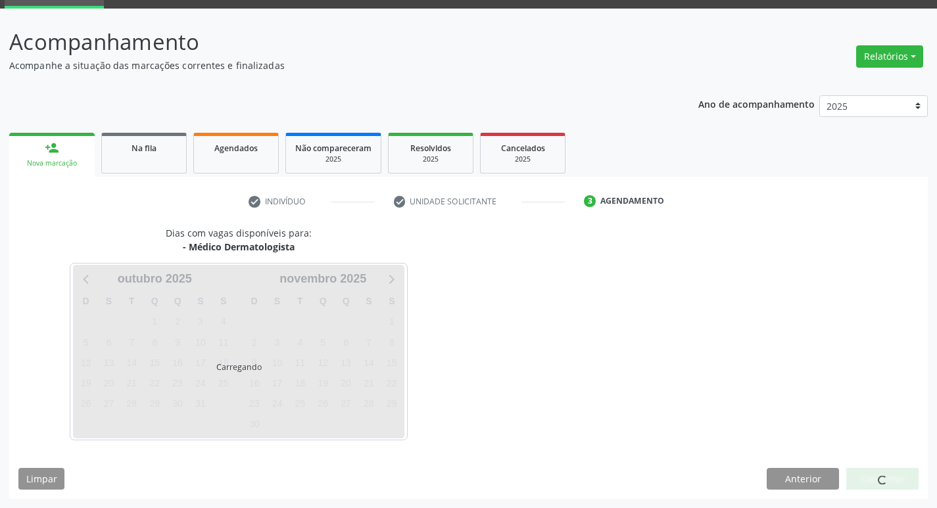
scroll to position [64, 0]
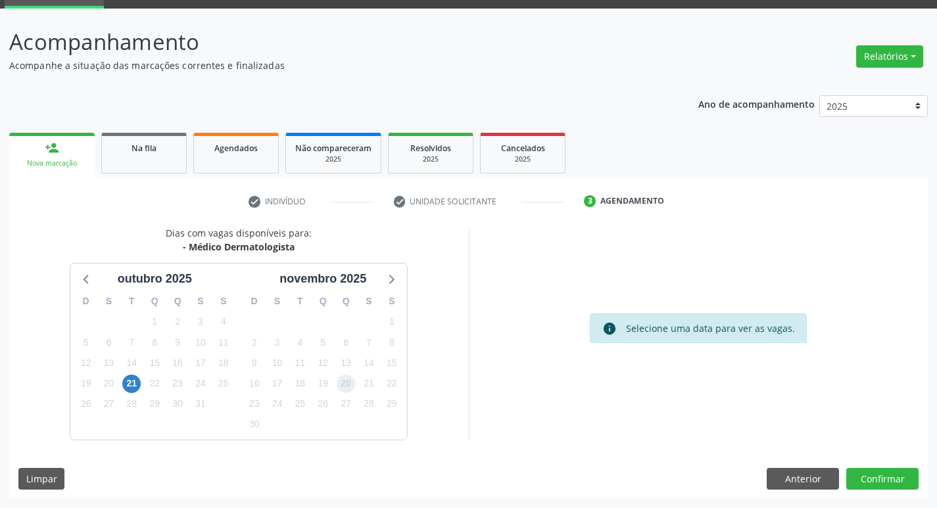
click at [348, 380] on span "20" at bounding box center [346, 384] width 18 height 18
click at [889, 477] on button "Confirmar" at bounding box center [882, 479] width 72 height 22
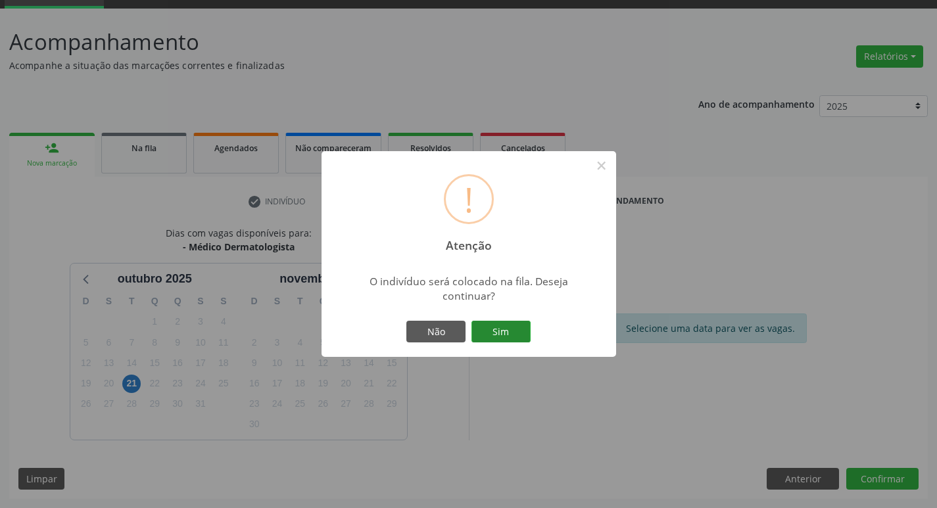
click at [505, 325] on button "Sim" at bounding box center [500, 332] width 59 height 22
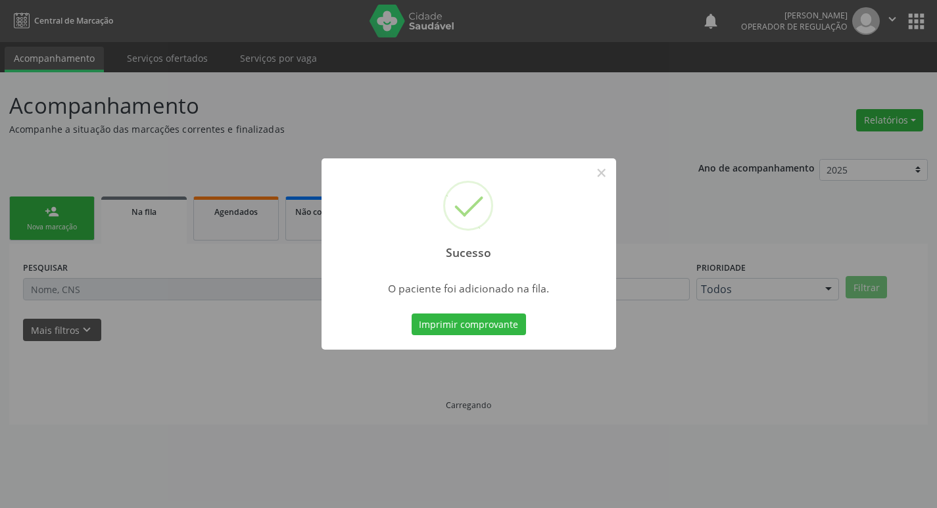
scroll to position [0, 0]
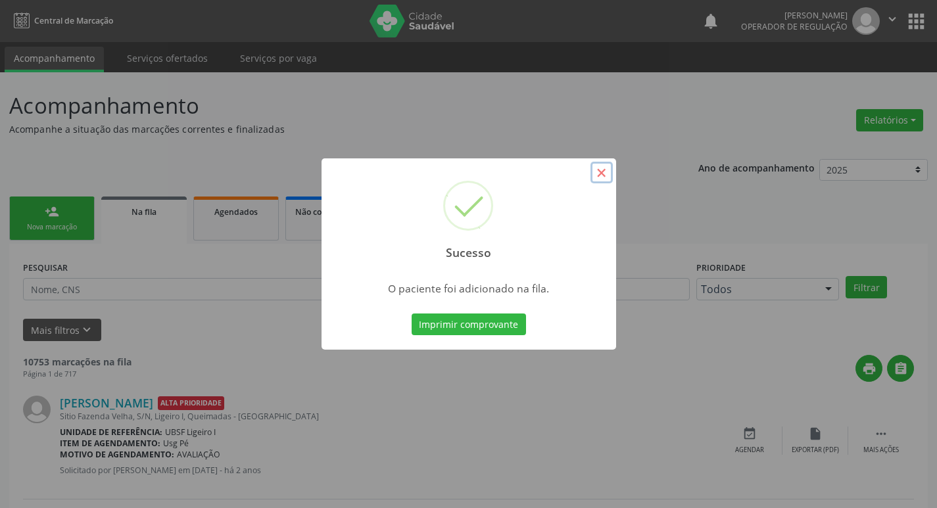
click at [605, 176] on button "×" at bounding box center [601, 173] width 22 height 22
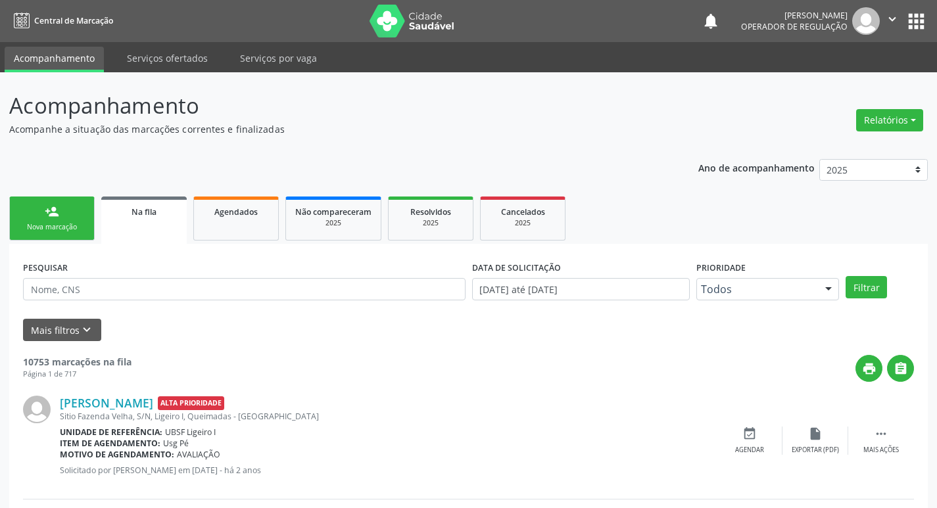
click at [82, 219] on link "person_add Nova marcação" at bounding box center [51, 219] width 85 height 44
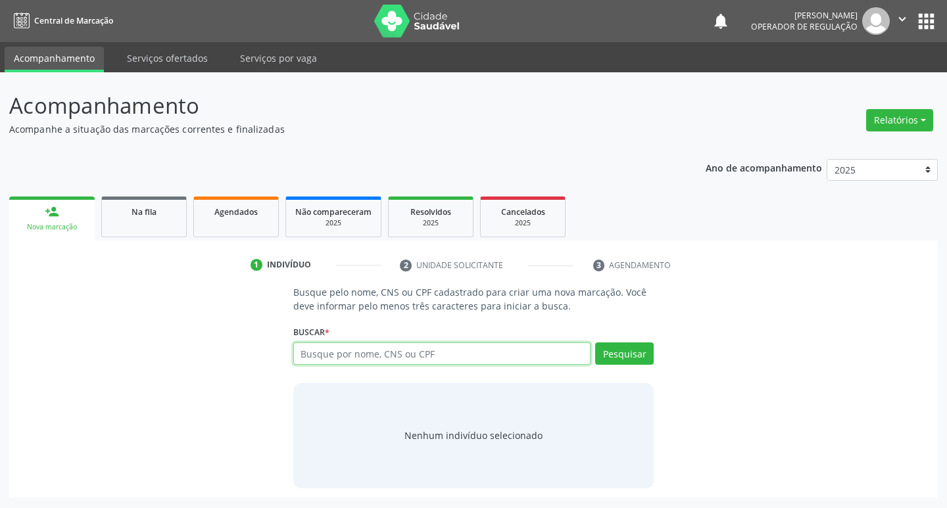
click at [330, 350] on input "text" at bounding box center [442, 353] width 298 height 22
type input "704604164592526"
click at [645, 351] on button "Pesquisar" at bounding box center [624, 353] width 59 height 22
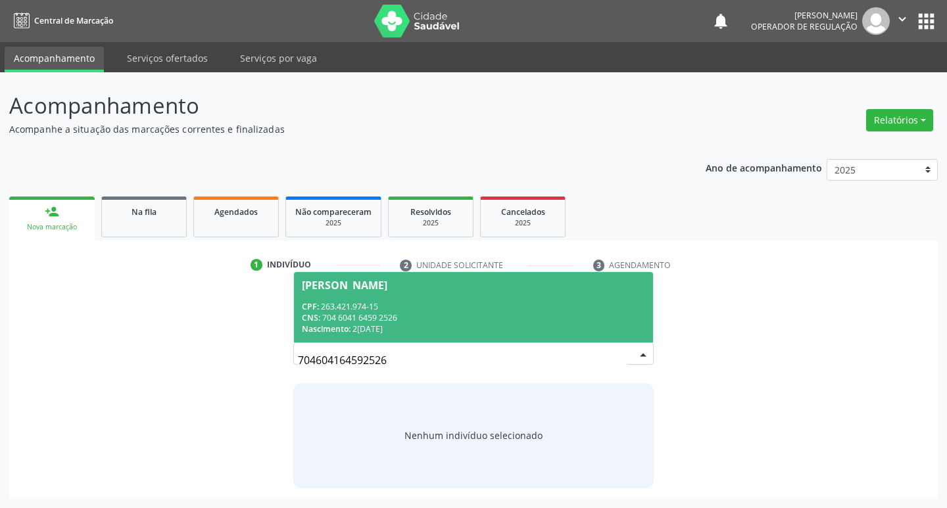
click at [387, 287] on div "Paulo Ferreira Campos" at bounding box center [344, 285] width 85 height 11
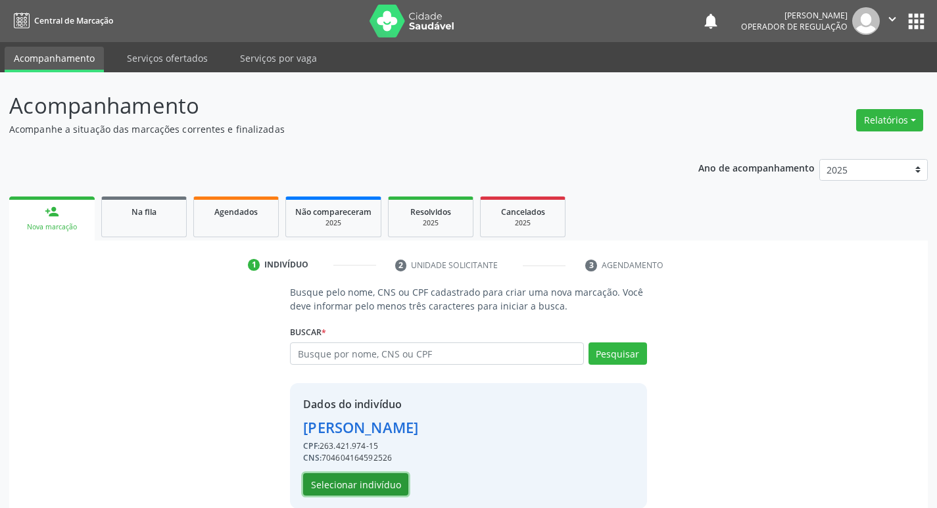
click at [378, 489] on button "Selecionar indivíduo" at bounding box center [355, 484] width 105 height 22
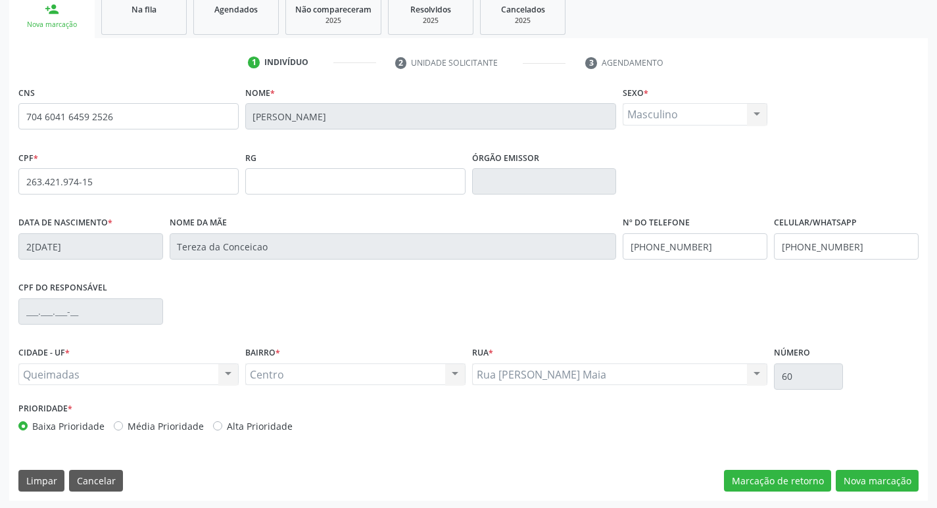
scroll to position [204, 0]
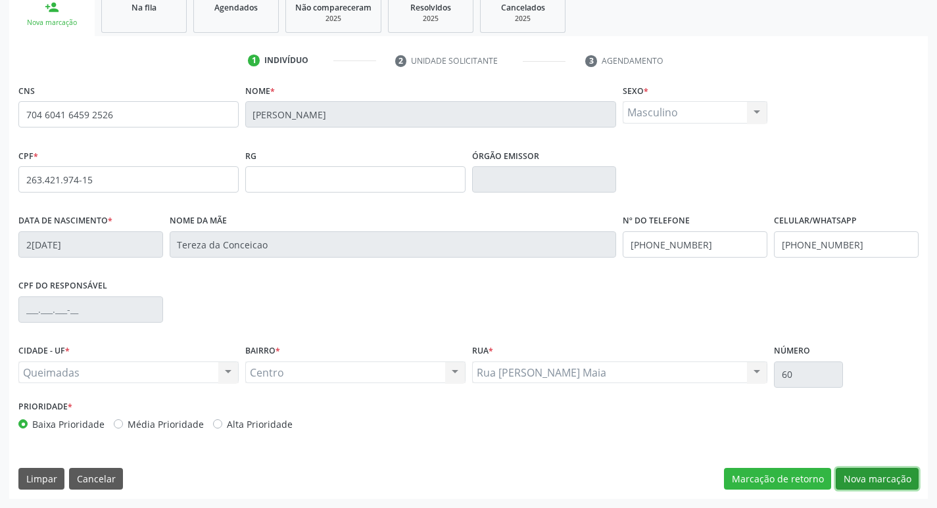
click at [872, 474] on button "Nova marcação" at bounding box center [877, 479] width 83 height 22
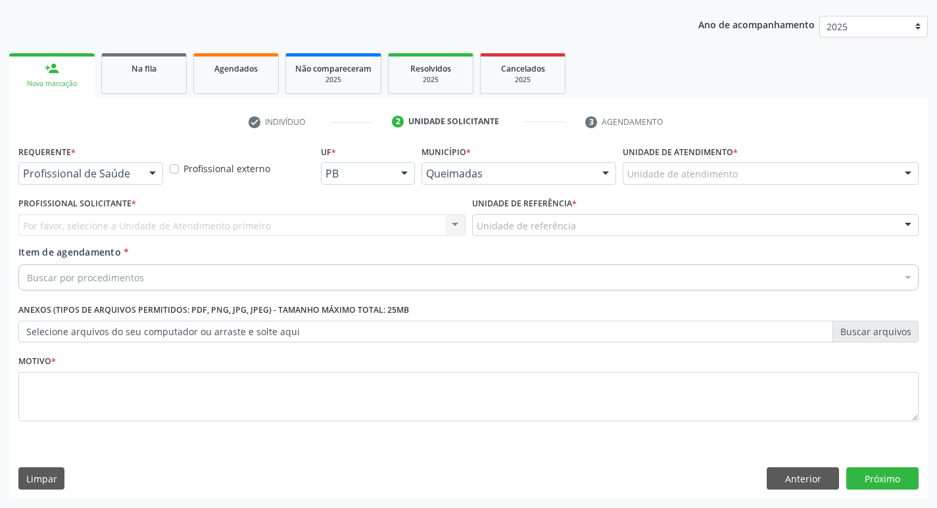
click at [156, 170] on div at bounding box center [153, 174] width 20 height 22
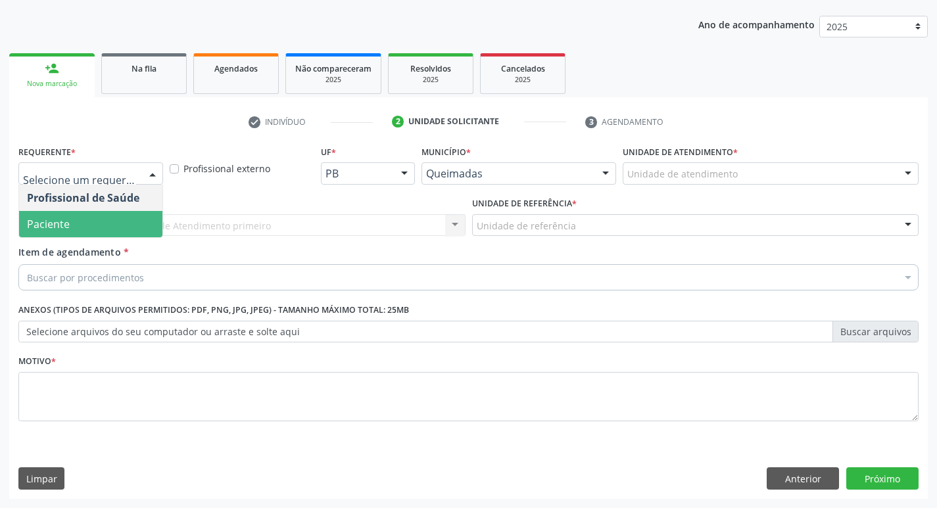
click at [151, 226] on span "Paciente" at bounding box center [90, 224] width 143 height 26
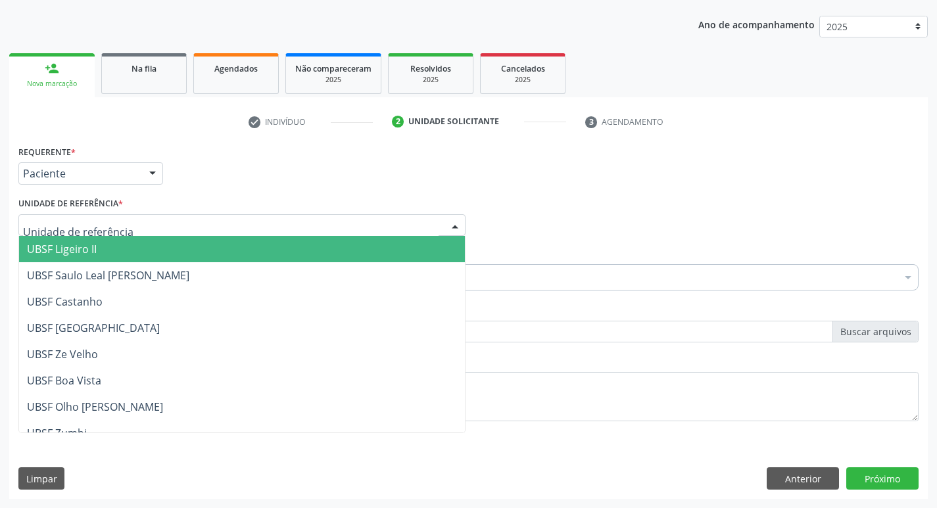
click at [149, 229] on div at bounding box center [241, 225] width 447 height 22
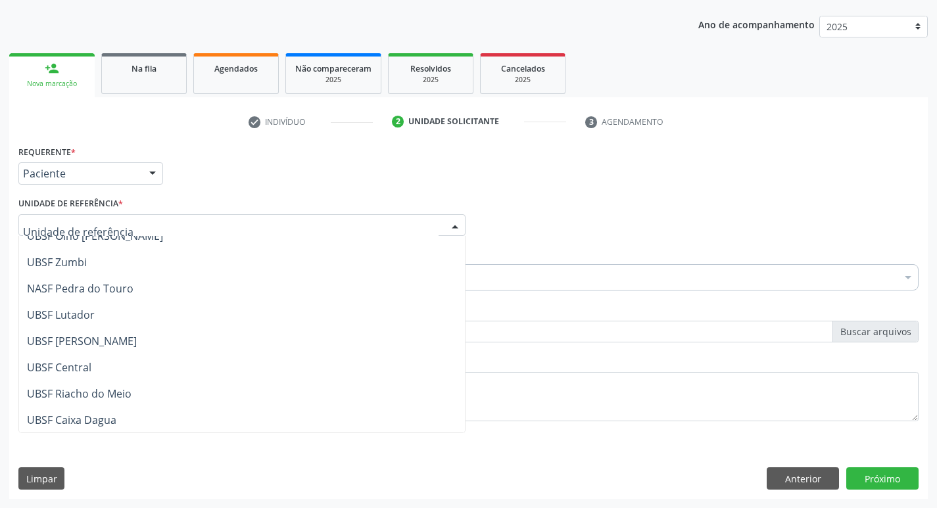
scroll to position [197, 0]
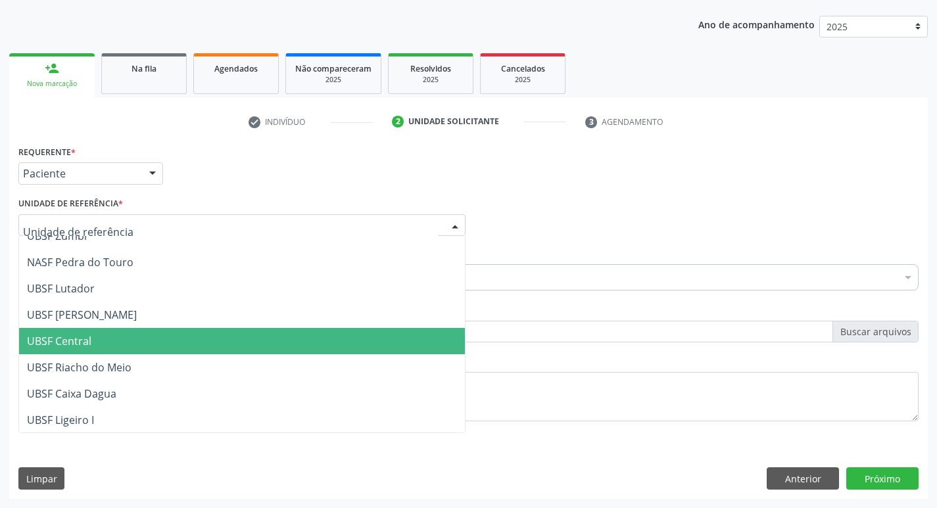
click at [158, 331] on span "UBSF Central" at bounding box center [242, 341] width 446 height 26
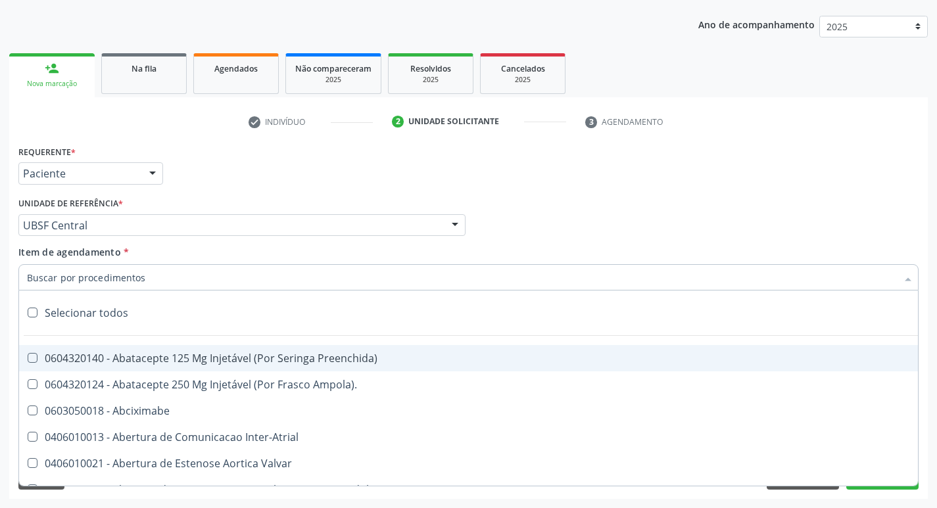
type input "M"
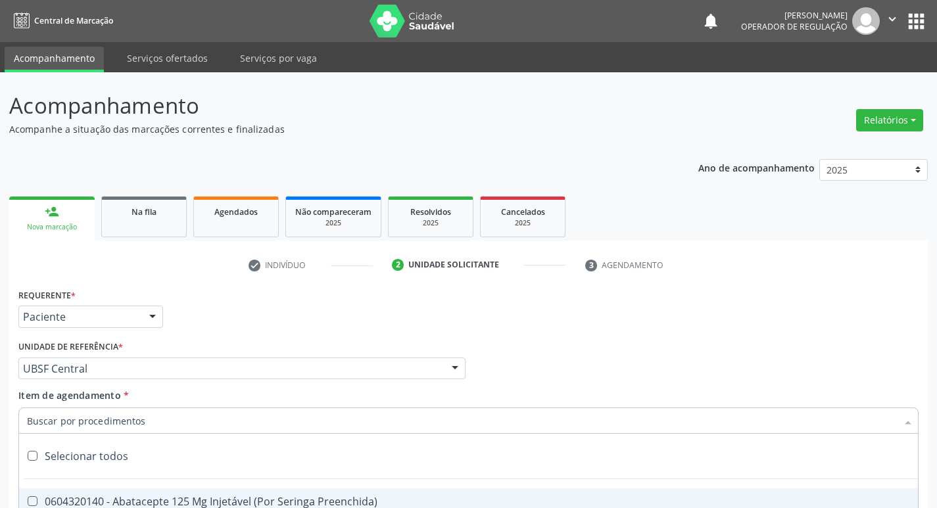
scroll to position [143, 0]
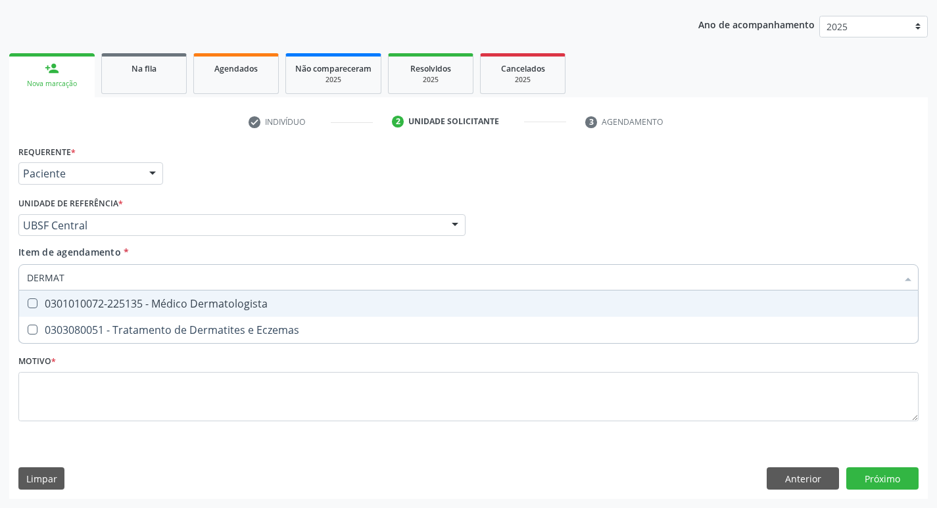
type input "DERMATO"
click at [35, 306] on Dermatologista at bounding box center [33, 303] width 10 height 10
click at [28, 306] on Dermatologista "checkbox" at bounding box center [23, 303] width 9 height 9
checkbox Dermatologista "true"
click at [682, 227] on div "Profissional Solicitante Por favor, selecione a Unidade de Atendimento primeiro…" at bounding box center [468, 219] width 907 height 51
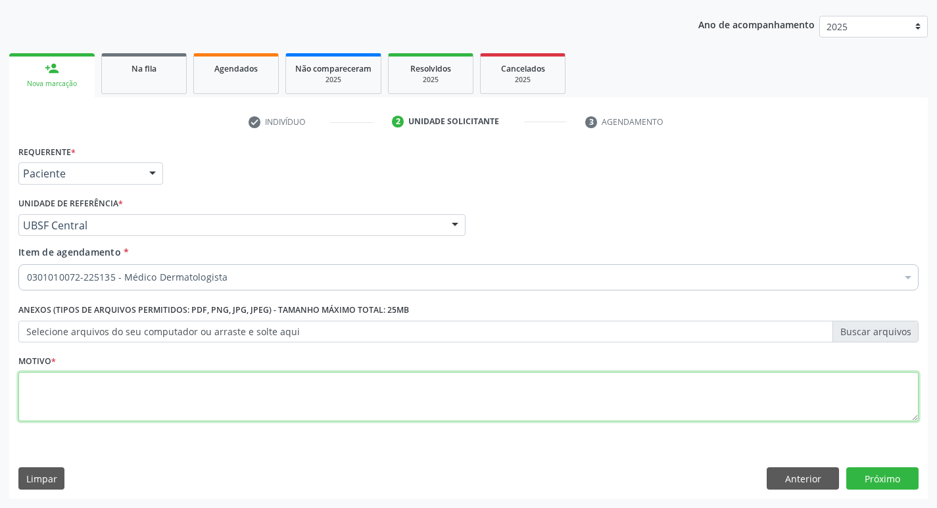
click at [29, 394] on textarea at bounding box center [468, 397] width 900 height 50
type textarea "AVALIACAO"
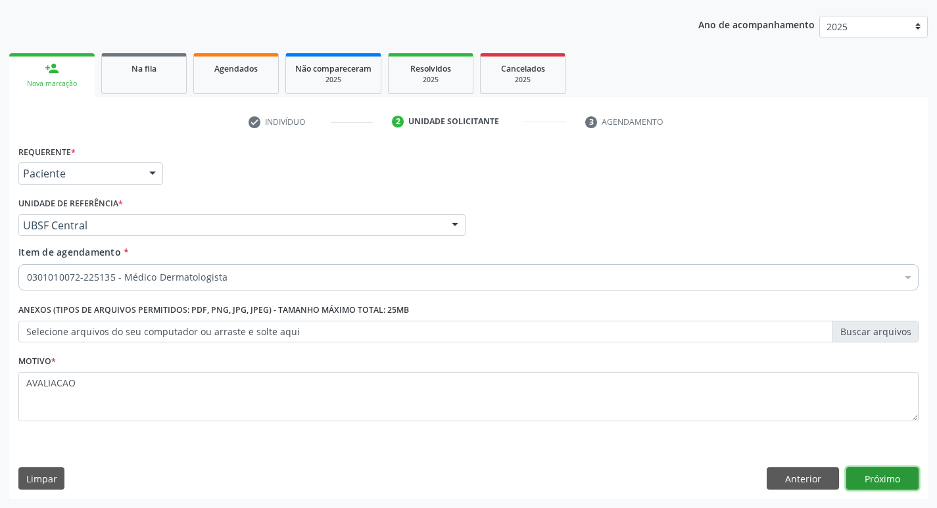
click at [892, 479] on button "Próximo" at bounding box center [882, 478] width 72 height 22
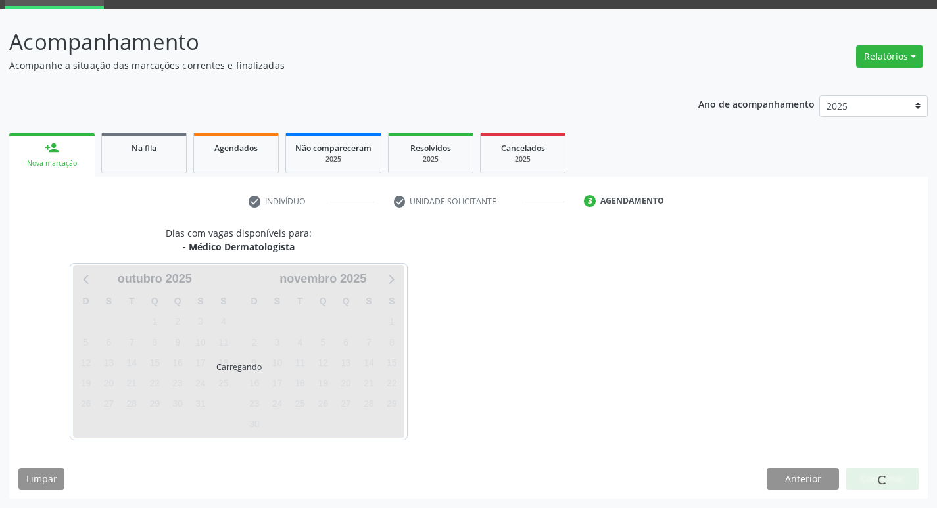
scroll to position [64, 0]
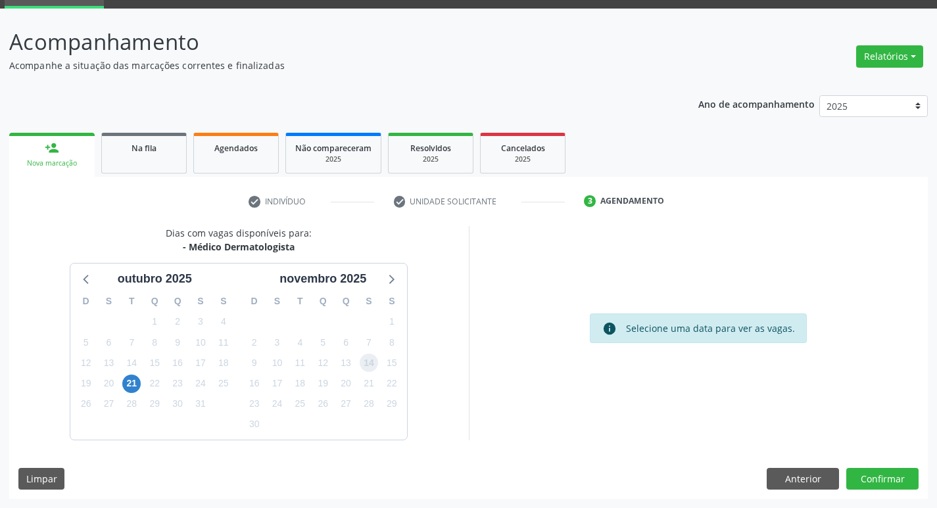
click at [369, 367] on span "14" at bounding box center [369, 363] width 18 height 18
click at [890, 481] on button "Confirmar" at bounding box center [882, 479] width 72 height 22
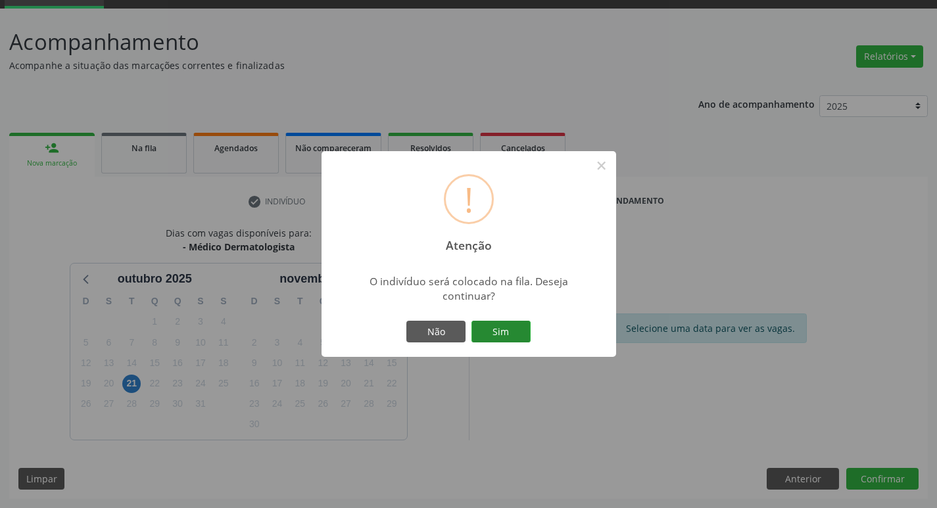
click at [515, 329] on button "Sim" at bounding box center [500, 332] width 59 height 22
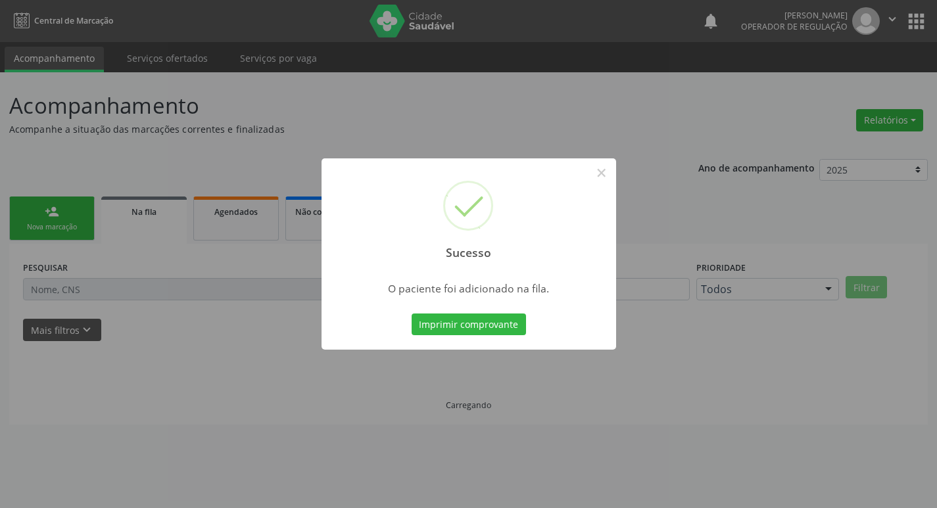
scroll to position [0, 0]
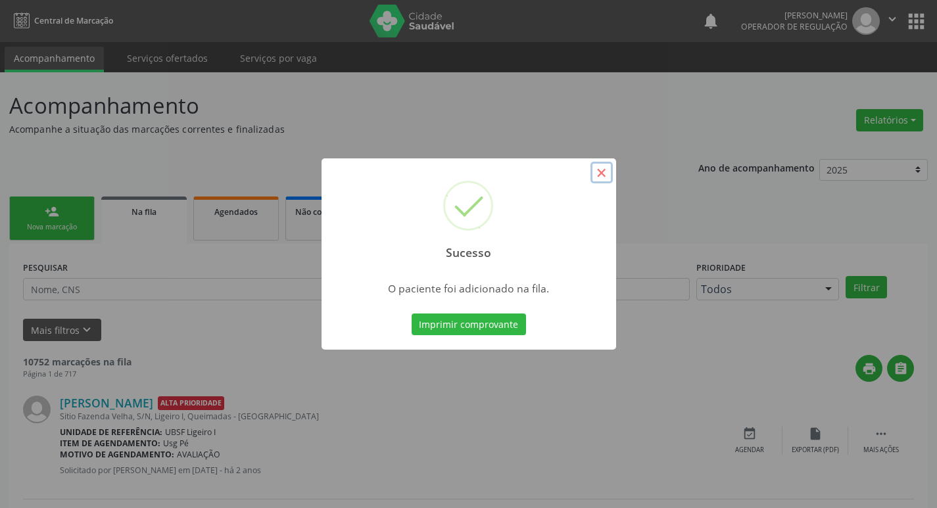
click at [601, 170] on button "×" at bounding box center [601, 173] width 22 height 22
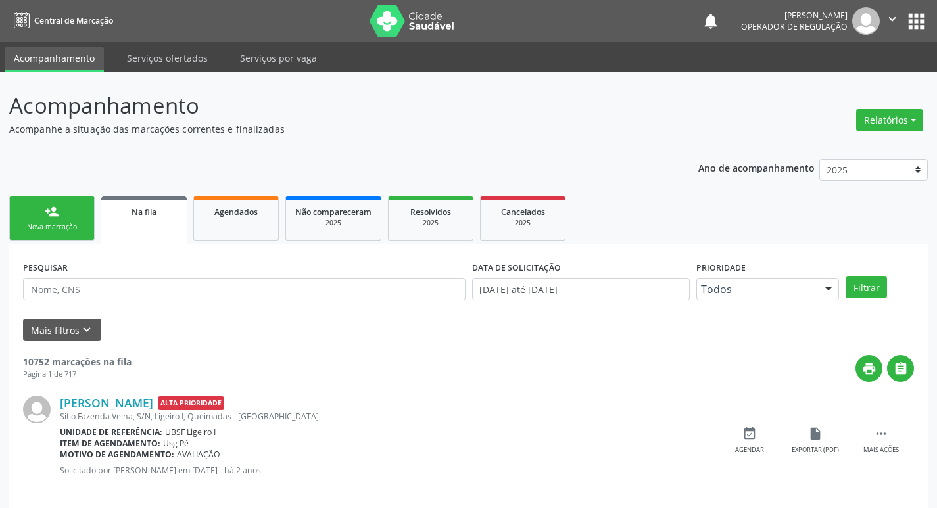
click at [59, 224] on div "Nova marcação" at bounding box center [52, 227] width 66 height 10
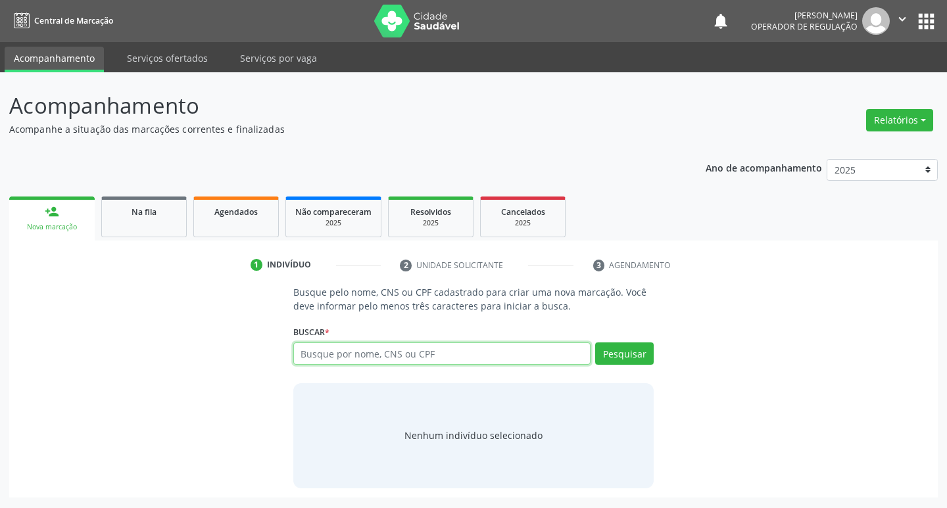
click at [321, 356] on input "text" at bounding box center [442, 353] width 298 height 22
type input "700401902173741"
click at [634, 363] on button "Pesquisar" at bounding box center [624, 353] width 59 height 22
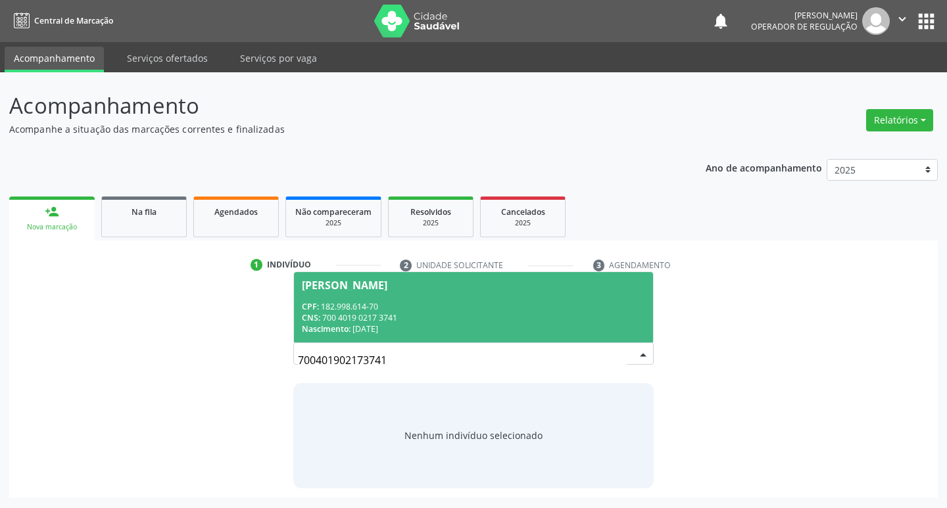
click at [385, 281] on div "Samuel Duarte Sales" at bounding box center [344, 285] width 85 height 11
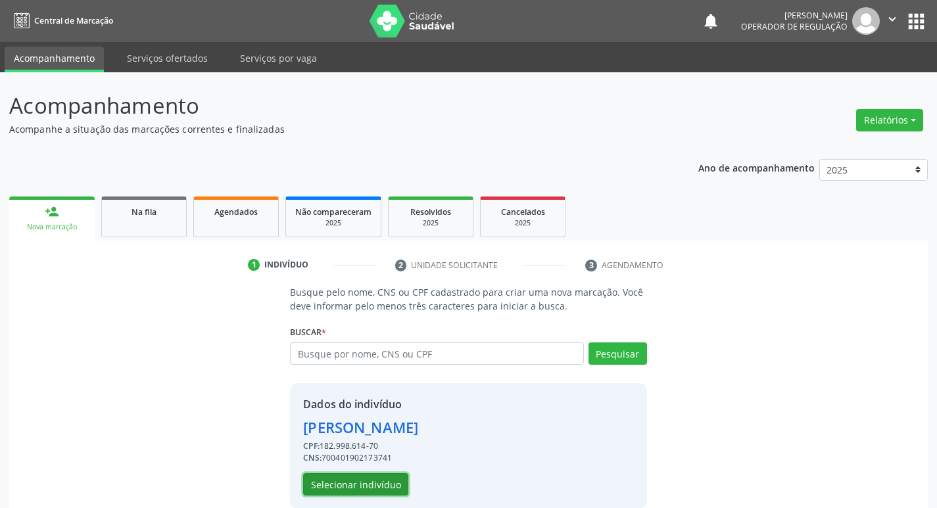
click at [385, 488] on button "Selecionar indivíduo" at bounding box center [355, 484] width 105 height 22
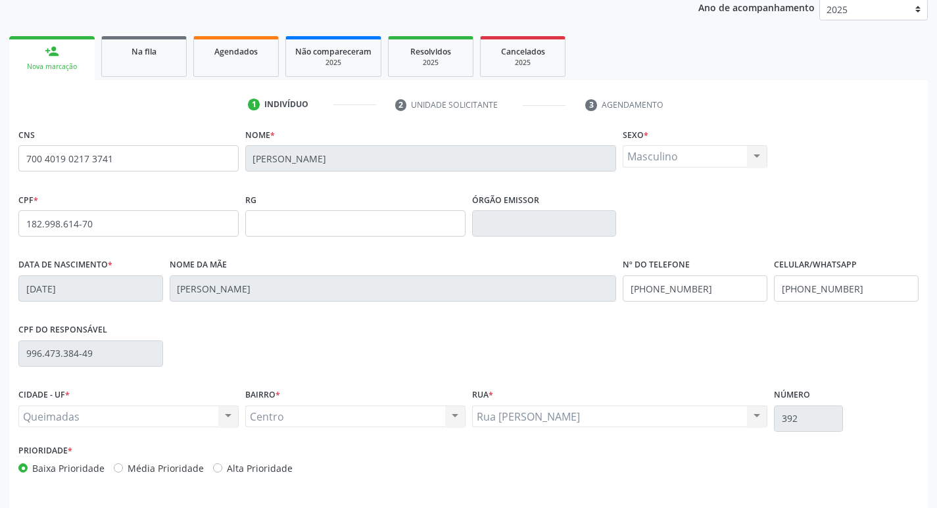
scroll to position [204, 0]
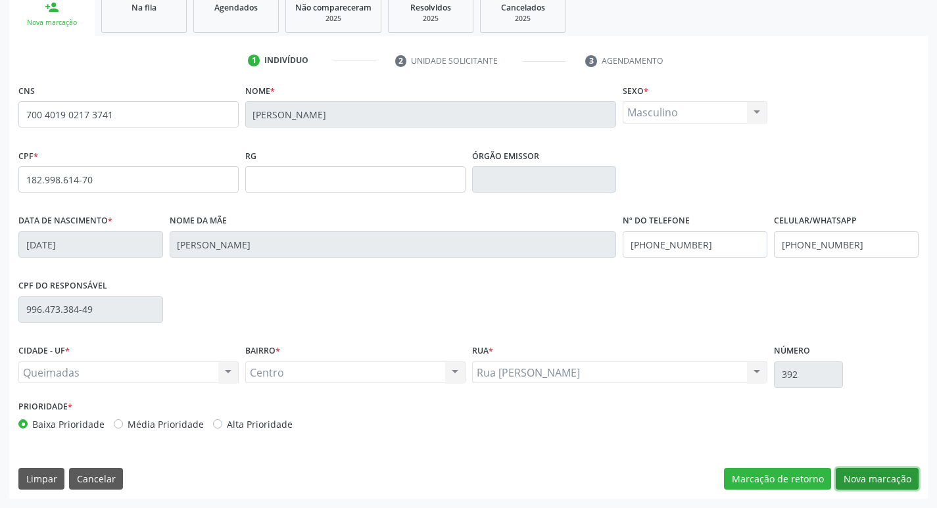
click at [898, 476] on button "Nova marcação" at bounding box center [877, 479] width 83 height 22
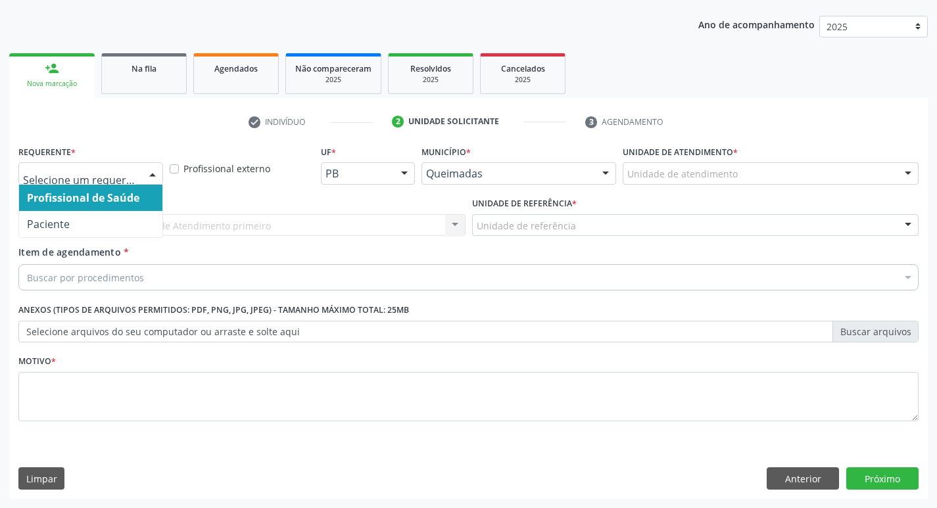
click at [155, 173] on div at bounding box center [153, 174] width 20 height 22
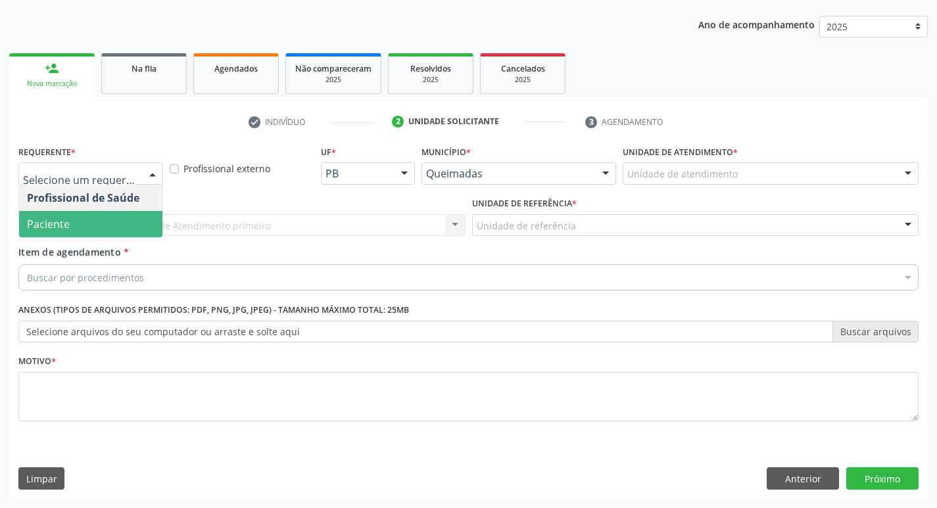
click at [147, 222] on span "Paciente" at bounding box center [90, 224] width 143 height 26
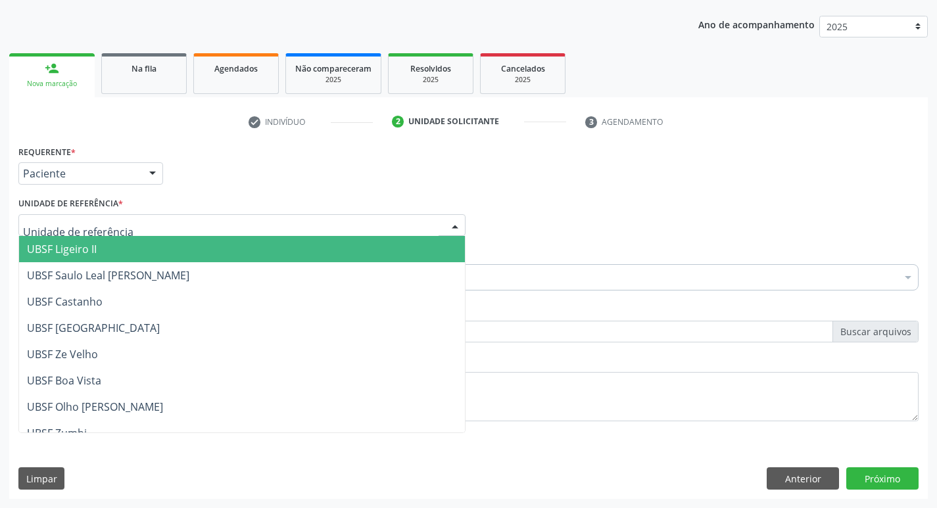
click at [136, 222] on div at bounding box center [241, 225] width 447 height 22
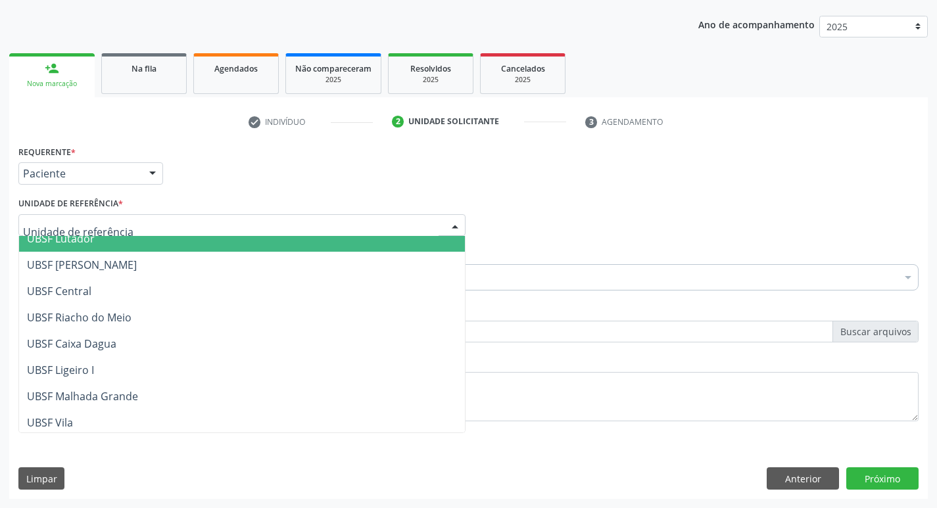
scroll to position [263, 0]
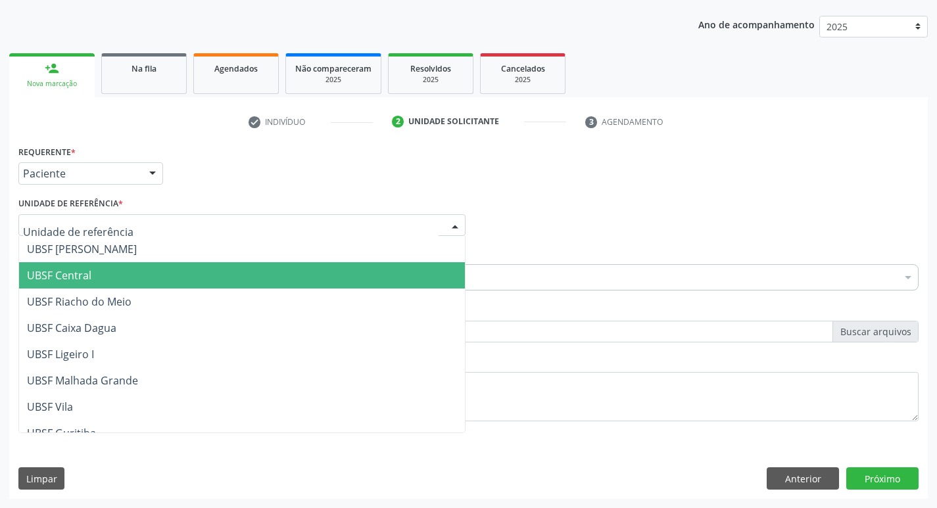
click at [136, 265] on span "UBSF Central" at bounding box center [242, 275] width 446 height 26
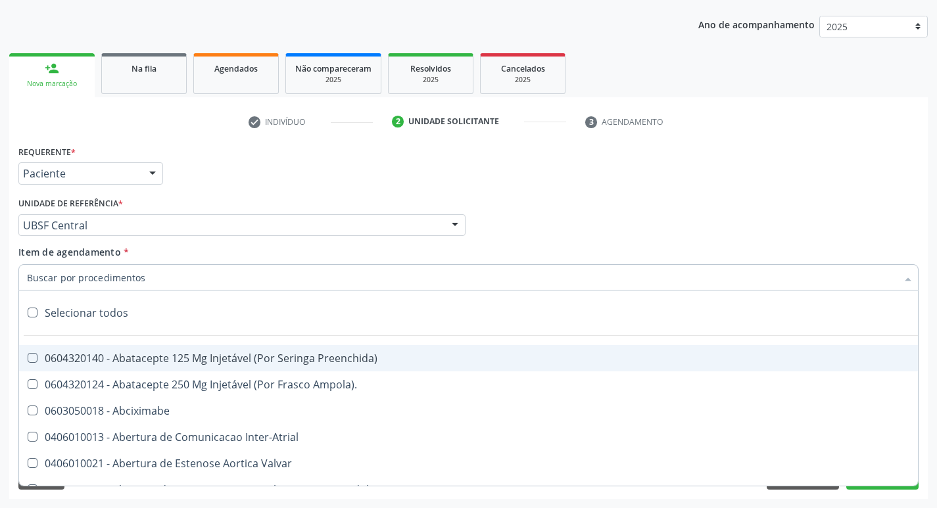
click at [194, 281] on div at bounding box center [468, 277] width 900 height 26
click at [212, 280] on input "Item de agendamento *" at bounding box center [462, 277] width 870 height 26
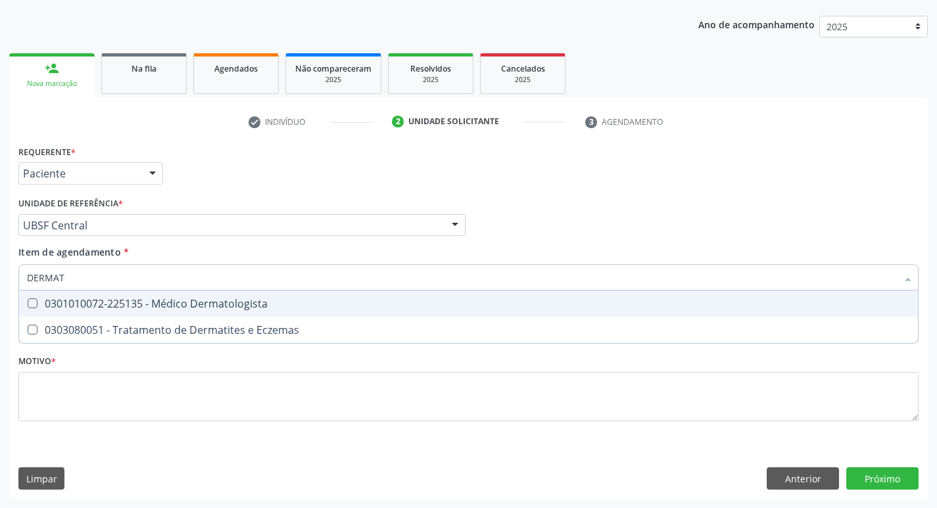
type input "DERMATO"
click at [37, 300] on div "0301010072-225135 - Médico Dermatologista" at bounding box center [468, 303] width 883 height 11
checkbox Dermatologista "true"
click at [623, 249] on div "Item de agendamento * DERMATO Desfazer seleção 0301010072-225135 - Médico Derma…" at bounding box center [468, 265] width 900 height 41
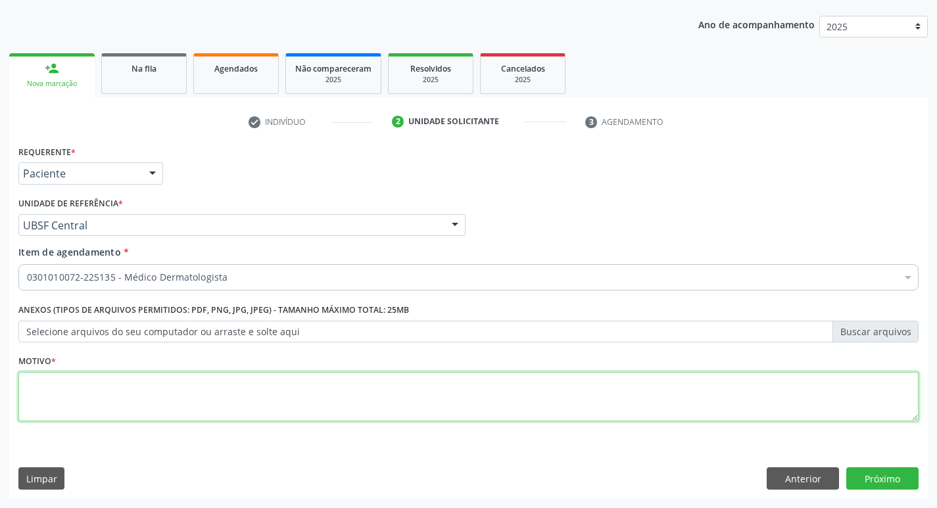
click at [44, 386] on textarea at bounding box center [468, 397] width 900 height 50
type textarea "AVALIACAO"
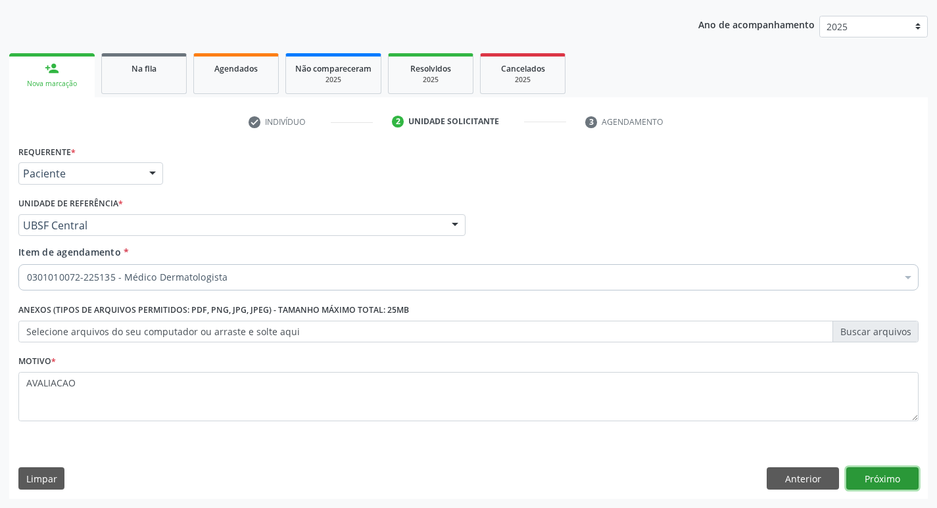
click at [900, 479] on button "Próximo" at bounding box center [882, 478] width 72 height 22
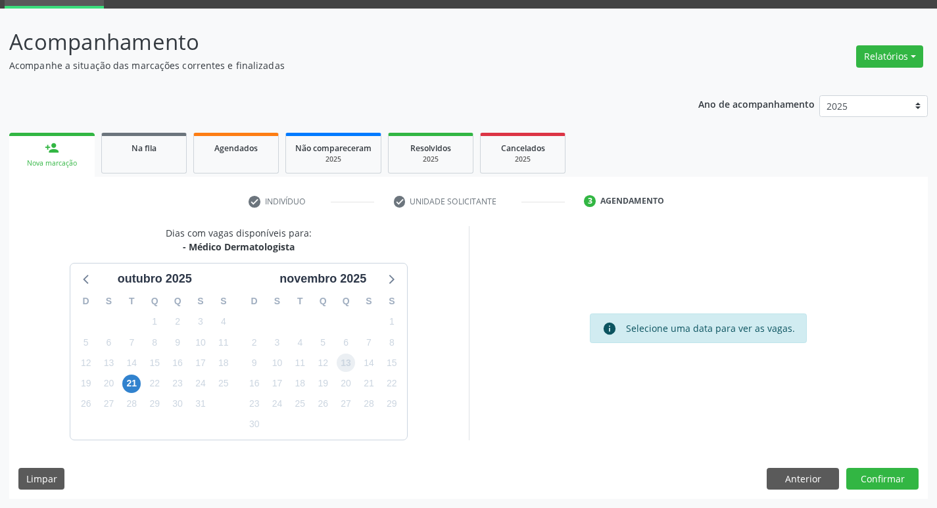
click at [344, 366] on span "13" at bounding box center [346, 363] width 18 height 18
click at [874, 482] on button "Confirmar" at bounding box center [882, 479] width 72 height 22
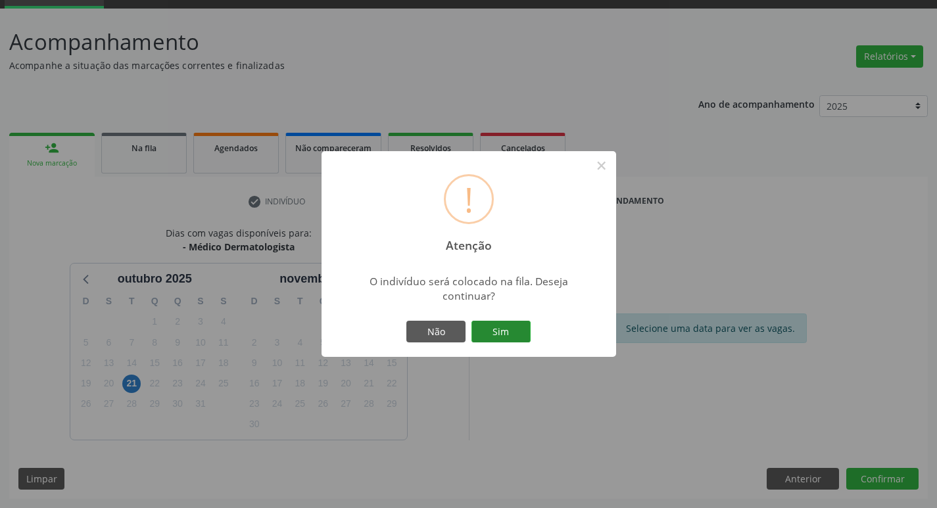
click at [496, 335] on button "Sim" at bounding box center [500, 332] width 59 height 22
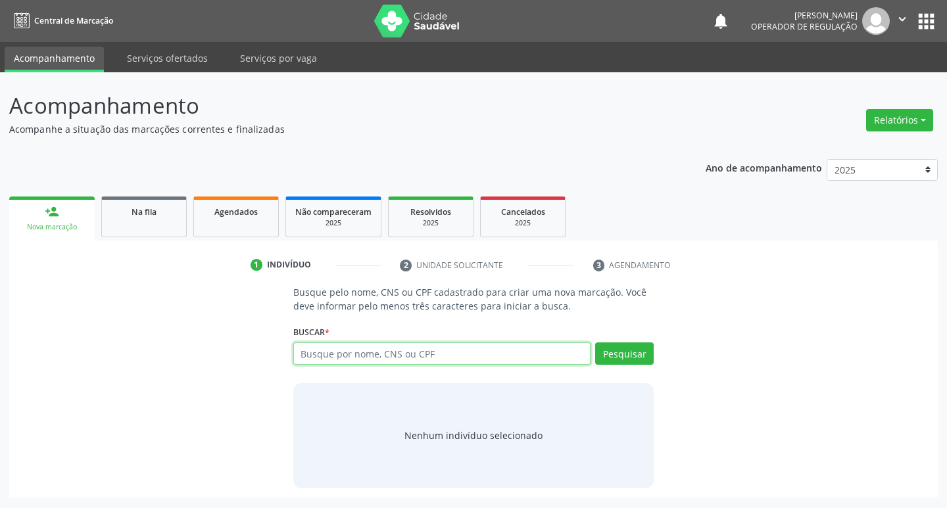
click at [318, 352] on input "text" at bounding box center [442, 353] width 298 height 22
type input "70763202474193"
click at [641, 364] on button "Pesquisar" at bounding box center [624, 353] width 59 height 22
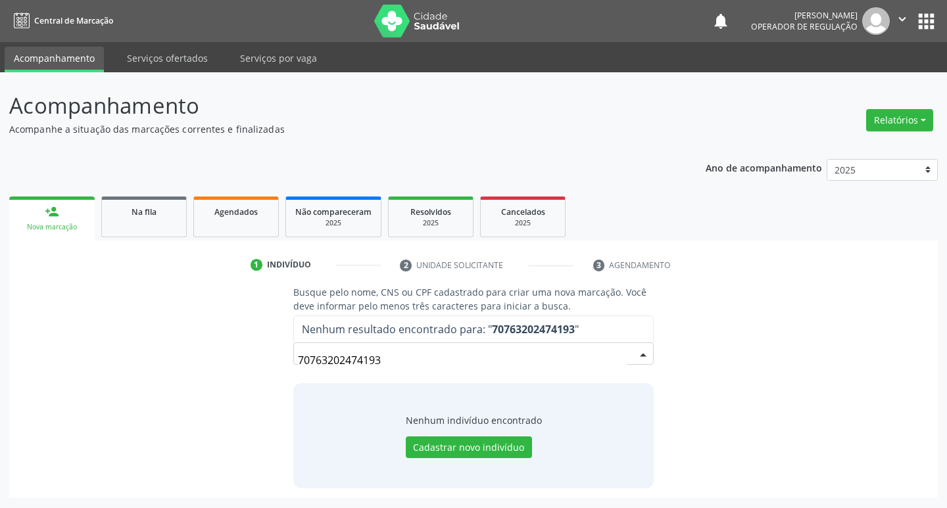
click at [385, 358] on input "70763202474193" at bounding box center [462, 360] width 329 height 26
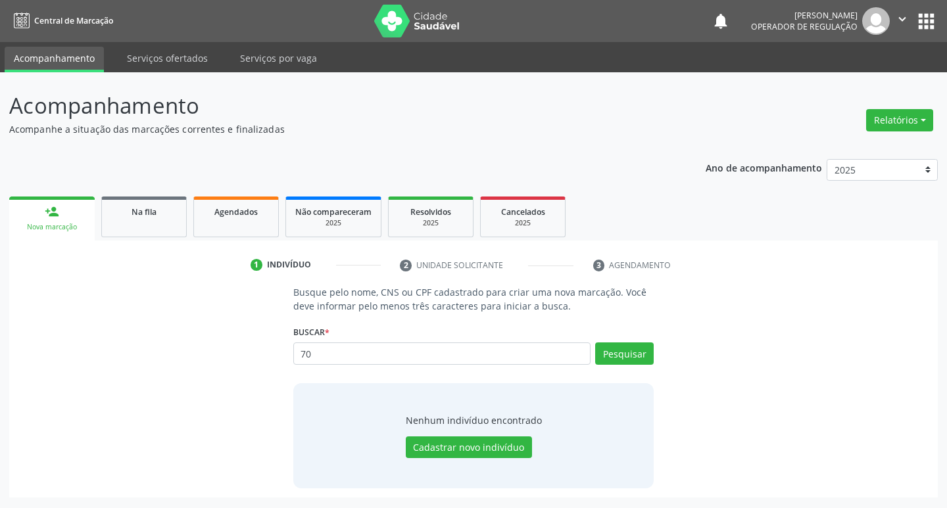
type input "7"
click at [390, 340] on div "Buscar * 7076320247419 Busque por nome, CNS ou CPF Nenhum resultado encontrado …" at bounding box center [473, 347] width 361 height 51
click at [410, 358] on input "text" at bounding box center [442, 353] width 298 height 22
type input "702803159358961"
click at [640, 347] on button "Pesquisar" at bounding box center [624, 353] width 59 height 22
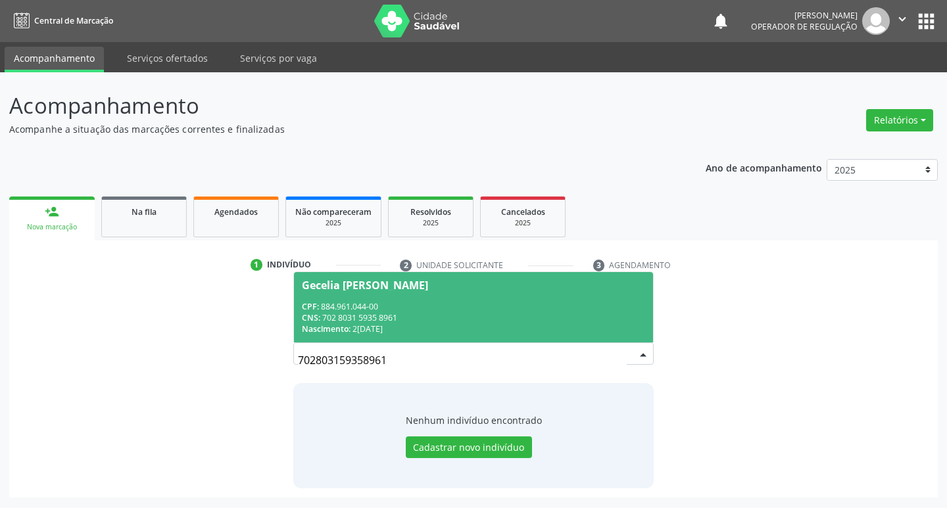
click at [329, 283] on div "Gecelia Regis Pereira" at bounding box center [365, 285] width 126 height 11
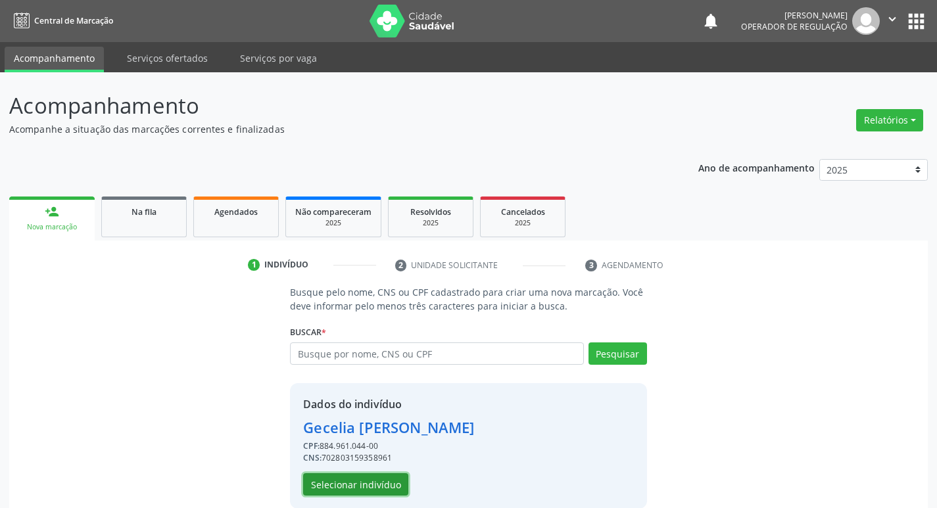
click at [378, 485] on button "Selecionar indivíduo" at bounding box center [355, 484] width 105 height 22
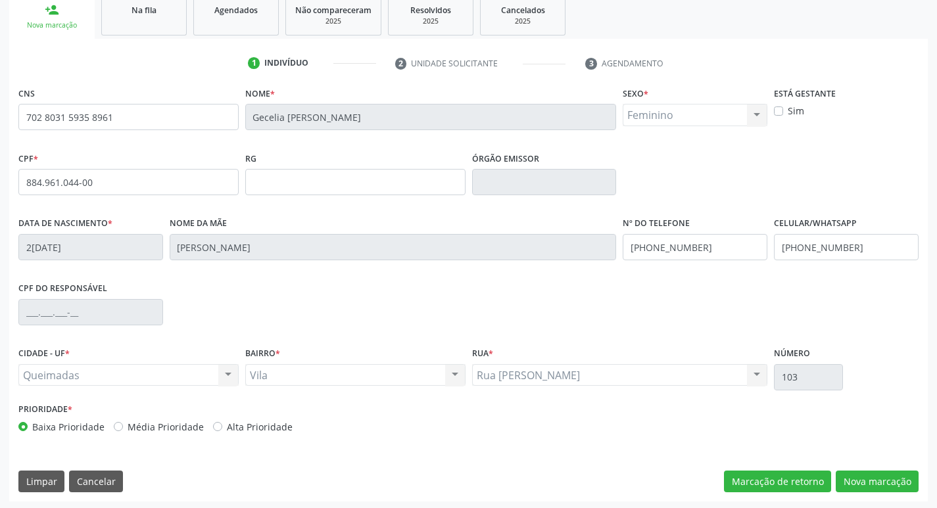
scroll to position [204, 0]
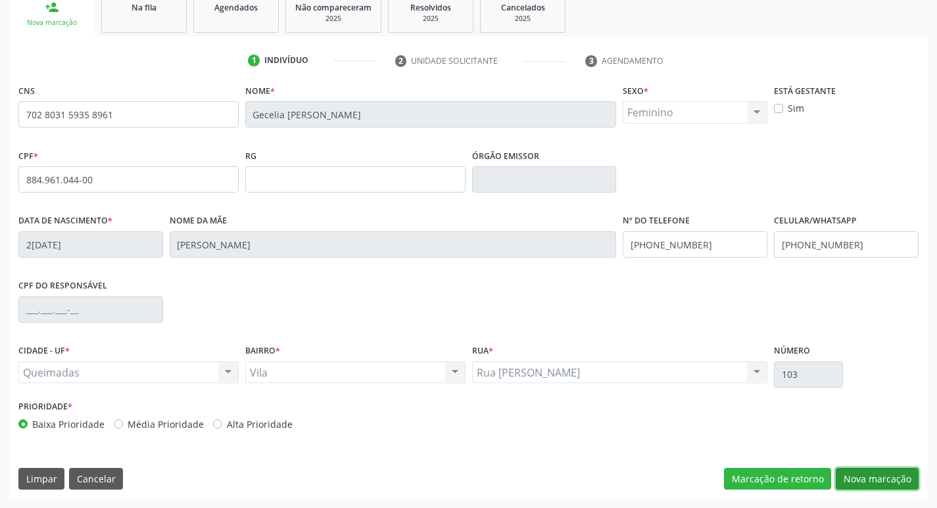
click at [862, 472] on button "Nova marcação" at bounding box center [877, 479] width 83 height 22
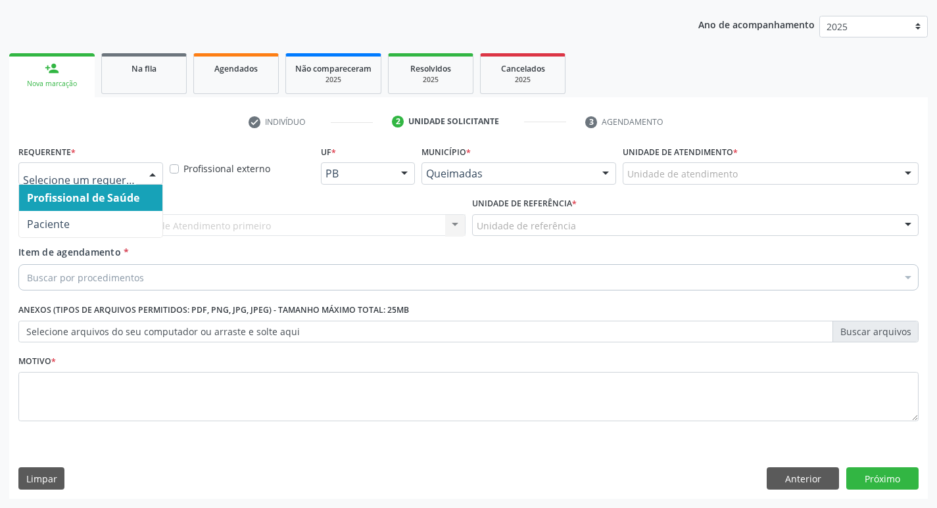
click at [152, 171] on div at bounding box center [153, 174] width 20 height 22
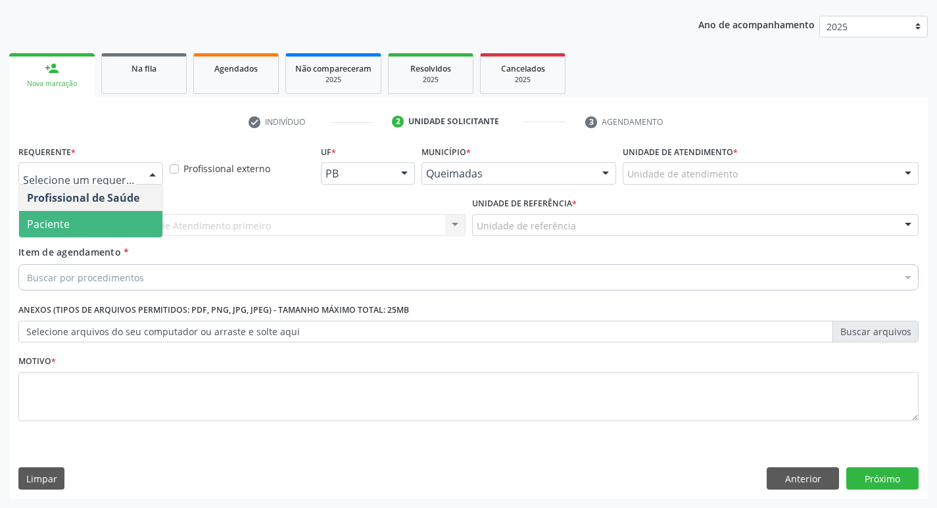
click at [131, 217] on span "Paciente" at bounding box center [90, 224] width 143 height 26
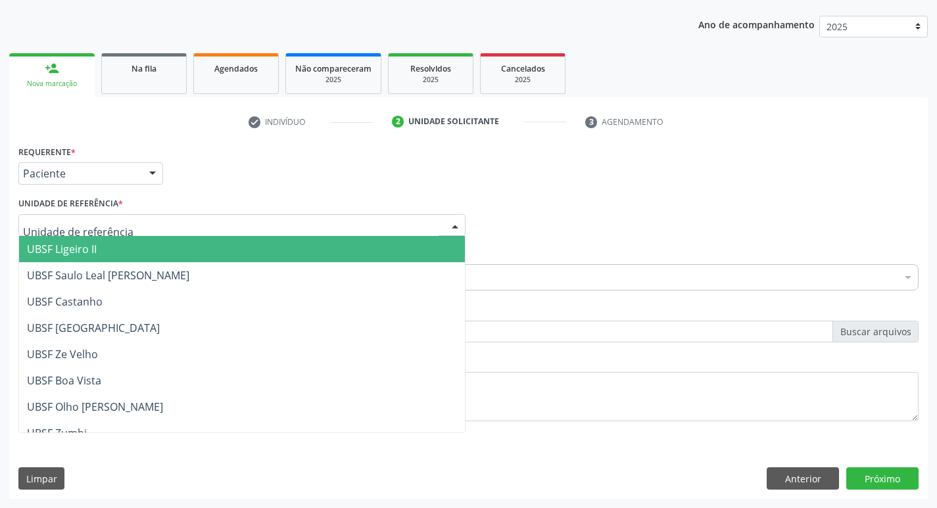
click at [130, 226] on div at bounding box center [241, 225] width 447 height 22
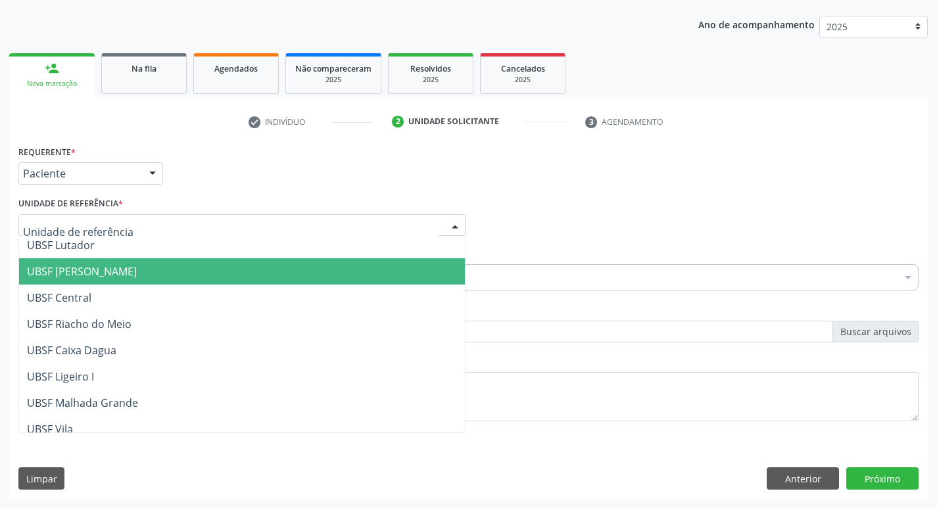
scroll to position [263, 0]
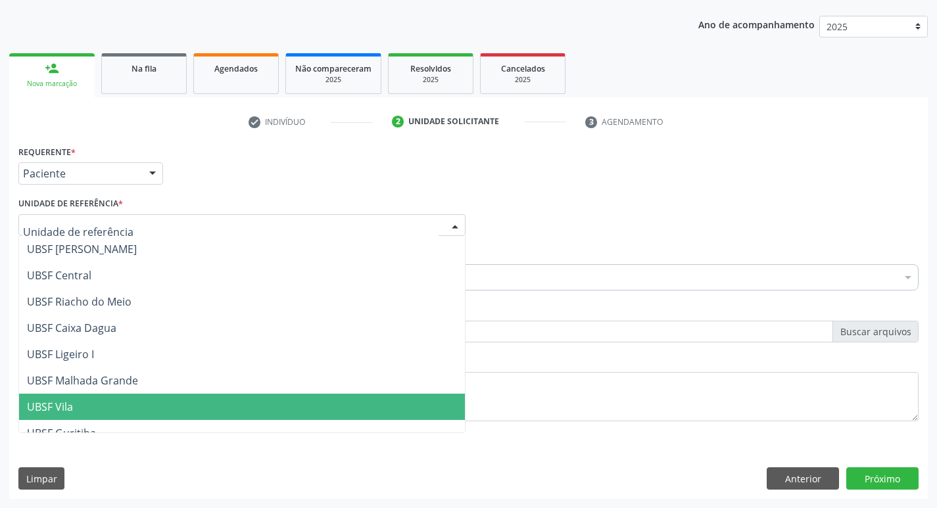
click at [82, 406] on span "UBSF Vila" at bounding box center [242, 407] width 446 height 26
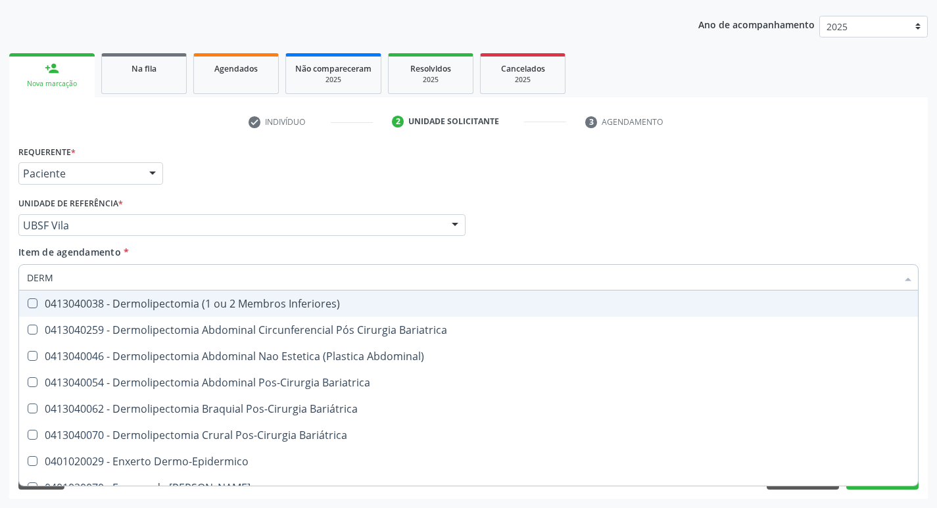
type input "DERMA"
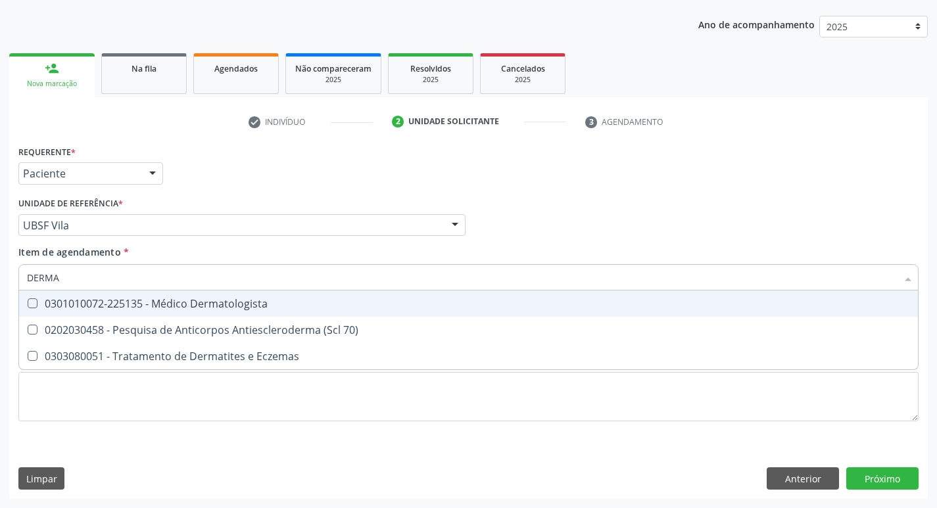
click at [36, 306] on Dermatologista at bounding box center [33, 303] width 10 height 10
click at [28, 306] on Dermatologista "checkbox" at bounding box center [23, 303] width 9 height 9
checkbox Dermatologista "true"
click at [573, 251] on div "Item de agendamento * DERMA Desfazer seleção 0301010072-225135 - Médico Dermato…" at bounding box center [468, 265] width 900 height 41
checkbox 70\) "true"
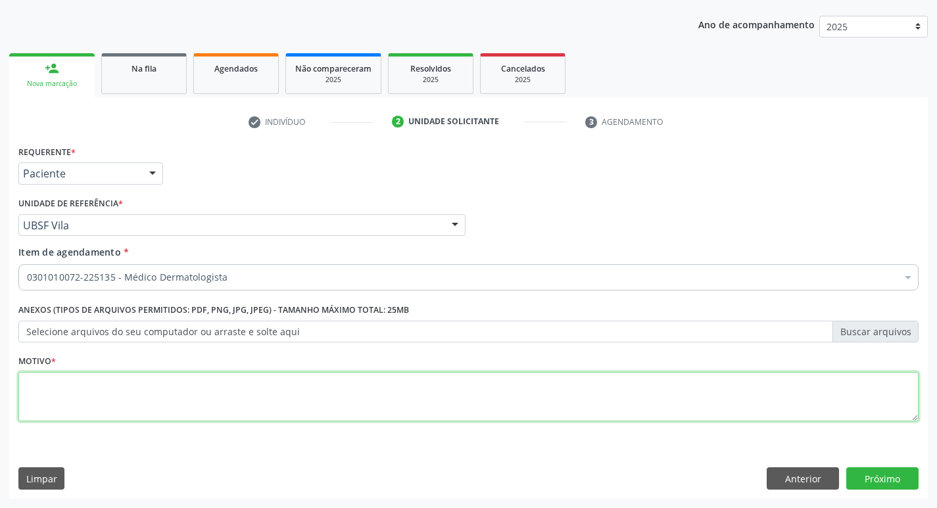
click at [32, 382] on textarea at bounding box center [468, 397] width 900 height 50
type textarea "RETORNO MARCELLA"
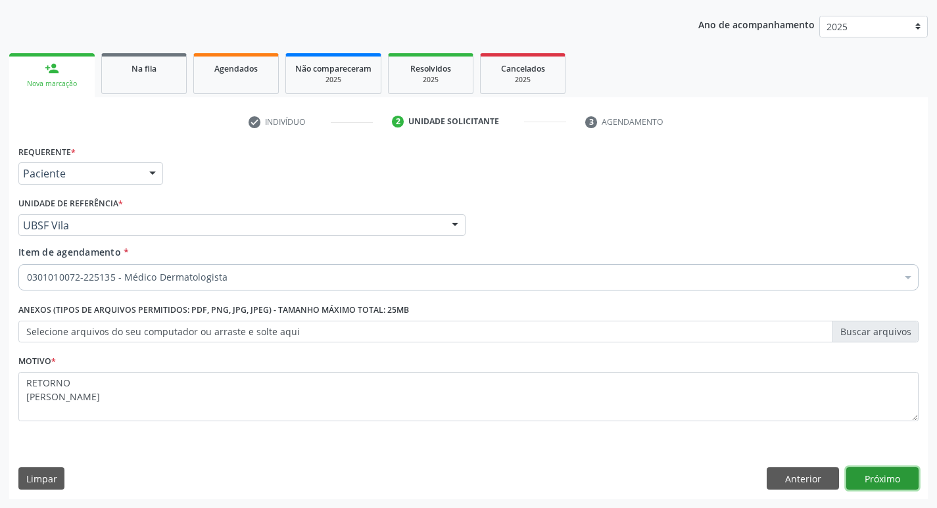
click at [888, 471] on button "Próximo" at bounding box center [882, 478] width 72 height 22
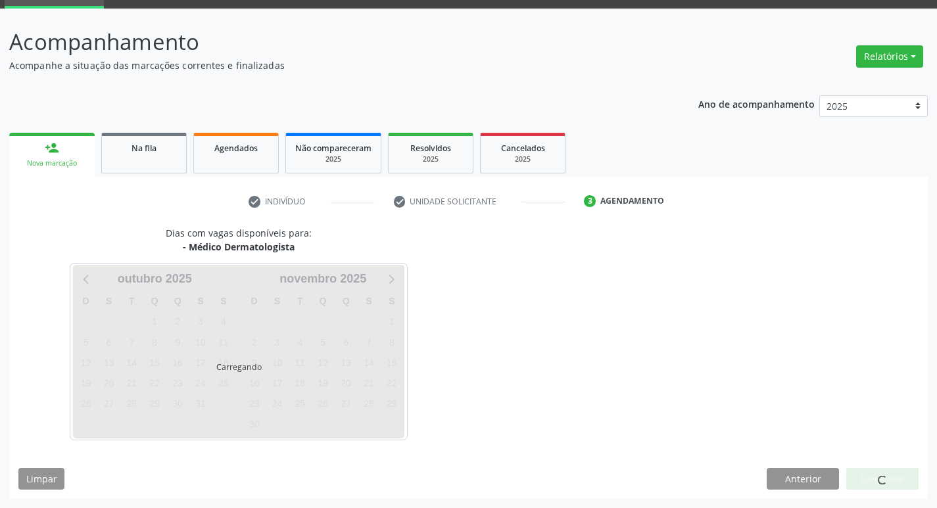
scroll to position [64, 0]
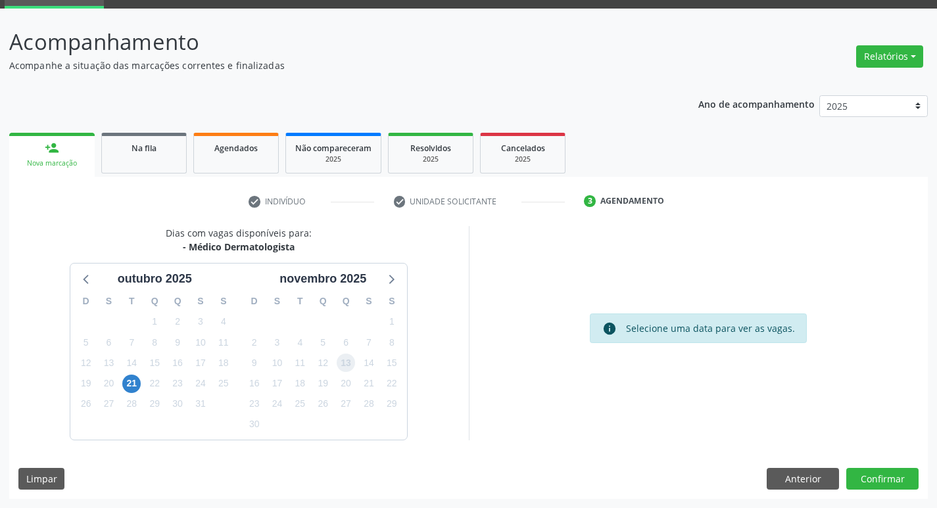
click at [346, 364] on span "13" at bounding box center [346, 363] width 18 height 18
click at [884, 479] on button "Confirmar" at bounding box center [882, 479] width 72 height 22
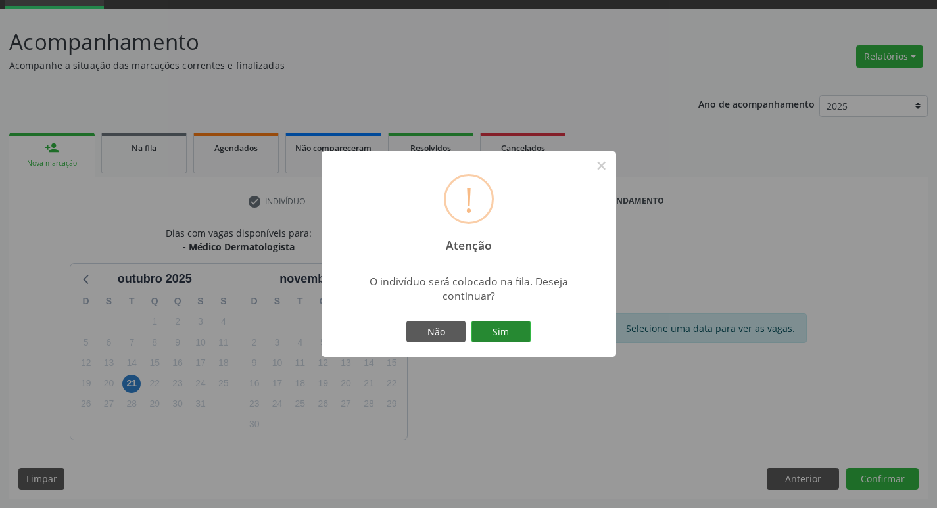
click at [525, 336] on button "Sim" at bounding box center [500, 332] width 59 height 22
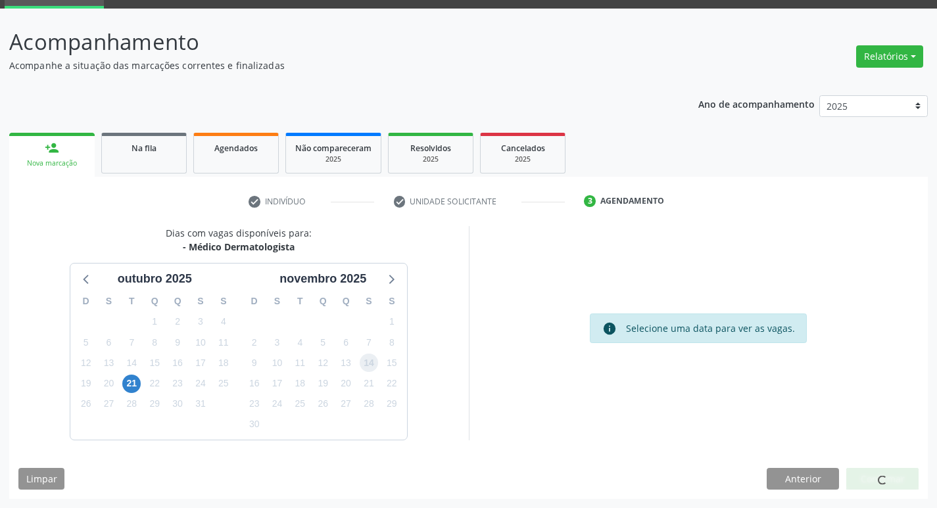
click at [364, 365] on span "14" at bounding box center [369, 363] width 18 height 18
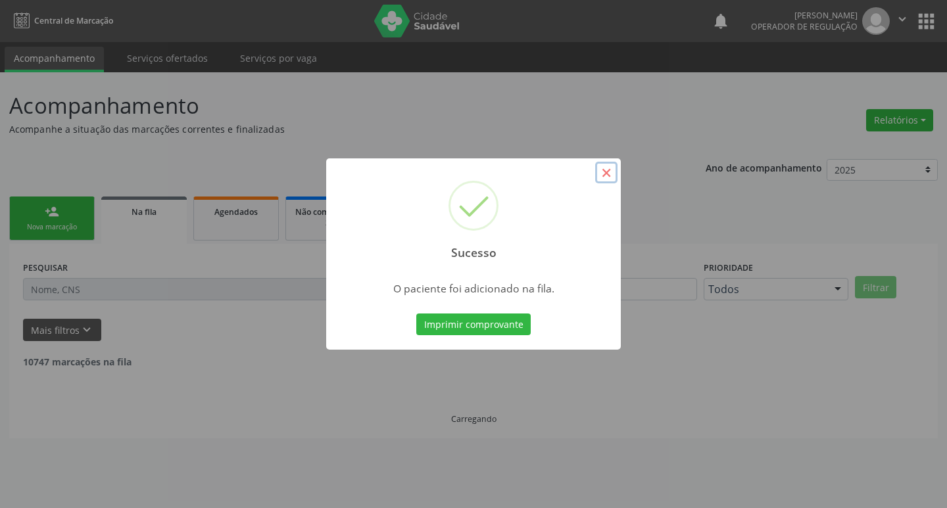
click at [612, 171] on button "×" at bounding box center [606, 173] width 22 height 22
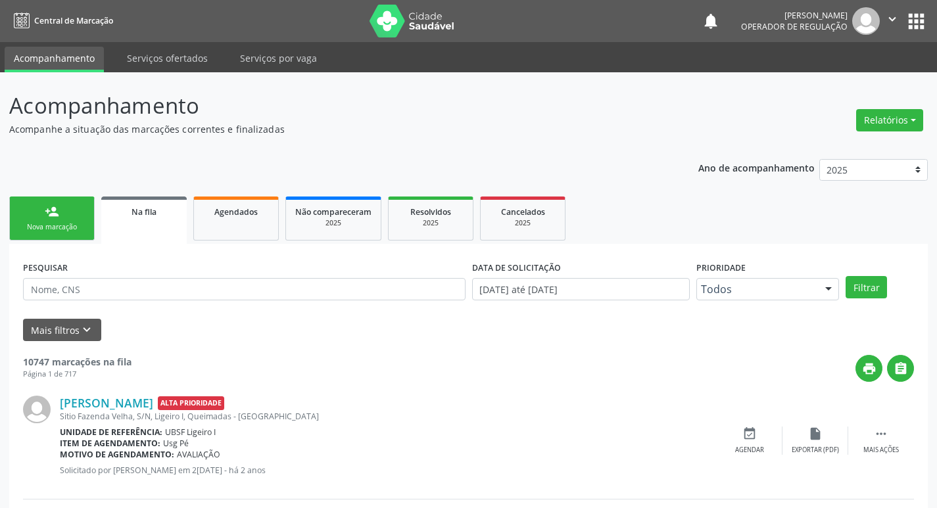
click at [20, 222] on div "Nova marcação" at bounding box center [52, 227] width 66 height 10
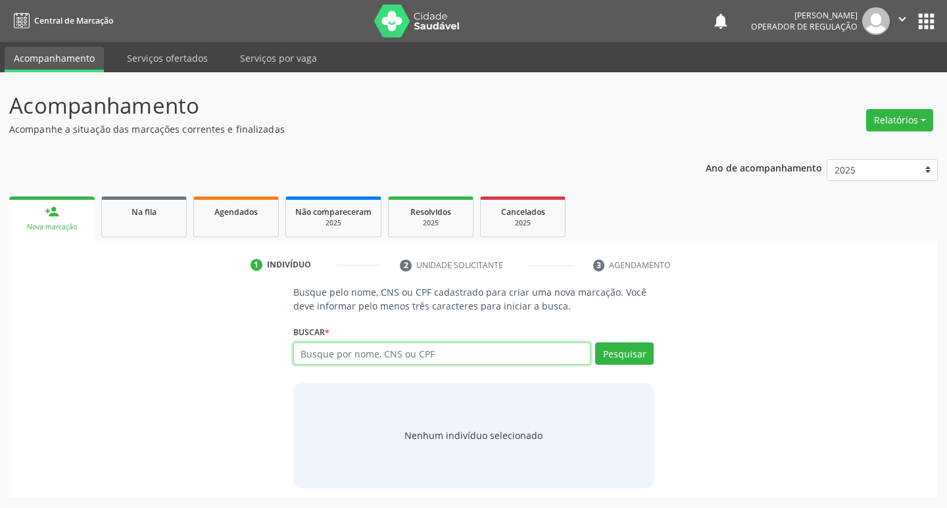
click at [335, 358] on input "text" at bounding box center [442, 353] width 298 height 22
type input "707401037428771"
click at [639, 356] on button "Pesquisar" at bounding box center [624, 353] width 59 height 22
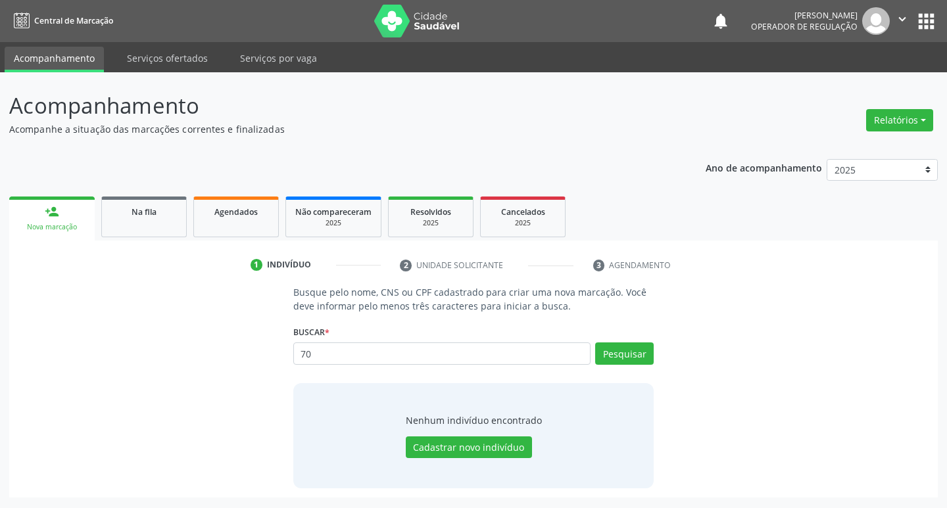
type input "7"
type input "707401037428771"
click at [643, 352] on button "Pesquisar" at bounding box center [624, 353] width 59 height 22
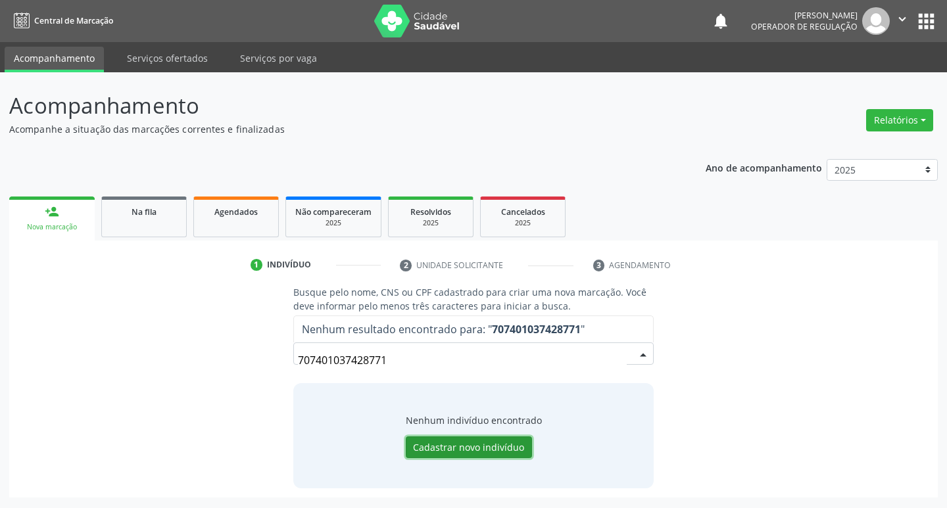
click at [472, 453] on button "Cadastrar novo indivíduo" at bounding box center [469, 448] width 126 height 22
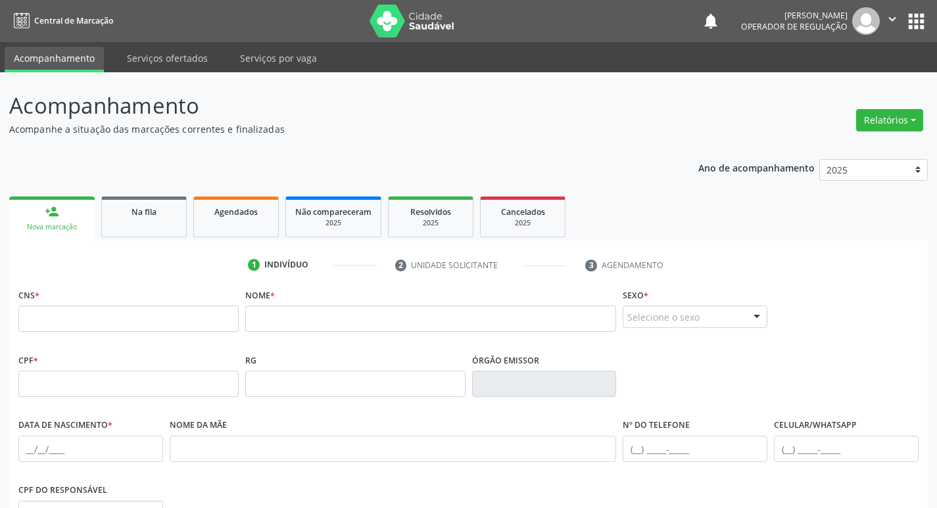
scroll to position [204, 0]
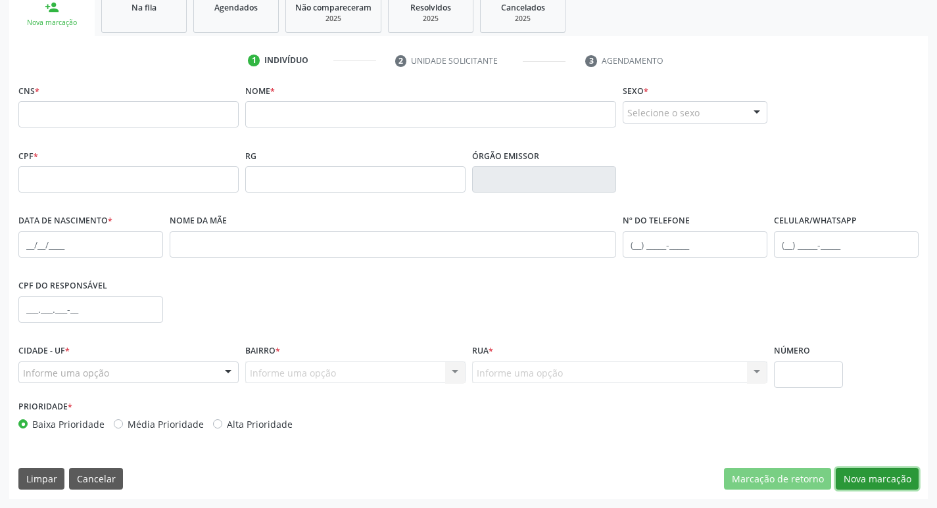
click at [857, 475] on button "Nova marcação" at bounding box center [877, 479] width 83 height 22
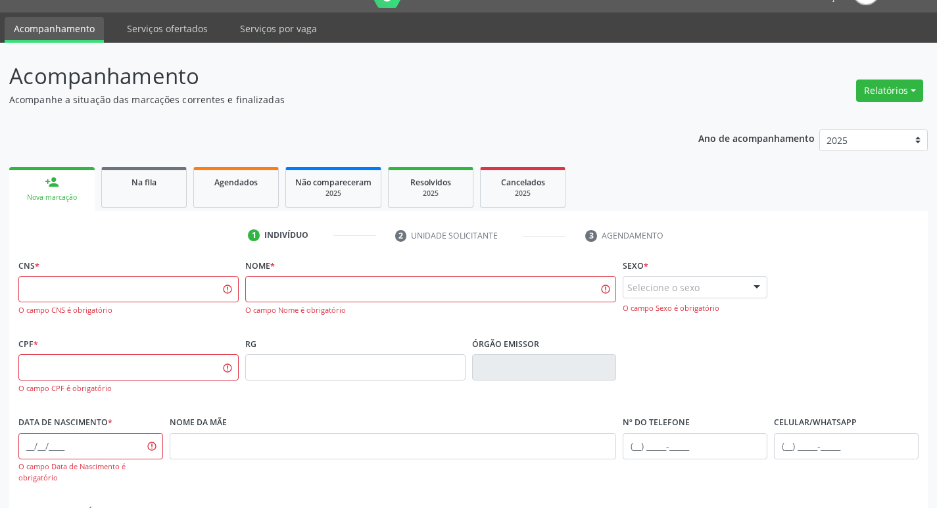
scroll to position [4, 0]
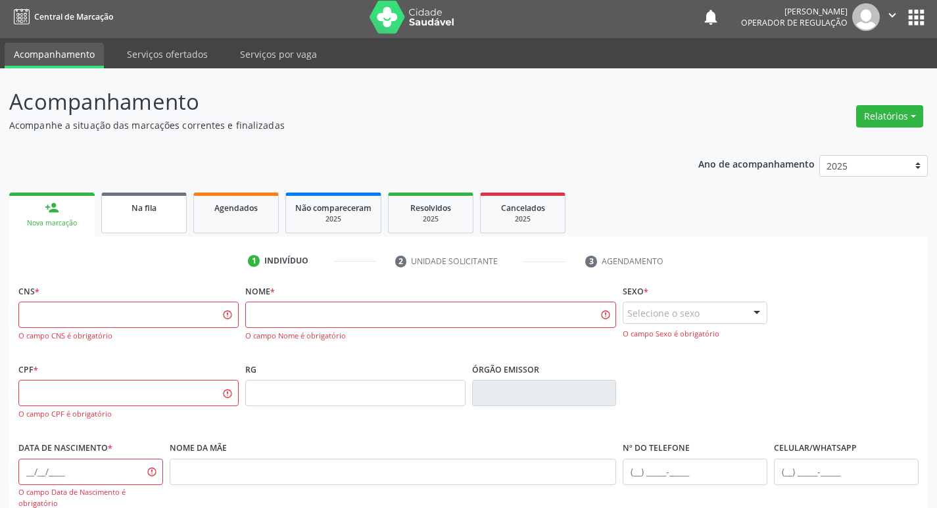
click at [139, 213] on span "Na fila" at bounding box center [143, 207] width 25 height 11
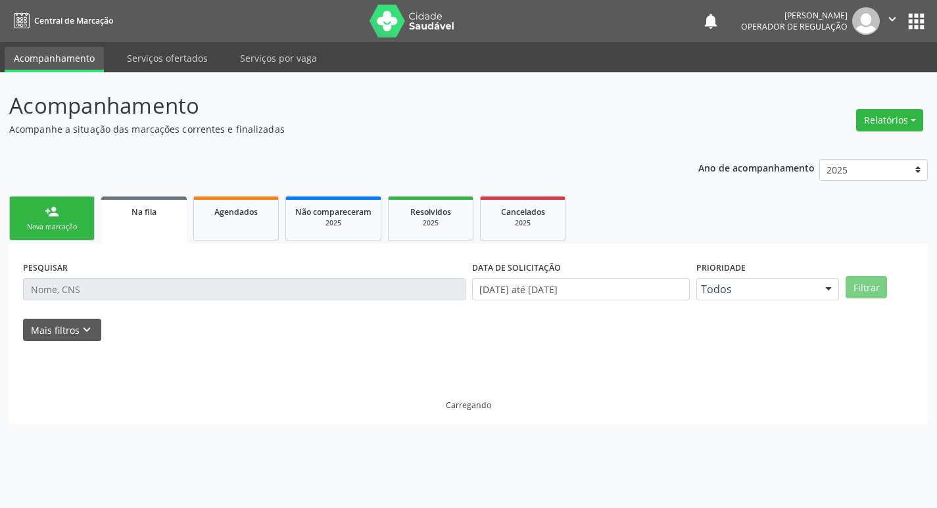
scroll to position [0, 0]
click at [78, 216] on link "person_add Nova marcação" at bounding box center [51, 219] width 85 height 44
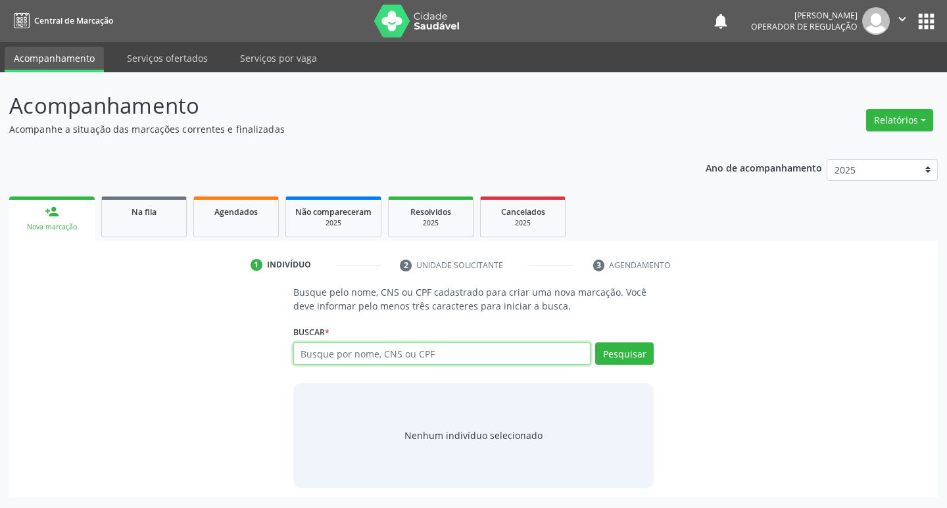
click at [356, 358] on input "text" at bounding box center [442, 353] width 298 height 22
type input "700309943972434"
click at [637, 363] on button "Pesquisar" at bounding box center [624, 353] width 59 height 22
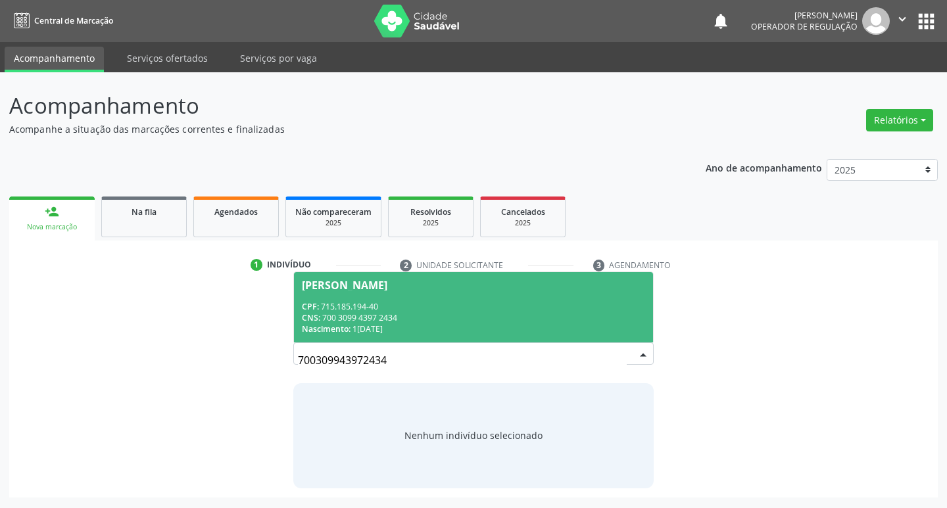
click at [341, 279] on span "Tatiane Silva dos Santos CPF: 715.185.194-40 CNS: 700 3099 4397 2434 Nascimento…" at bounding box center [474, 307] width 360 height 70
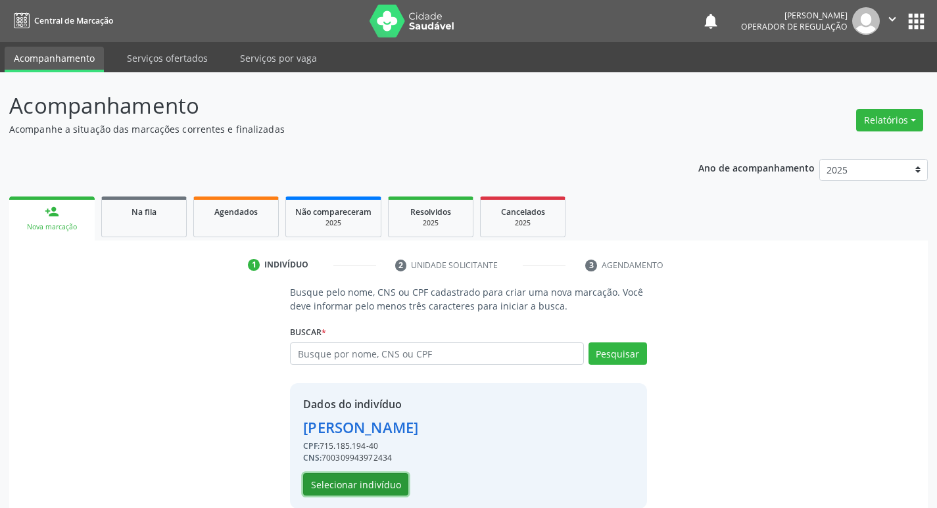
click at [375, 479] on button "Selecionar indivíduo" at bounding box center [355, 484] width 105 height 22
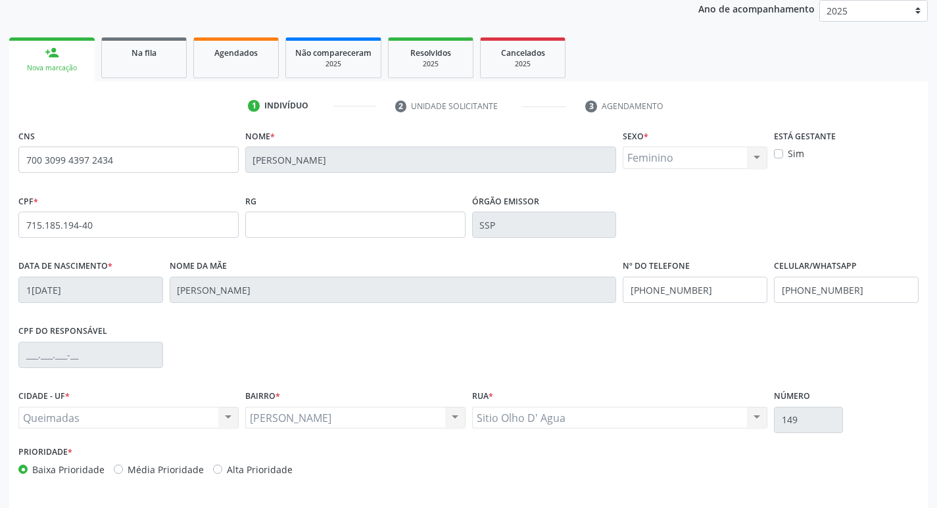
scroll to position [204, 0]
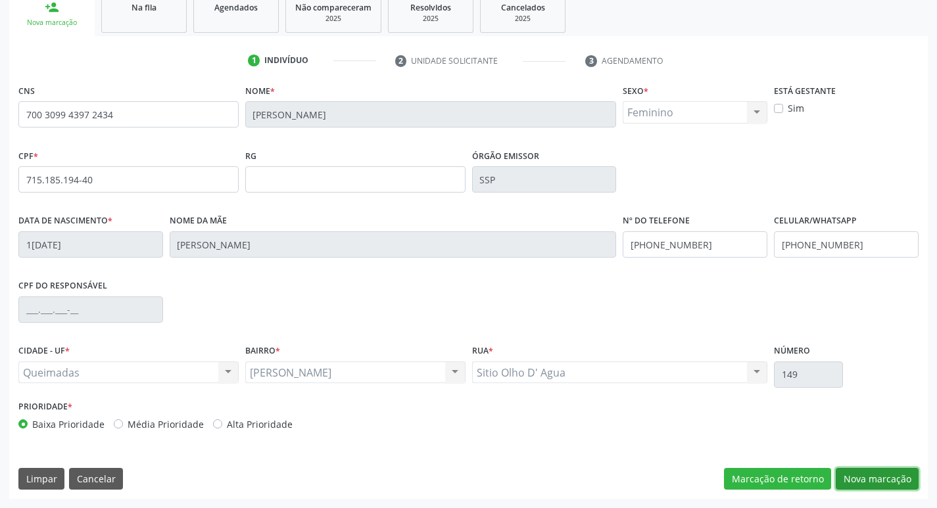
click at [879, 473] on button "Nova marcação" at bounding box center [877, 479] width 83 height 22
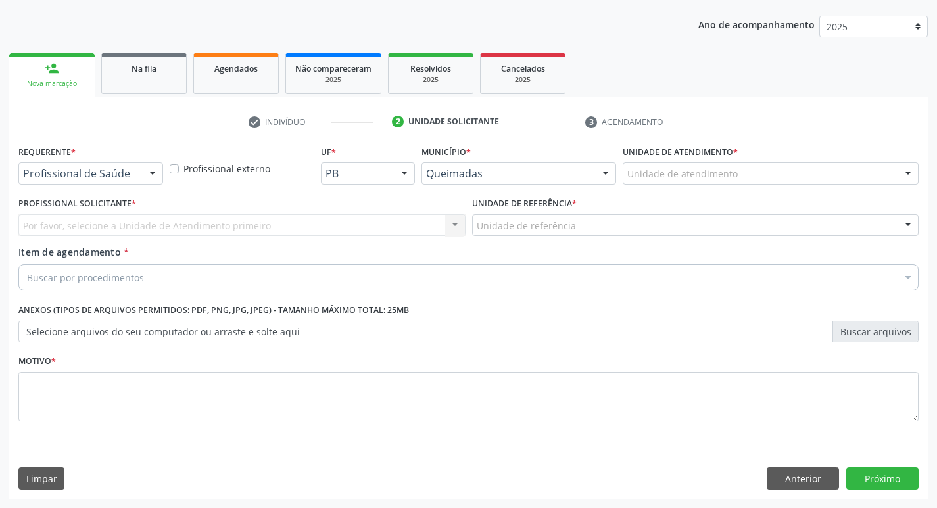
click at [147, 174] on div at bounding box center [153, 174] width 20 height 22
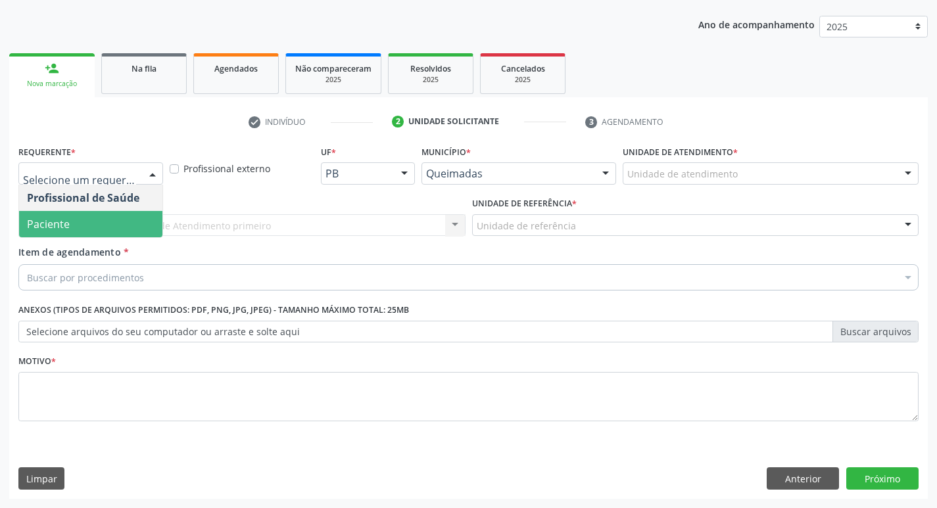
click at [108, 216] on span "Paciente" at bounding box center [90, 224] width 143 height 26
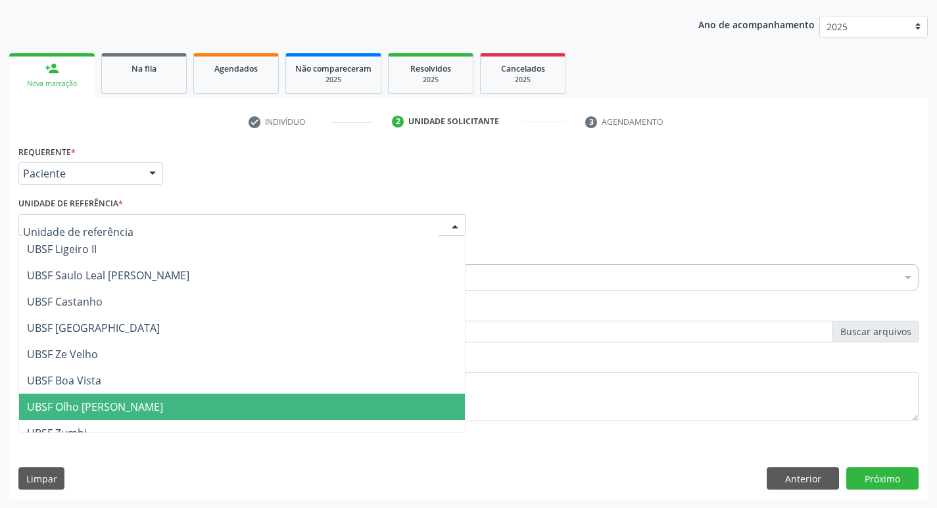
click at [141, 401] on span "UBSF Olho [PERSON_NAME]" at bounding box center [95, 407] width 136 height 14
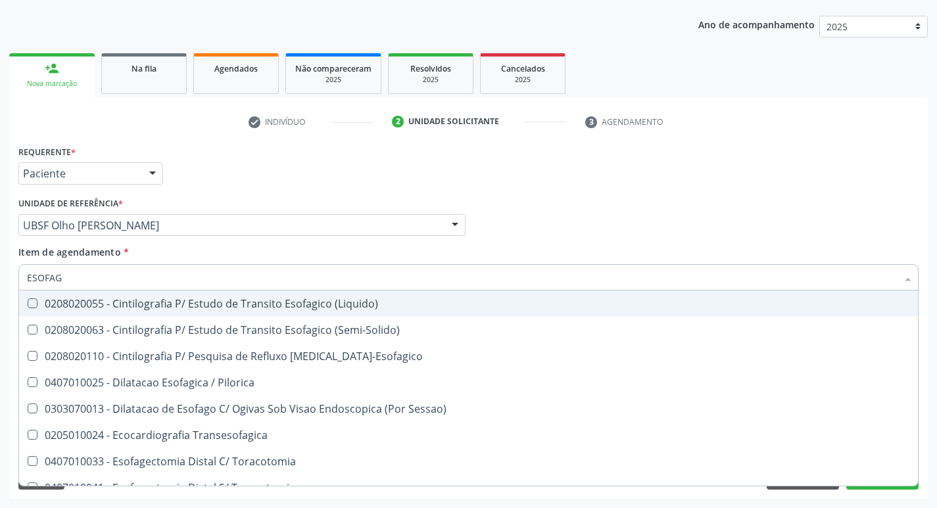
type input "ESOFAGO"
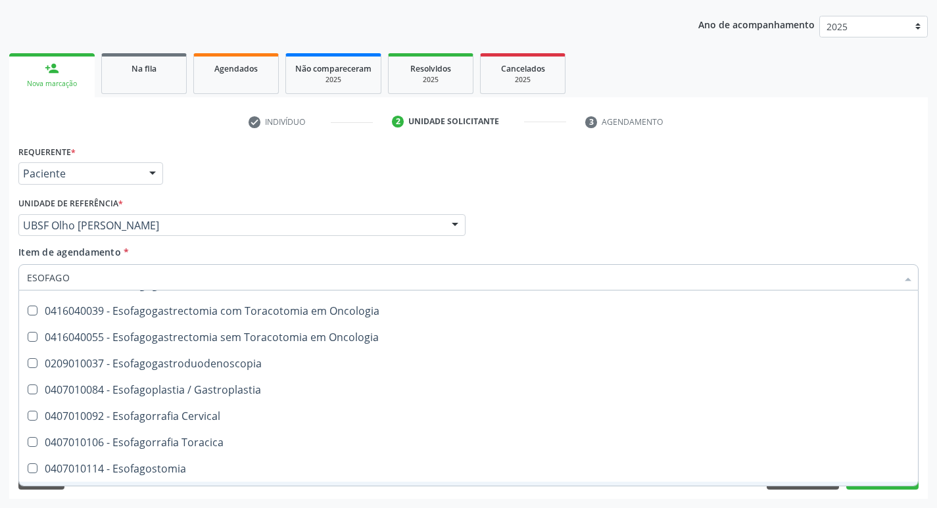
scroll to position [66, 0]
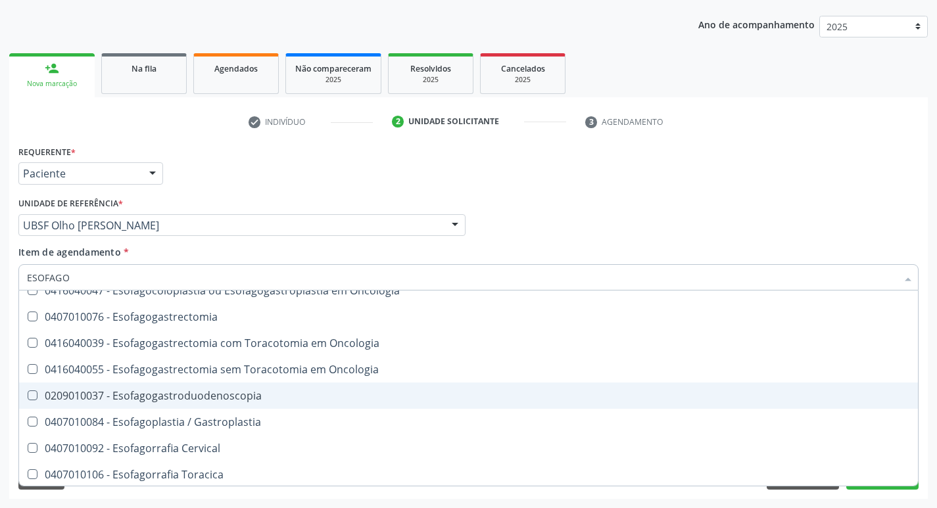
click at [31, 395] on Esofagogastroduodenoscopia at bounding box center [33, 395] width 10 height 10
click at [28, 395] on Esofagogastroduodenoscopia "checkbox" at bounding box center [23, 395] width 9 height 9
checkbox Esofagogastroduodenoscopia "true"
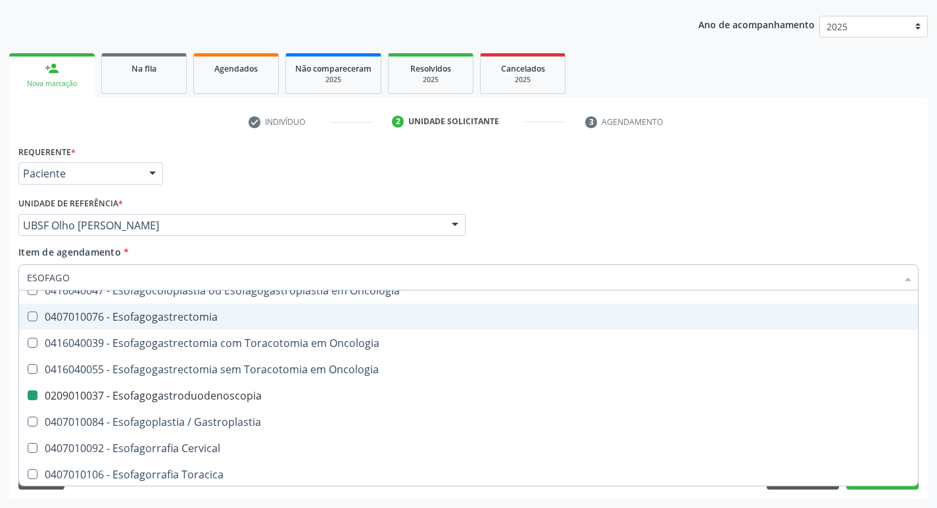
click at [687, 174] on div "Requerente * Paciente Profissional de Saúde Paciente Nenhum resultado encontrad…" at bounding box center [468, 167] width 907 height 51
checkbox Esofago-Colonplastia "true"
checkbox Esofagogastroduodenoscopia "false"
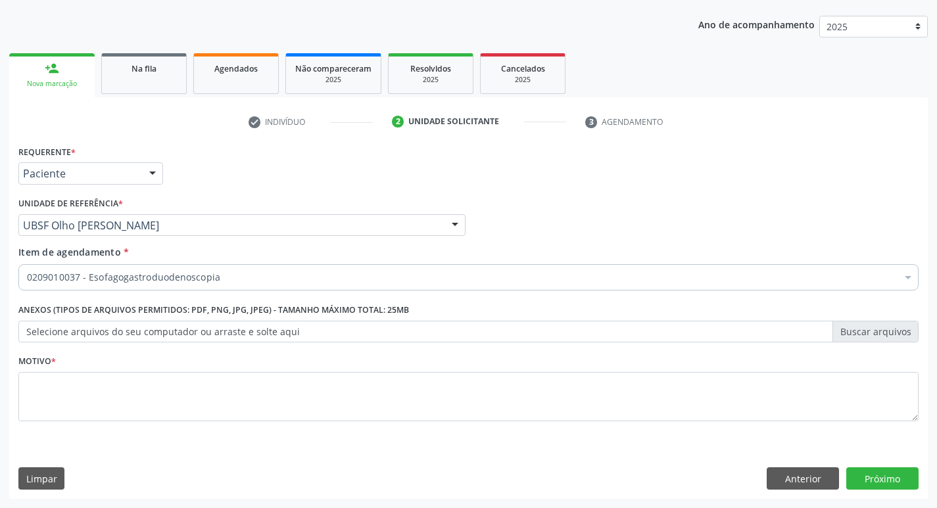
scroll to position [0, 0]
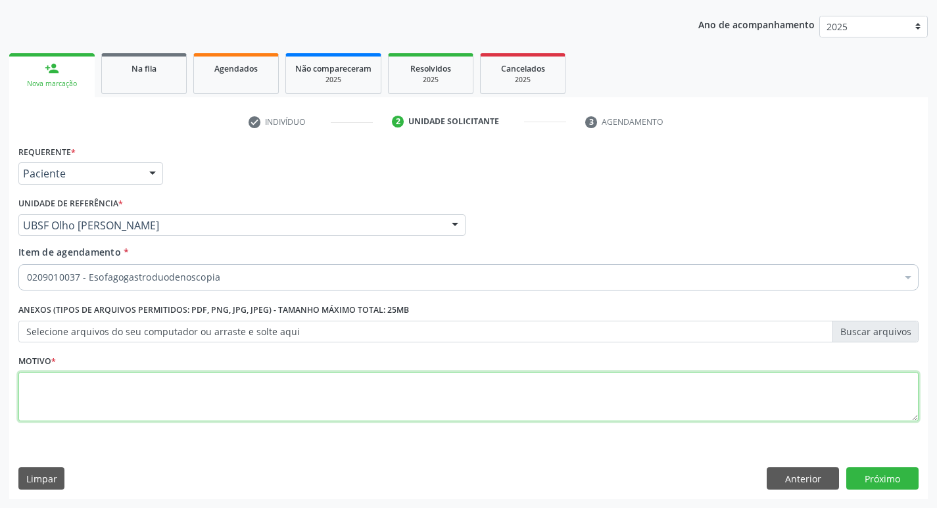
click at [42, 394] on textarea at bounding box center [468, 397] width 900 height 50
type textarea "AVALIACAO"
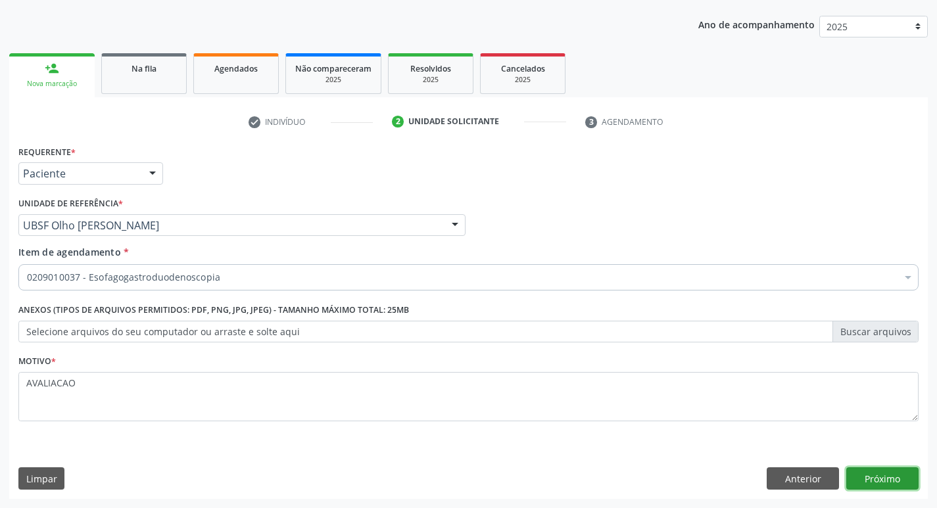
click at [879, 482] on button "Próximo" at bounding box center [882, 478] width 72 height 22
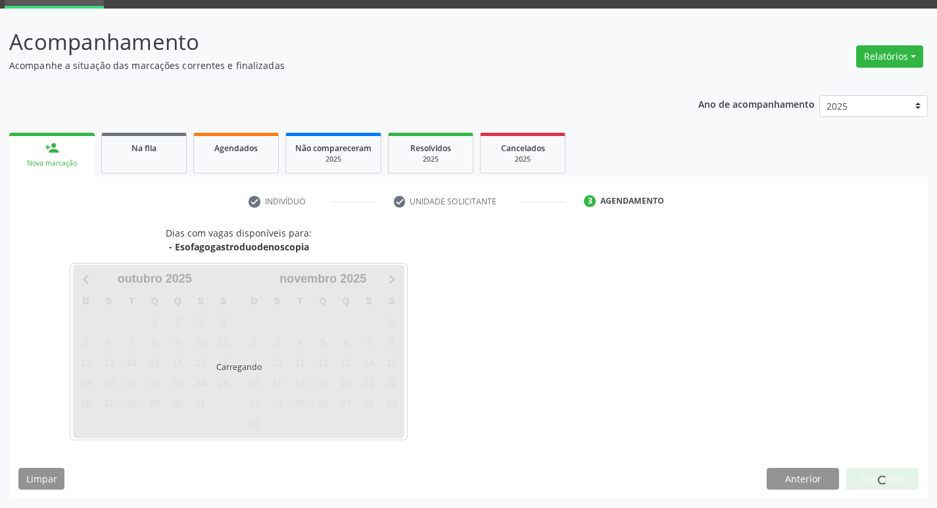
scroll to position [64, 0]
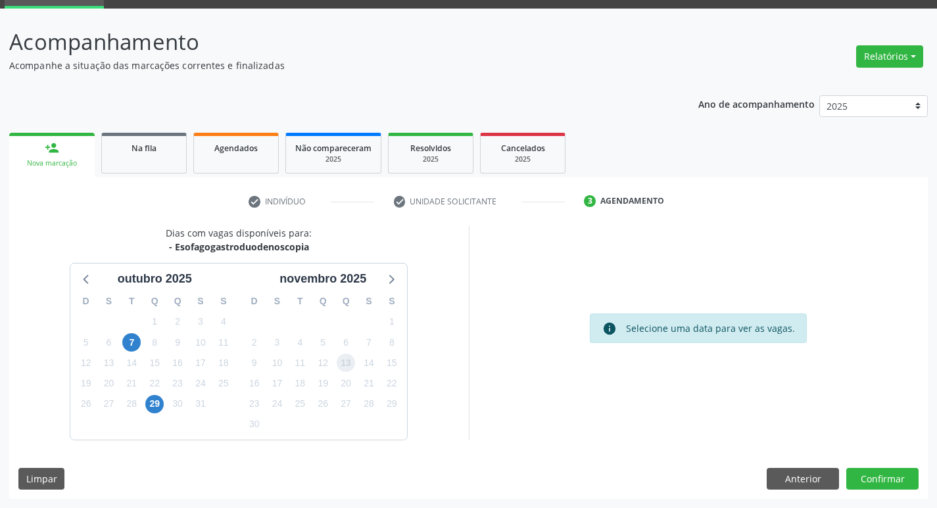
click at [348, 362] on span "13" at bounding box center [346, 363] width 18 height 18
click at [874, 475] on button "Confirmar" at bounding box center [882, 479] width 72 height 22
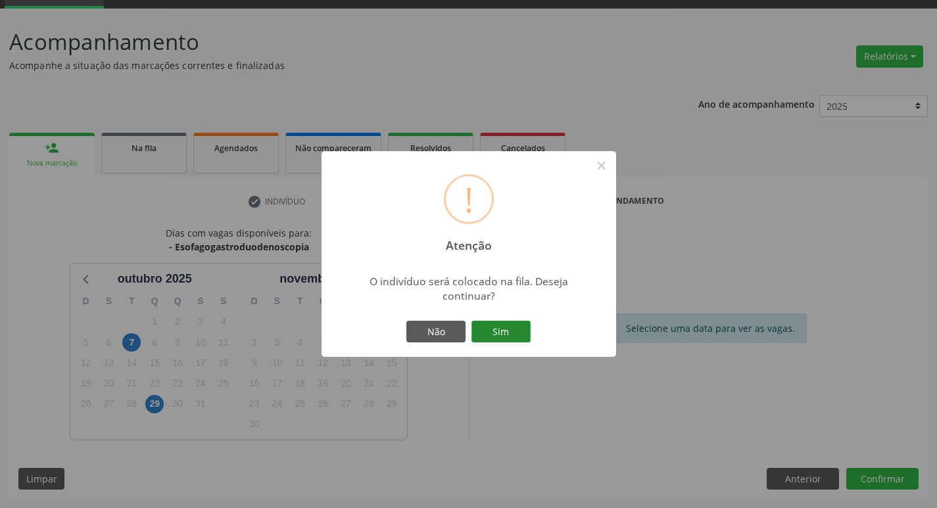
click at [505, 330] on button "Sim" at bounding box center [500, 332] width 59 height 22
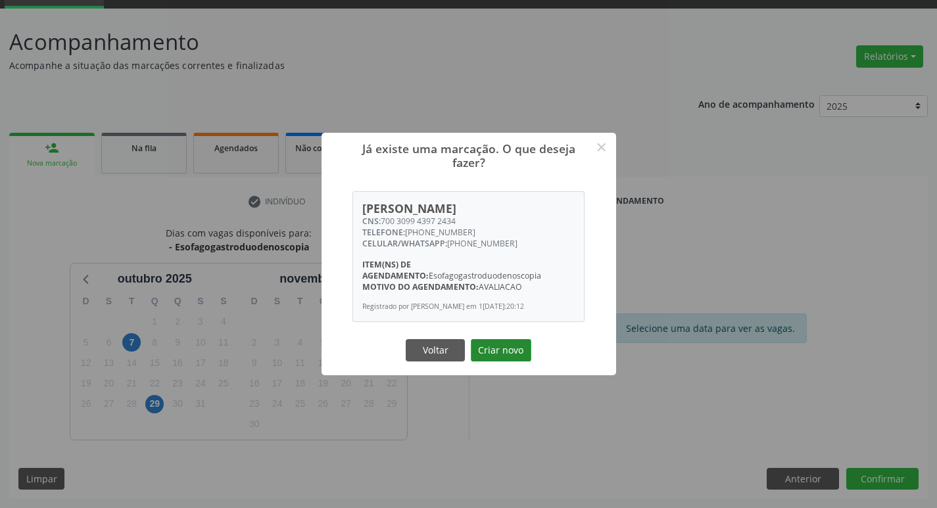
click at [517, 351] on button "Criar novo" at bounding box center [501, 350] width 60 height 22
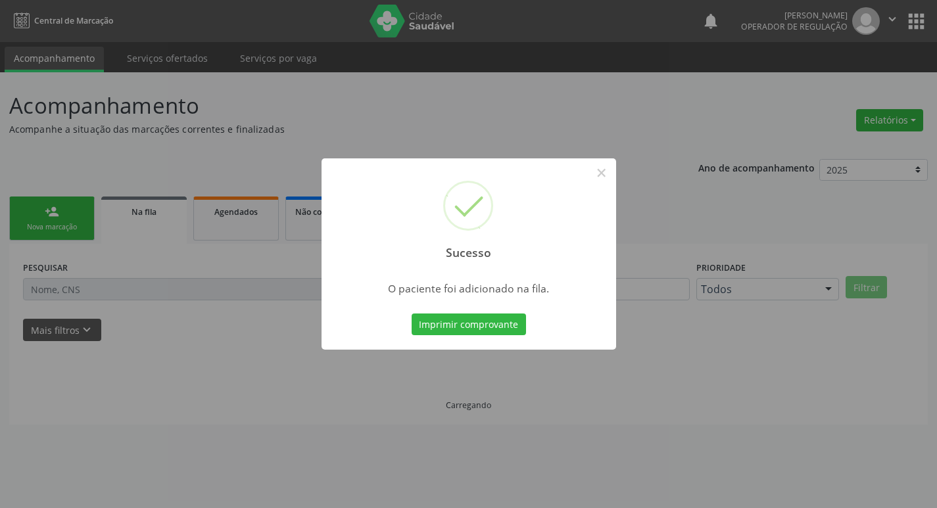
scroll to position [0, 0]
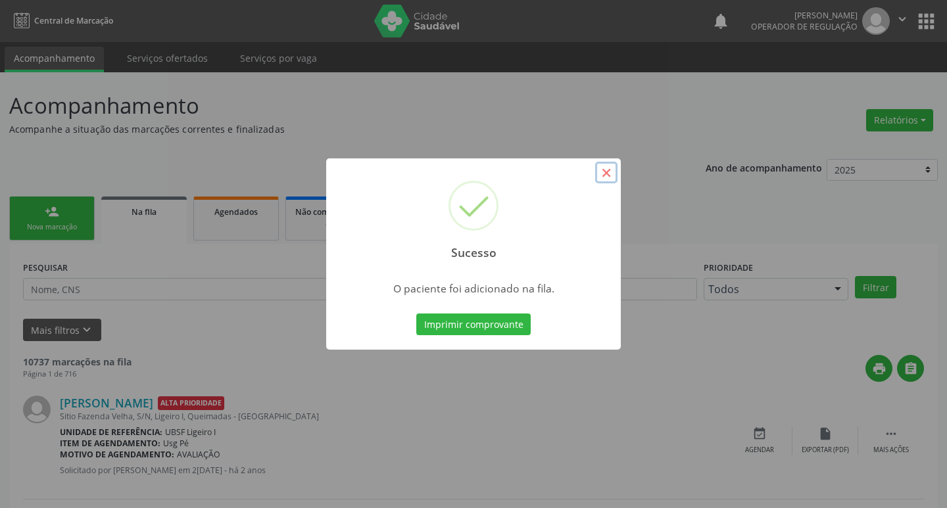
click at [604, 170] on button "×" at bounding box center [606, 173] width 22 height 22
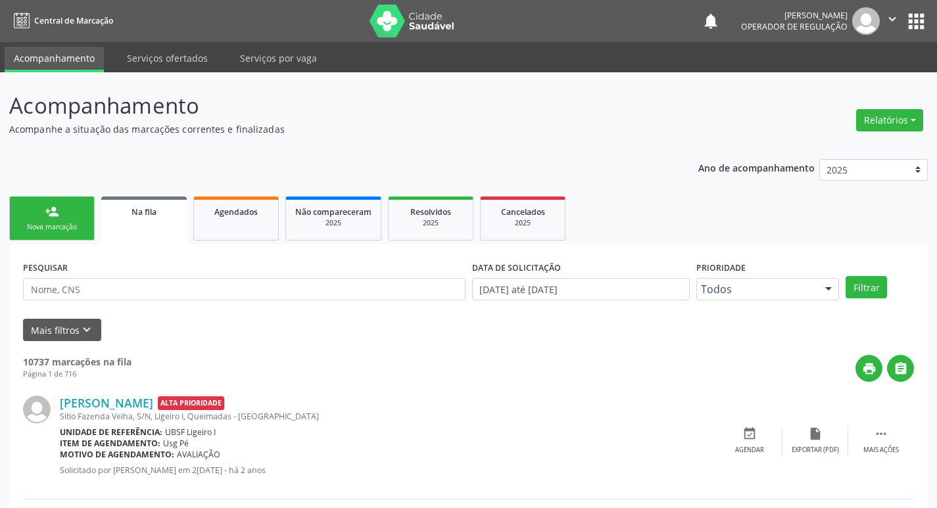
click at [82, 223] on div "Nova marcação" at bounding box center [52, 227] width 66 height 10
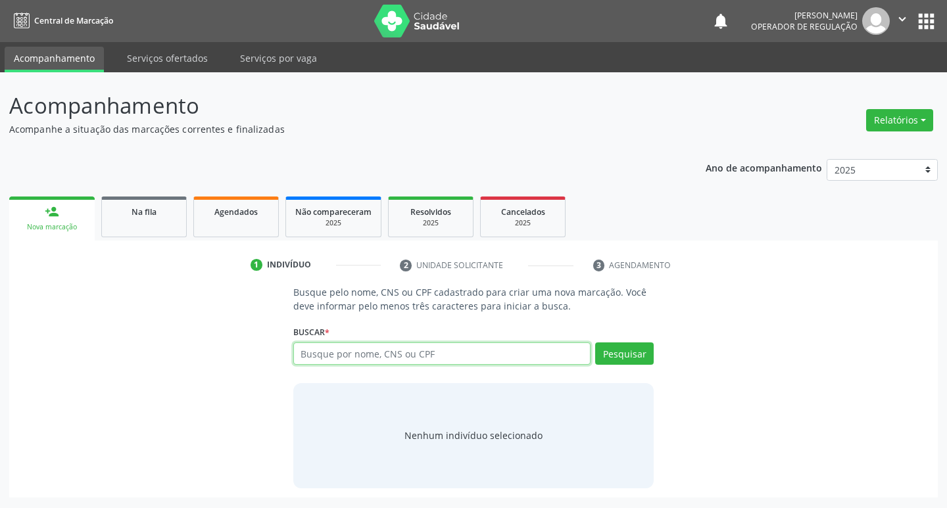
click at [304, 354] on input "text" at bounding box center [442, 353] width 298 height 22
type input "700006019151403"
click at [624, 364] on button "Pesquisar" at bounding box center [624, 353] width 59 height 22
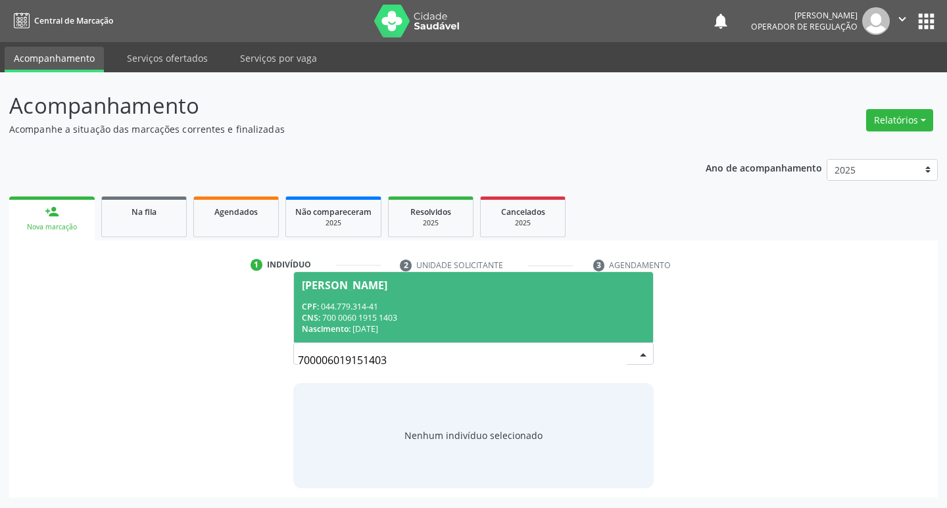
click at [404, 278] on span "Analice Pereira de Oliveira Silva CPF: 044.779.314-41 CNS: 700 0060 1915 1403 N…" at bounding box center [474, 307] width 360 height 70
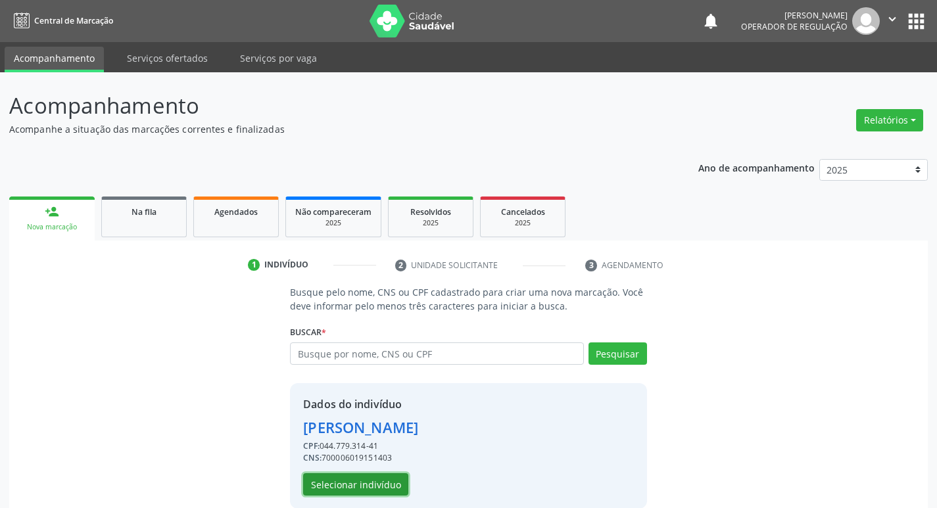
click at [366, 483] on button "Selecionar indivíduo" at bounding box center [355, 484] width 105 height 22
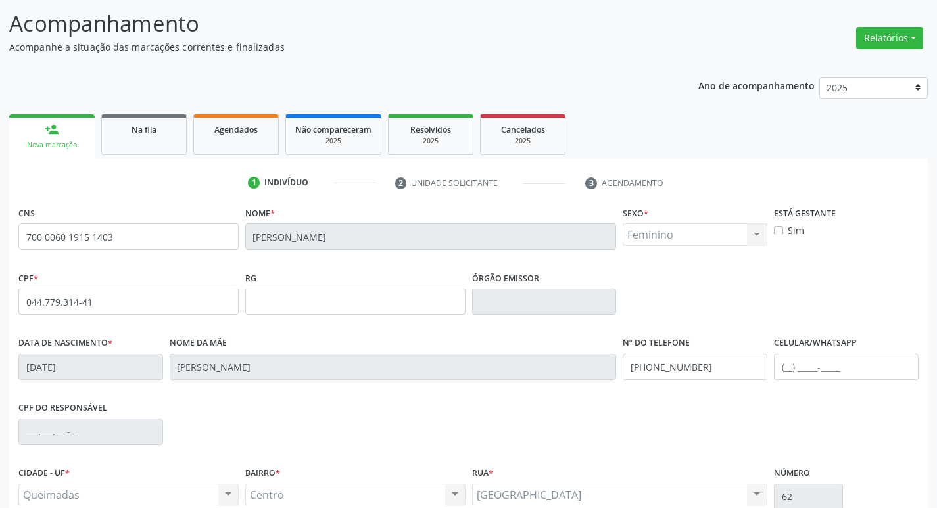
scroll to position [204, 0]
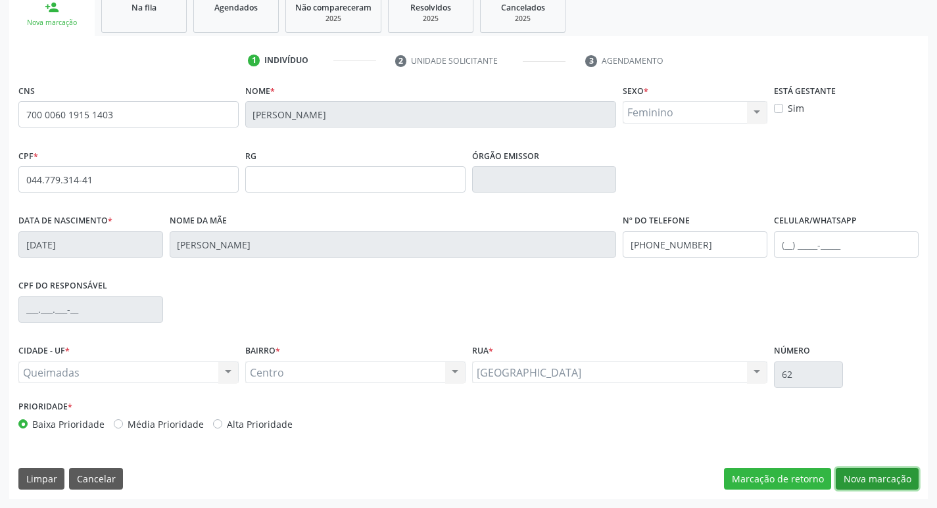
click at [873, 474] on button "Nova marcação" at bounding box center [877, 479] width 83 height 22
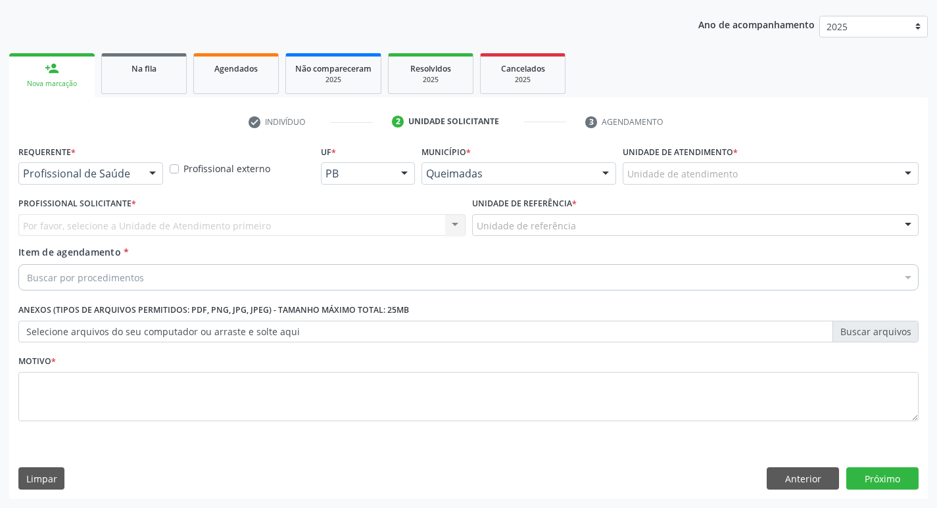
scroll to position [143, 0]
click at [153, 168] on div at bounding box center [153, 174] width 20 height 22
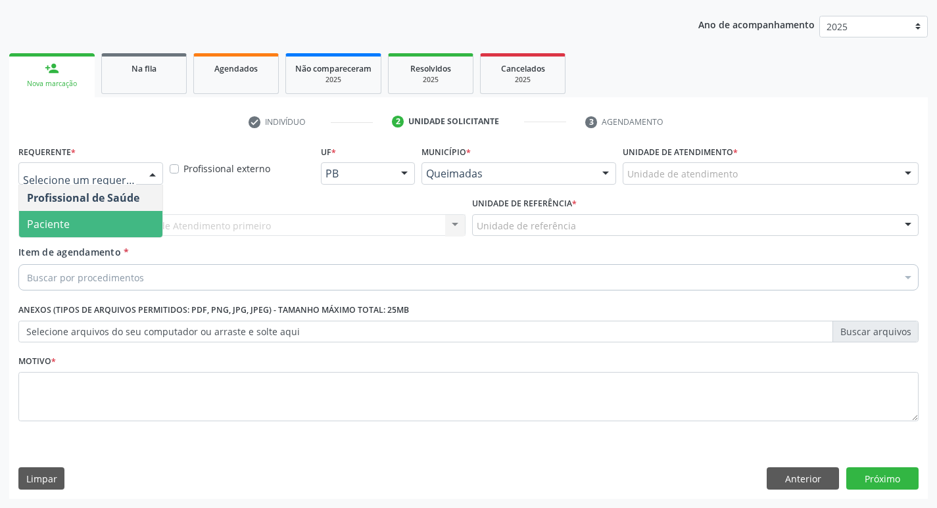
click at [121, 212] on span "Paciente" at bounding box center [90, 224] width 143 height 26
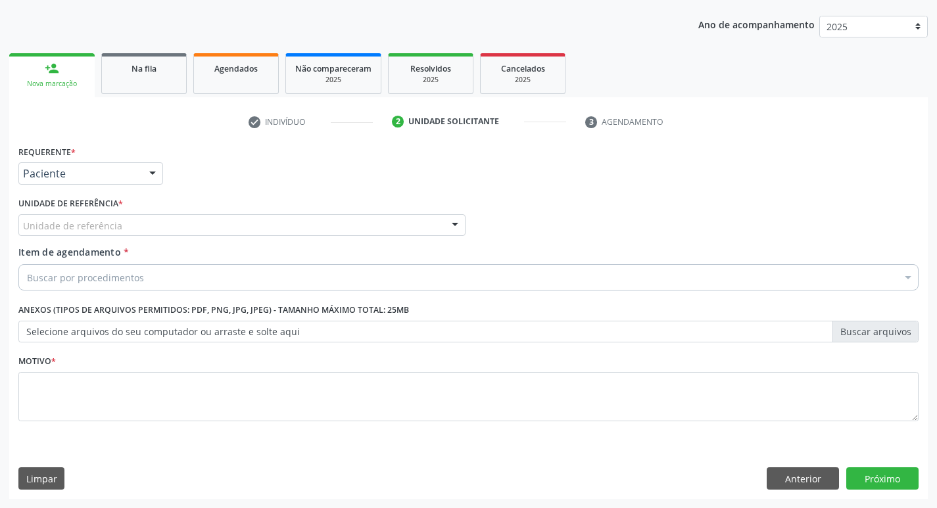
click at [121, 212] on label "Unidade de referência *" at bounding box center [70, 204] width 105 height 20
click at [120, 224] on div "Unidade de referência" at bounding box center [241, 225] width 447 height 22
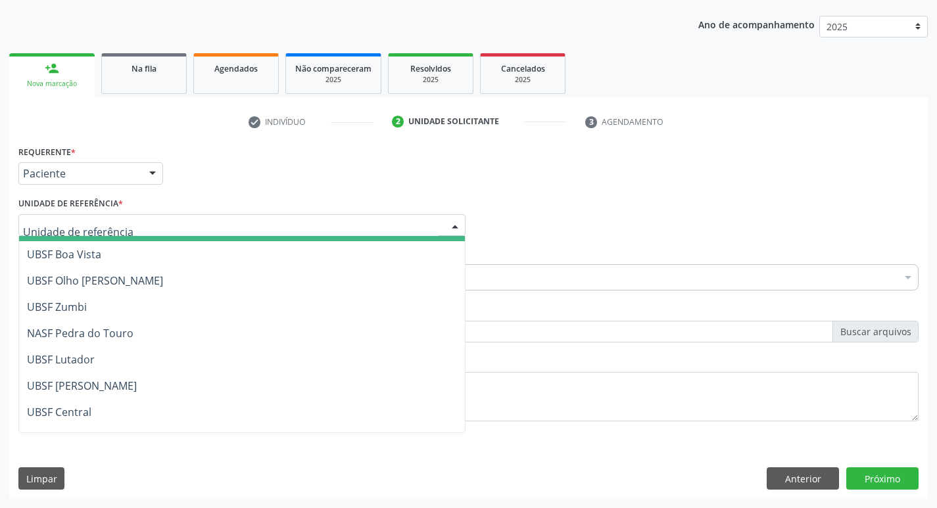
scroll to position [131, 0]
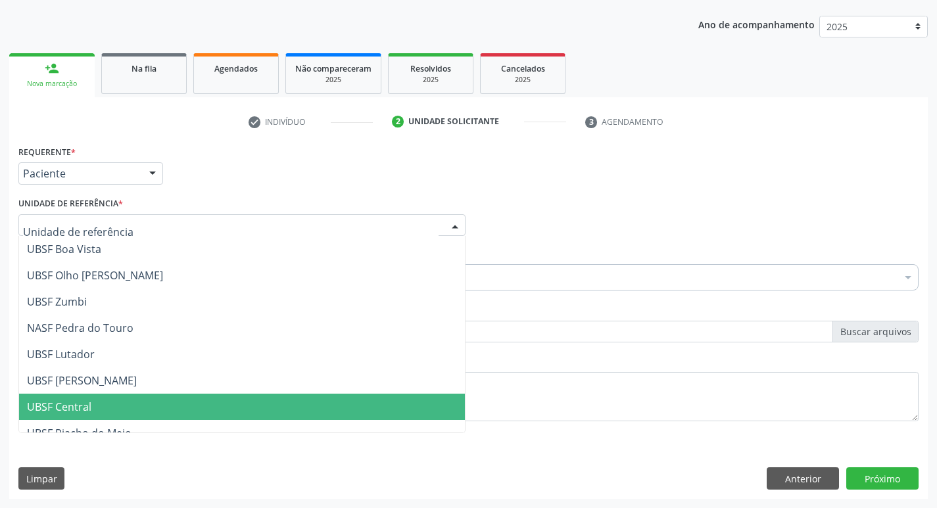
click at [112, 408] on span "UBSF Central" at bounding box center [242, 407] width 446 height 26
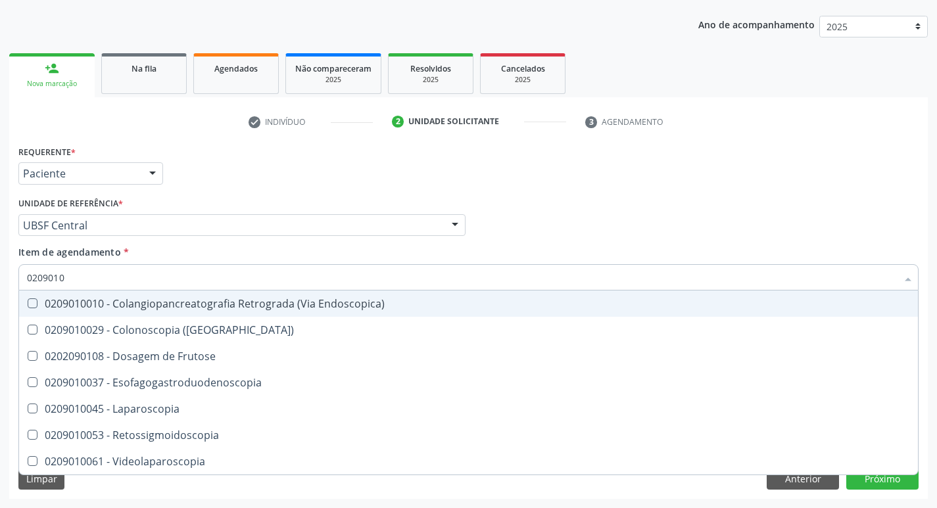
type input "02090100"
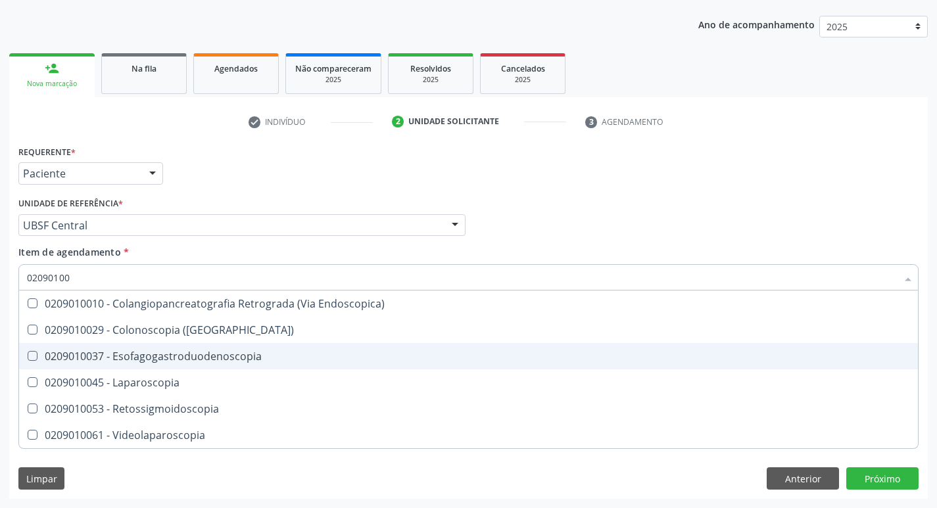
click at [34, 356] on Esofagogastroduodenoscopia at bounding box center [33, 356] width 10 height 10
click at [28, 356] on Esofagogastroduodenoscopia "checkbox" at bounding box center [23, 356] width 9 height 9
checkbox Esofagogastroduodenoscopia "true"
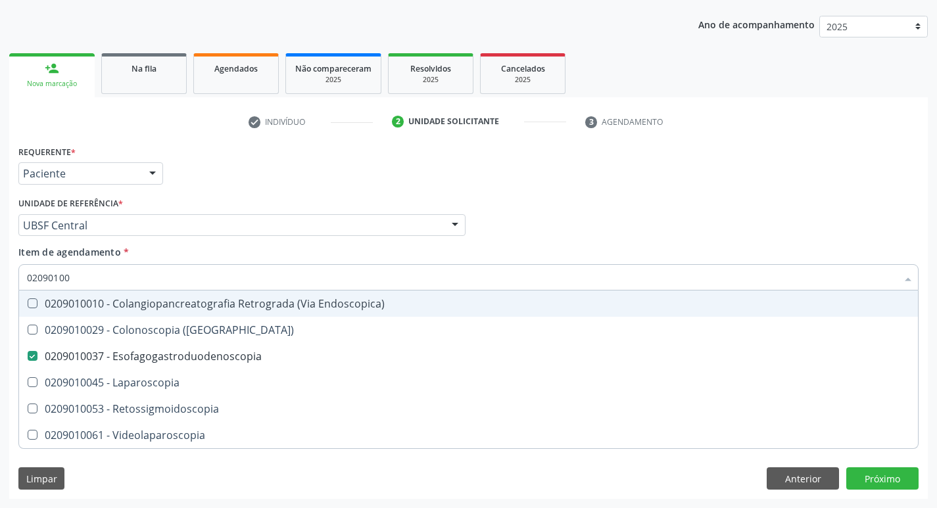
click at [671, 212] on div "Profissional Solicitante Por favor, selecione a Unidade de Atendimento primeiro…" at bounding box center [468, 219] width 907 height 51
checkbox \(Coloscopia\) "true"
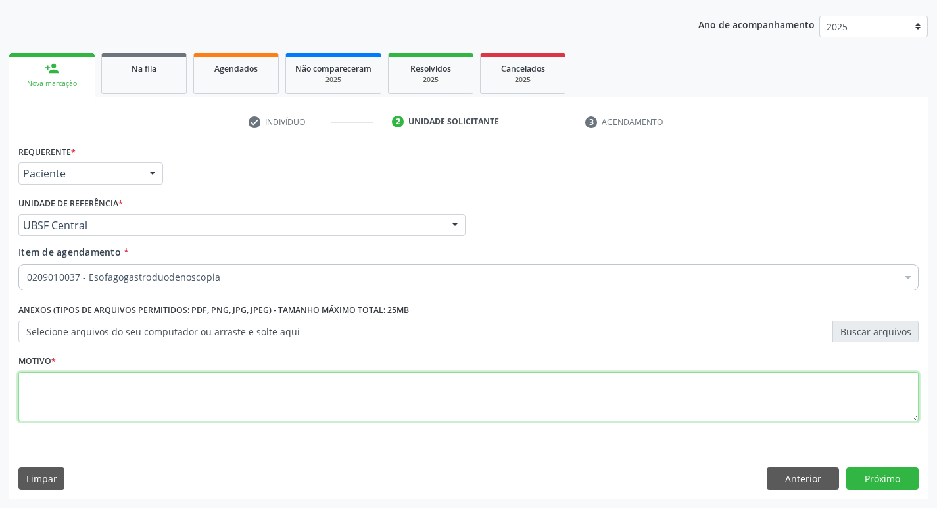
click at [57, 402] on textarea at bounding box center [468, 397] width 900 height 50
type textarea "AZIA DOR ESTOMACAL"
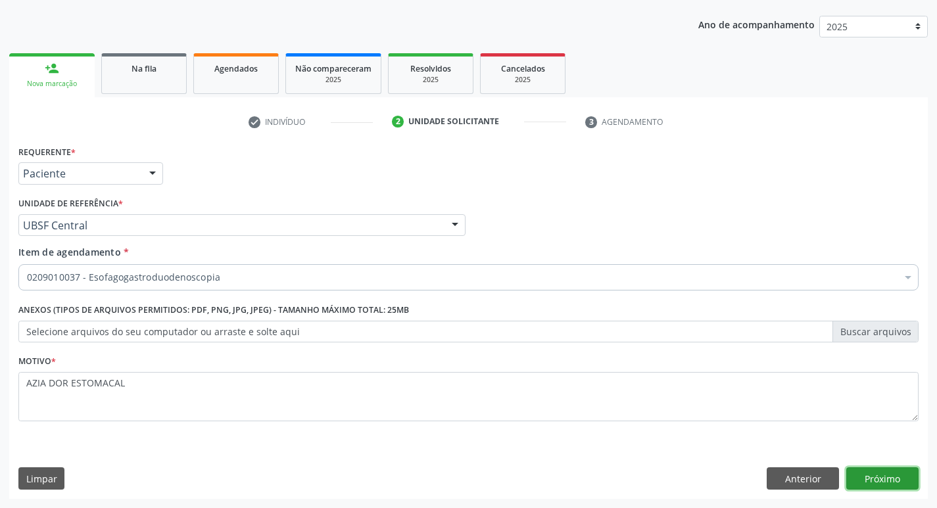
click at [905, 484] on button "Próximo" at bounding box center [882, 478] width 72 height 22
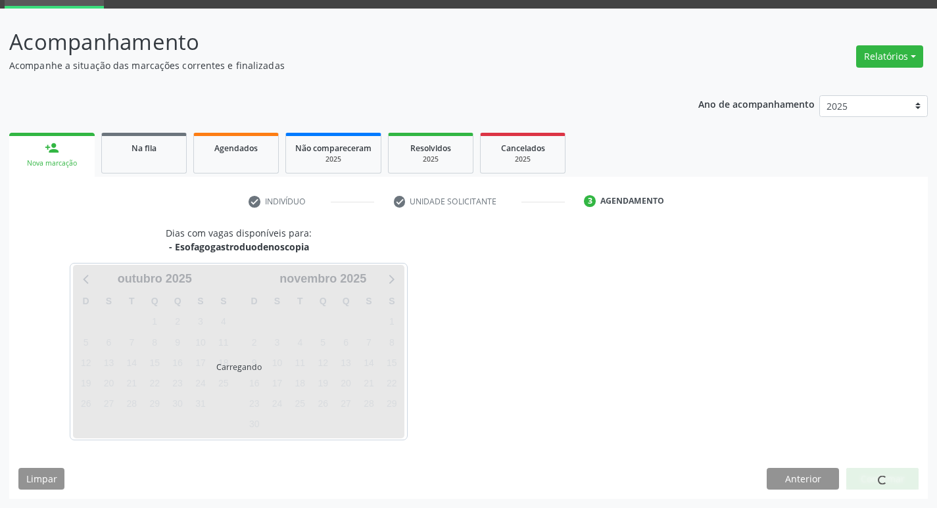
scroll to position [64, 0]
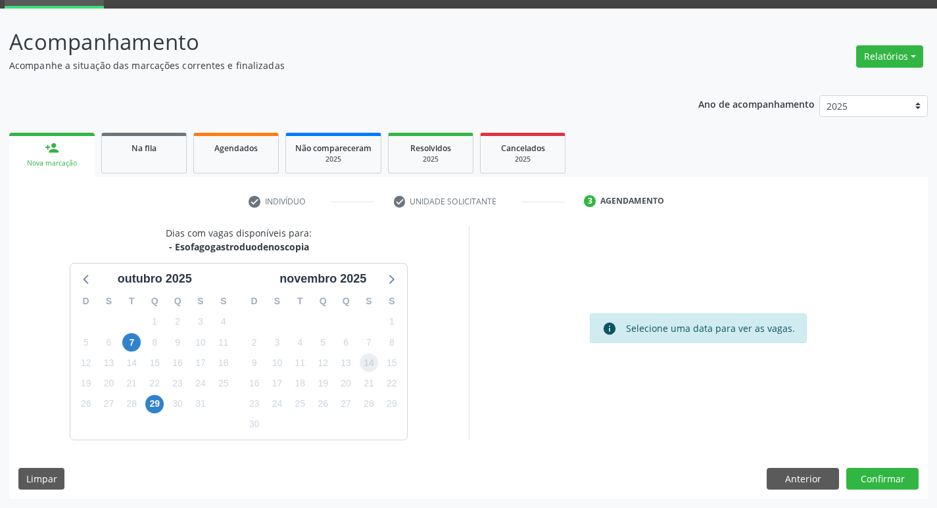
click at [371, 366] on span "14" at bounding box center [369, 363] width 18 height 18
click at [879, 479] on button "Confirmar" at bounding box center [882, 479] width 72 height 22
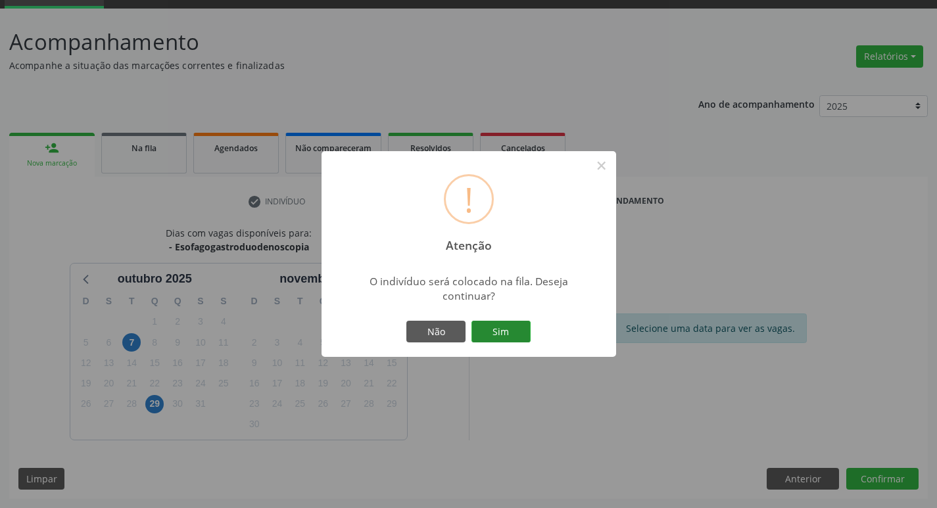
click at [510, 333] on button "Sim" at bounding box center [500, 332] width 59 height 22
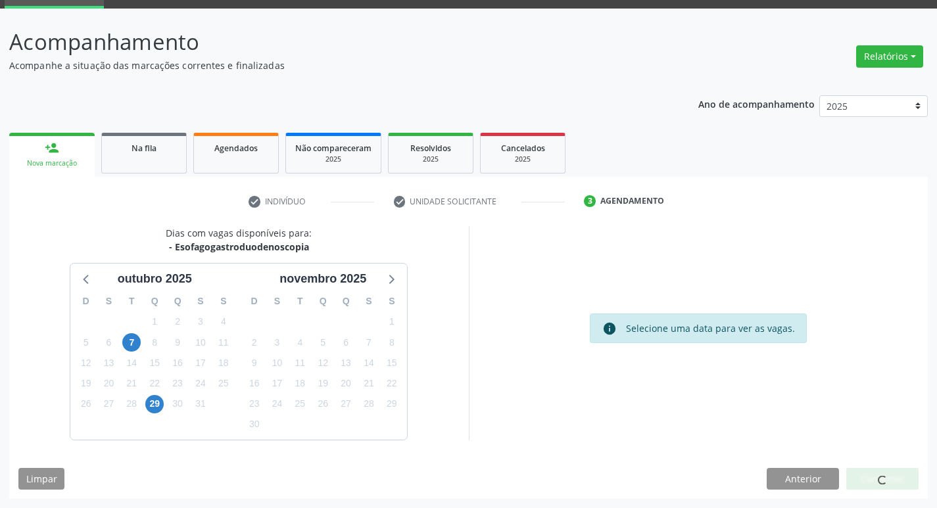
scroll to position [0, 0]
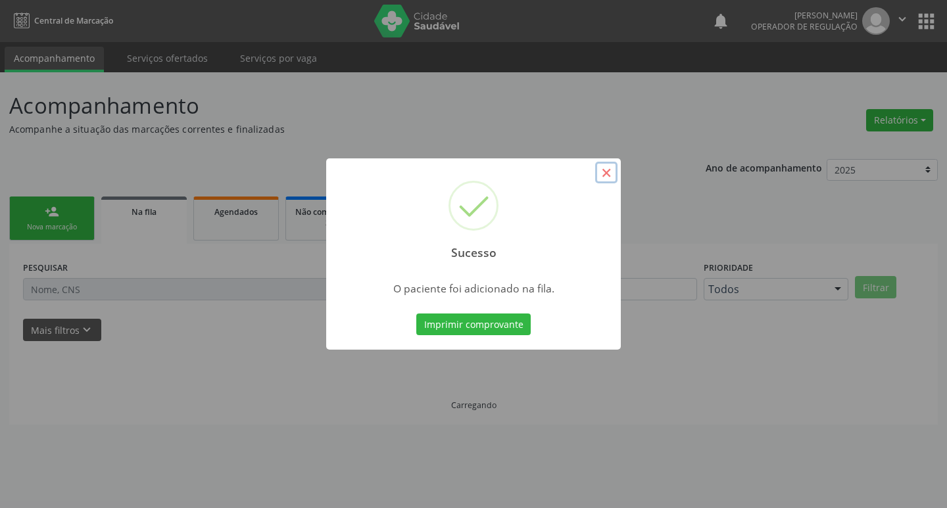
click at [615, 170] on button "×" at bounding box center [606, 173] width 22 height 22
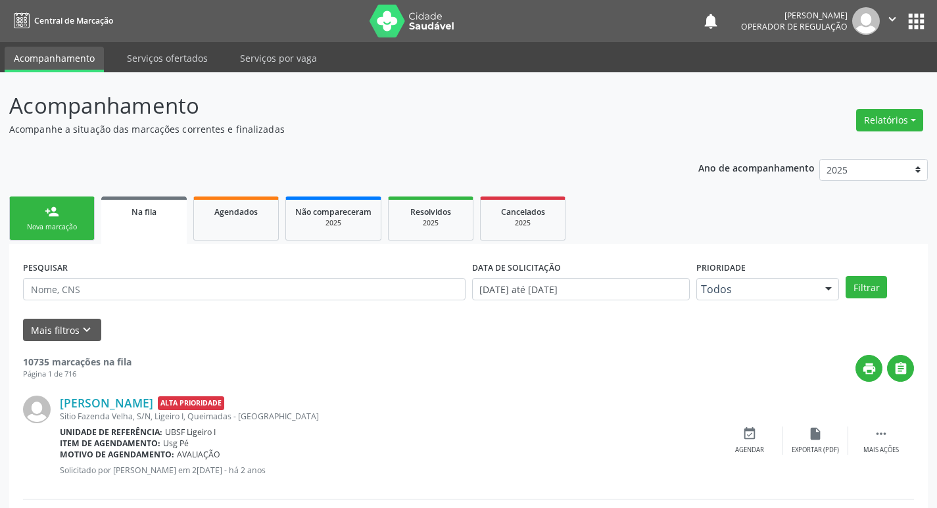
click at [60, 222] on link "person_add Nova marcação" at bounding box center [51, 219] width 85 height 44
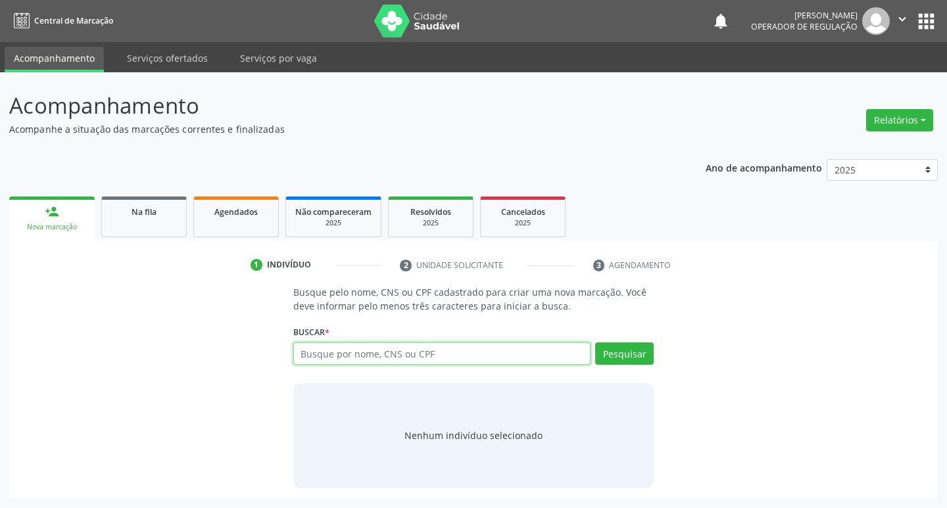
click at [322, 352] on input "text" at bounding box center [442, 353] width 298 height 22
type input "708606021178887"
click at [632, 348] on button "Pesquisar" at bounding box center [624, 353] width 59 height 22
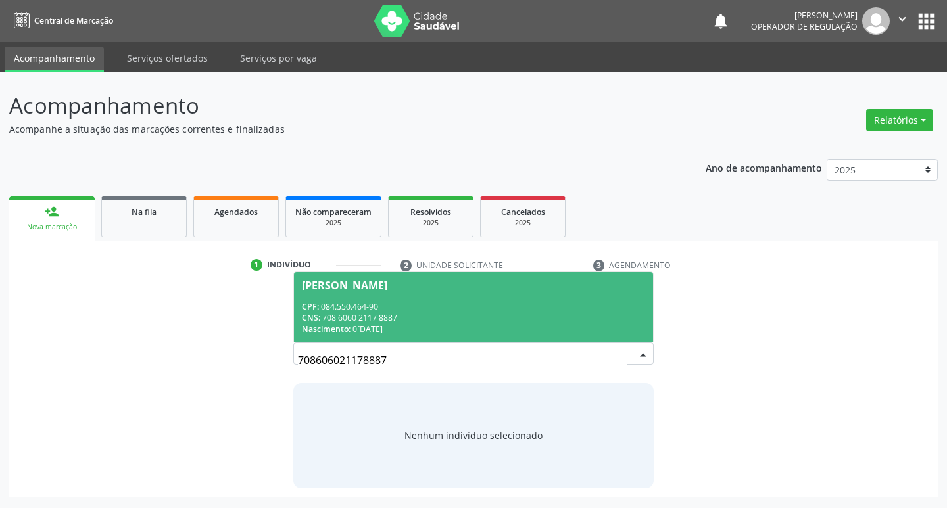
click at [369, 284] on div "Fabio da Silva Barbosa" at bounding box center [344, 285] width 85 height 11
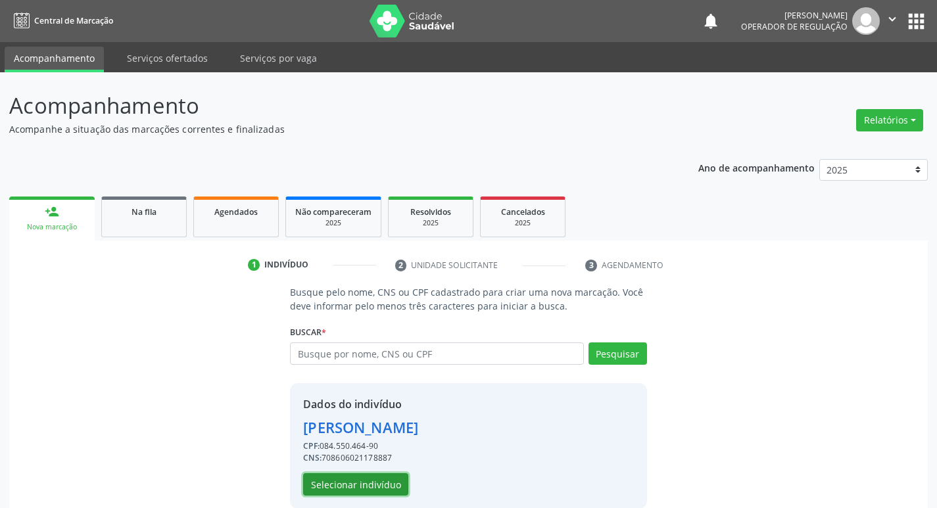
click at [352, 489] on button "Selecionar indivíduo" at bounding box center [355, 484] width 105 height 22
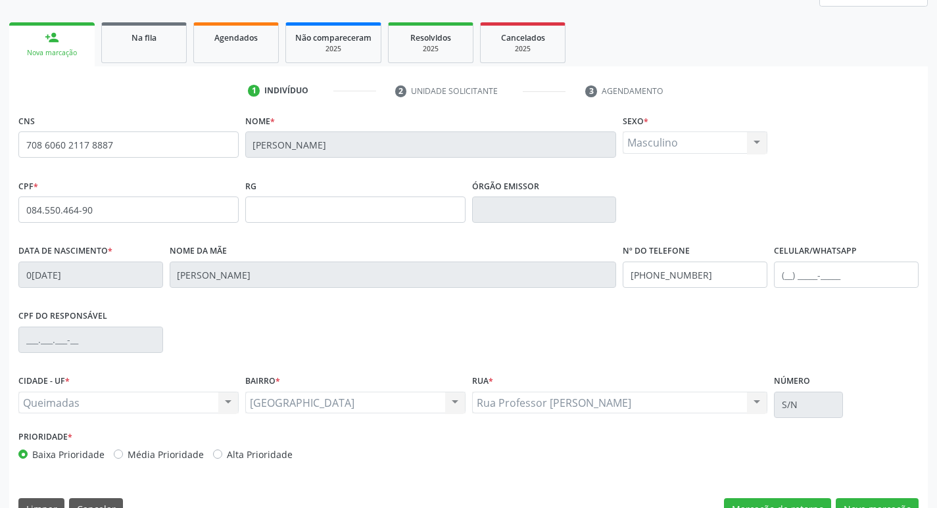
scroll to position [204, 0]
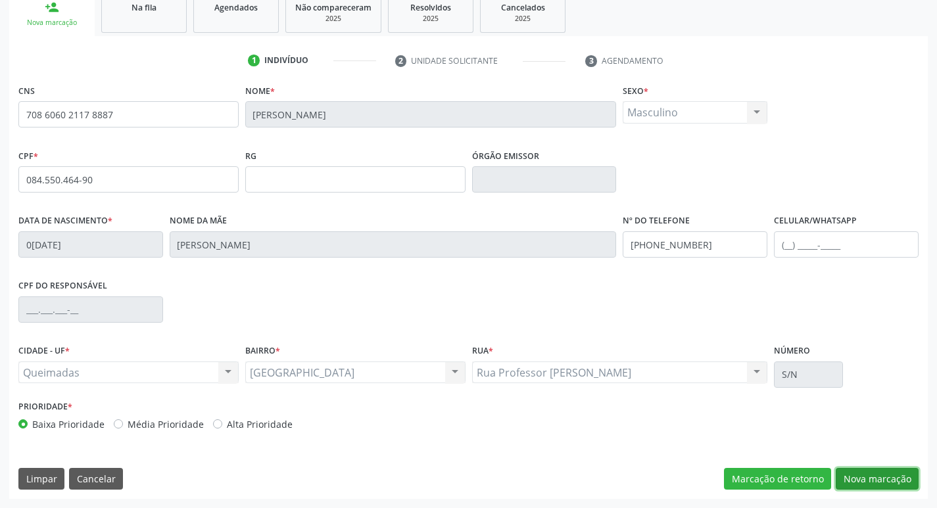
click at [860, 474] on button "Nova marcação" at bounding box center [877, 479] width 83 height 22
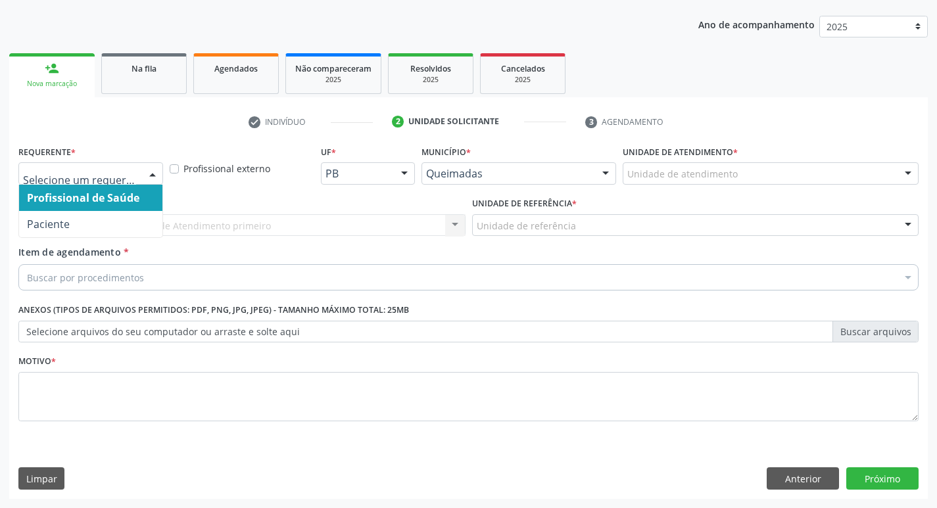
click at [158, 170] on div at bounding box center [153, 174] width 20 height 22
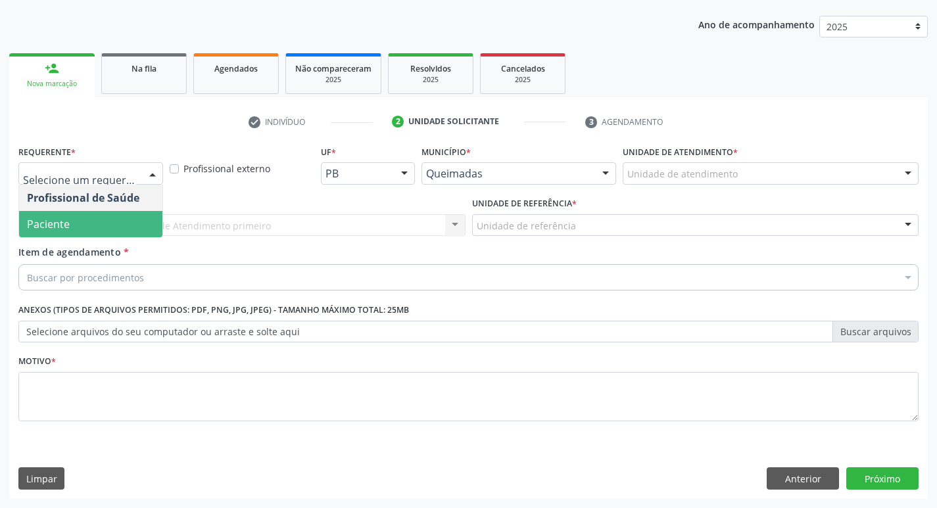
click at [124, 227] on span "Paciente" at bounding box center [90, 224] width 143 height 26
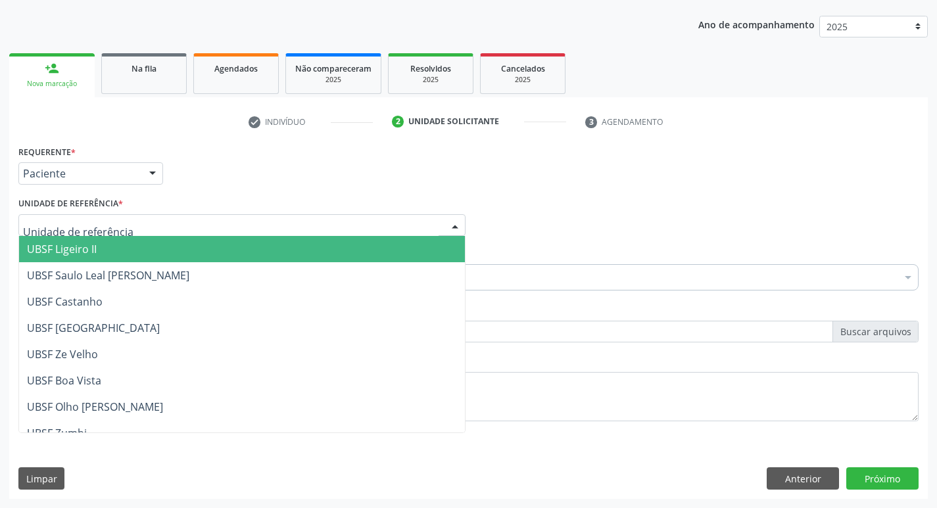
click at [124, 227] on div at bounding box center [241, 225] width 447 height 22
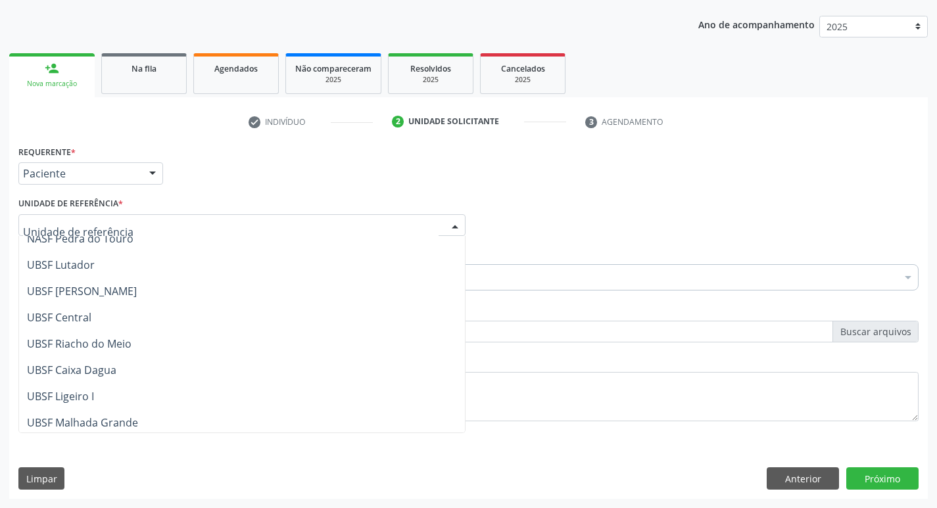
scroll to position [329, 0]
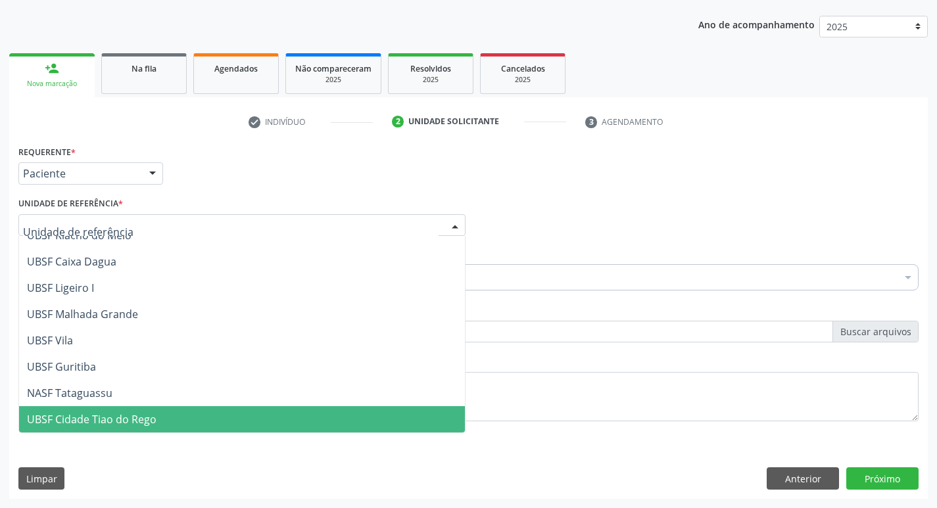
click at [162, 412] on span "UBSF Cidade Tiao do Rego" at bounding box center [242, 419] width 446 height 26
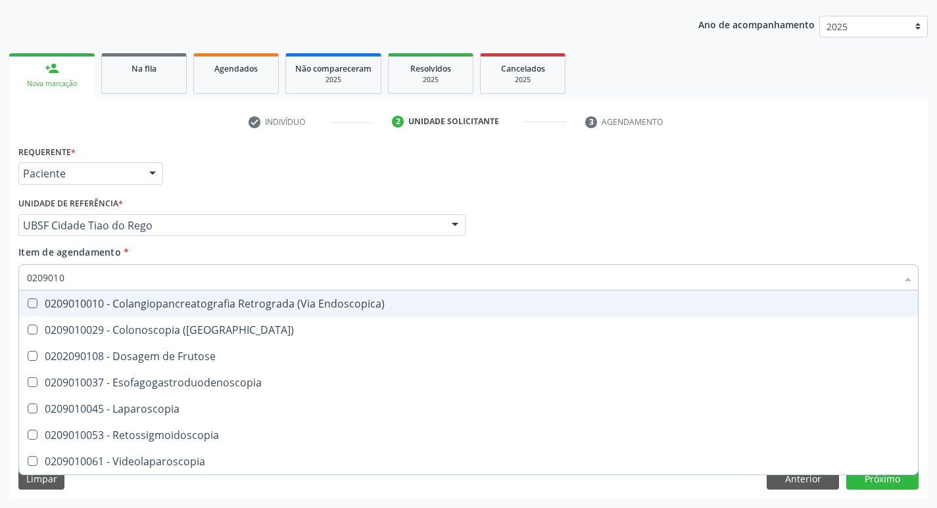
type input "02090100"
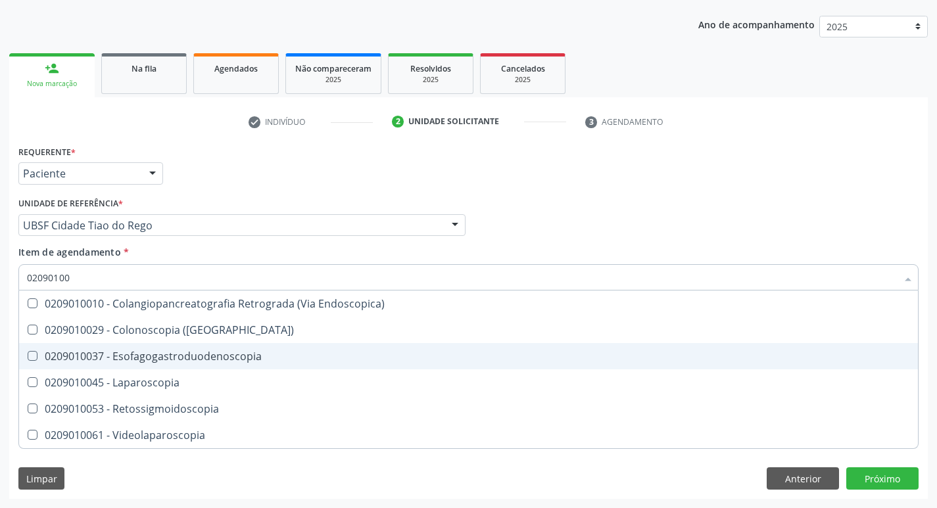
click at [31, 359] on Esofagogastroduodenoscopia at bounding box center [33, 356] width 10 height 10
click at [28, 359] on Esofagogastroduodenoscopia "checkbox" at bounding box center [23, 356] width 9 height 9
checkbox Esofagogastroduodenoscopia "true"
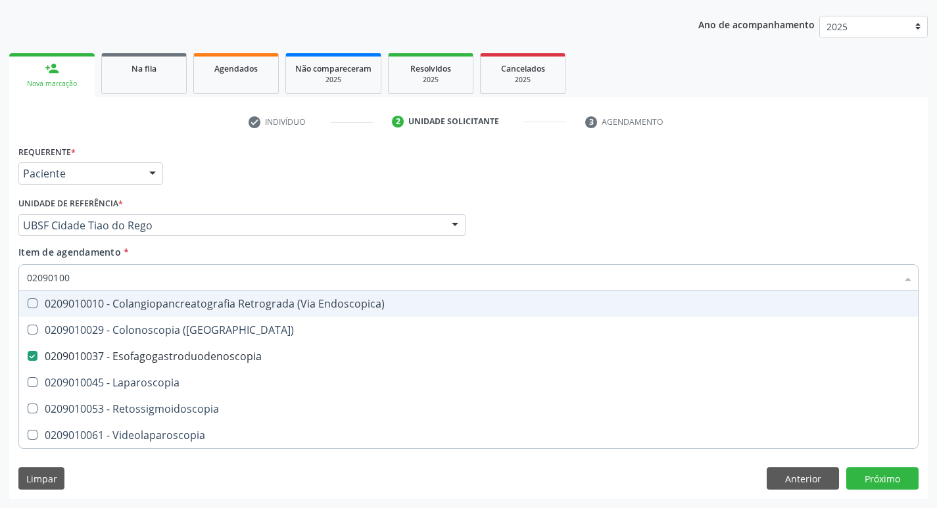
click at [656, 253] on div "Item de agendamento * 02090100 Desfazer seleção 0209010010 - Colangiopancreatog…" at bounding box center [468, 265] width 900 height 41
checkbox \(Coloscopia\) "true"
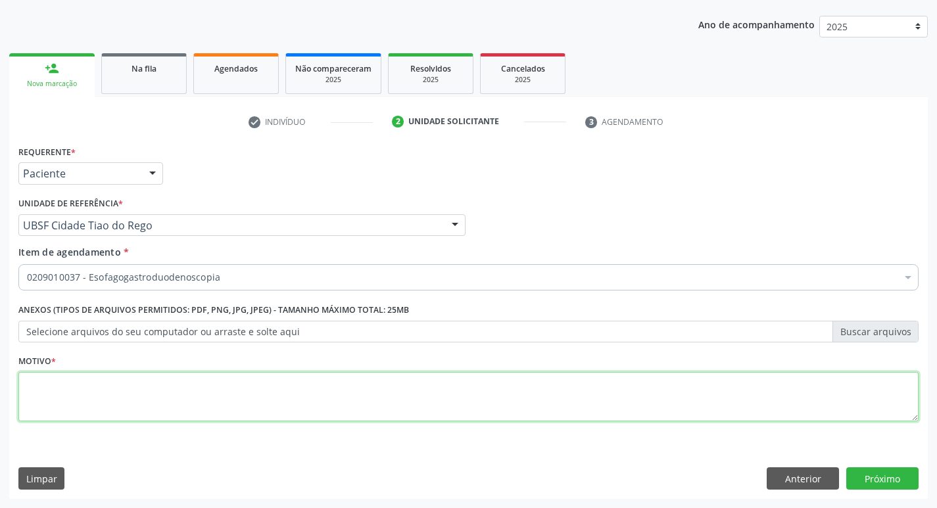
click at [37, 392] on textarea at bounding box center [468, 397] width 900 height 50
type textarea "AVALIACAO"
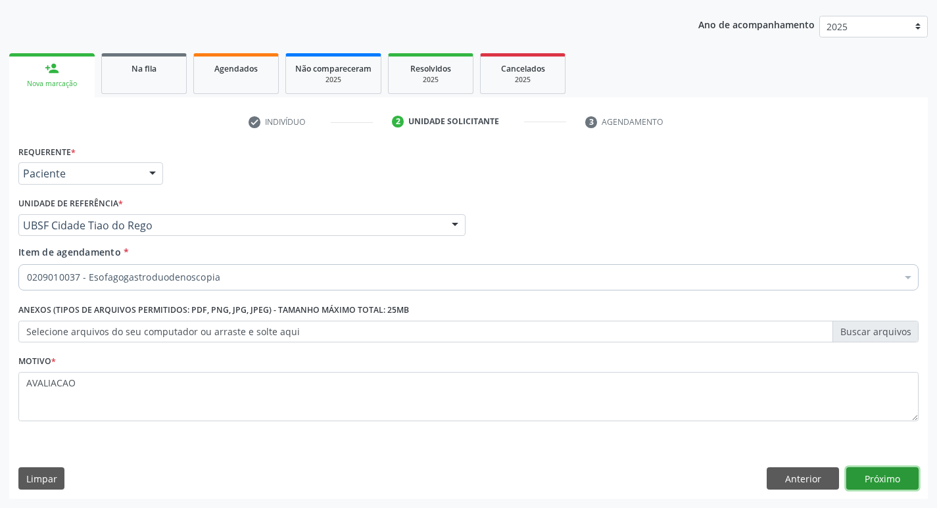
click at [876, 485] on button "Próximo" at bounding box center [882, 478] width 72 height 22
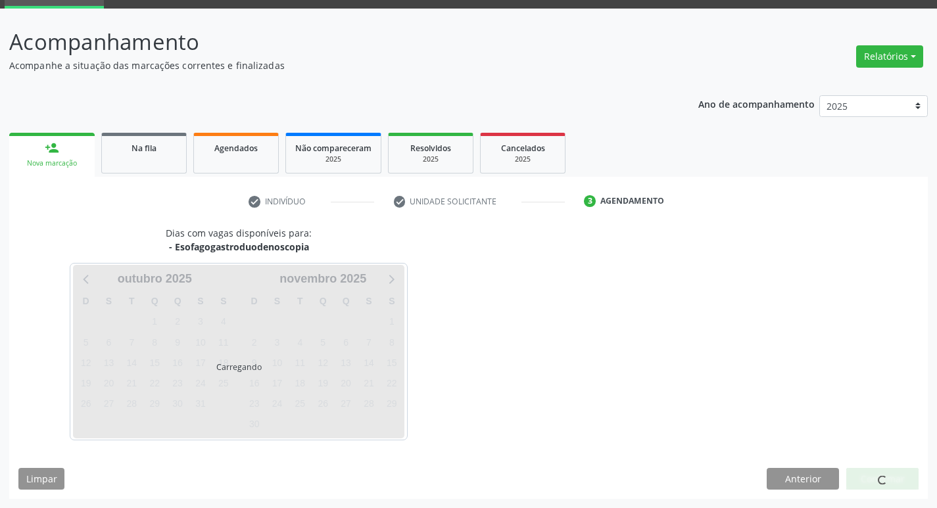
scroll to position [64, 0]
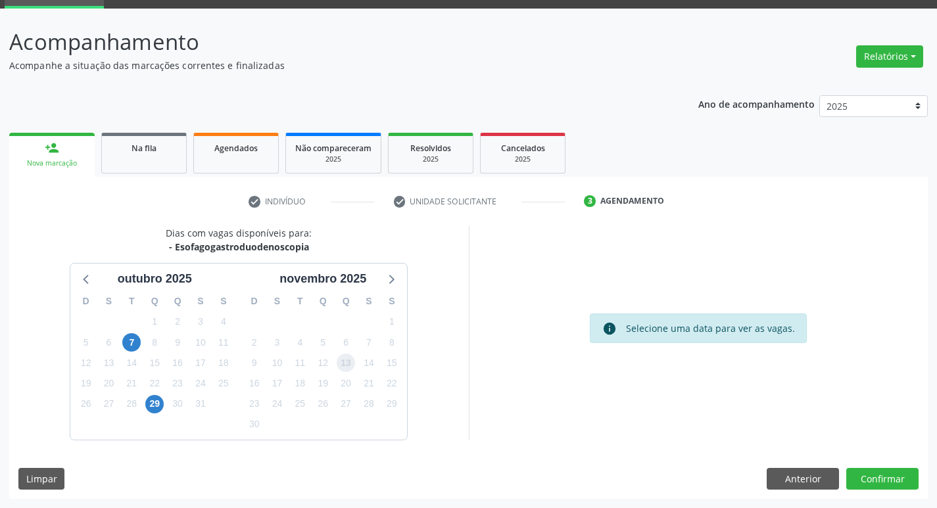
click at [343, 368] on span "13" at bounding box center [346, 363] width 18 height 18
click at [899, 485] on button "Confirmar" at bounding box center [882, 479] width 72 height 22
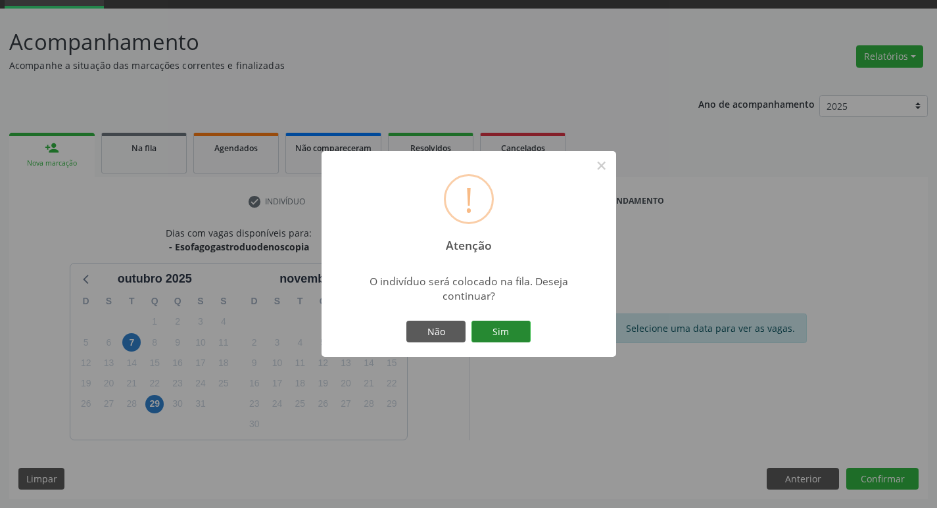
click at [498, 325] on button "Sim" at bounding box center [500, 332] width 59 height 22
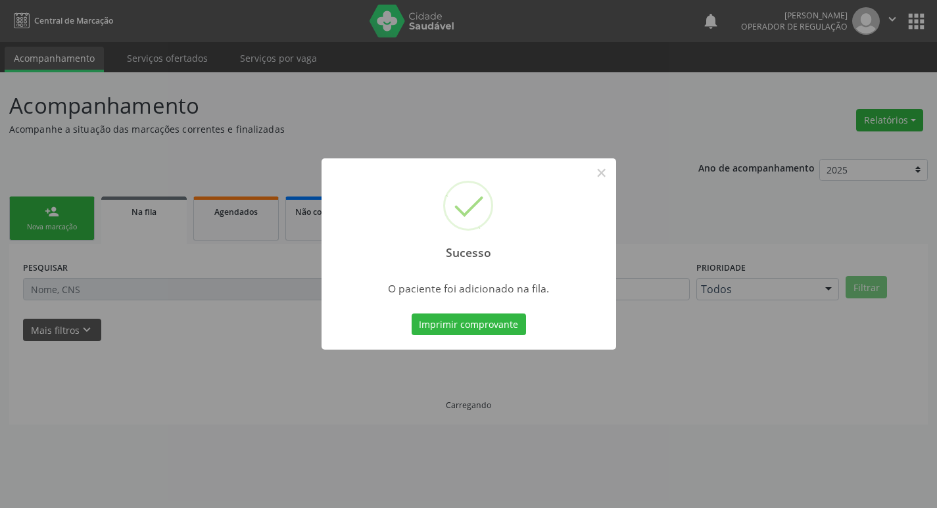
scroll to position [0, 0]
click at [600, 173] on button "×" at bounding box center [606, 173] width 22 height 22
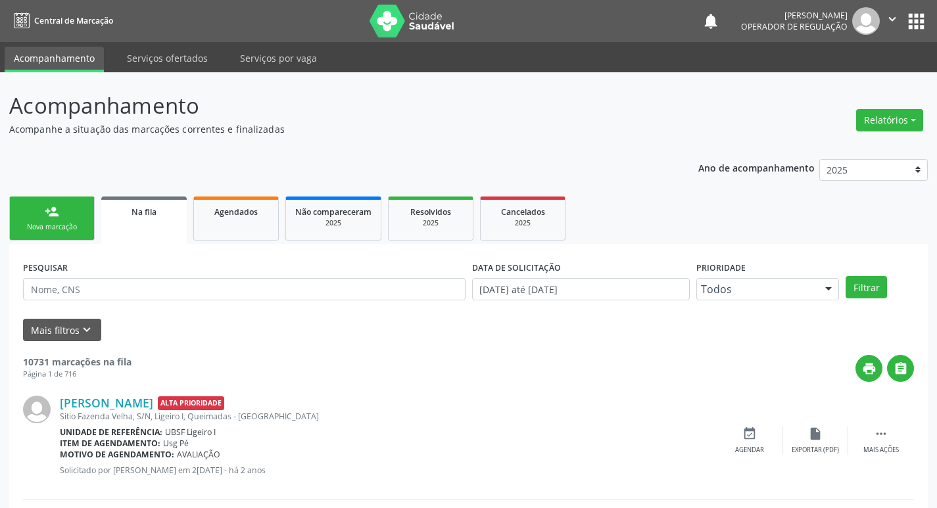
click at [74, 218] on link "person_add Nova marcação" at bounding box center [51, 219] width 85 height 44
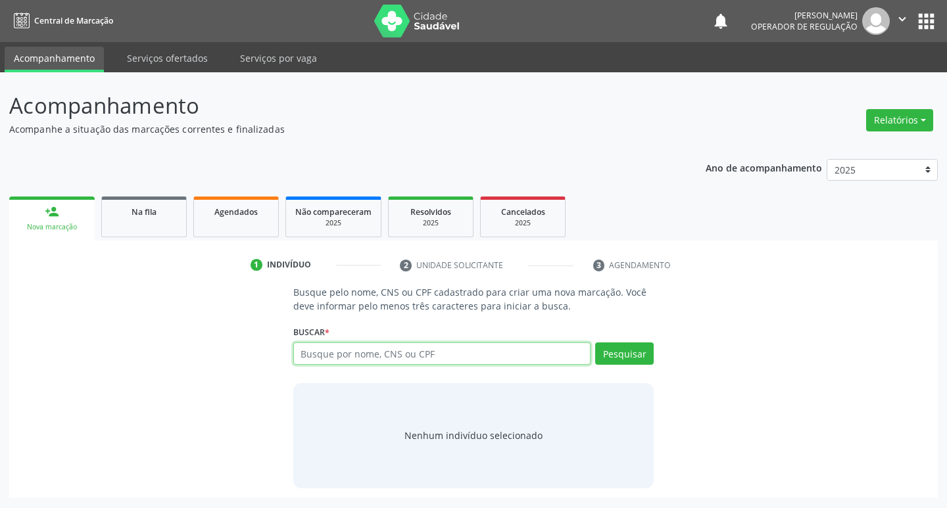
click at [357, 350] on input "text" at bounding box center [442, 353] width 298 height 22
type input "700002643341303"
click at [621, 356] on button "Pesquisar" at bounding box center [624, 353] width 59 height 22
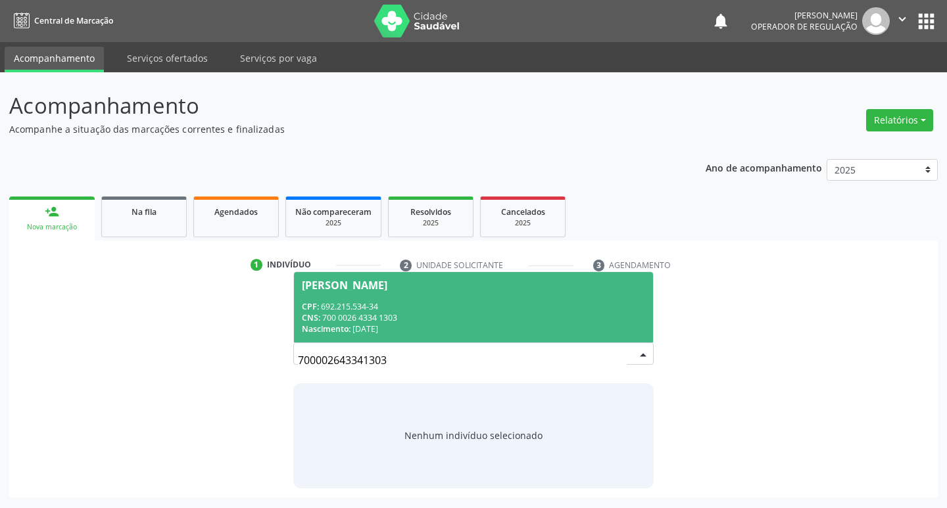
click at [387, 284] on div "Nadi Galdino da Silva" at bounding box center [344, 285] width 85 height 11
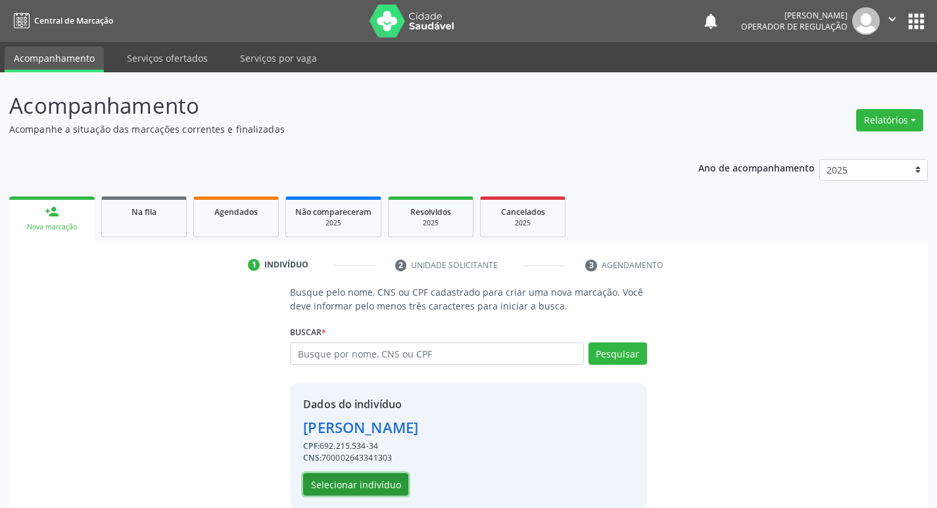
click at [362, 479] on button "Selecionar indivíduo" at bounding box center [355, 484] width 105 height 22
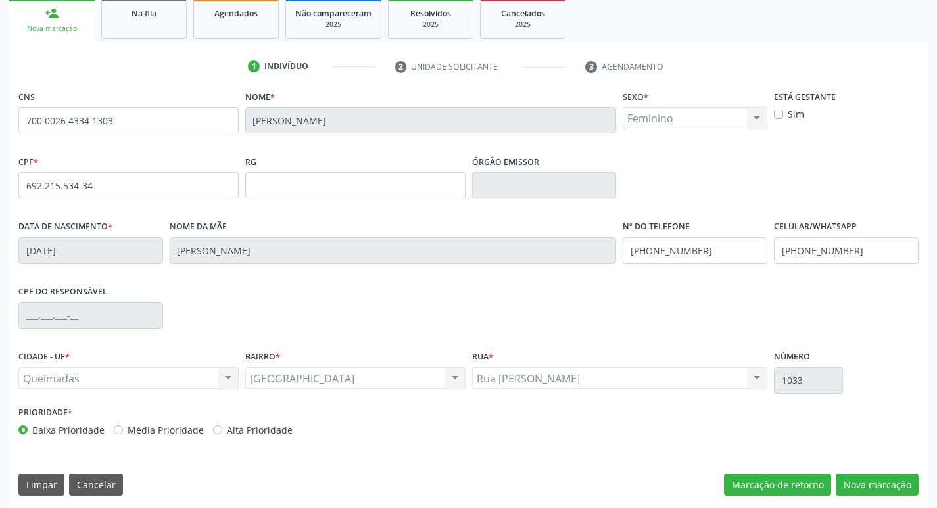
scroll to position [204, 0]
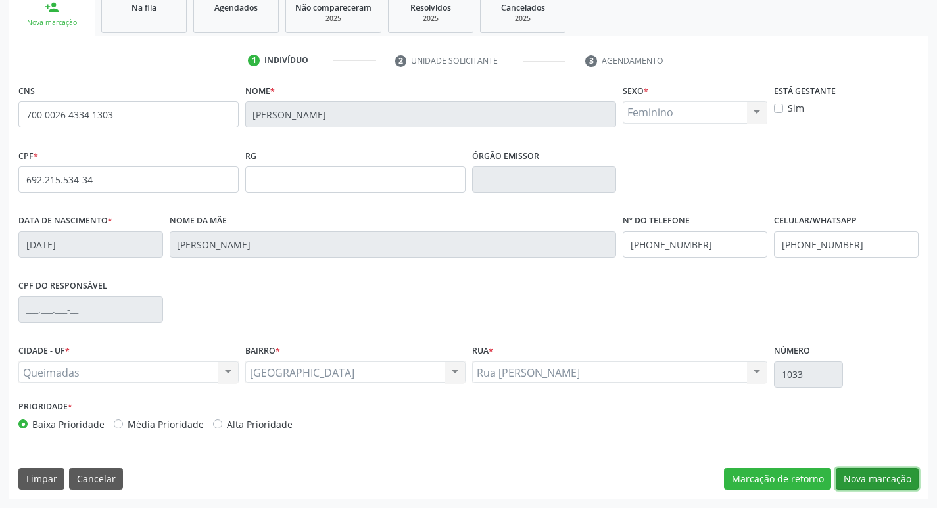
click at [874, 479] on button "Nova marcação" at bounding box center [877, 479] width 83 height 22
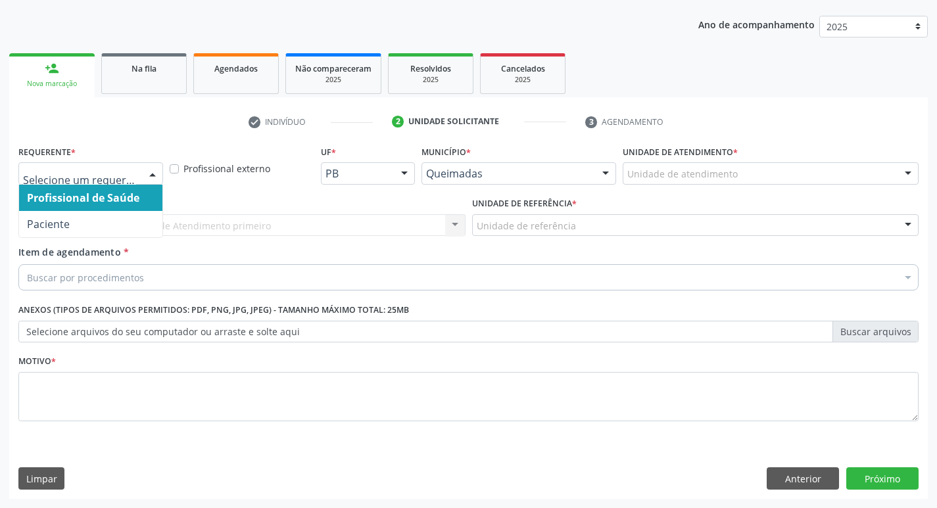
click at [158, 164] on div at bounding box center [153, 174] width 20 height 22
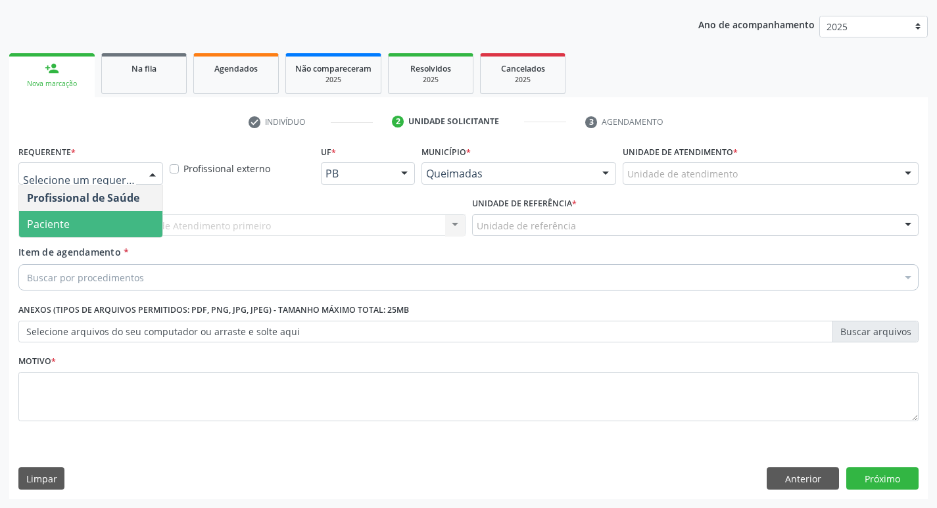
click at [124, 216] on span "Paciente" at bounding box center [90, 224] width 143 height 26
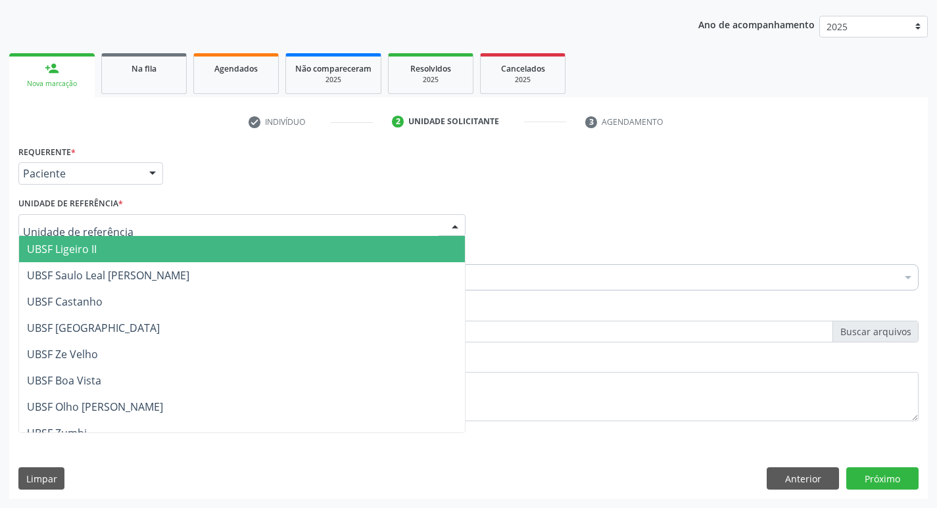
click at [124, 216] on div at bounding box center [241, 225] width 447 height 22
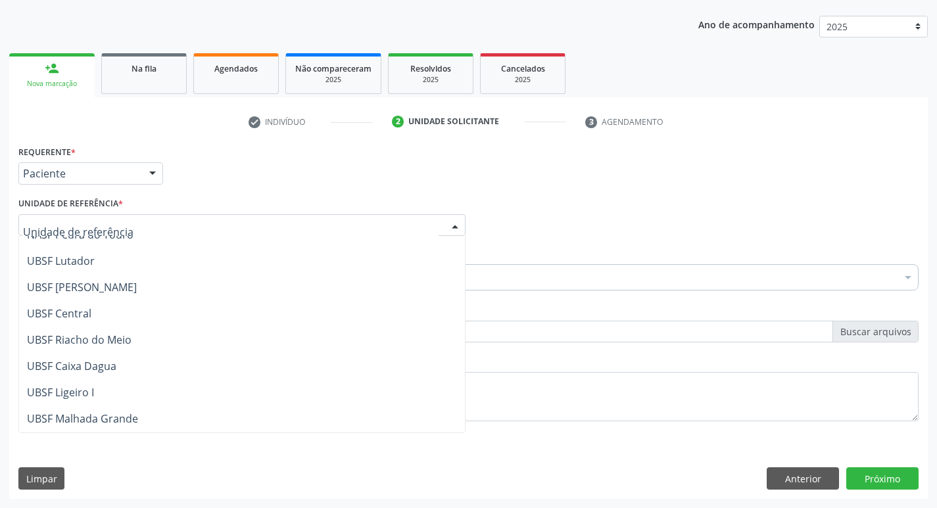
scroll to position [329, 0]
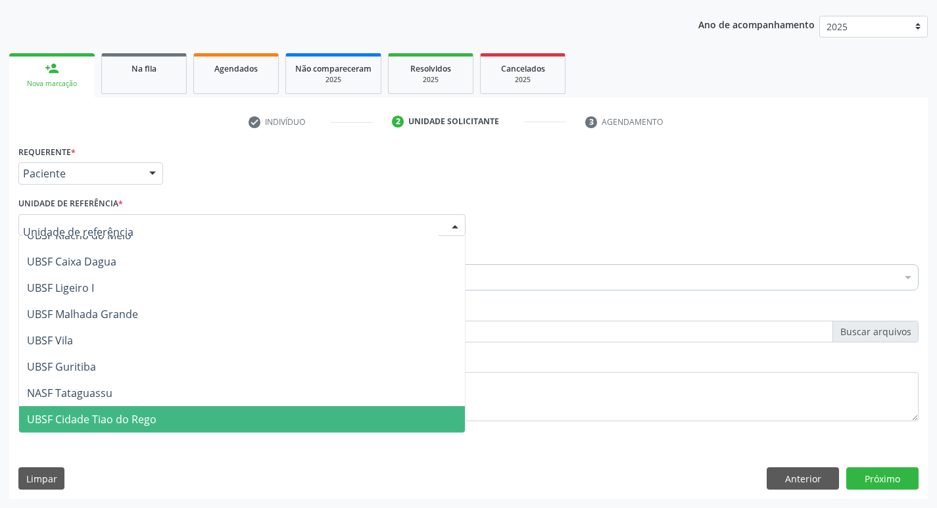
click at [107, 421] on span "UBSF Cidade Tiao do Rego" at bounding box center [92, 419] width 130 height 14
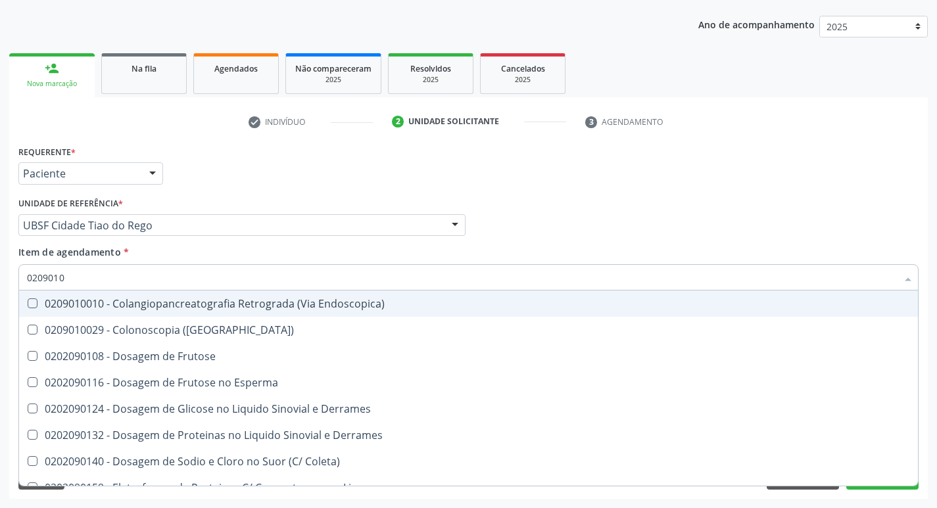
type input "02090100"
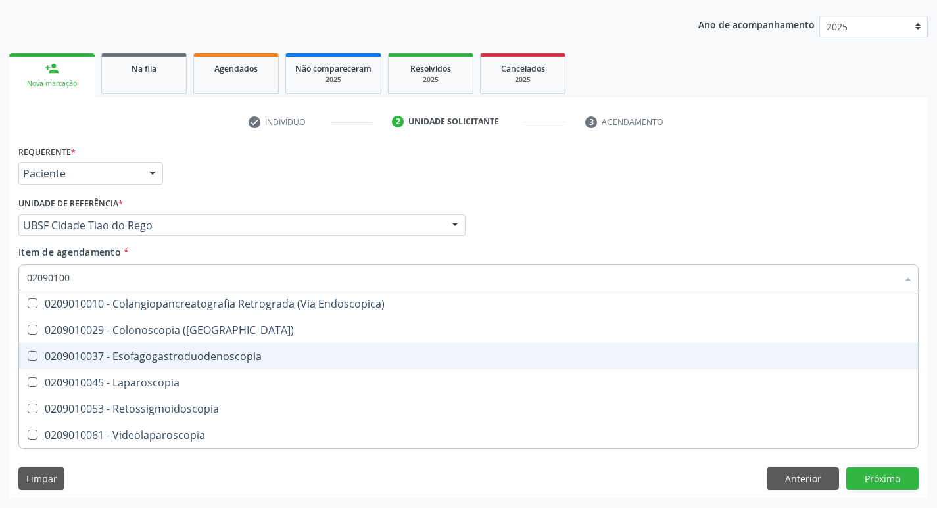
click at [35, 356] on Esofagogastroduodenoscopia at bounding box center [33, 356] width 10 height 10
click at [28, 356] on Esofagogastroduodenoscopia "checkbox" at bounding box center [23, 356] width 9 height 9
checkbox Esofagogastroduodenoscopia "true"
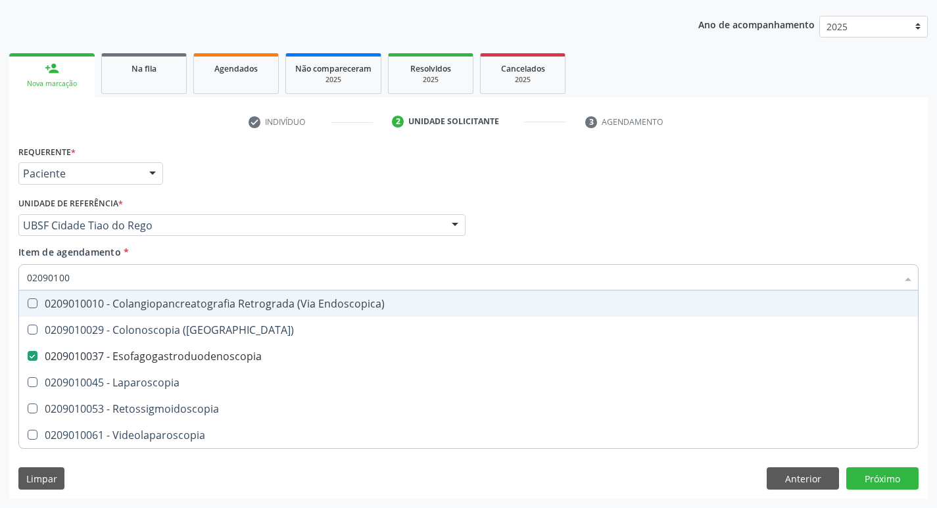
click at [631, 239] on div "Profissional Solicitante Por favor, selecione a Unidade de Atendimento primeiro…" at bounding box center [468, 219] width 907 height 51
checkbox \(Coloscopia\) "true"
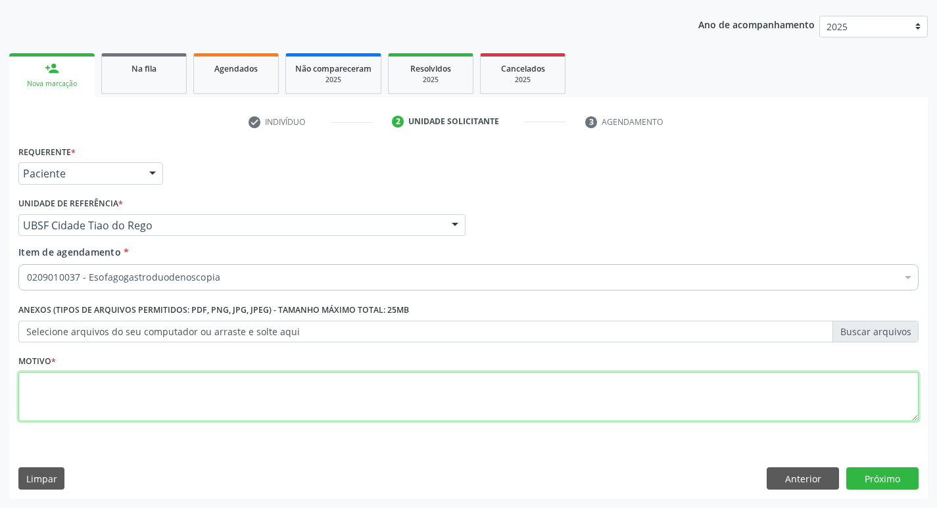
click at [35, 387] on textarea at bounding box center [468, 397] width 900 height 50
type textarea "AVALIACAO"
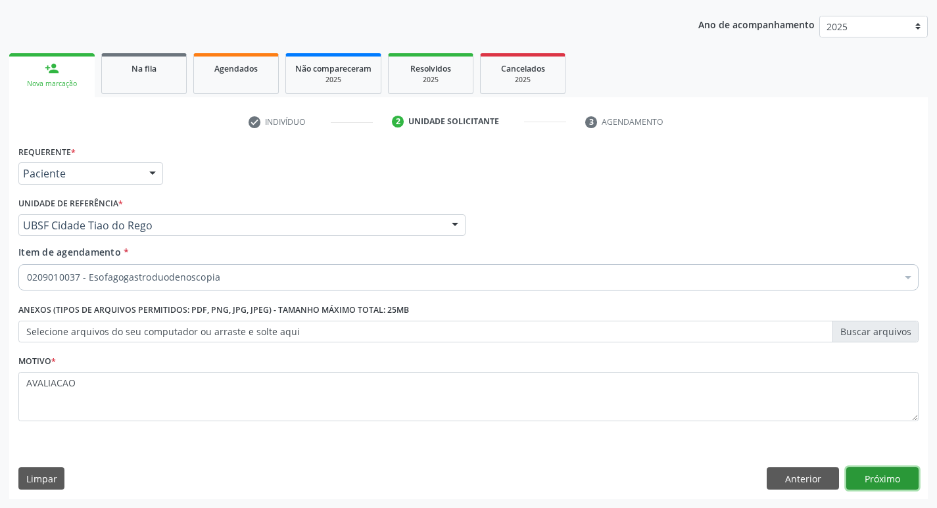
click at [890, 481] on button "Próximo" at bounding box center [882, 478] width 72 height 22
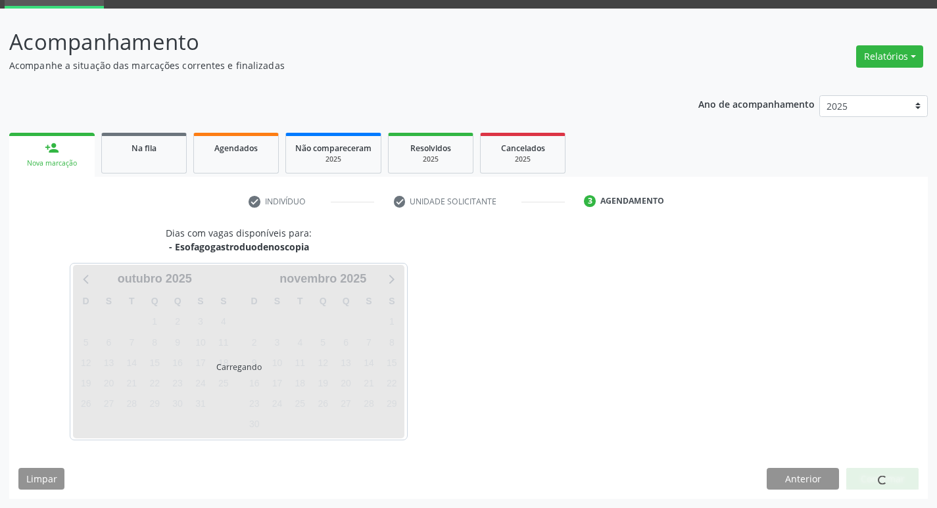
scroll to position [64, 0]
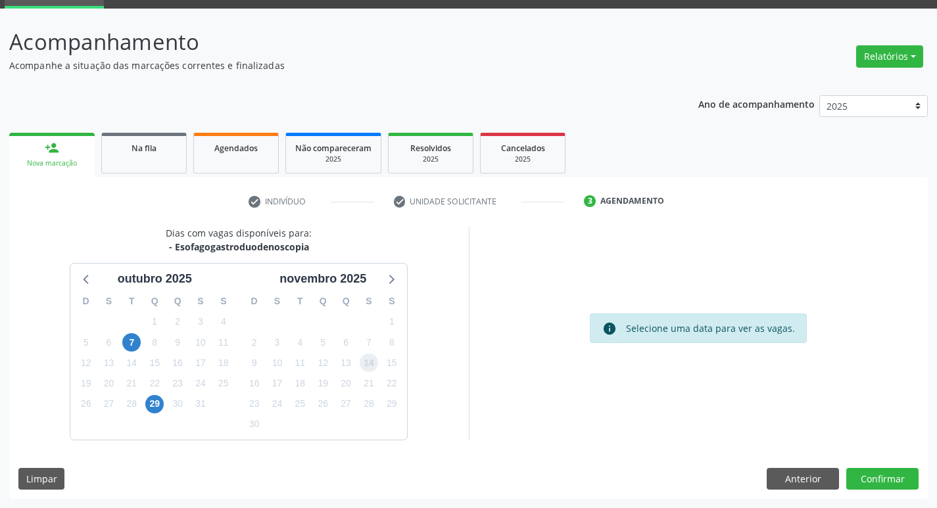
click at [365, 360] on span "14" at bounding box center [369, 363] width 18 height 18
click at [868, 479] on button "Confirmar" at bounding box center [882, 479] width 72 height 22
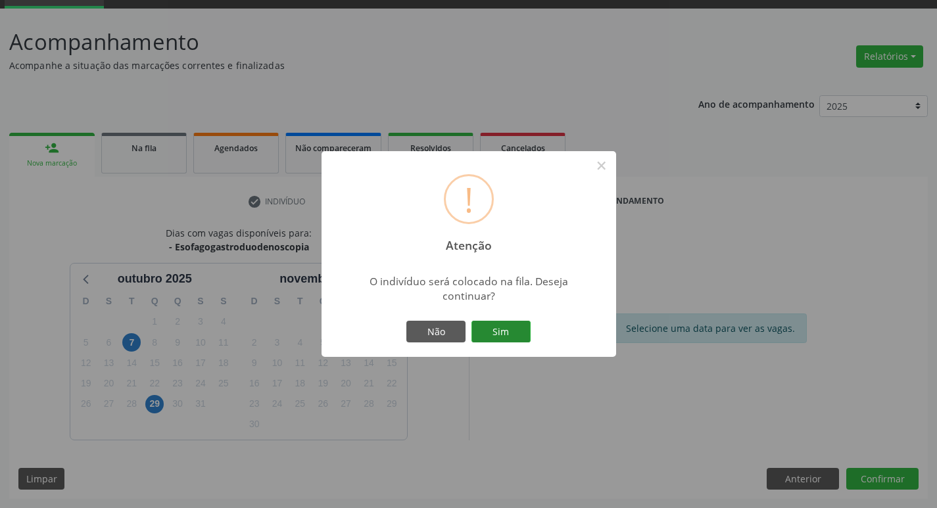
click at [504, 325] on button "Sim" at bounding box center [500, 332] width 59 height 22
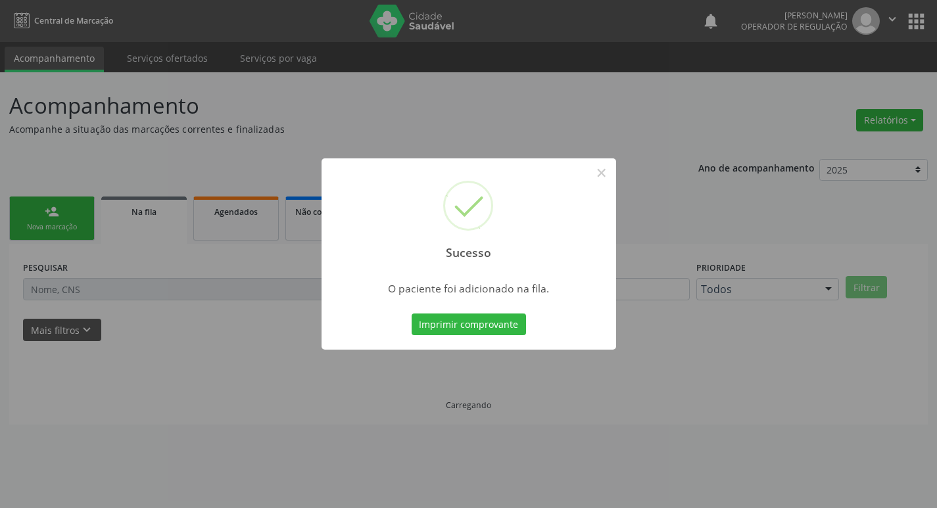
scroll to position [0, 0]
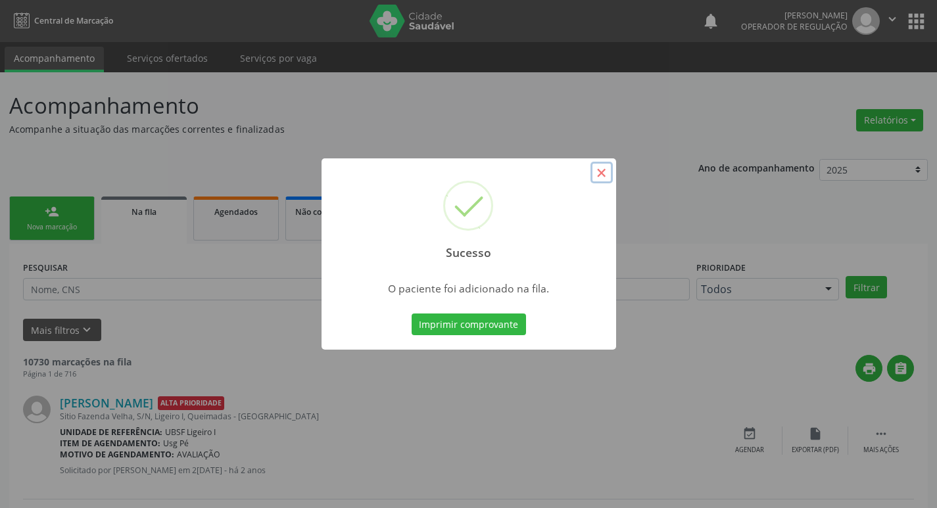
click at [602, 175] on button "×" at bounding box center [601, 173] width 22 height 22
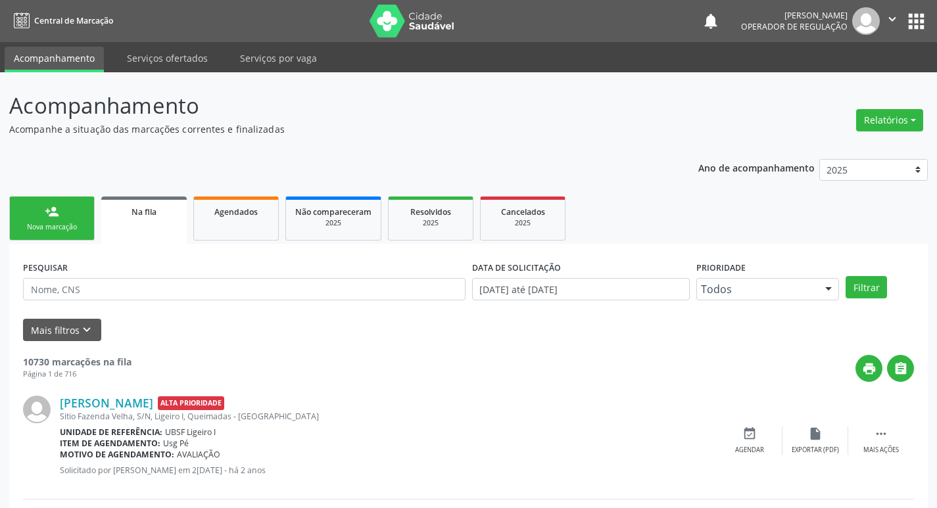
click at [72, 225] on div "Nova marcação" at bounding box center [52, 227] width 66 height 10
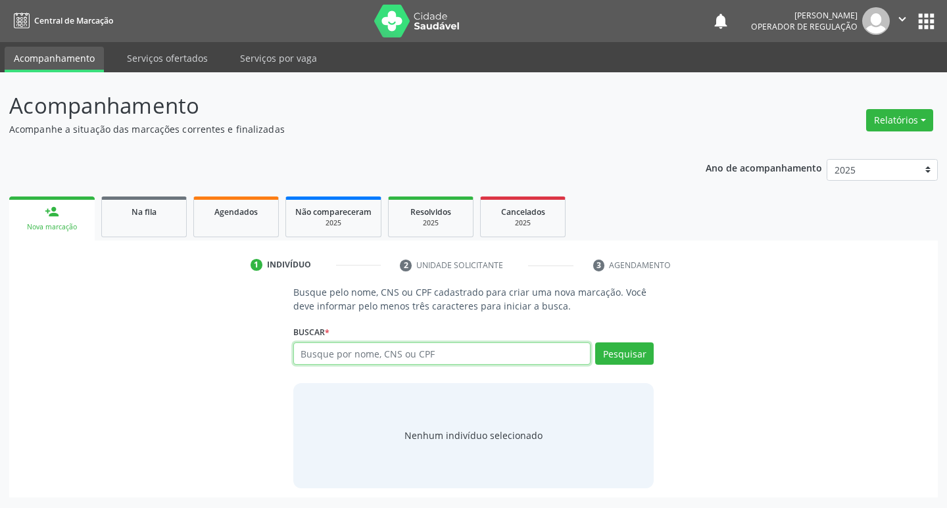
click at [334, 354] on input "text" at bounding box center [442, 353] width 298 height 22
type input "CACILDA VICENTE DA SILVA"
click at [625, 352] on button "Pesquisar" at bounding box center [624, 353] width 59 height 22
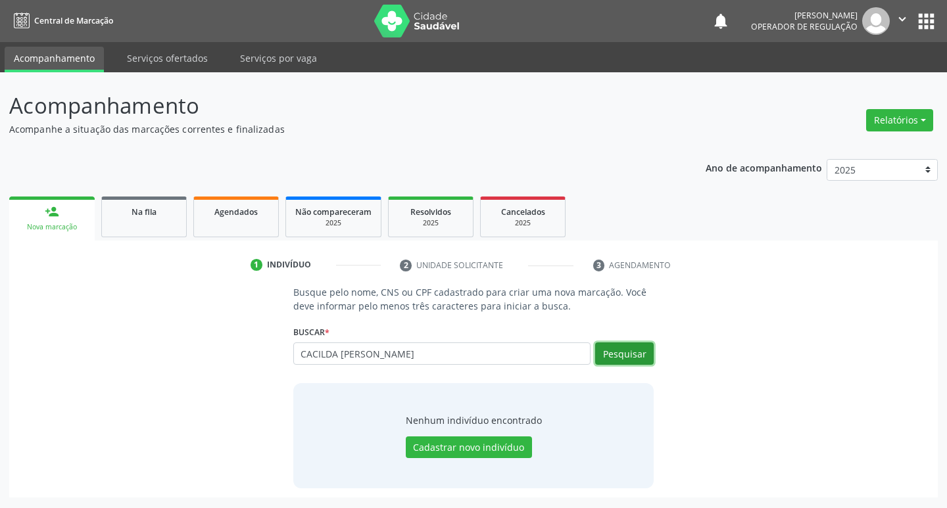
click at [599, 354] on button "Pesquisar" at bounding box center [624, 353] width 59 height 22
click at [483, 450] on button "Cadastrar novo indivíduo" at bounding box center [469, 448] width 126 height 22
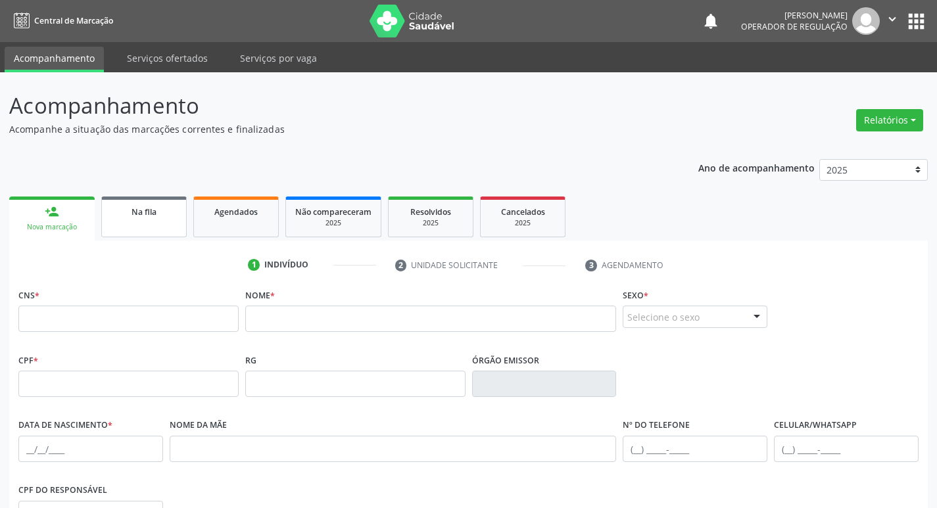
click at [146, 209] on span "Na fila" at bounding box center [143, 211] width 25 height 11
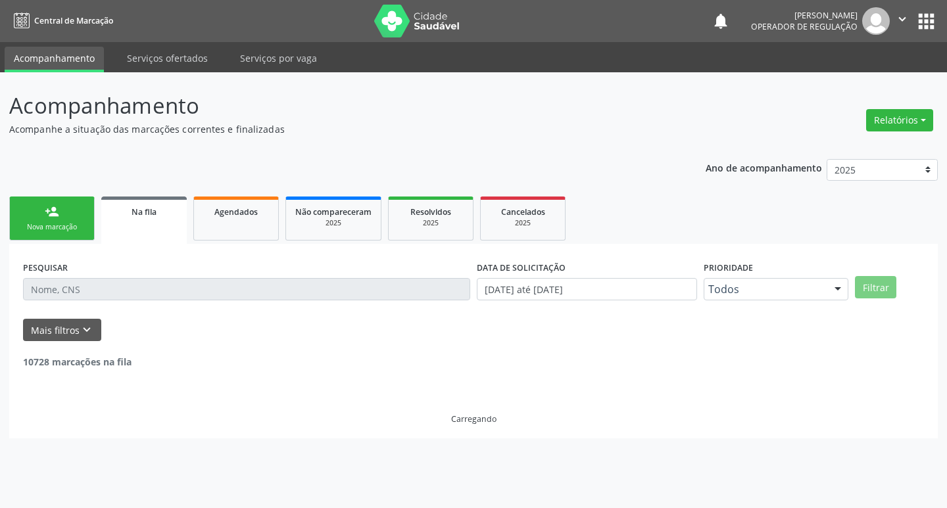
click at [67, 229] on div "Nova marcação" at bounding box center [52, 227] width 66 height 10
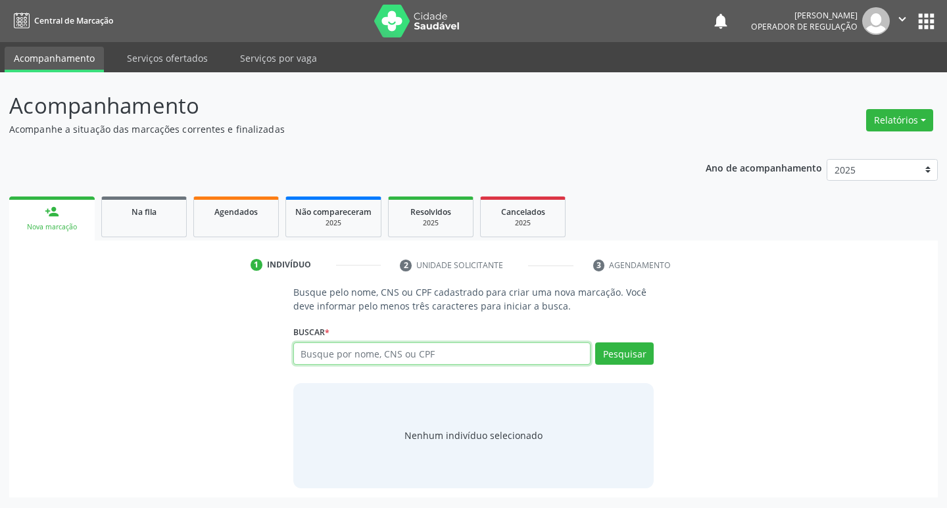
click at [336, 358] on input "text" at bounding box center [442, 353] width 298 height 22
type input "06871967443"
click at [633, 348] on button "Pesquisar" at bounding box center [624, 353] width 59 height 22
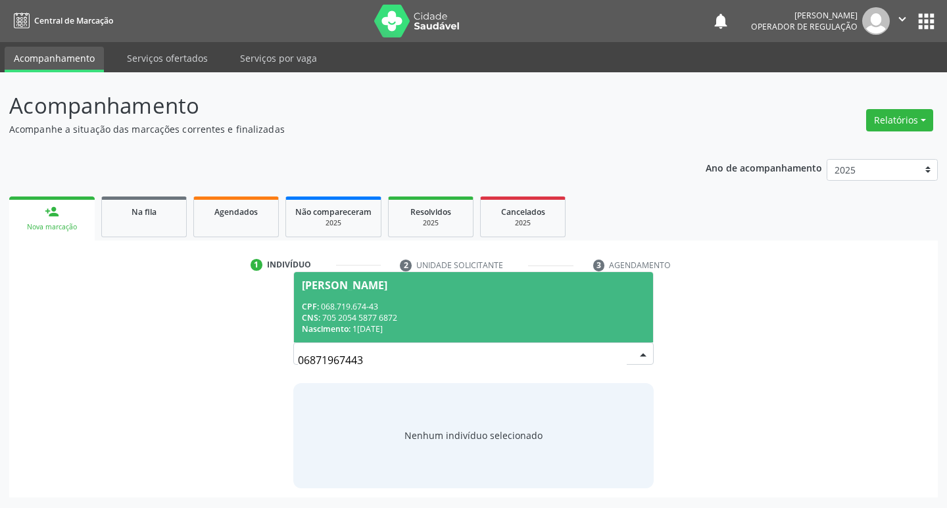
click at [359, 285] on div "Cacilda Vicente da Silva" at bounding box center [344, 285] width 85 height 11
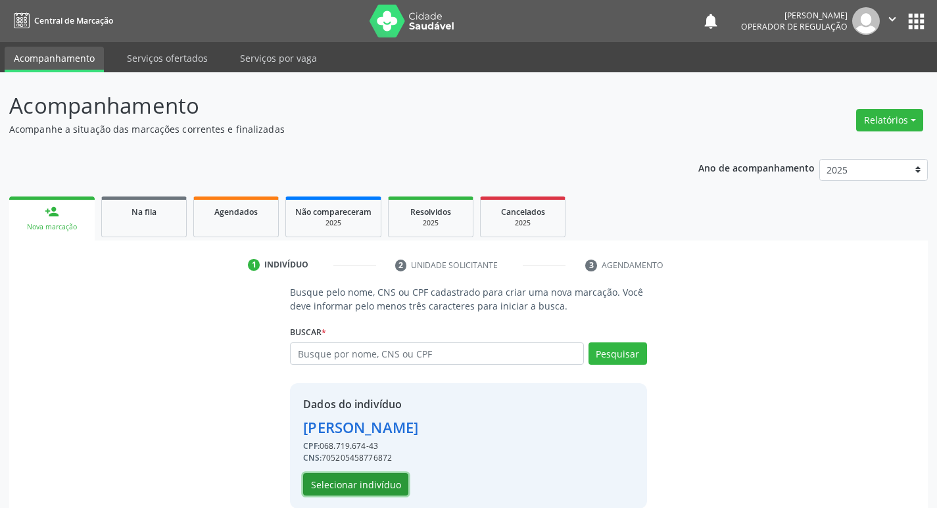
click at [358, 481] on button "Selecionar indivíduo" at bounding box center [355, 484] width 105 height 22
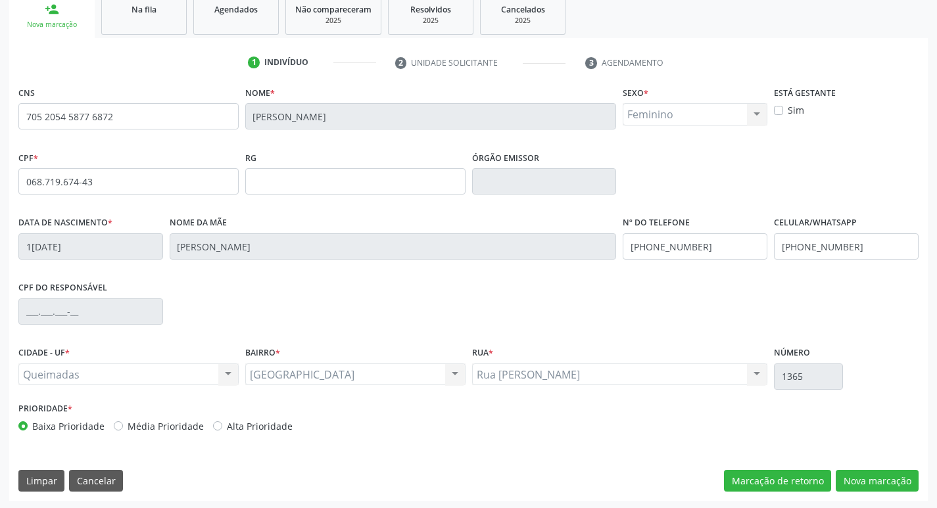
scroll to position [204, 0]
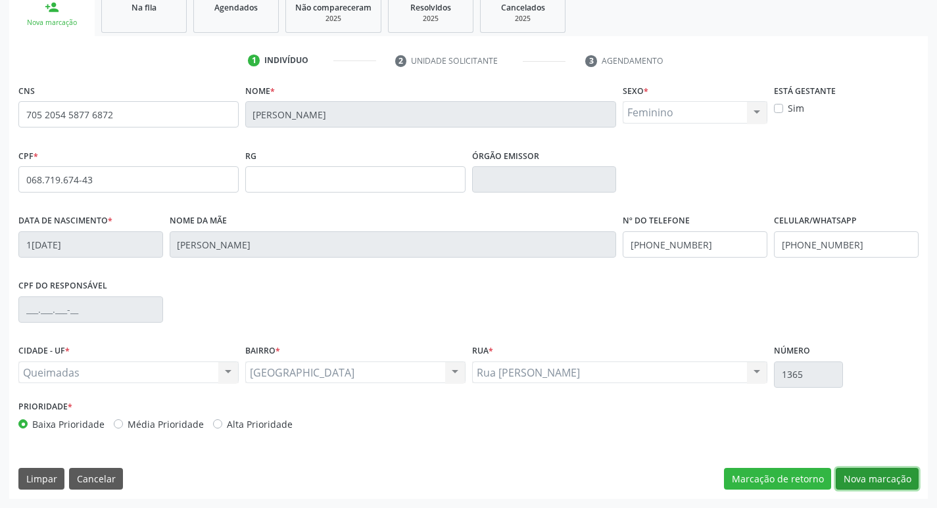
click at [905, 485] on button "Nova marcação" at bounding box center [877, 479] width 83 height 22
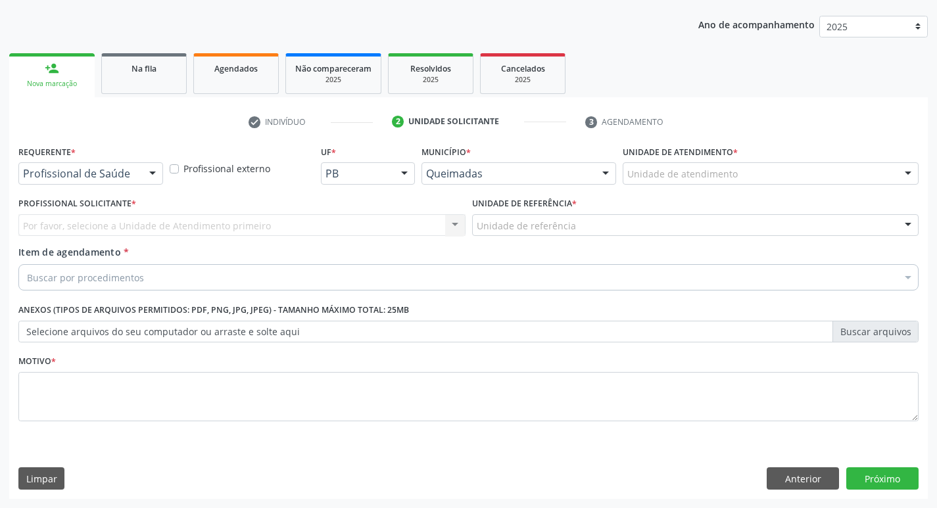
scroll to position [143, 0]
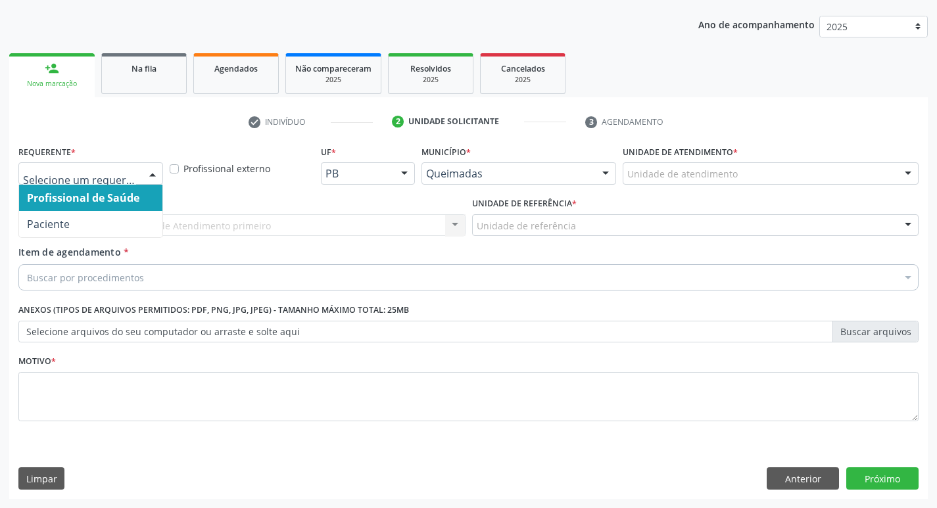
click at [153, 175] on div at bounding box center [153, 174] width 20 height 22
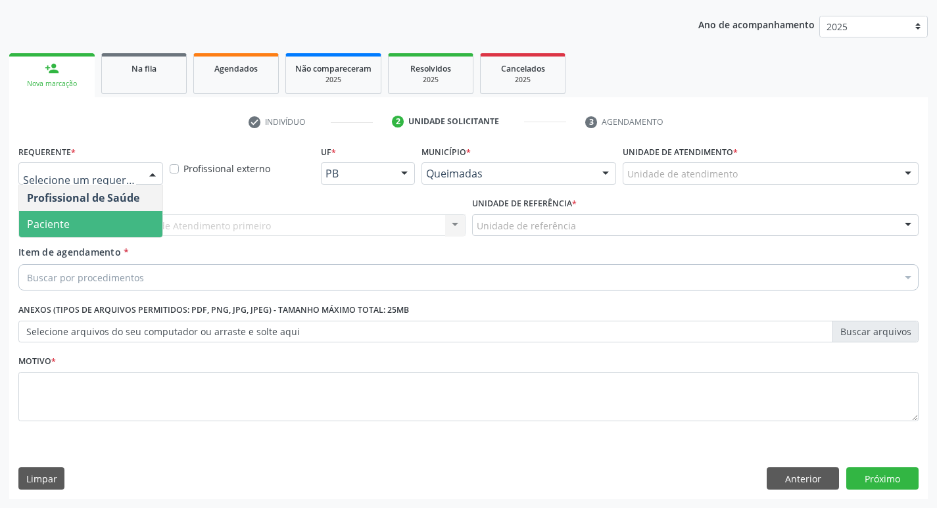
click at [116, 220] on span "Paciente" at bounding box center [90, 224] width 143 height 26
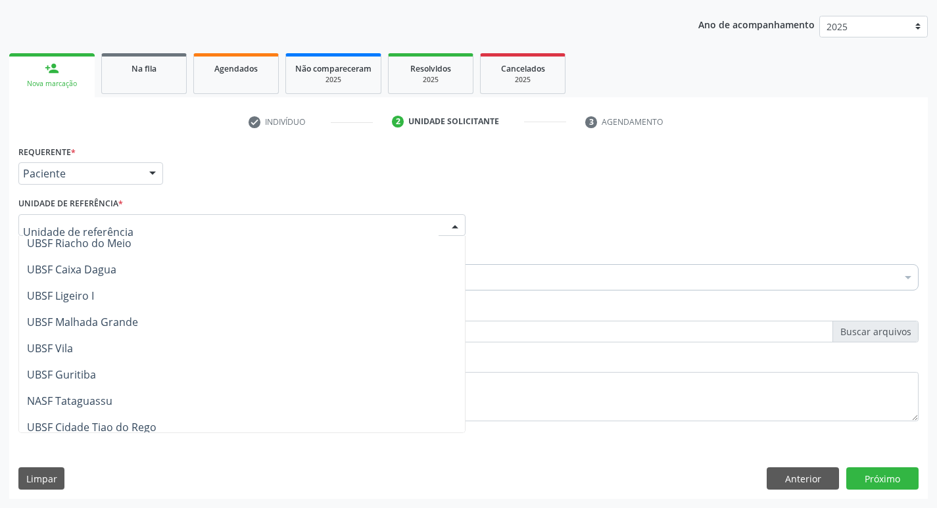
scroll to position [329, 0]
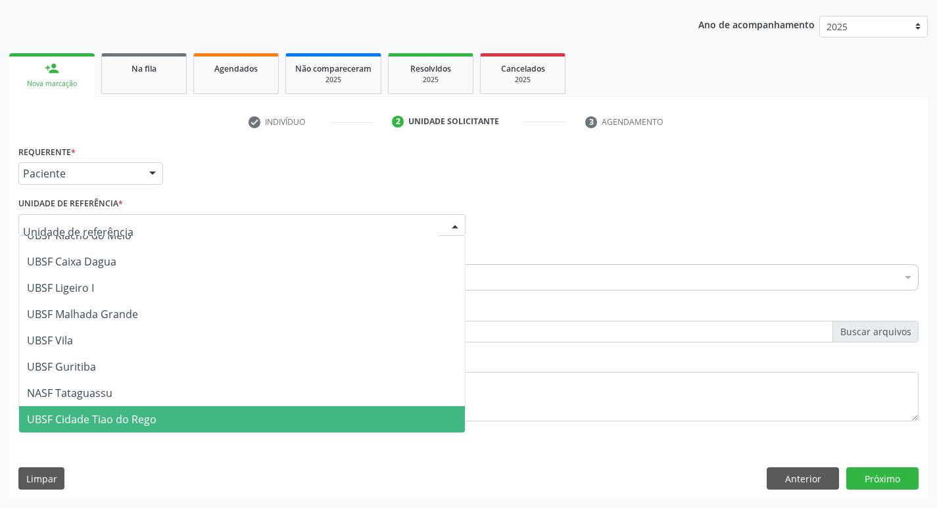
click at [170, 413] on span "UBSF Cidade Tiao do Rego" at bounding box center [242, 419] width 446 height 26
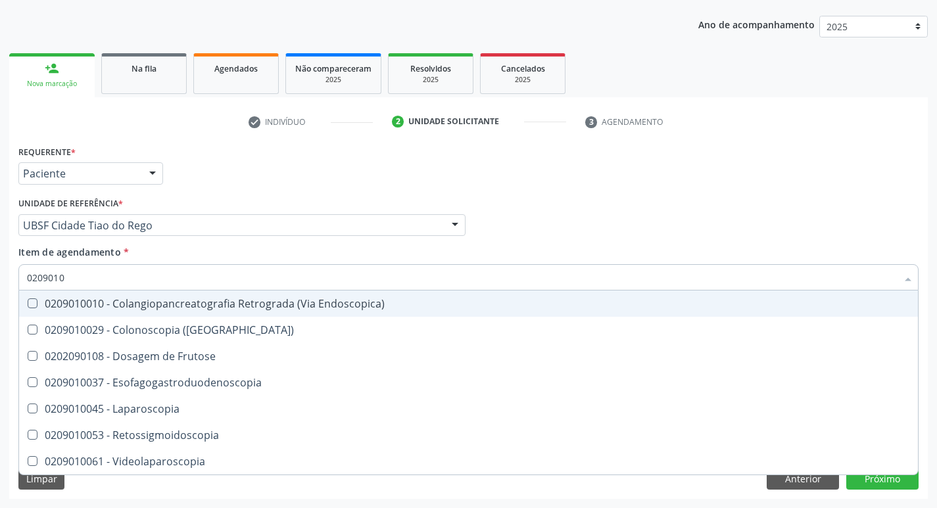
type input "02090100"
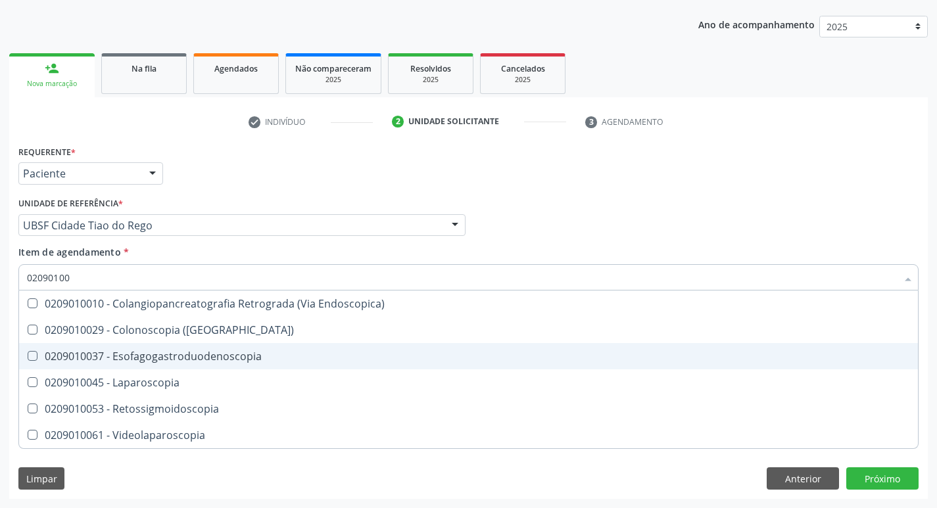
click at [31, 354] on Esofagogastroduodenoscopia at bounding box center [33, 356] width 10 height 10
click at [28, 354] on Esofagogastroduodenoscopia "checkbox" at bounding box center [23, 356] width 9 height 9
checkbox Esofagogastroduodenoscopia "true"
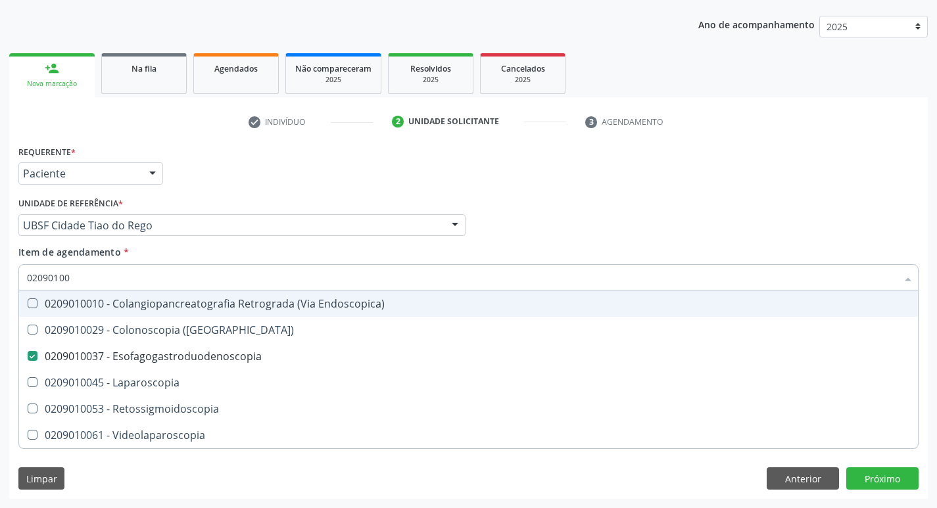
click at [489, 243] on div "Profissional Solicitante Por favor, selecione a Unidade de Atendimento primeiro…" at bounding box center [468, 219] width 907 height 51
checkbox \(Coloscopia\) "true"
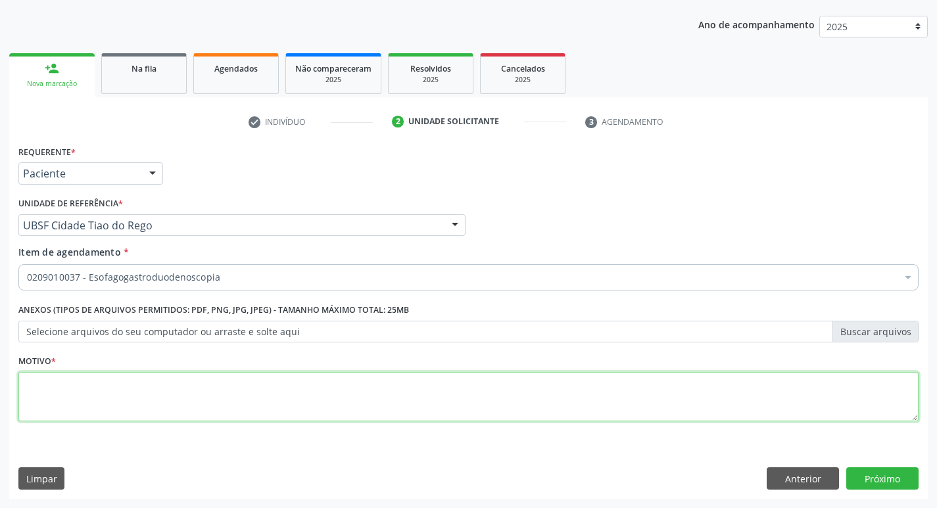
click at [40, 393] on textarea at bounding box center [468, 397] width 900 height 50
type textarea "AVALIACAO"
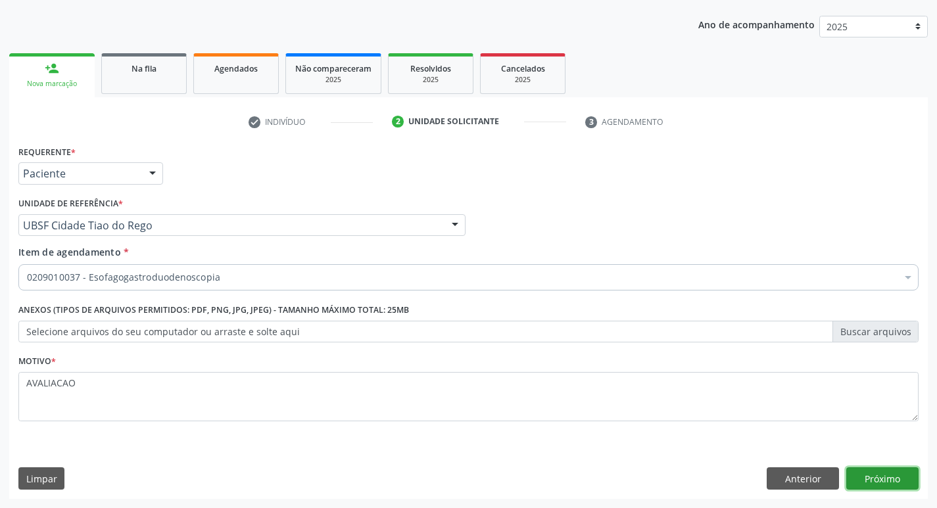
click at [877, 476] on button "Próximo" at bounding box center [882, 478] width 72 height 22
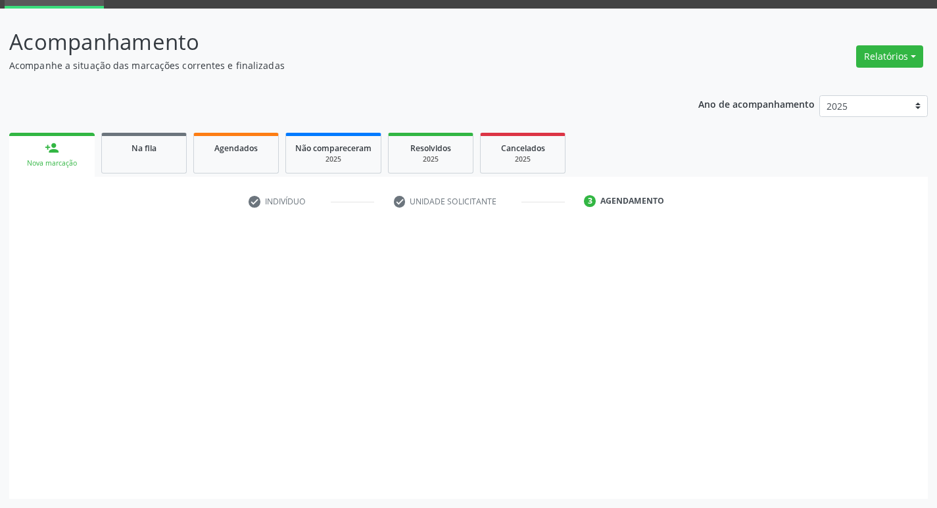
scroll to position [64, 0]
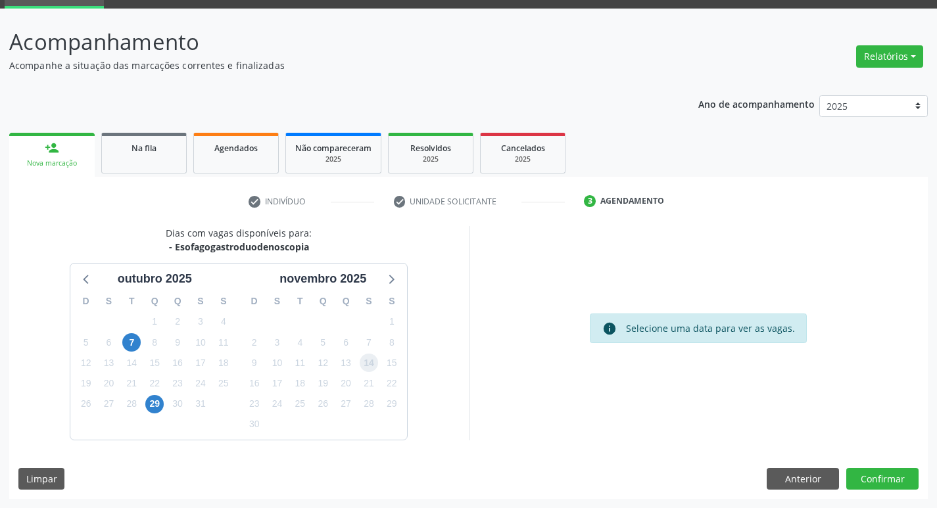
click at [367, 358] on span "14" at bounding box center [369, 363] width 18 height 18
click at [876, 482] on button "Confirmar" at bounding box center [882, 479] width 72 height 22
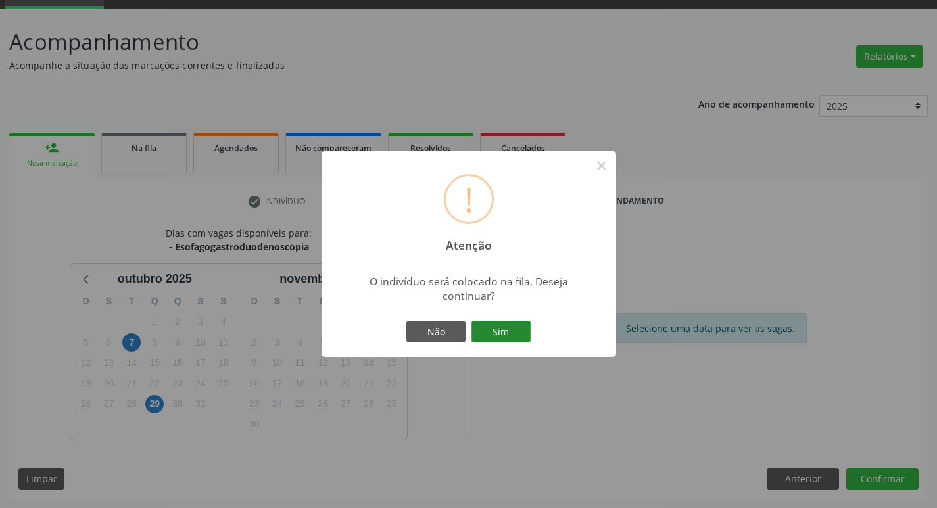
click at [517, 338] on button "Sim" at bounding box center [500, 332] width 59 height 22
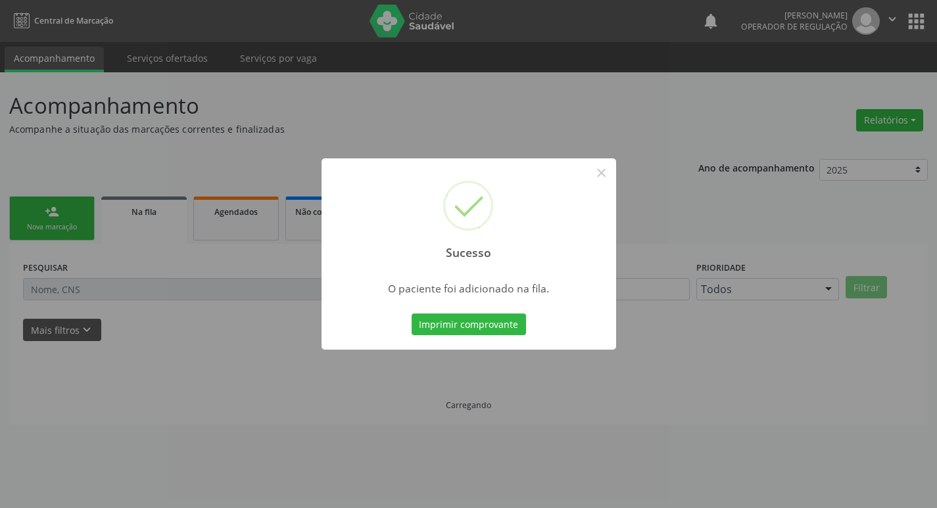
scroll to position [0, 0]
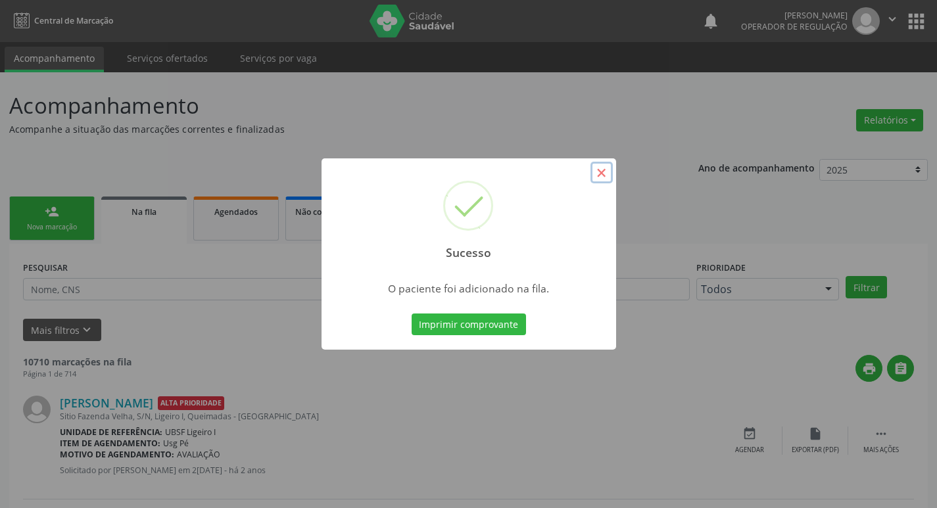
click at [596, 176] on button "×" at bounding box center [601, 173] width 22 height 22
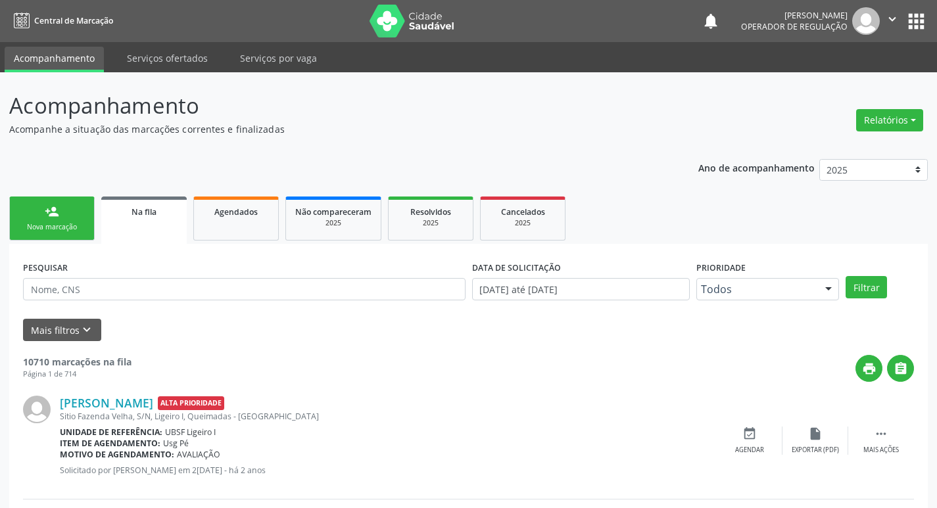
click at [82, 225] on div "Nova marcação" at bounding box center [52, 227] width 66 height 10
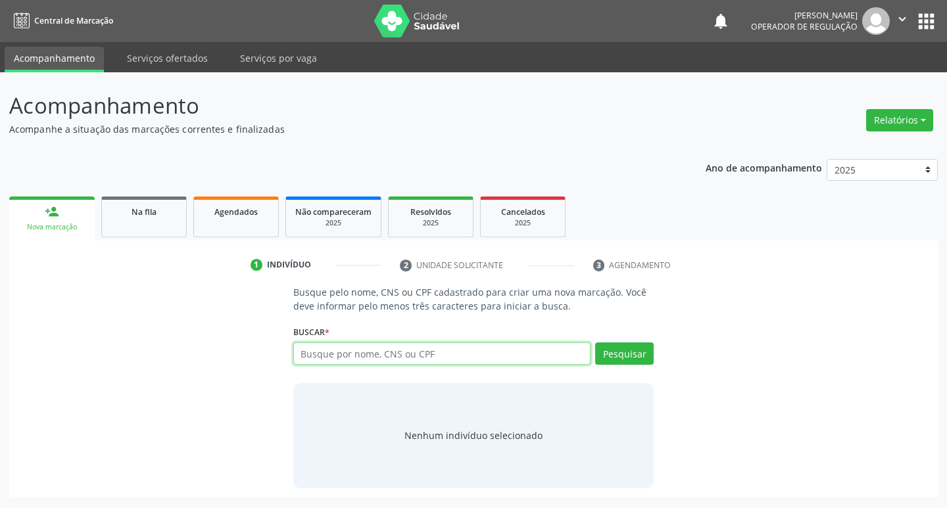
click at [333, 355] on input "text" at bounding box center [442, 353] width 298 height 22
type input "706703528948814"
click at [624, 354] on button "Pesquisar" at bounding box center [624, 353] width 59 height 22
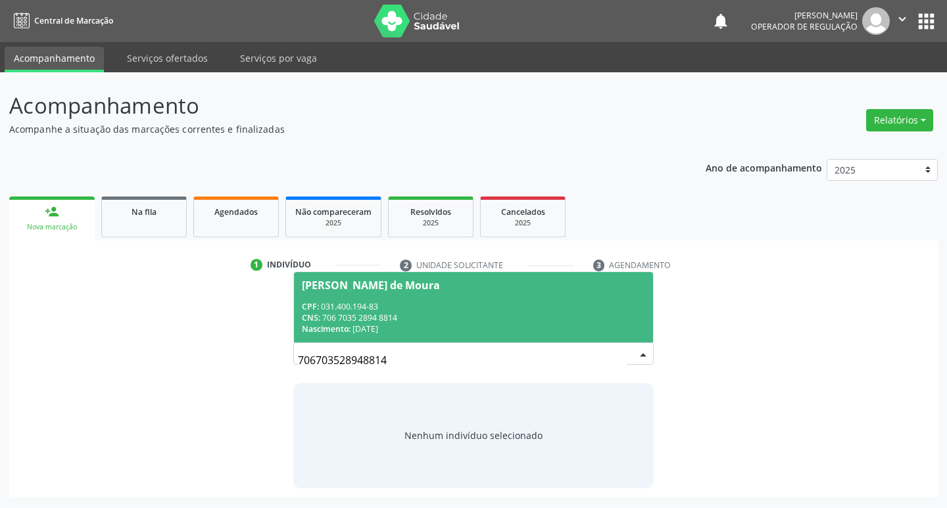
click at [381, 273] on span "Antonio Lacerda de Moura CPF: 031.400.194-83 CNS: 706 7035 2894 8814 Nascimento…" at bounding box center [474, 307] width 360 height 70
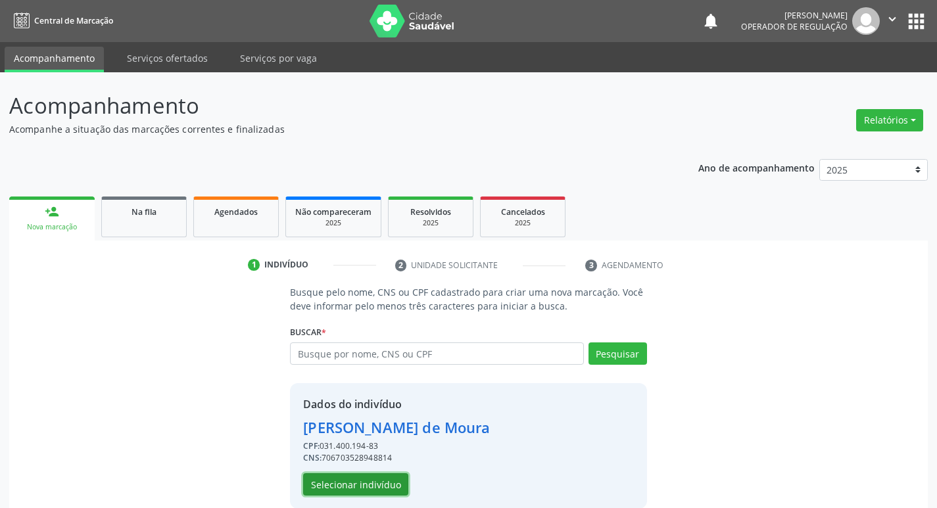
click at [368, 480] on button "Selecionar indivíduo" at bounding box center [355, 484] width 105 height 22
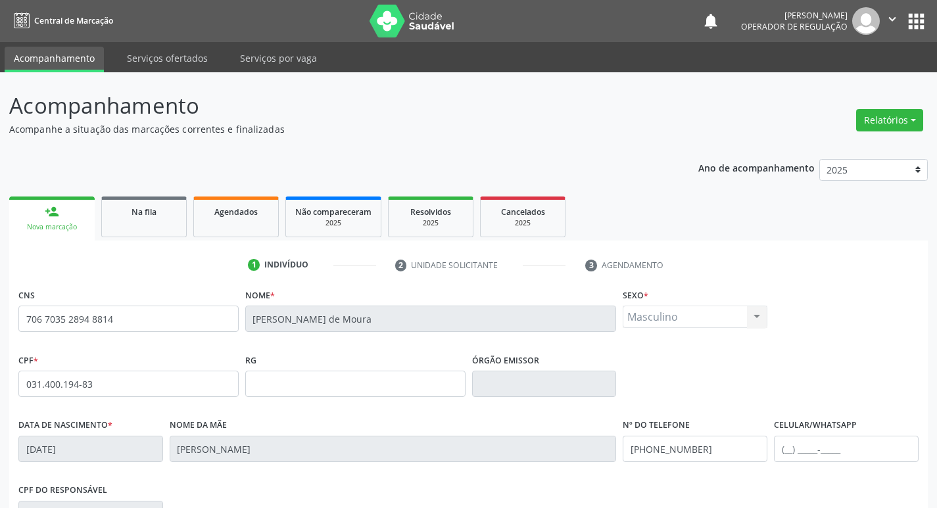
scroll to position [204, 0]
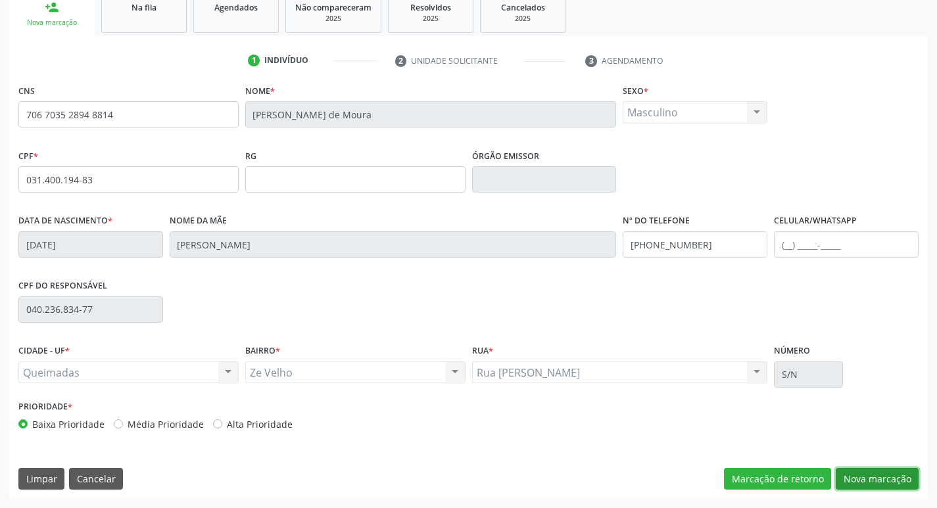
click at [878, 479] on button "Nova marcação" at bounding box center [877, 479] width 83 height 22
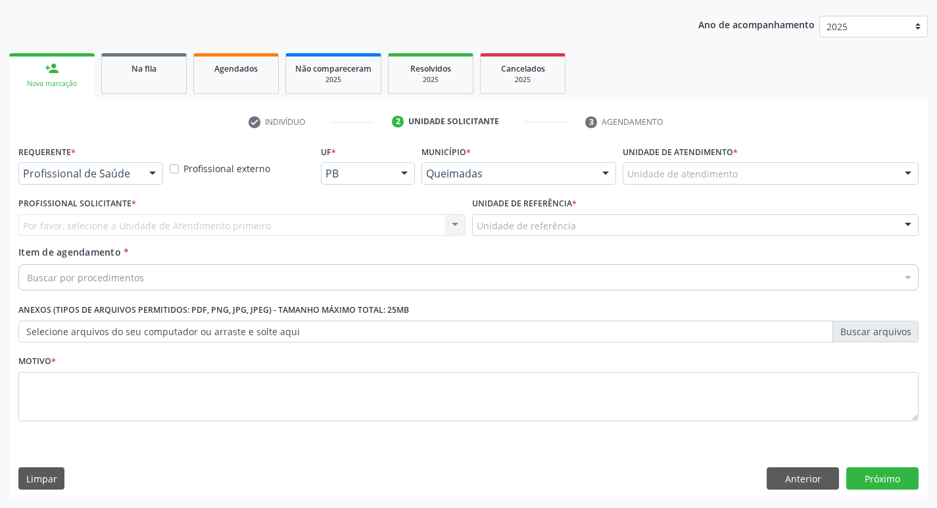
click at [156, 170] on div at bounding box center [153, 174] width 20 height 22
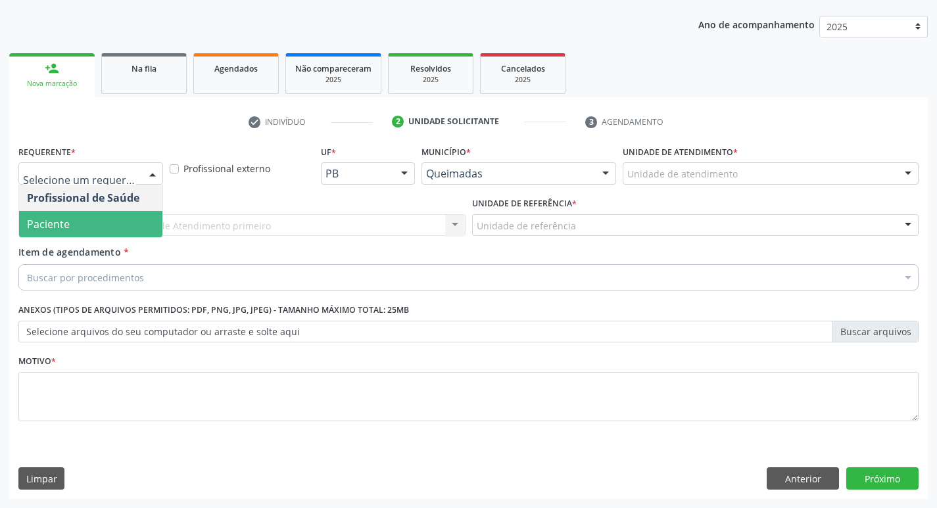
click at [140, 214] on span "Paciente" at bounding box center [90, 224] width 143 height 26
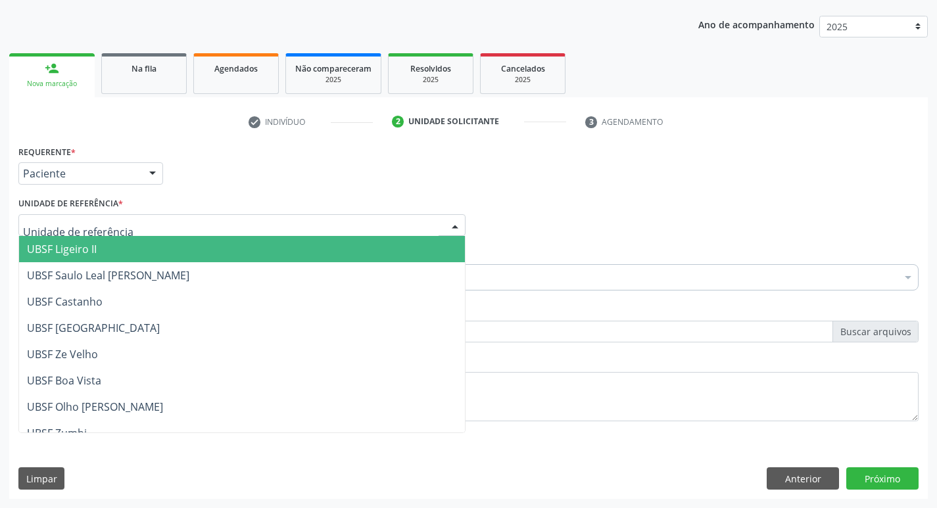
click at [135, 225] on div at bounding box center [241, 225] width 447 height 22
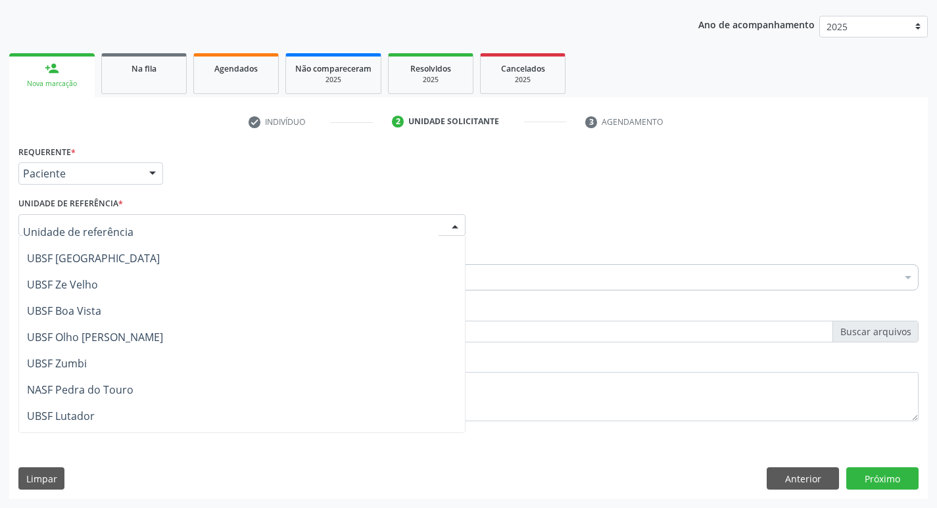
scroll to position [66, 0]
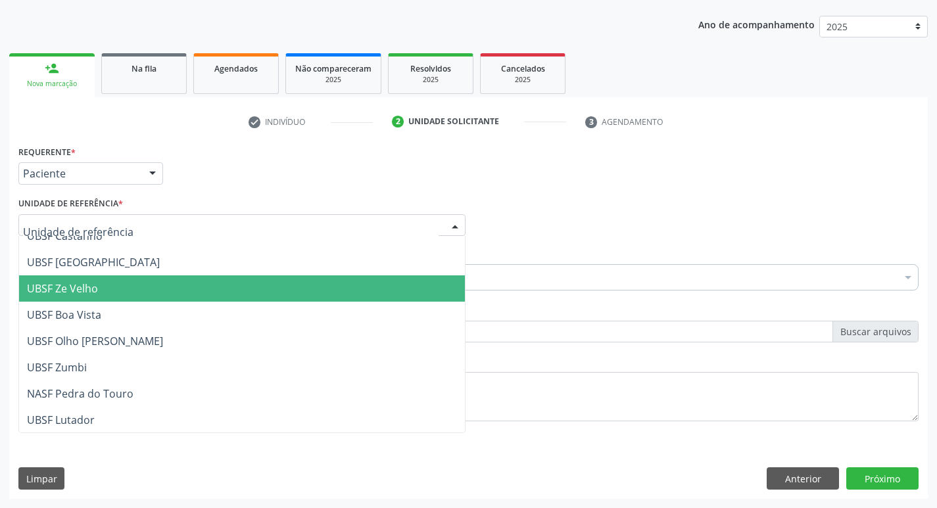
click at [130, 291] on span "UBSF Ze Velho" at bounding box center [242, 288] width 446 height 26
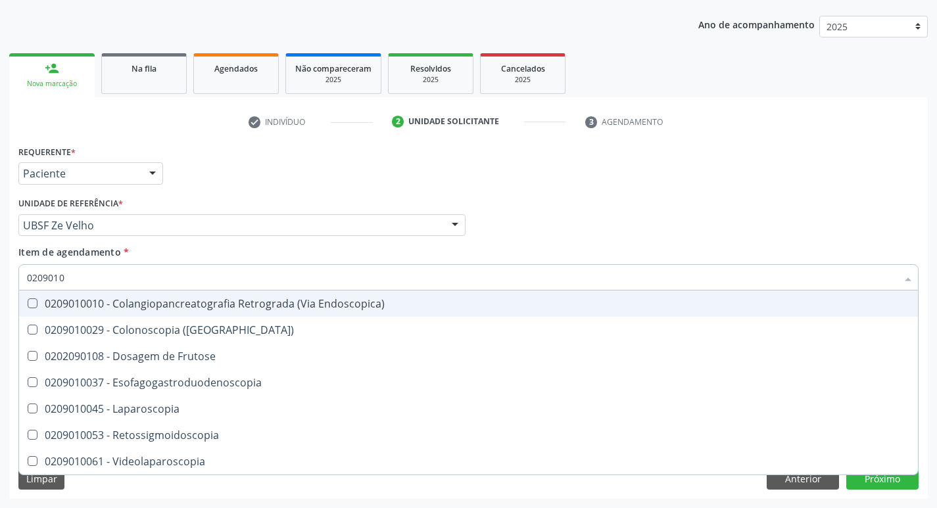
type input "02090100"
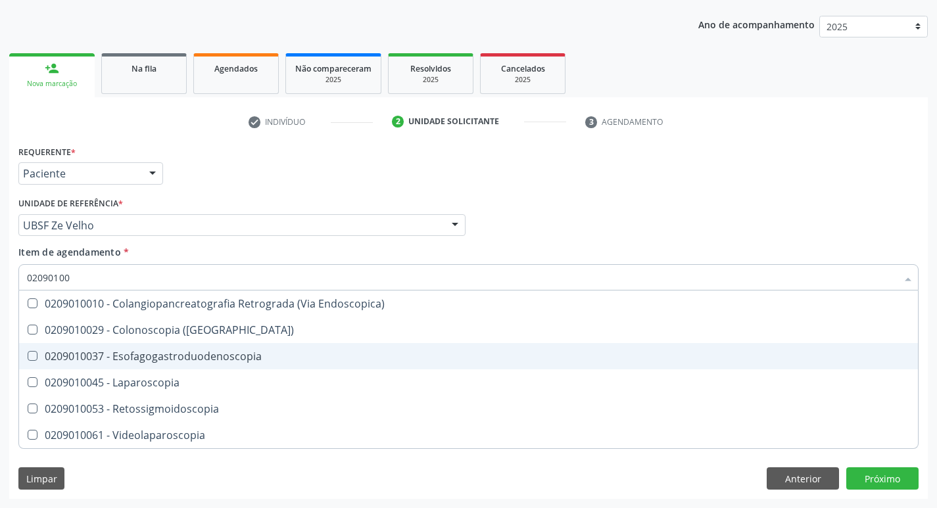
click at [30, 356] on Esofagogastroduodenoscopia at bounding box center [33, 356] width 10 height 10
click at [28, 356] on Esofagogastroduodenoscopia "checkbox" at bounding box center [23, 356] width 9 height 9
checkbox Esofagogastroduodenoscopia "true"
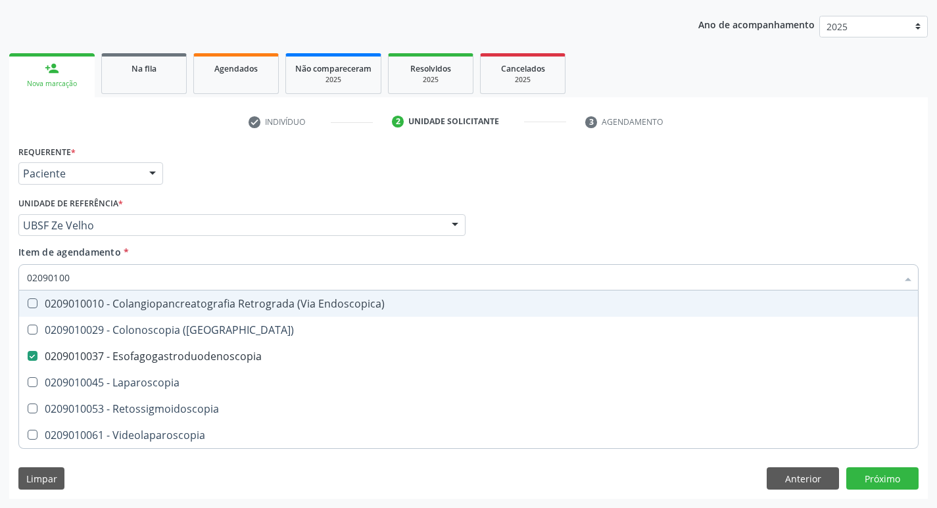
click at [720, 225] on div "Profissional Solicitante Por favor, selecione a Unidade de Atendimento primeiro…" at bounding box center [468, 219] width 907 height 51
checkbox \(Coloscopia\) "true"
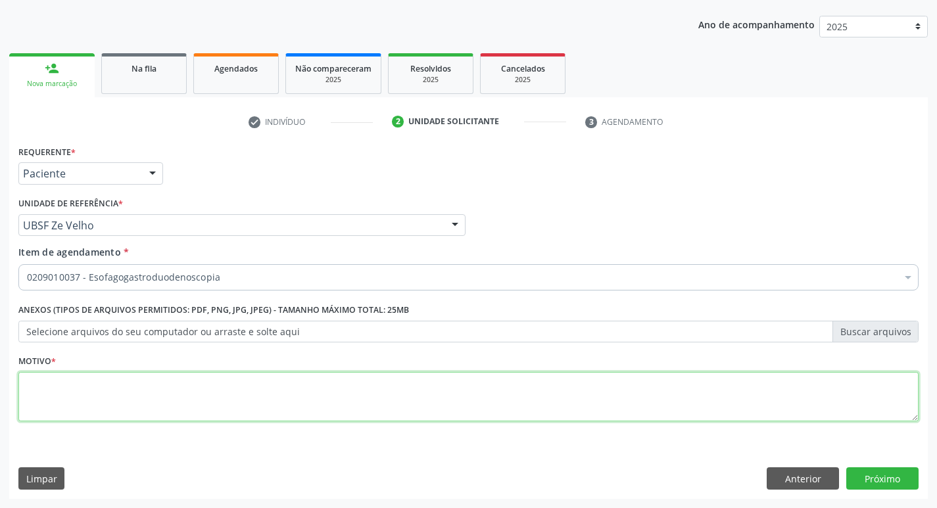
click at [47, 396] on textarea at bounding box center [468, 397] width 900 height 50
type textarea "AVALI"
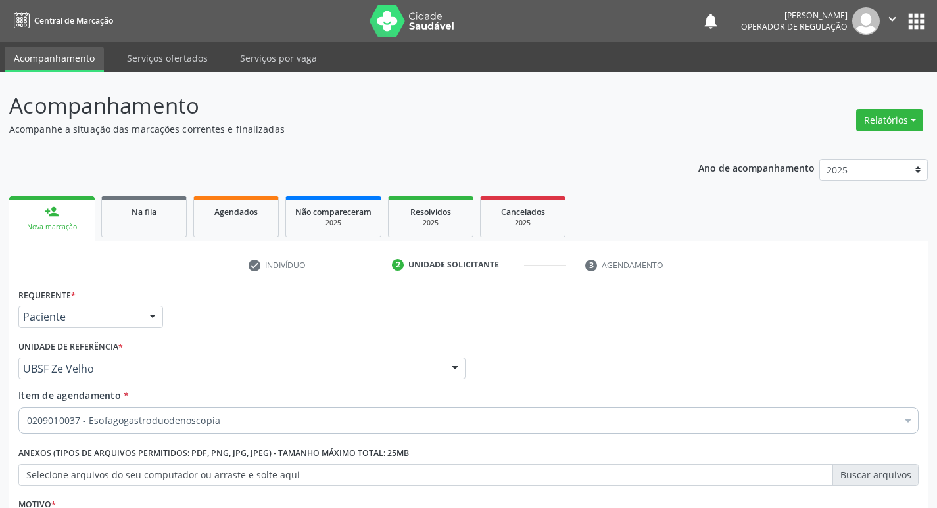
scroll to position [143, 0]
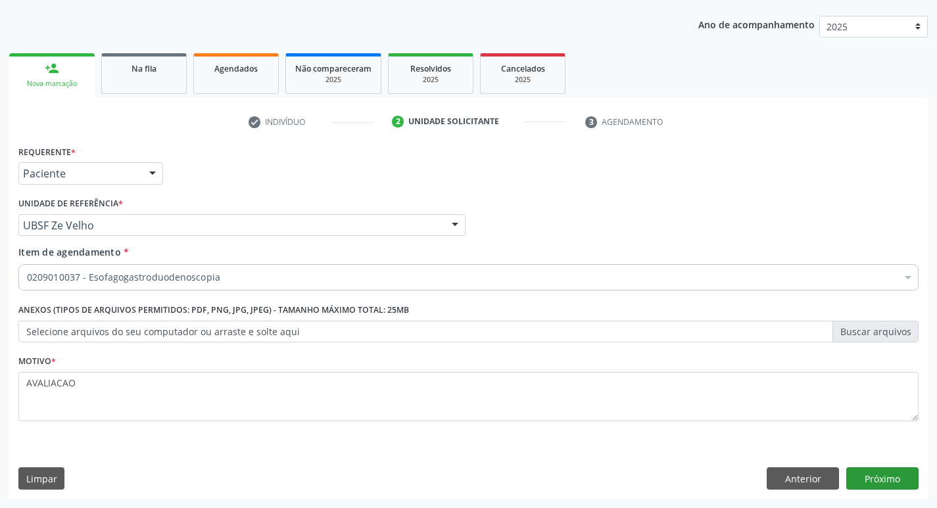
type textarea "AVALIACAO"
click at [884, 476] on button "Próximo" at bounding box center [882, 478] width 72 height 22
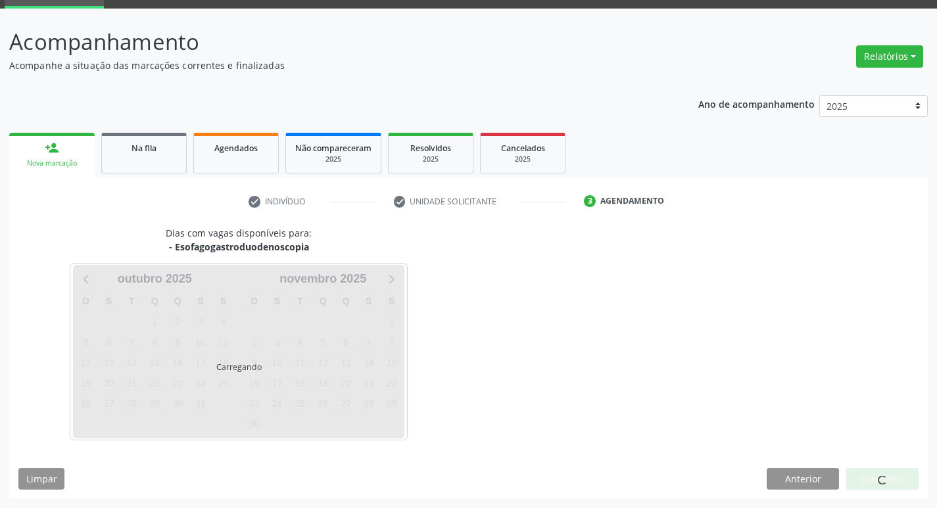
scroll to position [64, 0]
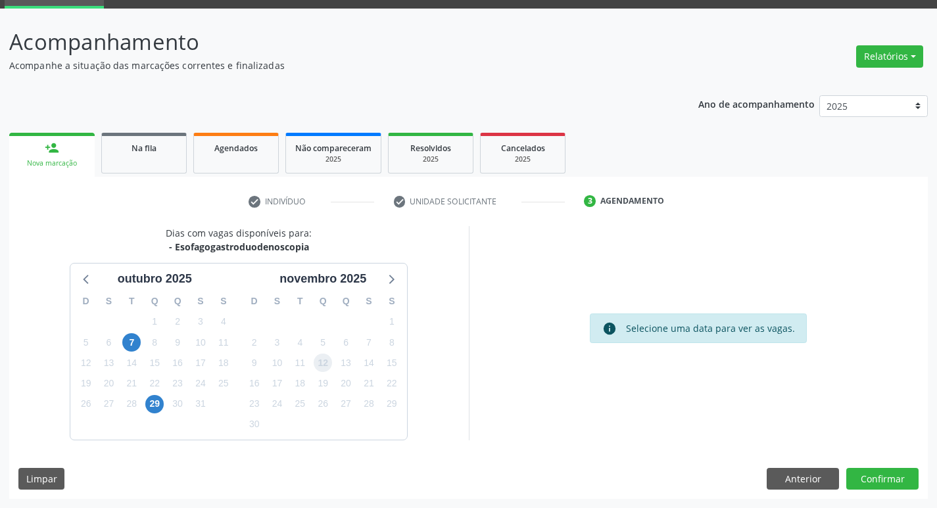
click at [323, 365] on span "12" at bounding box center [323, 363] width 18 height 18
click at [883, 481] on button "Confirmar" at bounding box center [882, 479] width 72 height 22
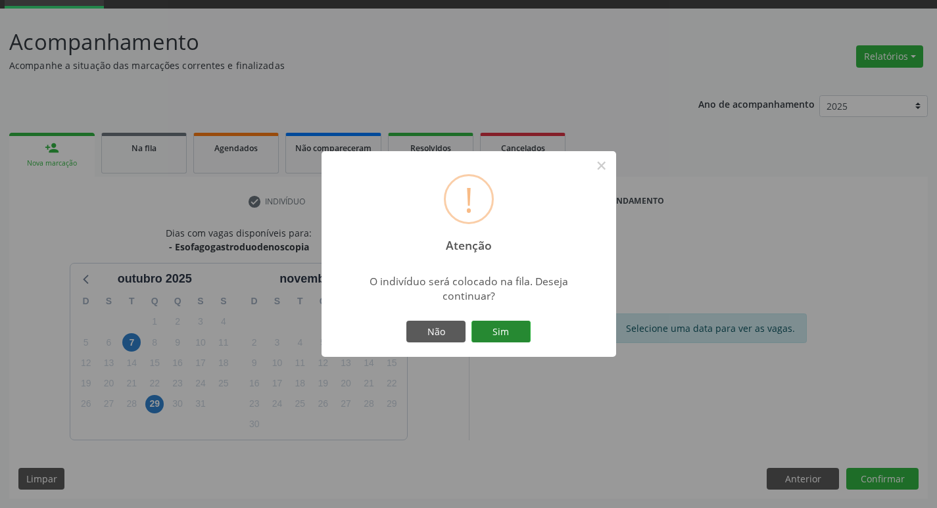
click at [497, 330] on button "Sim" at bounding box center [500, 332] width 59 height 22
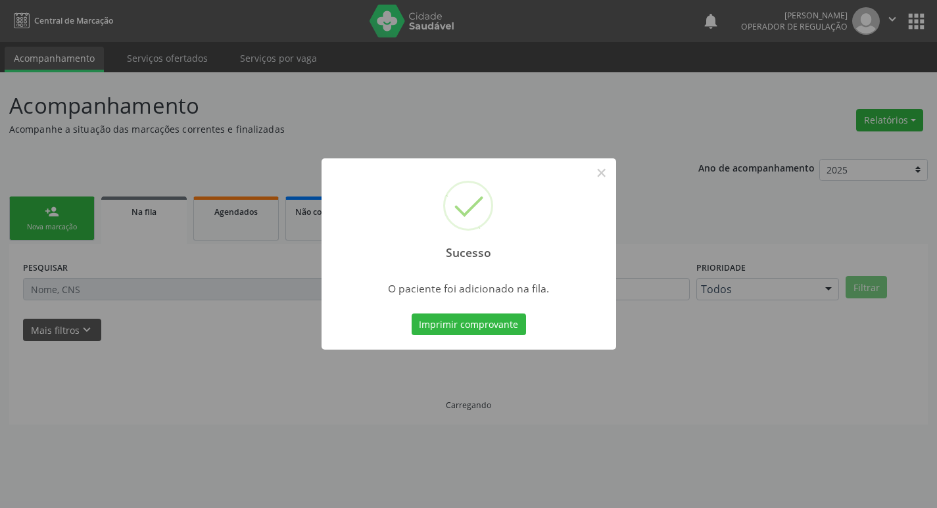
scroll to position [0, 0]
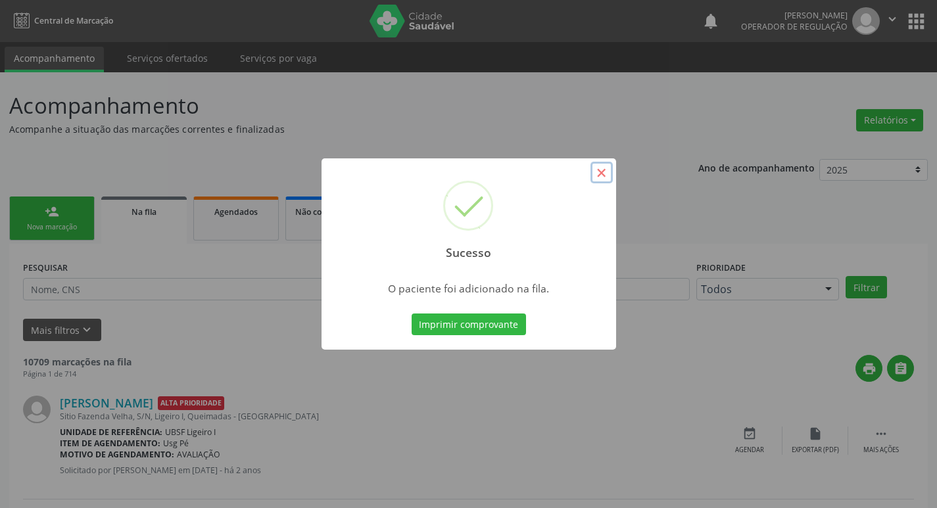
click at [605, 175] on button "×" at bounding box center [601, 173] width 22 height 22
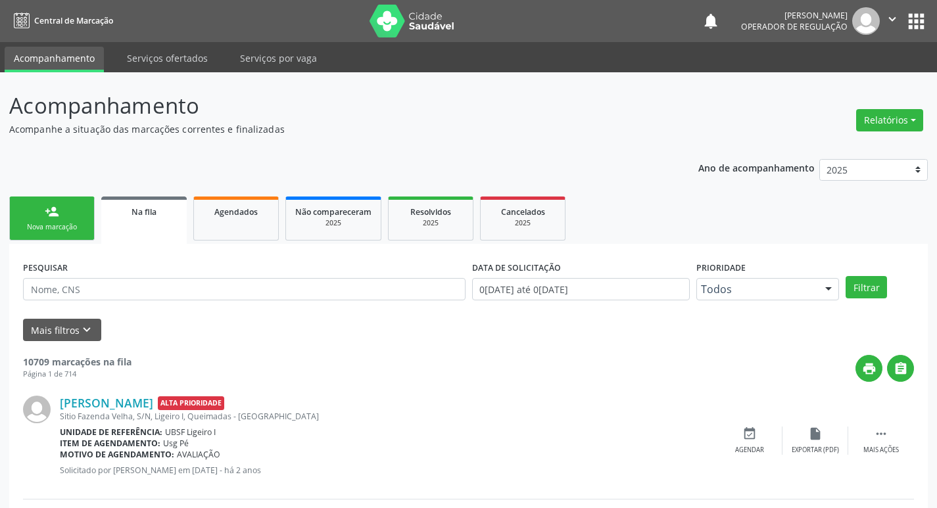
click at [69, 217] on link "person_add Nova marcação" at bounding box center [51, 219] width 85 height 44
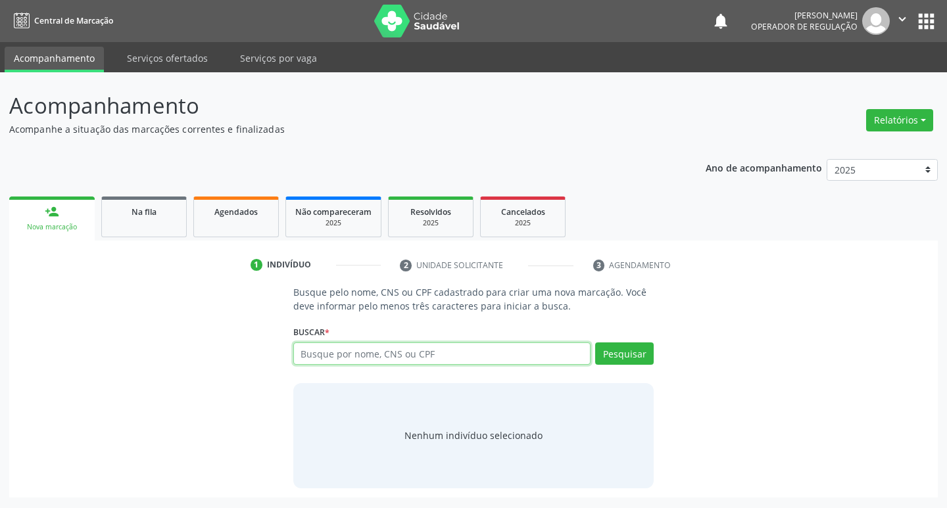
click at [355, 360] on input "text" at bounding box center [442, 353] width 298 height 22
click at [358, 354] on input "text" at bounding box center [442, 353] width 298 height 22
type input "70109817422010"
click at [611, 345] on button "Pesquisar" at bounding box center [624, 353] width 59 height 22
type input "70109817422010"
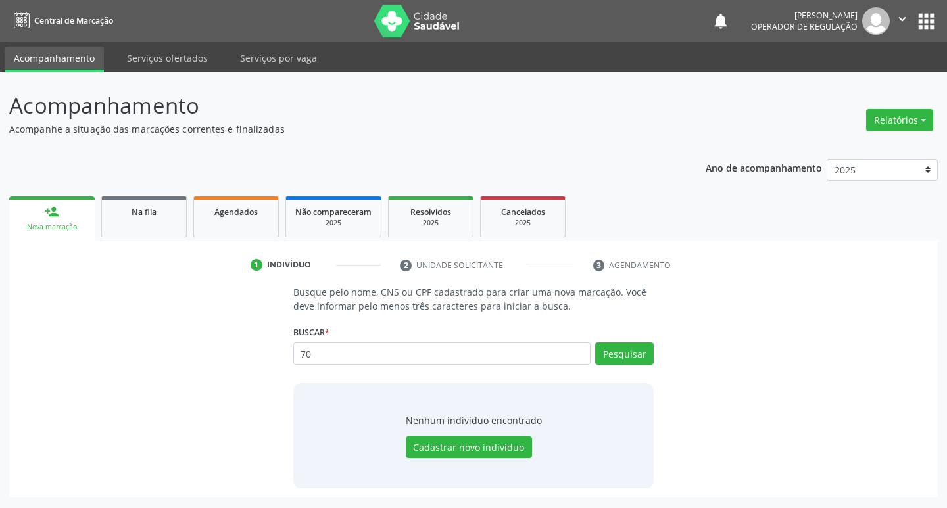
type input "7"
type input "708109817422010"
click at [642, 357] on button "Pesquisar" at bounding box center [624, 353] width 59 height 22
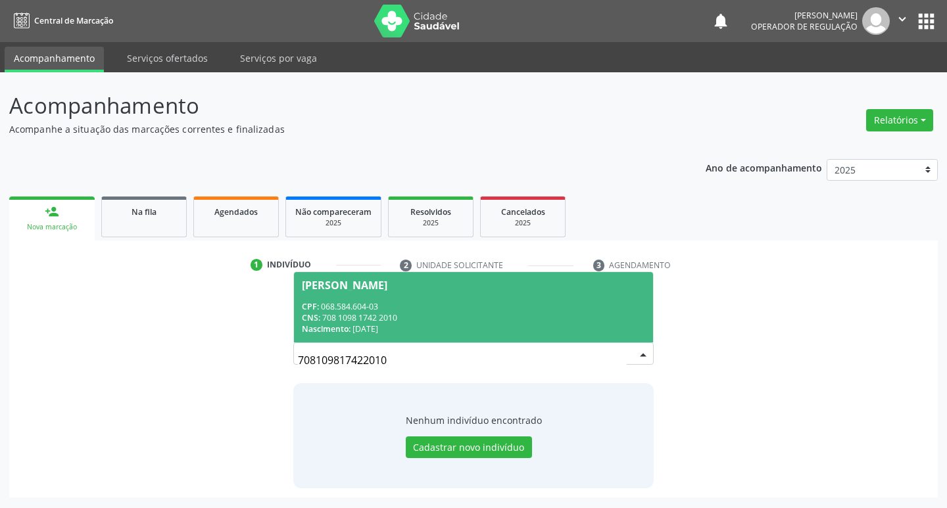
click at [333, 288] on div "[PERSON_NAME]" at bounding box center [344, 285] width 85 height 11
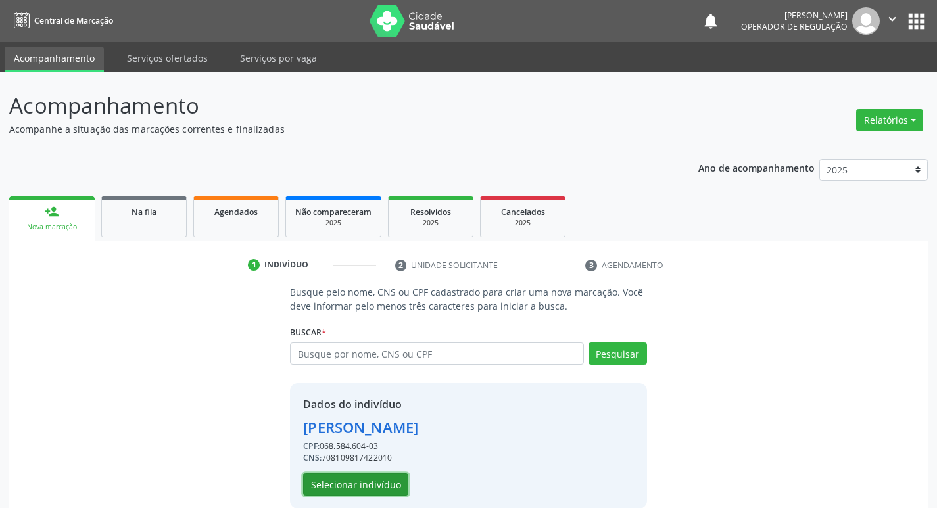
click at [352, 490] on button "Selecionar indivíduo" at bounding box center [355, 484] width 105 height 22
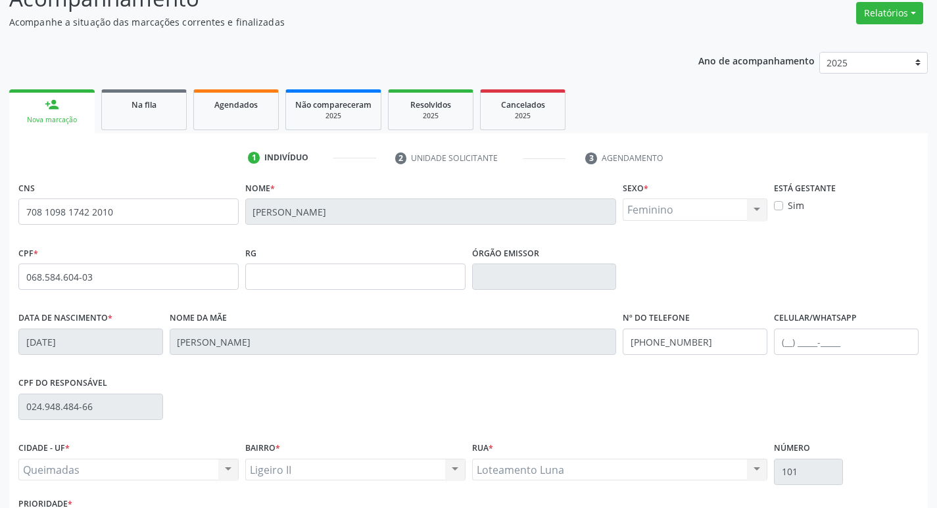
scroll to position [204, 0]
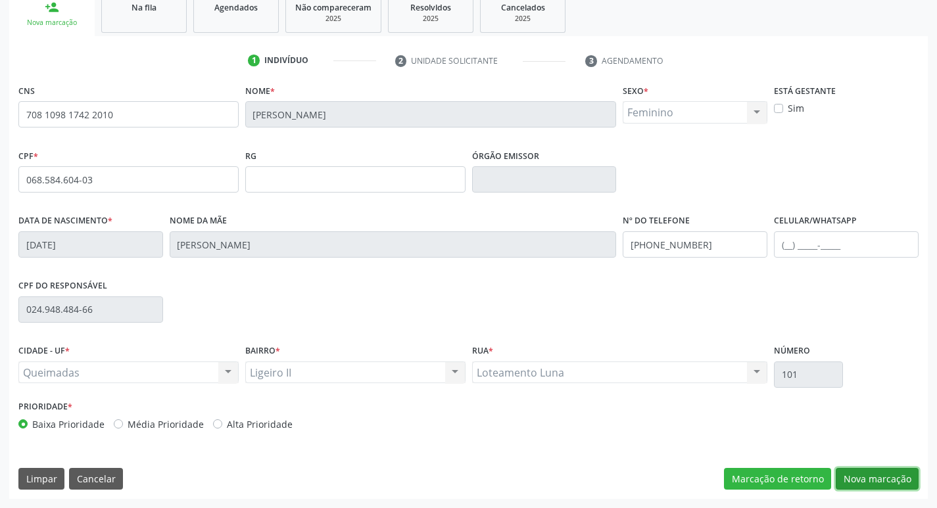
click at [865, 481] on button "Nova marcação" at bounding box center [877, 479] width 83 height 22
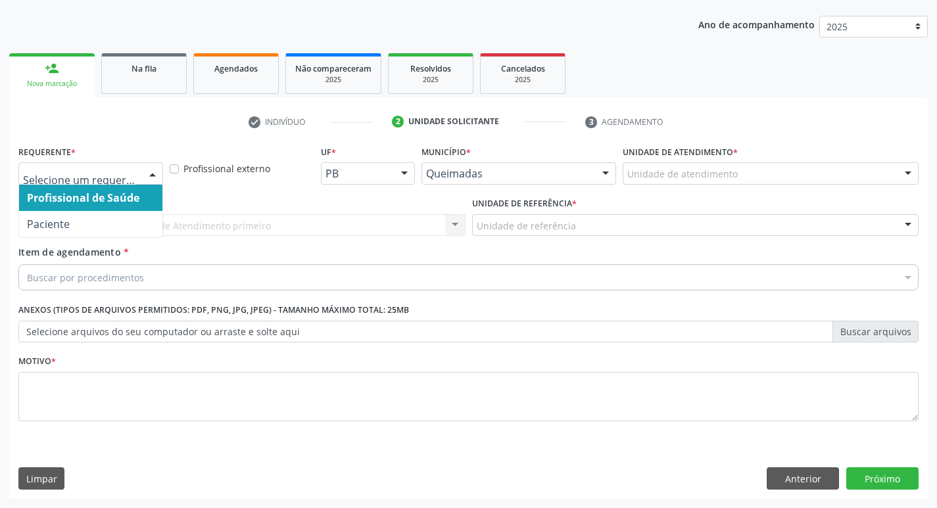
click at [154, 172] on div at bounding box center [153, 174] width 20 height 22
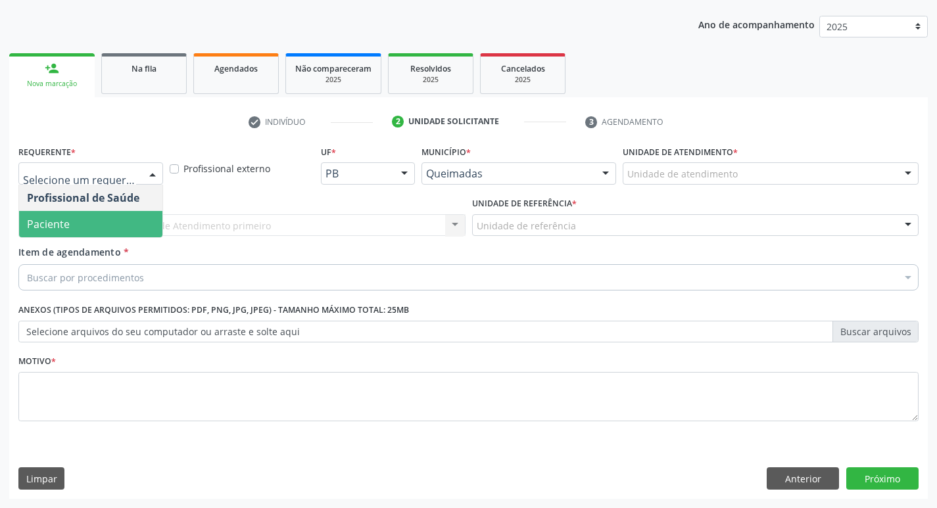
click at [114, 218] on span "Paciente" at bounding box center [90, 224] width 143 height 26
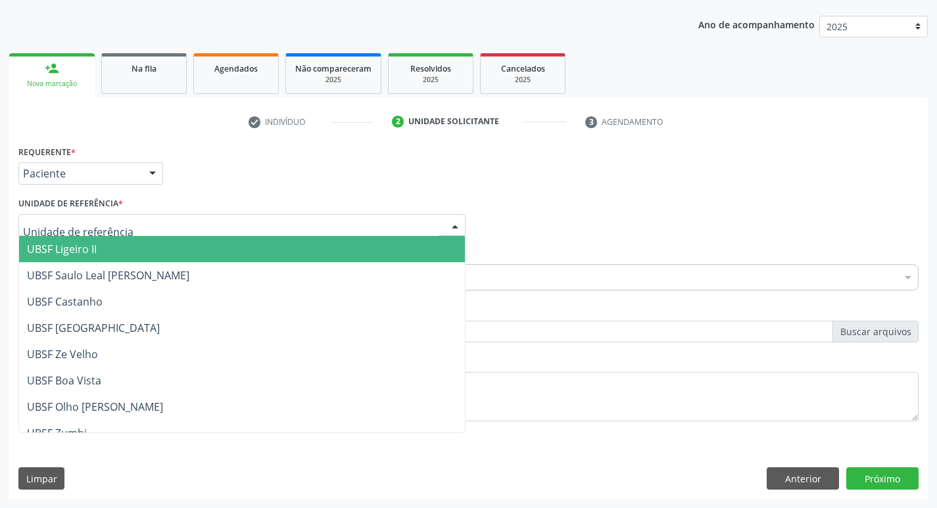
click at [140, 223] on div at bounding box center [241, 225] width 447 height 22
click at [111, 252] on span "UBSF Ligeiro II" at bounding box center [242, 249] width 446 height 26
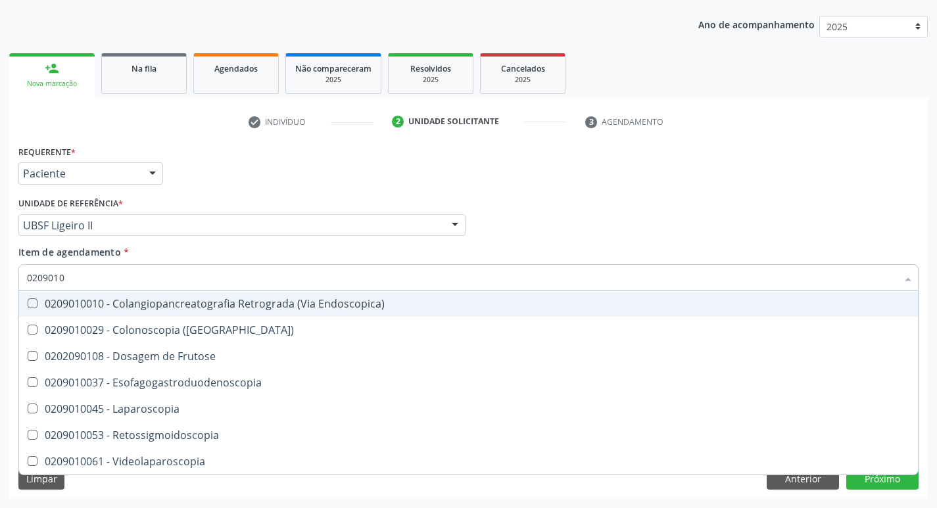
type input "02090100"
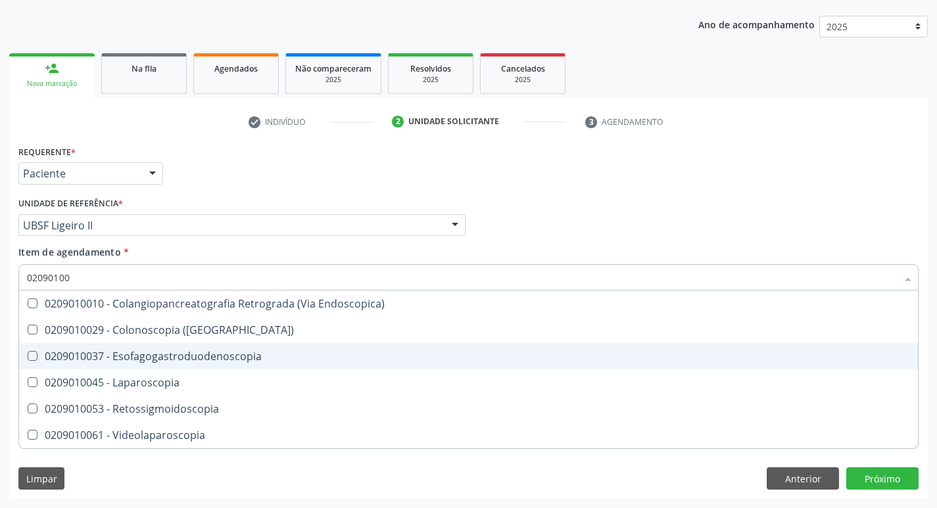
click at [31, 356] on Esofagogastroduodenoscopia at bounding box center [33, 356] width 10 height 10
click at [28, 356] on Esofagogastroduodenoscopia "checkbox" at bounding box center [23, 356] width 9 height 9
checkbox Esofagogastroduodenoscopia "true"
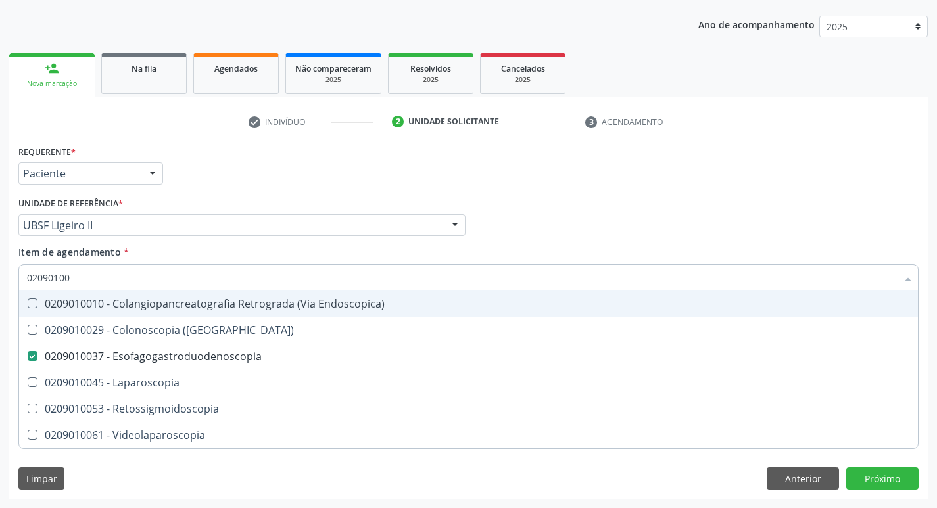
click at [730, 235] on div "Profissional Solicitante Por favor, selecione a Unidade de Atendimento primeiro…" at bounding box center [468, 219] width 907 height 51
checkbox \(Coloscopia\) "true"
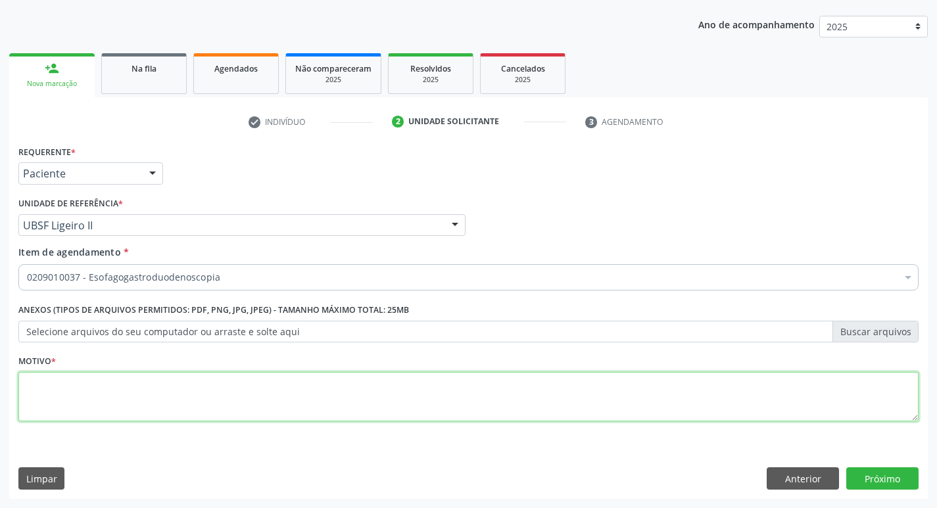
click at [51, 396] on textarea at bounding box center [468, 397] width 900 height 50
type textarea "AVALIACAO"
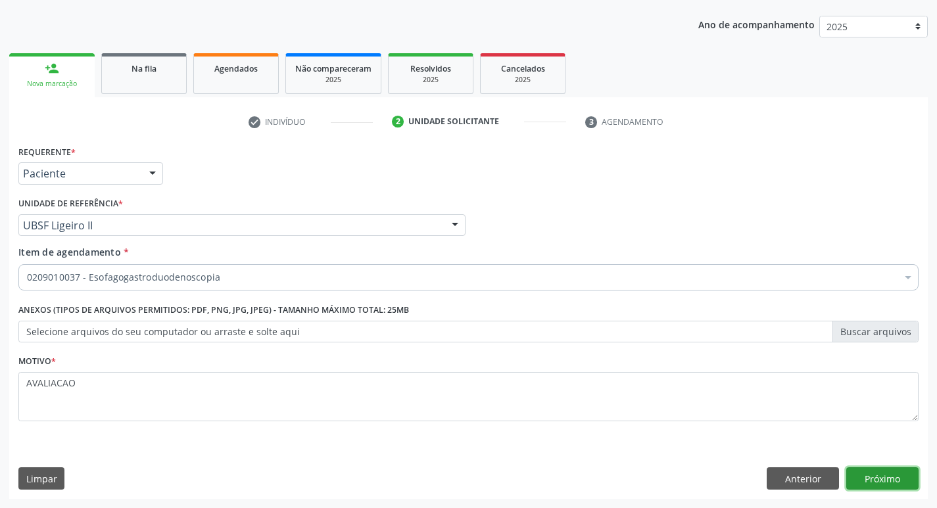
click at [895, 480] on button "Próximo" at bounding box center [882, 478] width 72 height 22
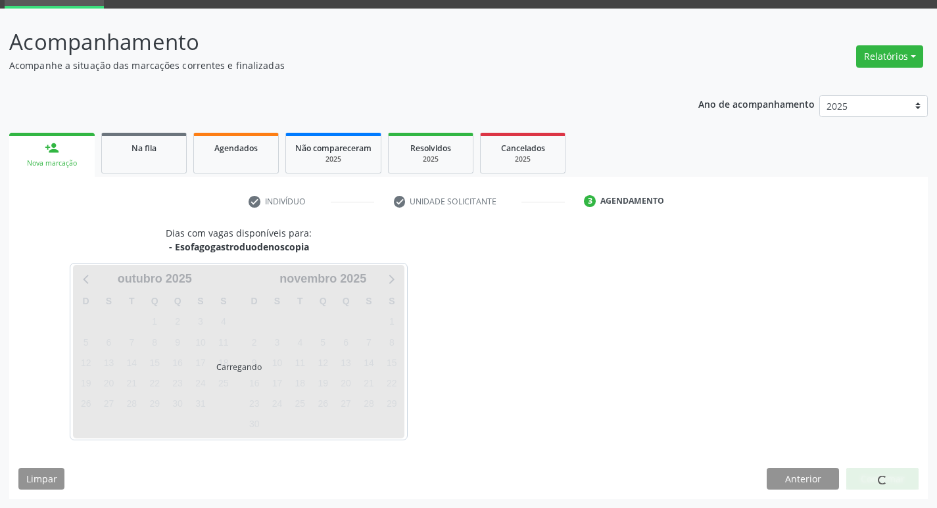
scroll to position [64, 0]
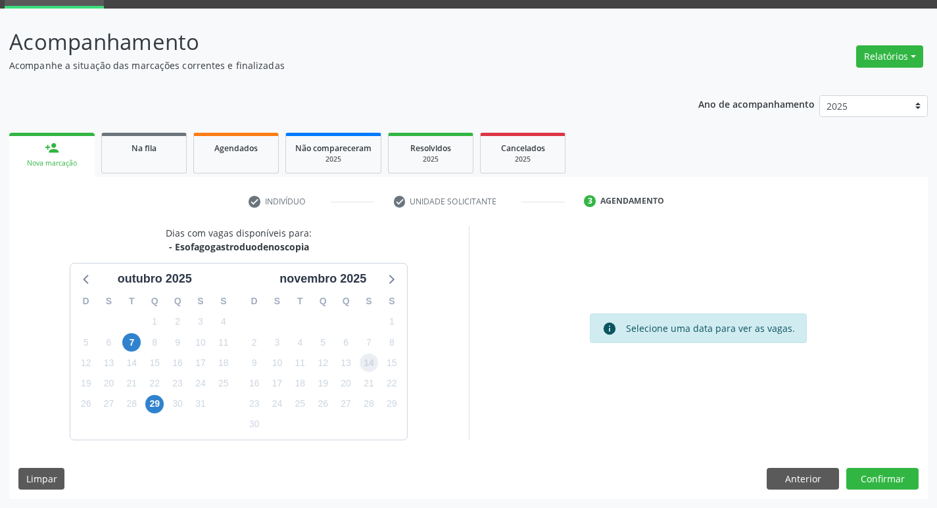
drag, startPoint x: 371, startPoint y: 368, endPoint x: 377, endPoint y: 373, distance: 8.0
click at [370, 368] on span "14" at bounding box center [369, 363] width 18 height 18
click at [884, 477] on button "Confirmar" at bounding box center [882, 479] width 72 height 22
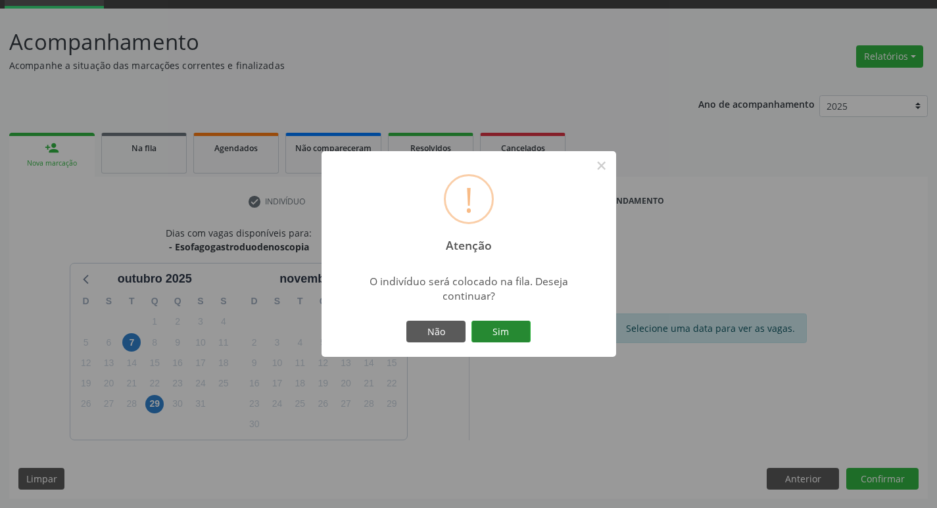
click at [501, 331] on button "Sim" at bounding box center [500, 332] width 59 height 22
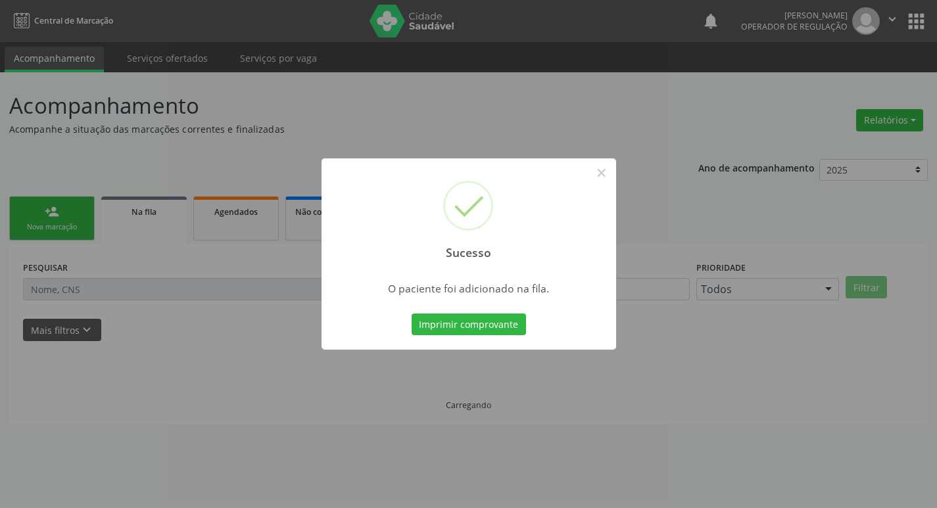
scroll to position [0, 0]
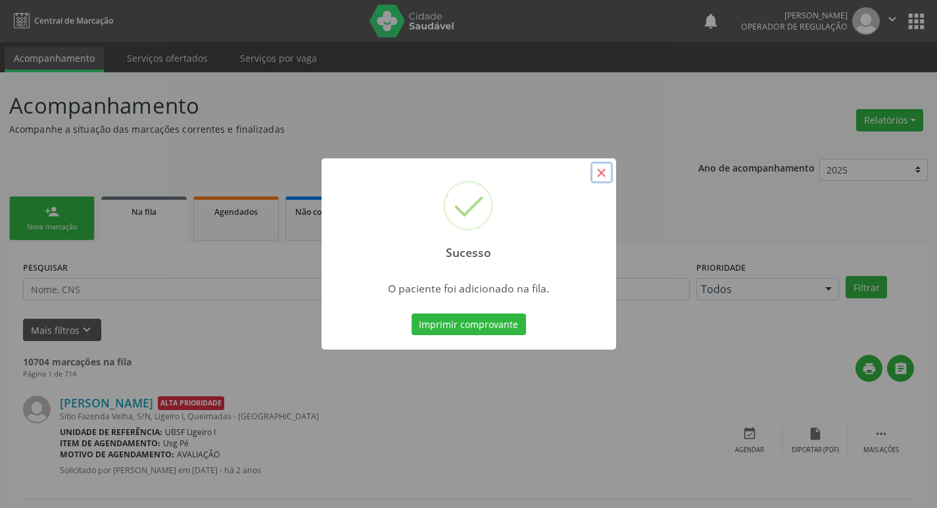
click at [595, 179] on button "×" at bounding box center [601, 173] width 22 height 22
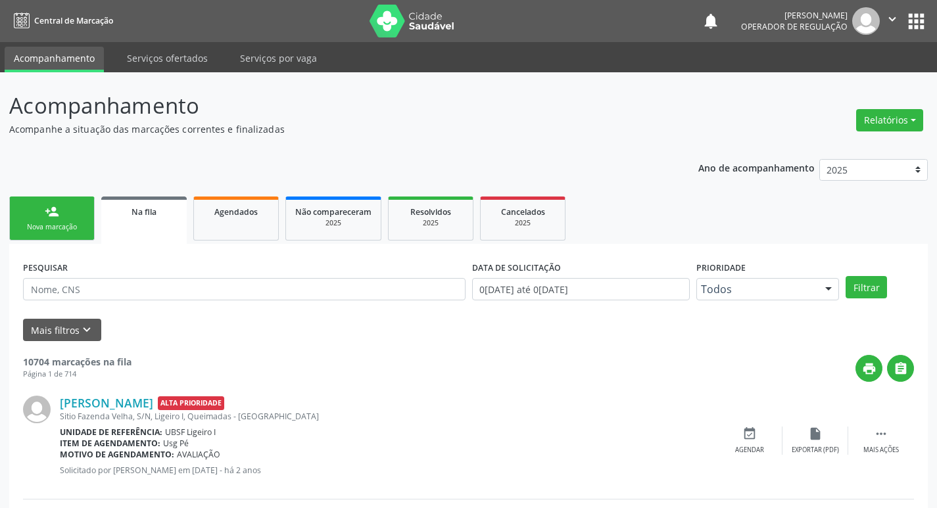
click at [81, 216] on link "person_add Nova marcação" at bounding box center [51, 219] width 85 height 44
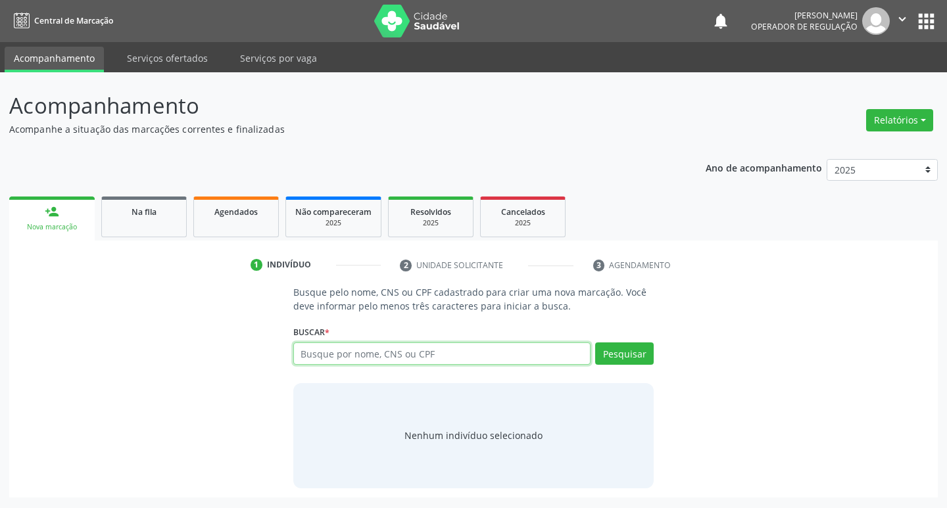
click at [335, 351] on input "text" at bounding box center [442, 353] width 298 height 22
click at [70, 373] on div "Busque pelo nome, CNS ou CPF cadastrado para criar uma nova marcação. Você deve…" at bounding box center [473, 386] width 910 height 202
click at [317, 350] on input "text" at bounding box center [442, 353] width 298 height 22
type input "706806711082121"
click at [645, 358] on button "Pesquisar" at bounding box center [624, 353] width 59 height 22
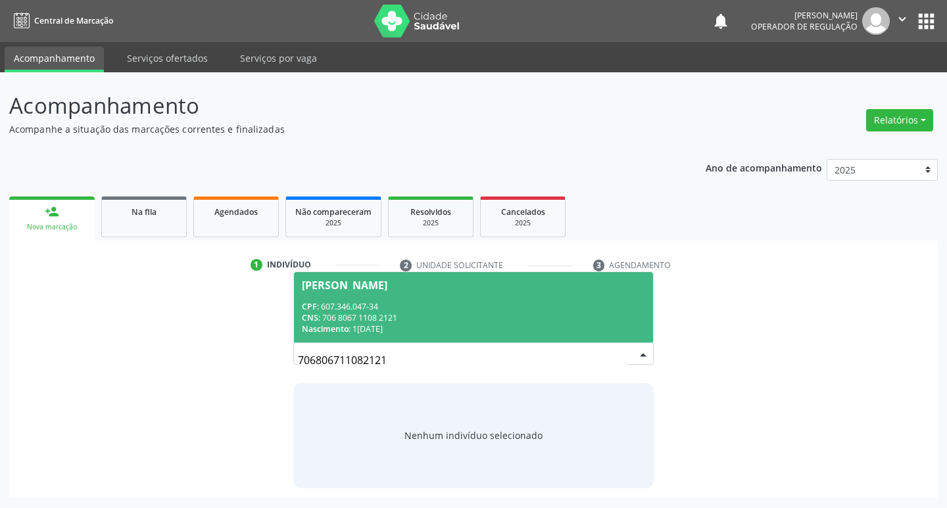
click at [367, 284] on div "[PERSON_NAME]" at bounding box center [344, 285] width 85 height 11
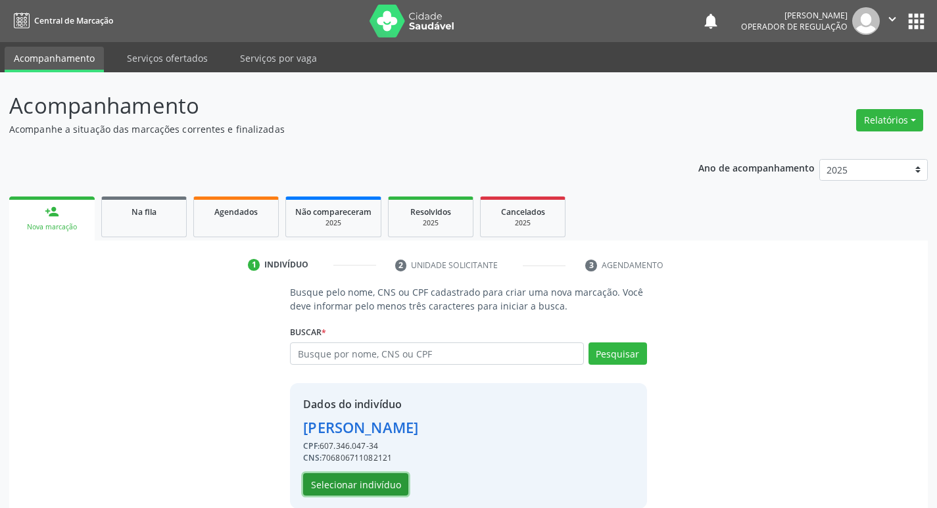
click at [339, 480] on button "Selecionar indivíduo" at bounding box center [355, 484] width 105 height 22
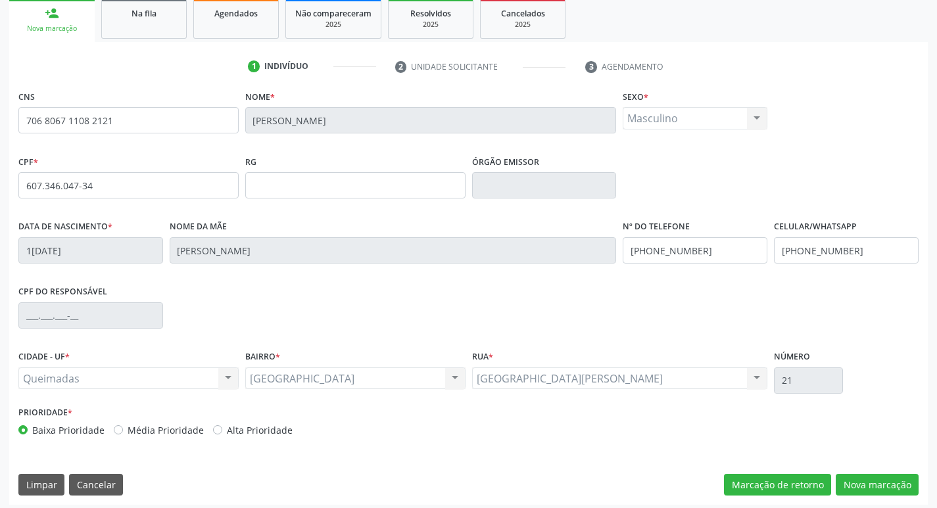
scroll to position [204, 0]
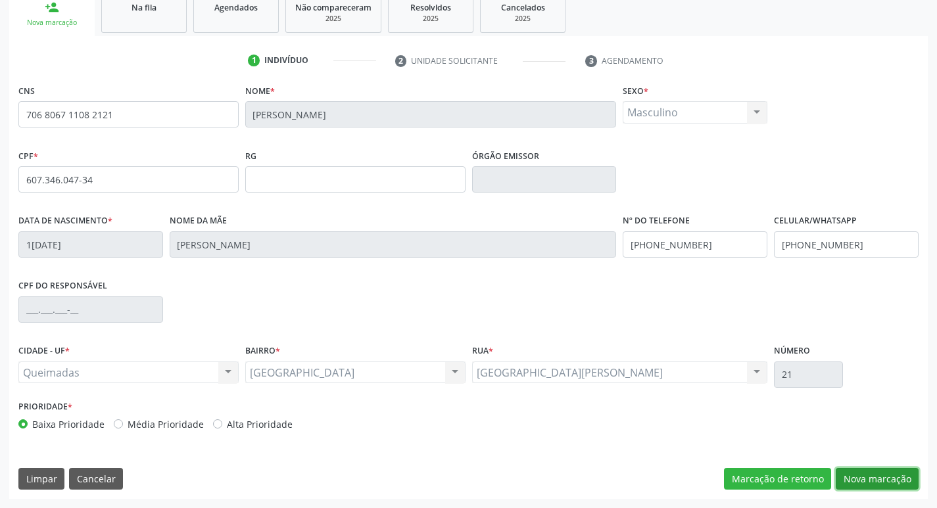
click at [862, 476] on button "Nova marcação" at bounding box center [877, 479] width 83 height 22
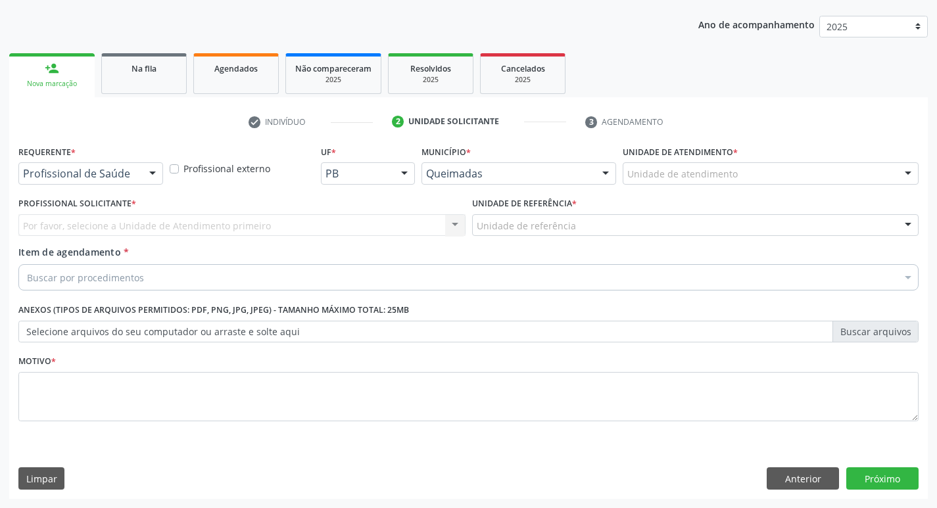
click at [152, 170] on div at bounding box center [153, 174] width 20 height 22
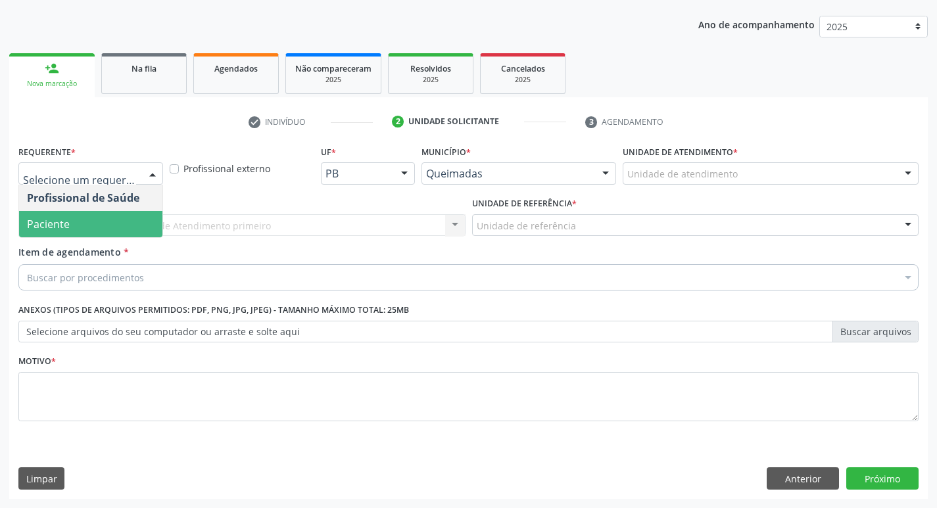
click at [86, 216] on span "Paciente" at bounding box center [90, 224] width 143 height 26
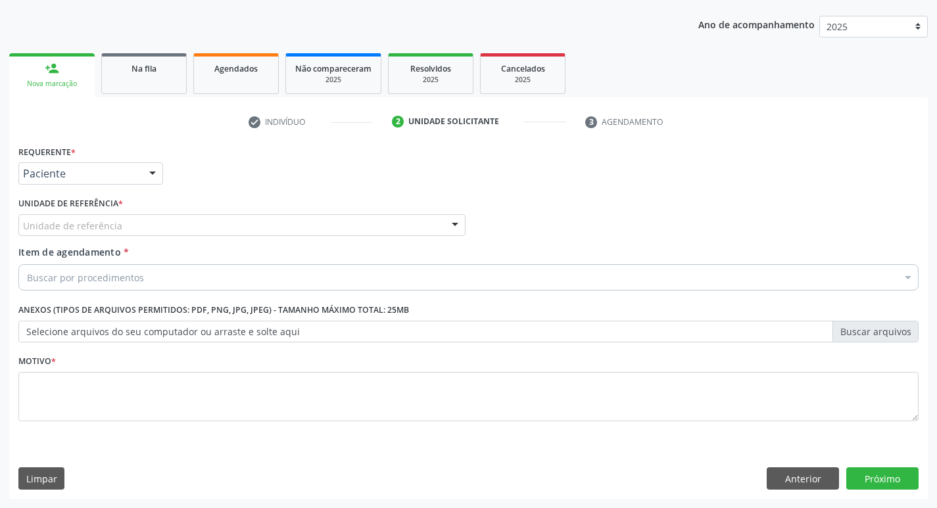
click at [85, 216] on div "Unidade de referência" at bounding box center [241, 225] width 447 height 22
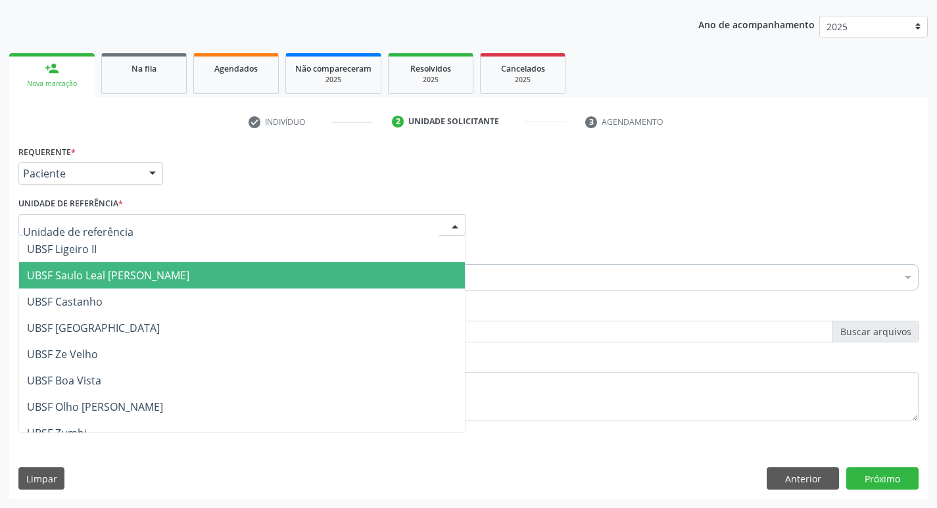
click at [87, 273] on span "UBSF Saulo Leal [PERSON_NAME]" at bounding box center [108, 275] width 162 height 14
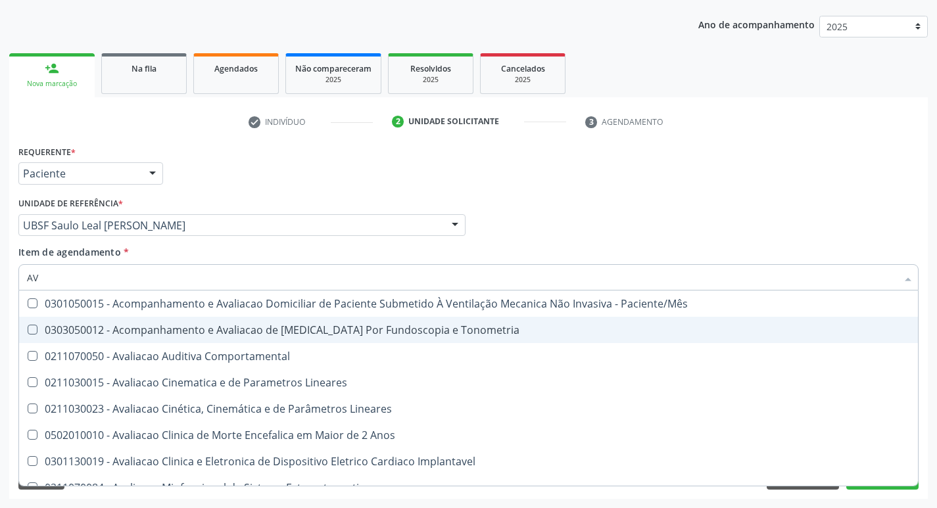
type input "A"
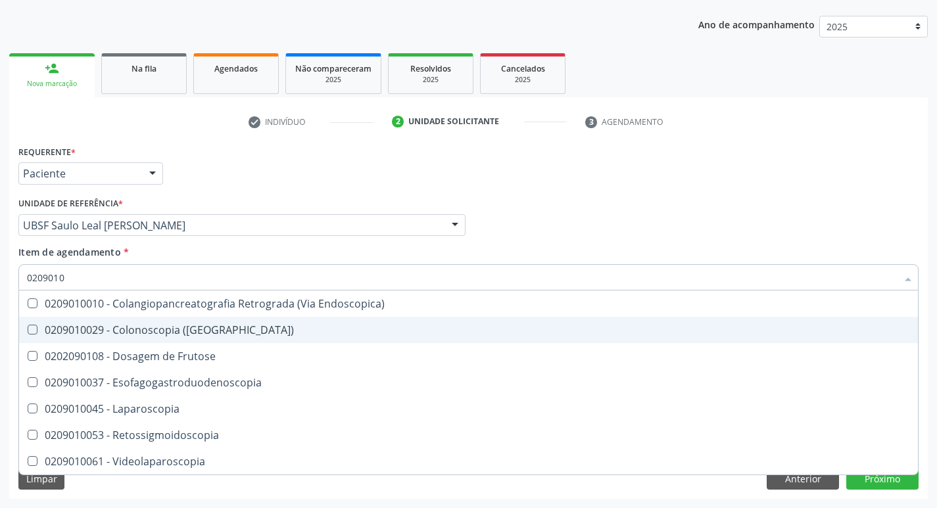
type input "02090100"
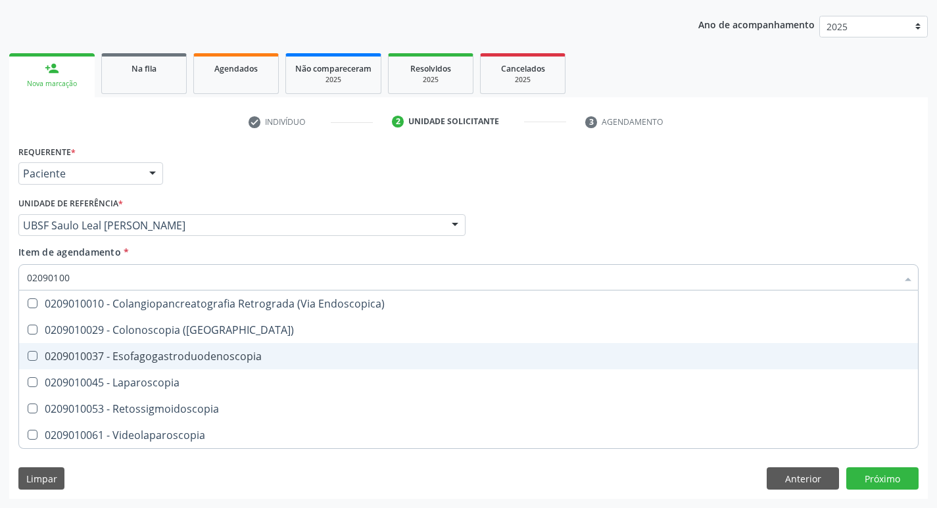
click at [35, 356] on Esofagogastroduodenoscopia at bounding box center [33, 356] width 10 height 10
click at [28, 356] on Esofagogastroduodenoscopia "checkbox" at bounding box center [23, 356] width 9 height 9
checkbox Esofagogastroduodenoscopia "true"
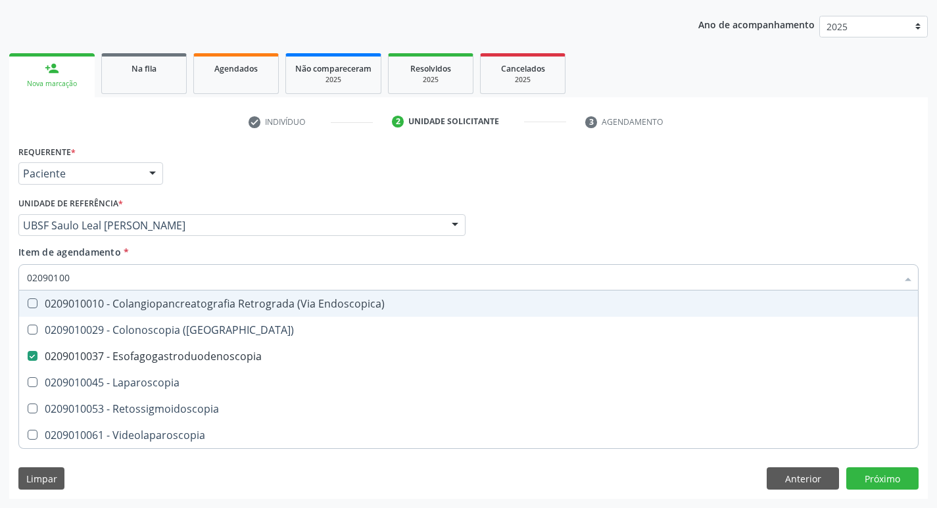
click at [669, 258] on div "Item de agendamento * 02090100 Desfazer seleção 0209010010 - Colangiopancreatog…" at bounding box center [468, 265] width 900 height 41
checkbox \(Coloscopia\) "true"
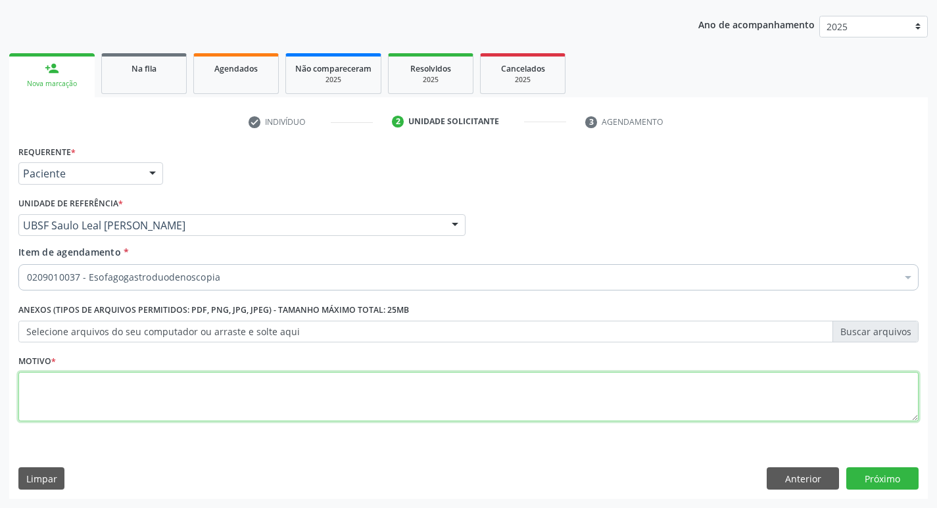
click at [45, 396] on textarea at bounding box center [468, 397] width 900 height 50
type textarea "AVALIACAO"
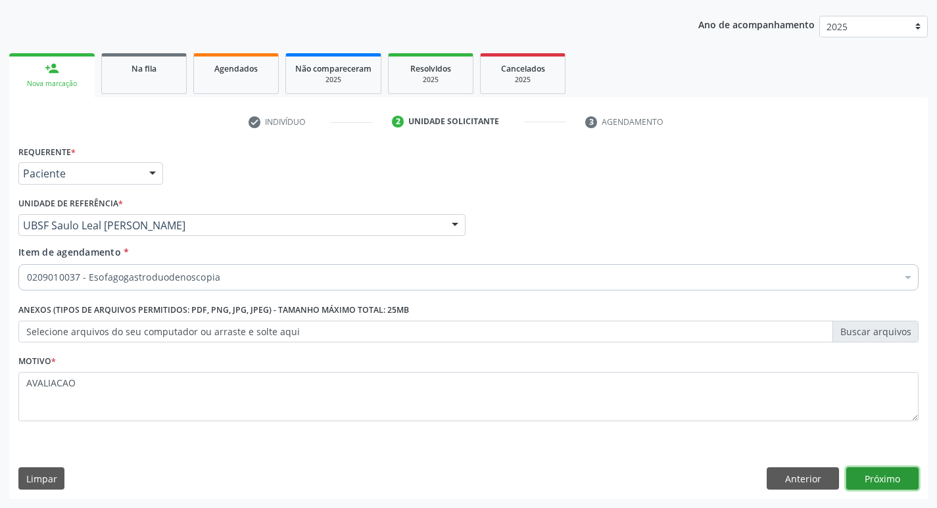
click at [884, 473] on button "Próximo" at bounding box center [882, 478] width 72 height 22
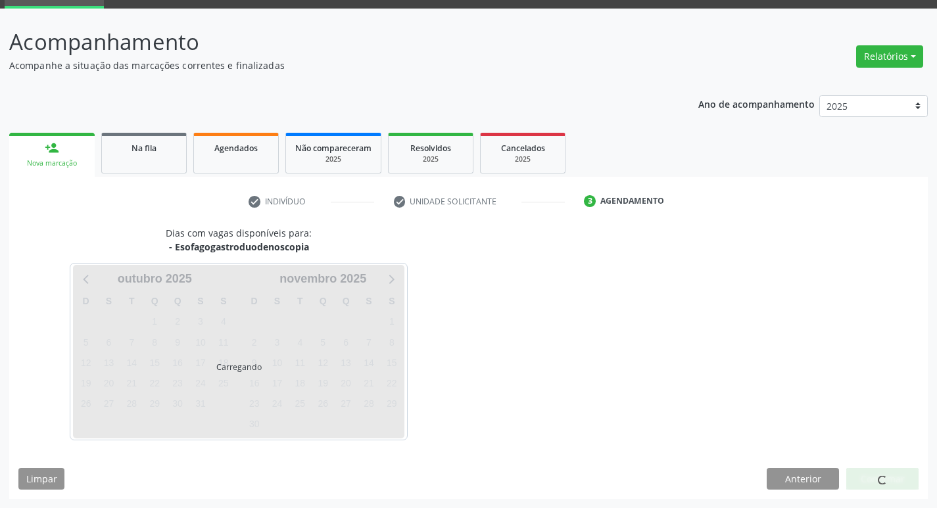
scroll to position [64, 0]
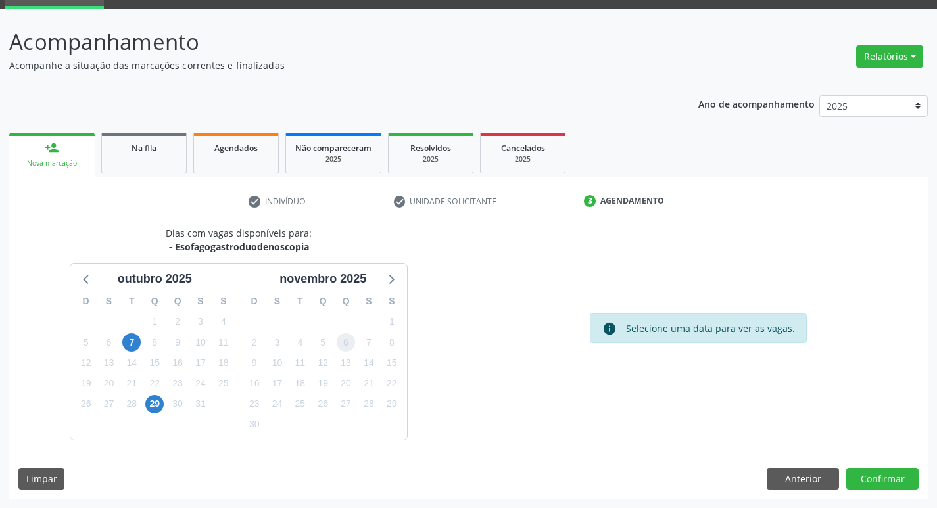
click at [348, 345] on span "6" at bounding box center [346, 342] width 18 height 18
click at [891, 483] on button "Confirmar" at bounding box center [882, 479] width 72 height 22
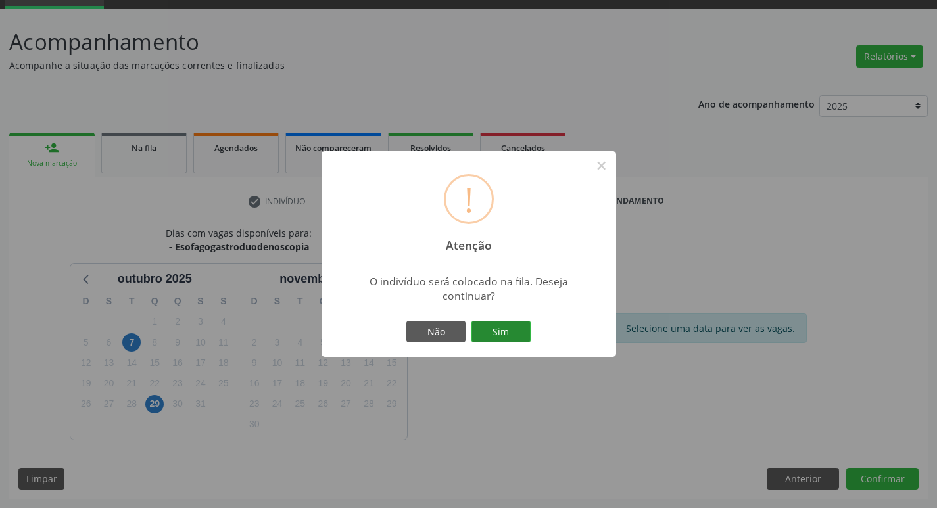
click at [504, 339] on button "Sim" at bounding box center [500, 332] width 59 height 22
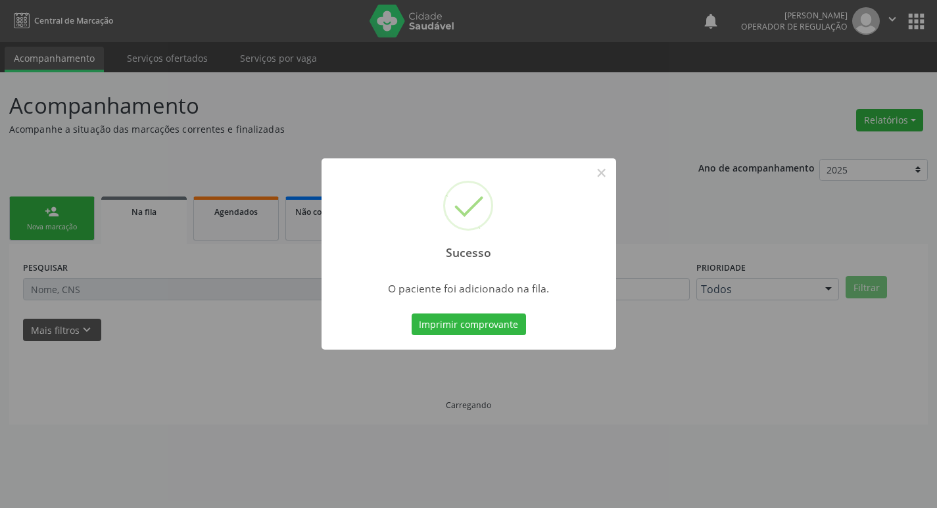
scroll to position [0, 0]
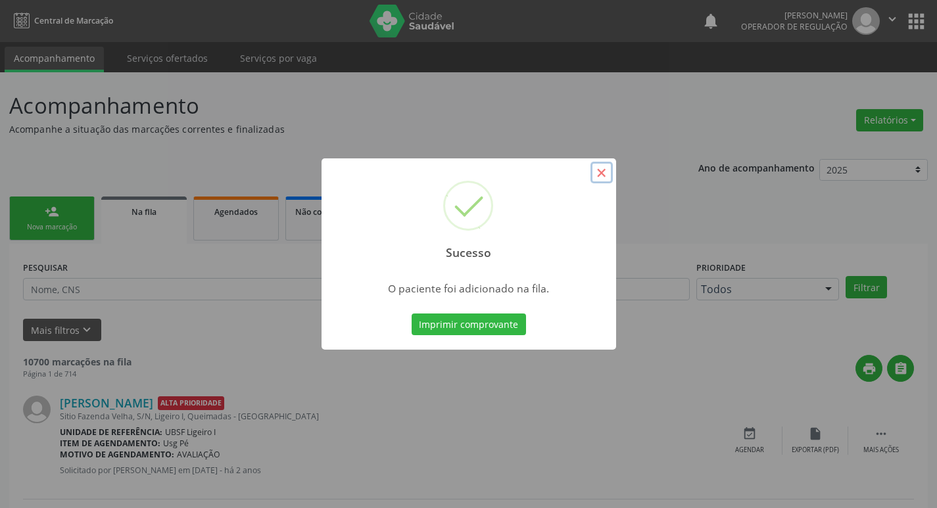
click at [603, 175] on button "×" at bounding box center [601, 173] width 22 height 22
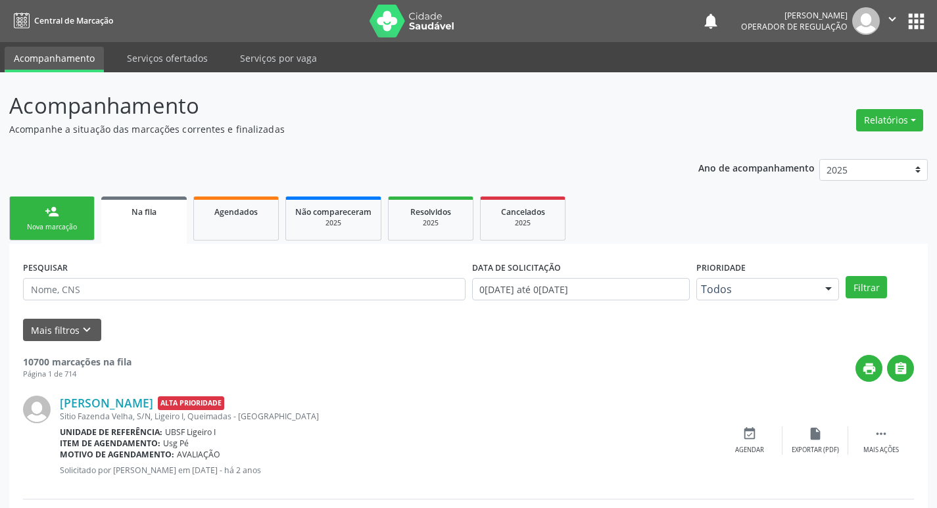
click at [55, 222] on div "Nova marcação" at bounding box center [52, 227] width 66 height 10
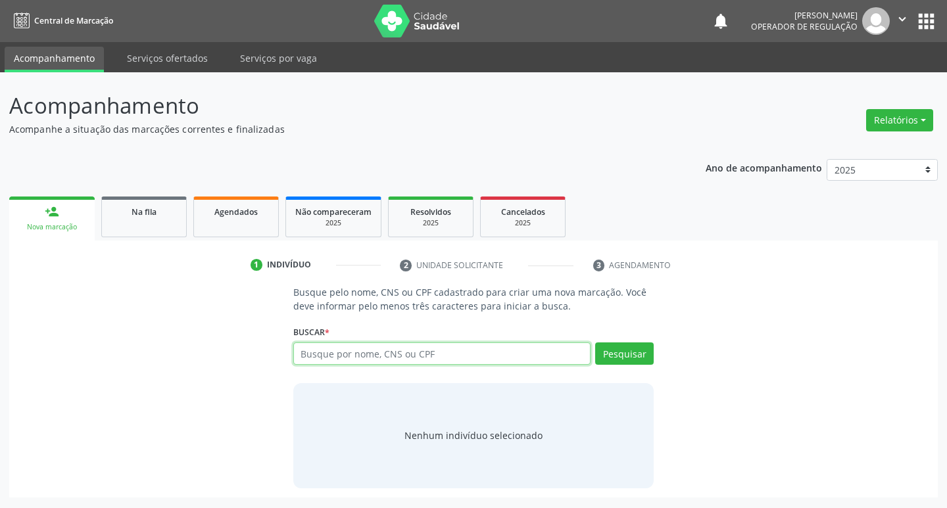
click at [413, 358] on input "text" at bounding box center [442, 353] width 298 height 22
type input "70117350360780"
click at [623, 358] on button "Pesquisar" at bounding box center [624, 353] width 59 height 22
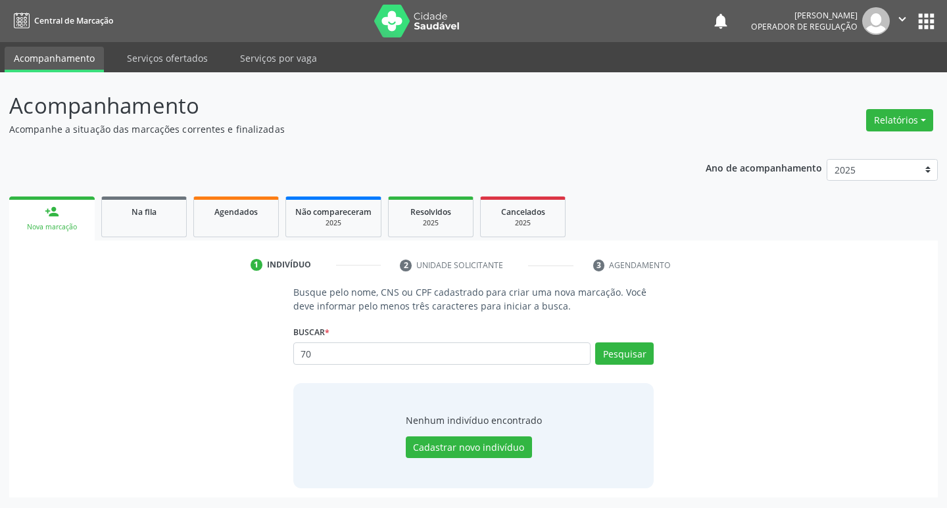
type input "7"
type input "701107350360780"
click at [646, 356] on button "Pesquisar" at bounding box center [624, 353] width 59 height 22
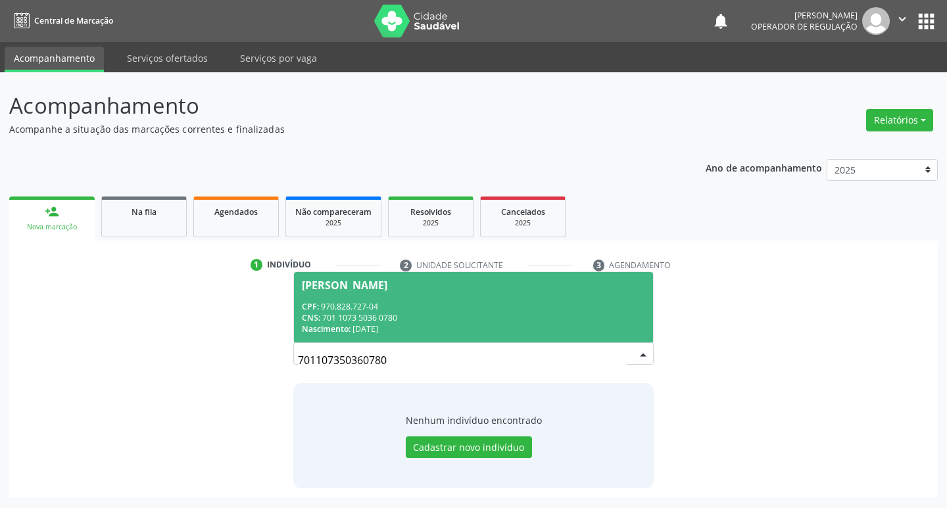
click at [400, 278] on span "[PERSON_NAME] CPF: 970.828.727-04 CNS: 701 1073 5036 0780 Nascimento: [DATE]" at bounding box center [474, 307] width 360 height 70
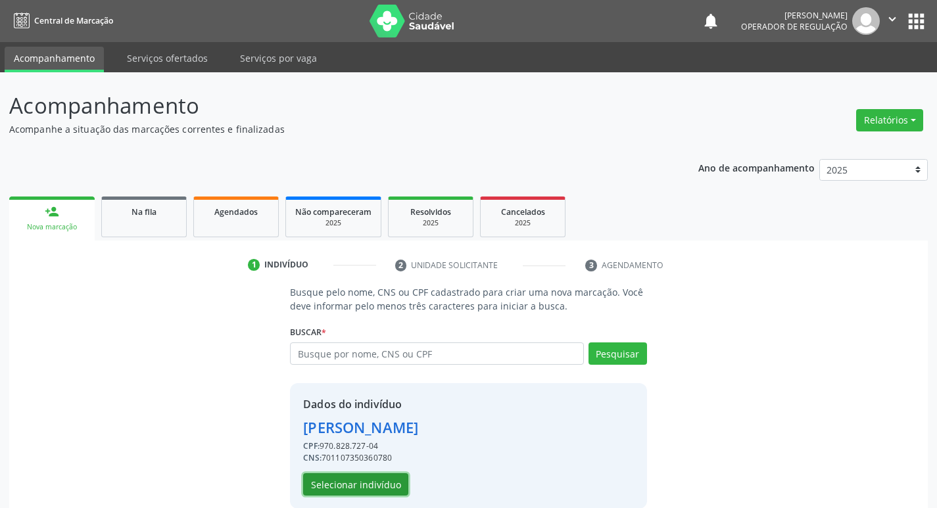
click at [345, 478] on button "Selecionar indivíduo" at bounding box center [355, 484] width 105 height 22
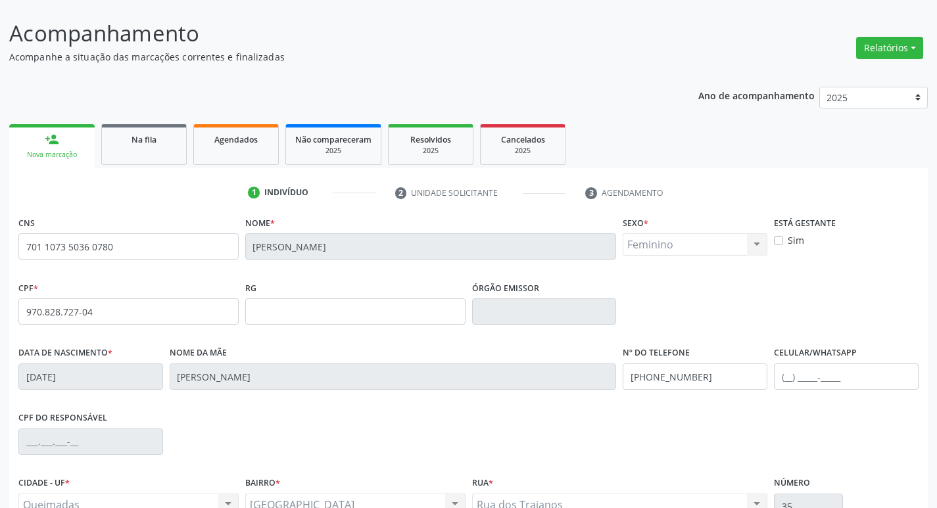
scroll to position [204, 0]
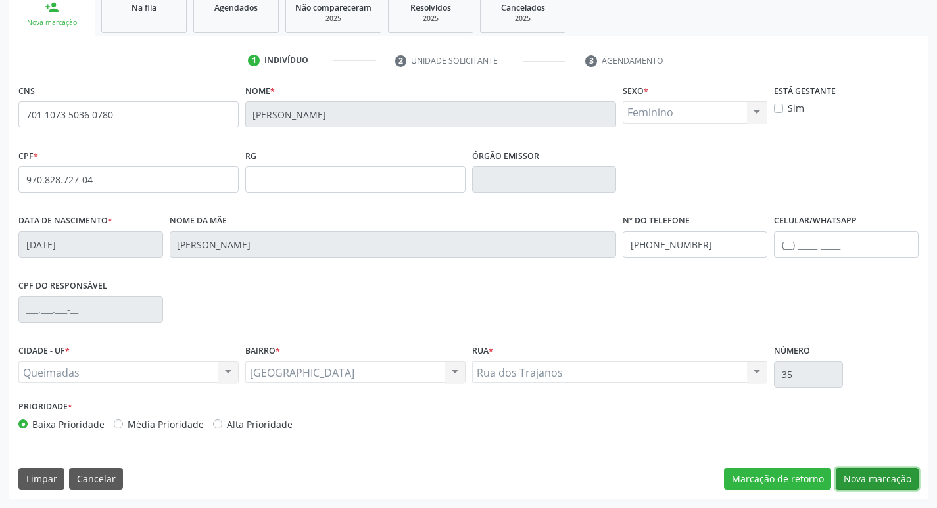
click at [881, 475] on button "Nova marcação" at bounding box center [877, 479] width 83 height 22
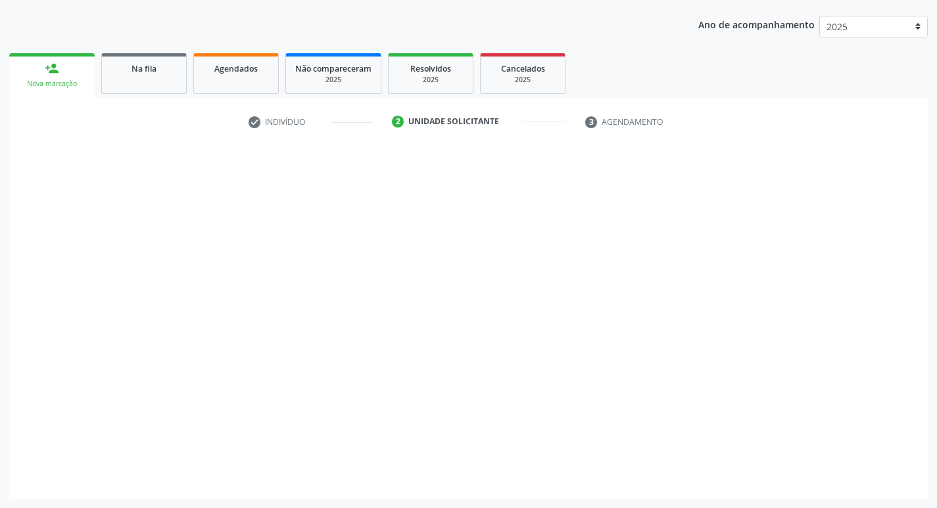
scroll to position [143, 0]
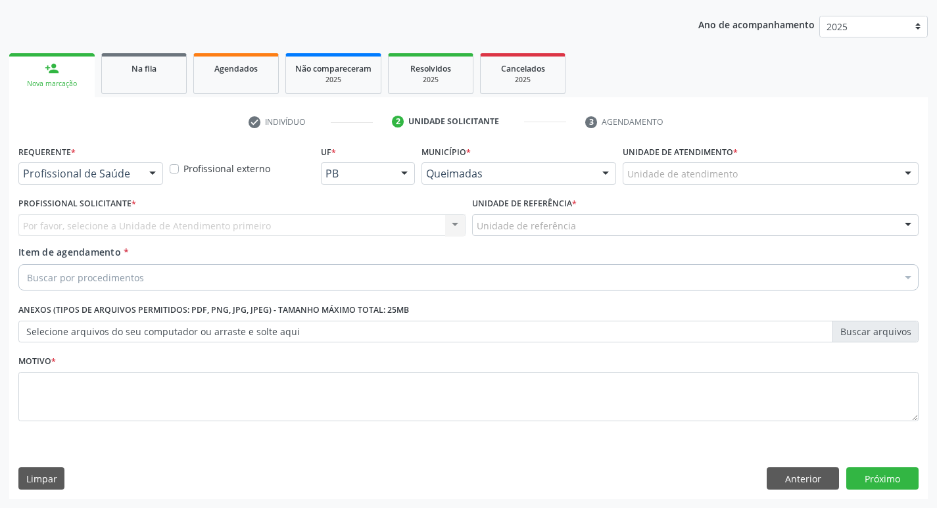
click at [157, 174] on div at bounding box center [153, 174] width 20 height 22
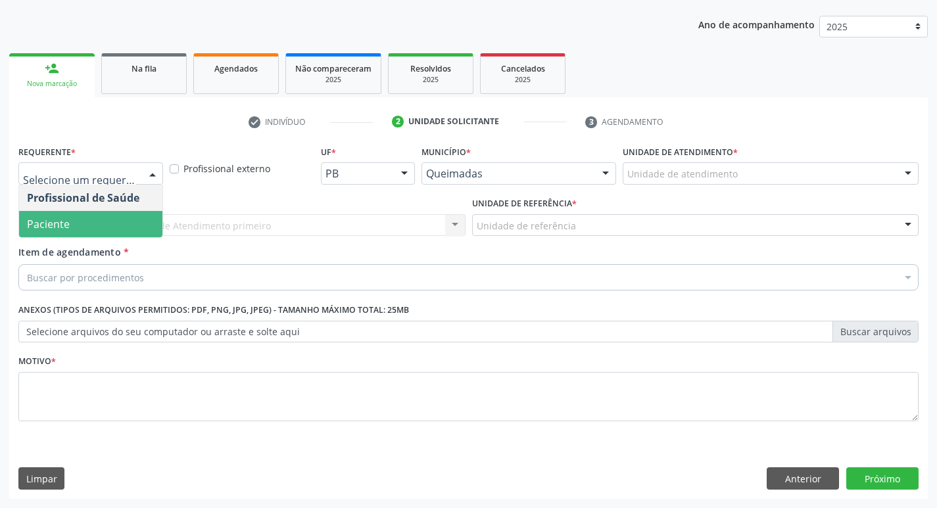
click at [111, 215] on span "Paciente" at bounding box center [90, 224] width 143 height 26
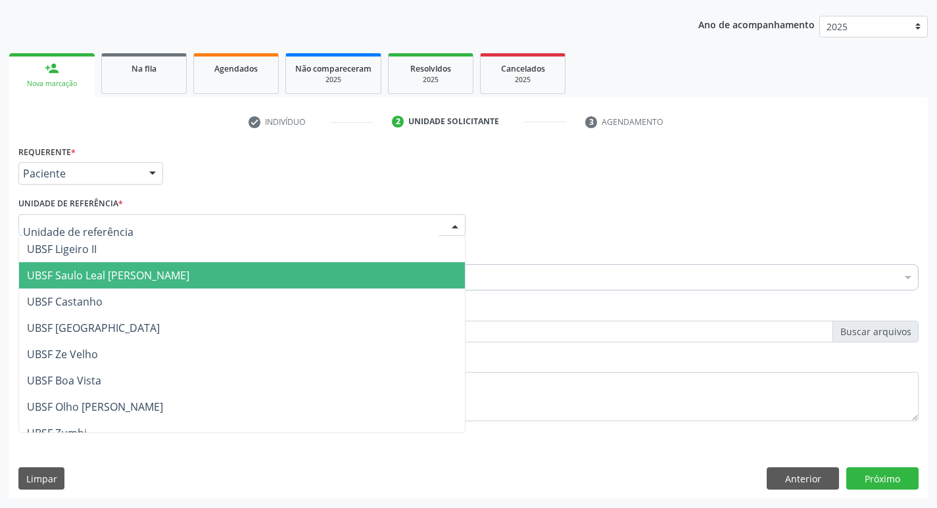
click at [112, 280] on span "UBSF Saulo Leal [PERSON_NAME]" at bounding box center [108, 275] width 162 height 14
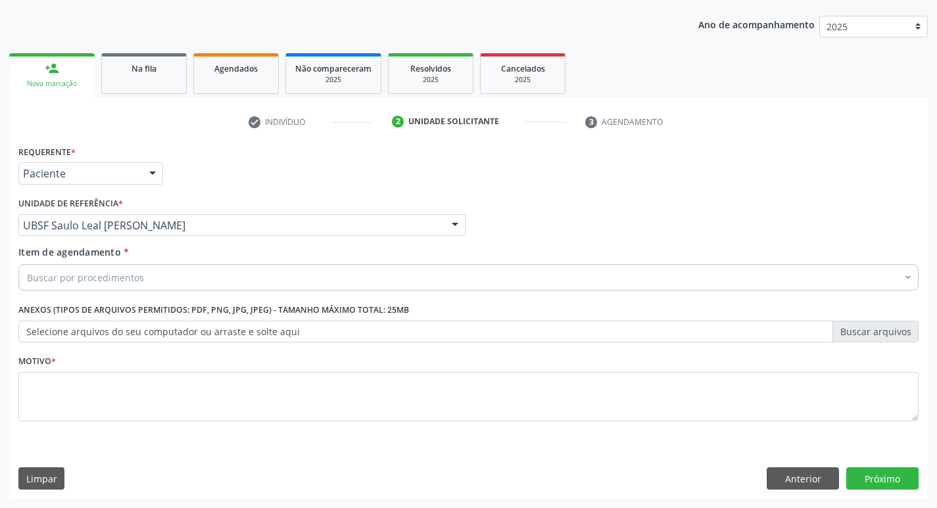
drag, startPoint x: 98, startPoint y: 262, endPoint x: 101, endPoint y: 280, distance: 18.6
click at [101, 278] on div "Item de agendamento * Buscar por procedimentos Selecionar todos 0604320140 - Ab…" at bounding box center [468, 265] width 900 height 41
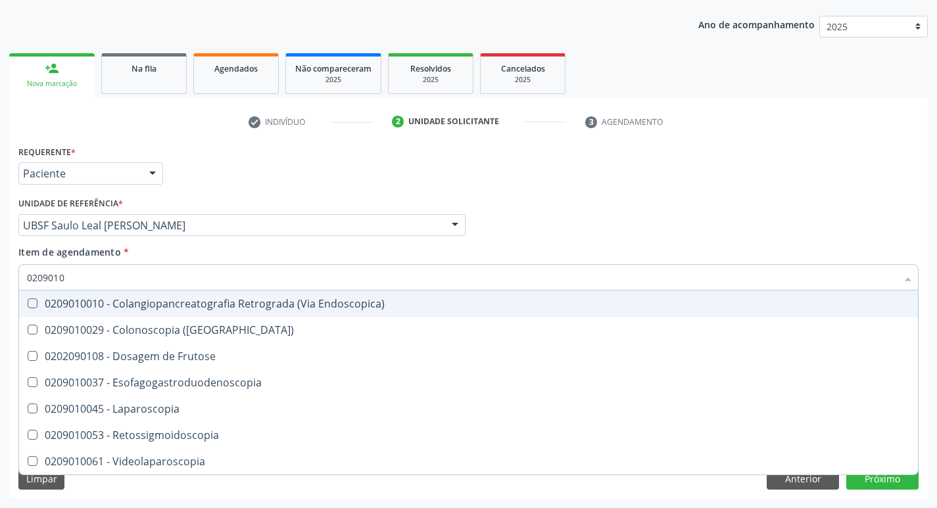
type input "02090100"
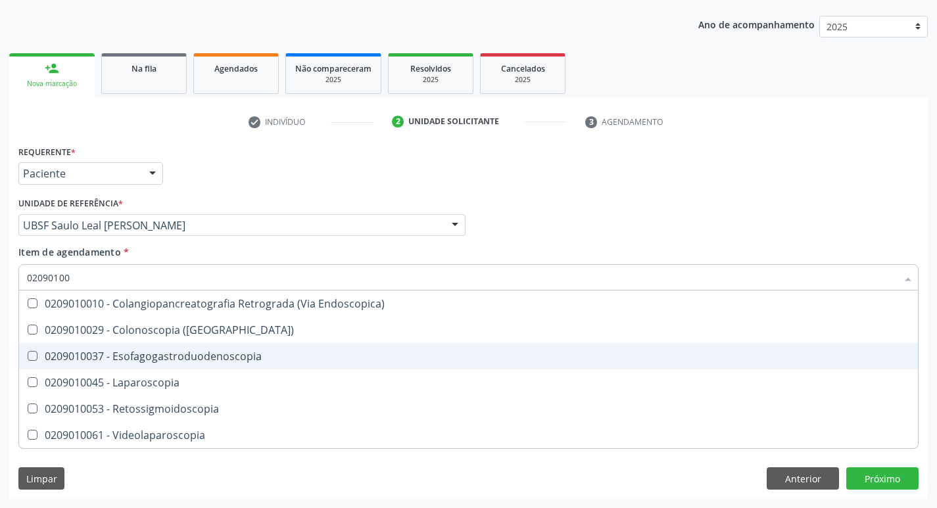
drag, startPoint x: 32, startPoint y: 354, endPoint x: 97, endPoint y: 346, distance: 66.3
click at [32, 355] on Esofagogastroduodenoscopia at bounding box center [33, 356] width 10 height 10
click at [28, 355] on Esofagogastroduodenoscopia "checkbox" at bounding box center [23, 356] width 9 height 9
checkbox Esofagogastroduodenoscopia "true"
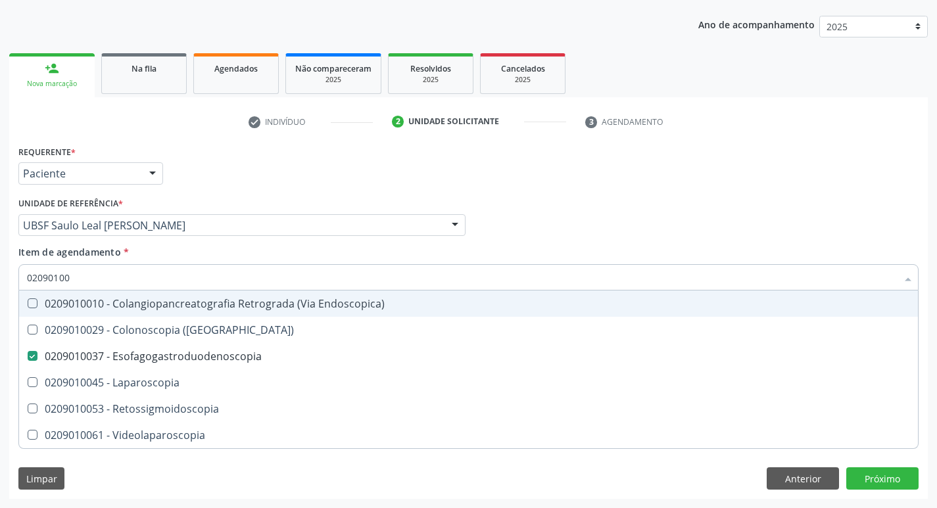
click at [513, 233] on div "Profissional Solicitante Por favor, selecione a Unidade de Atendimento primeiro…" at bounding box center [468, 219] width 907 height 51
checkbox \(Coloscopia\) "true"
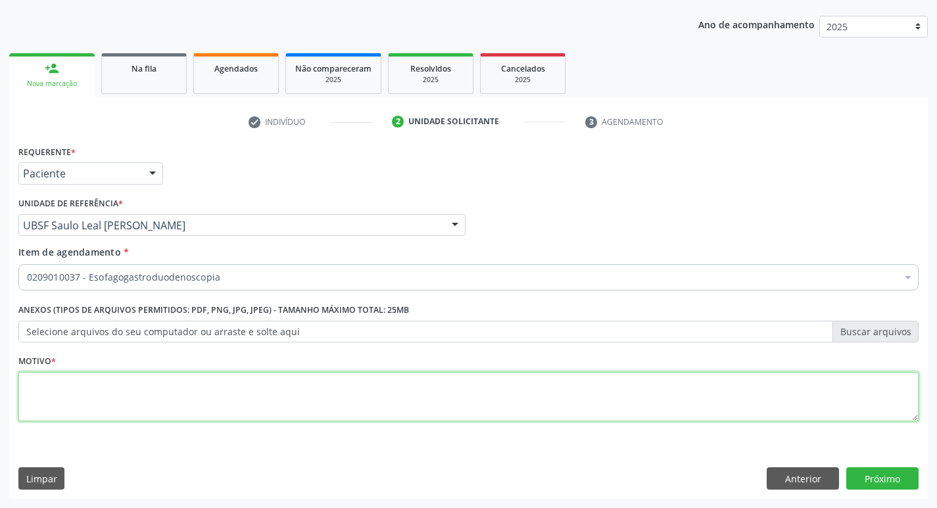
click at [62, 388] on textarea at bounding box center [468, 397] width 900 height 50
type textarea "AVALIACAO"
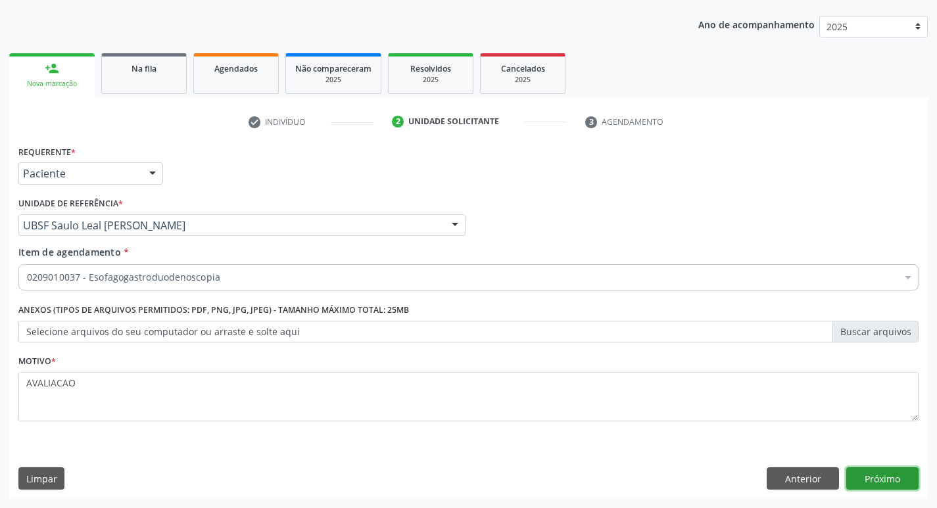
click at [886, 477] on button "Próximo" at bounding box center [882, 478] width 72 height 22
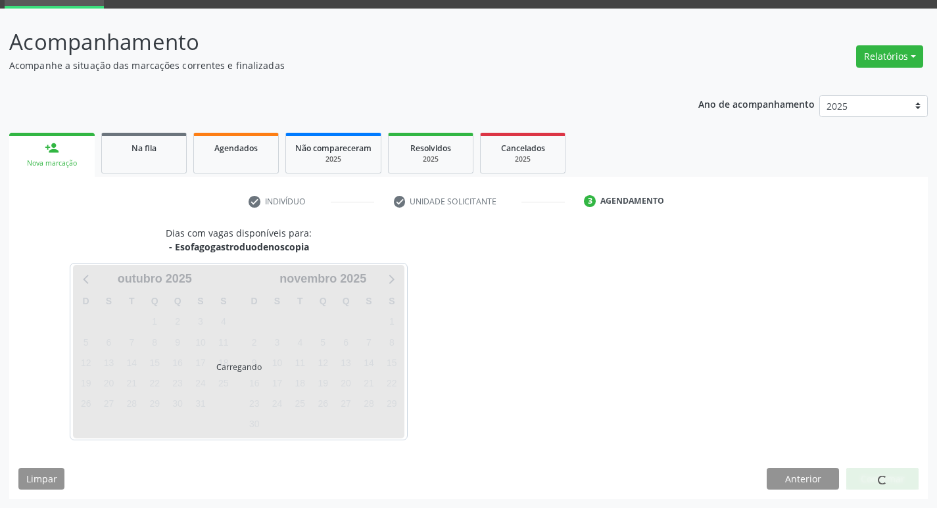
scroll to position [64, 0]
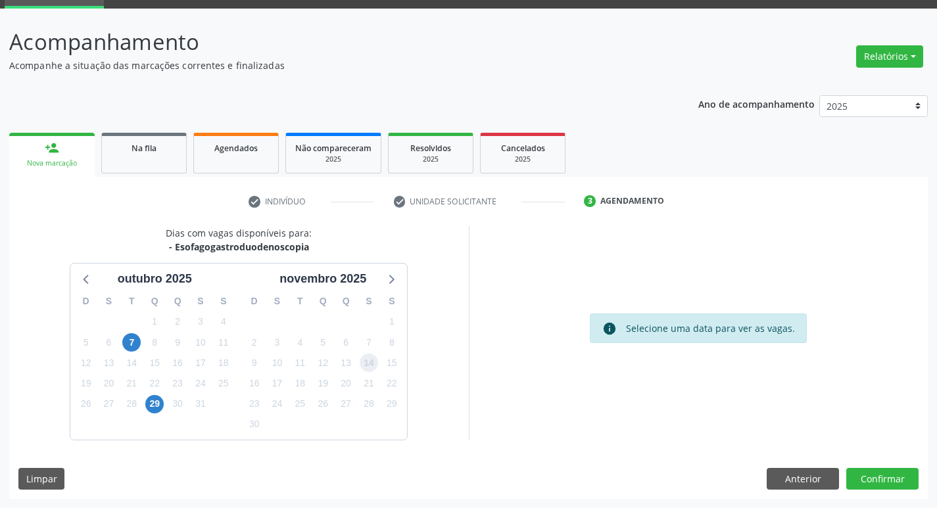
drag, startPoint x: 364, startPoint y: 368, endPoint x: 433, endPoint y: 411, distance: 81.2
click at [364, 371] on div "14" at bounding box center [369, 363] width 18 height 20
click at [895, 483] on button "Confirmar" at bounding box center [882, 479] width 72 height 22
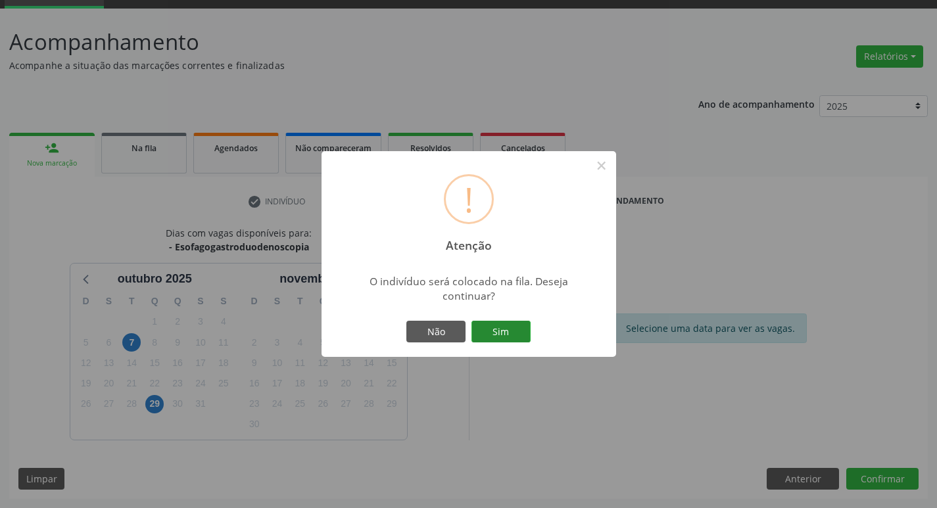
click at [475, 325] on button "Sim" at bounding box center [500, 332] width 59 height 22
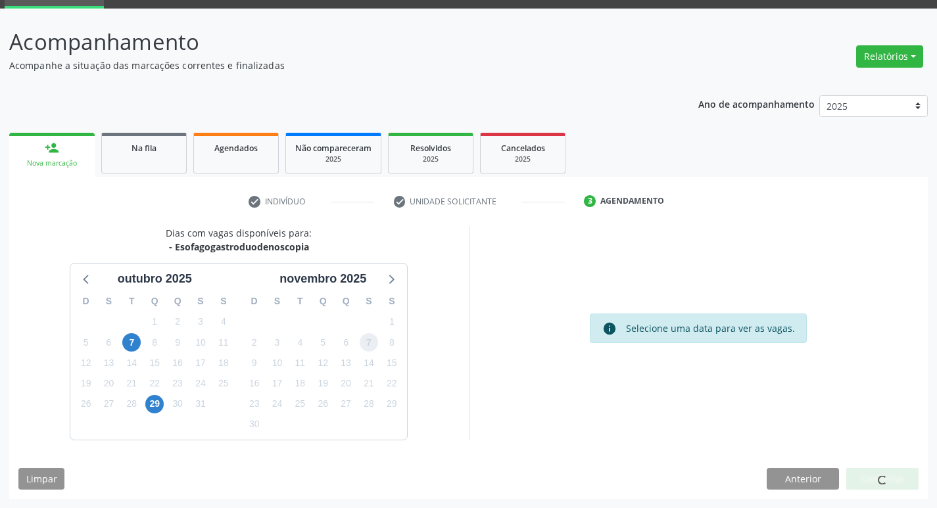
click at [371, 339] on span "7" at bounding box center [369, 342] width 18 height 18
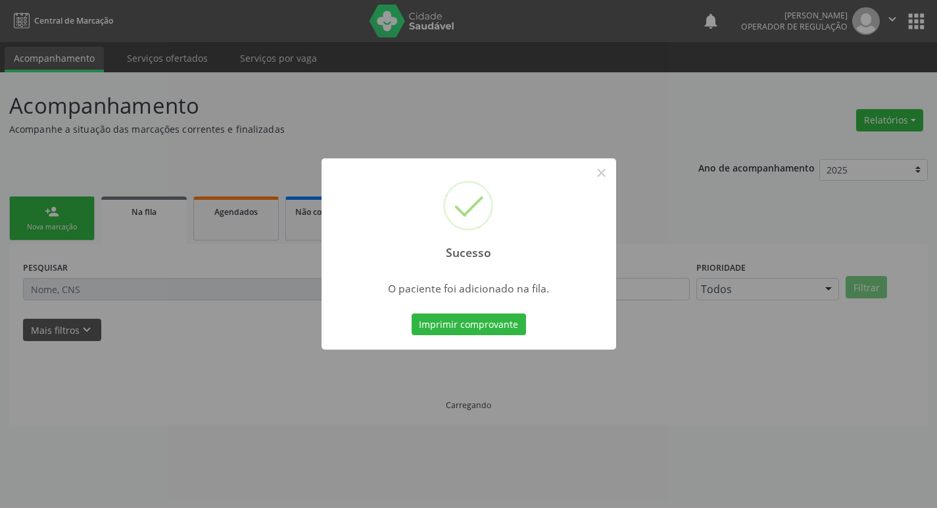
scroll to position [0, 0]
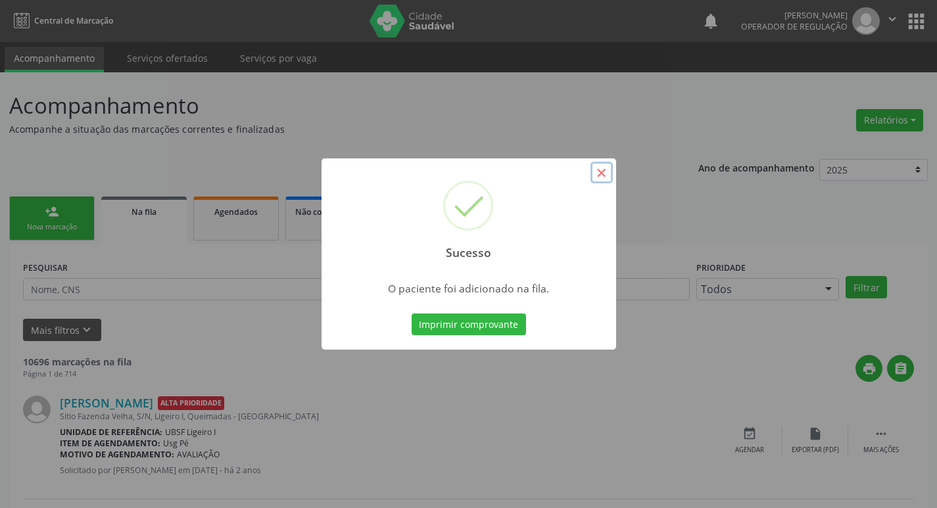
click at [597, 174] on button "×" at bounding box center [601, 173] width 22 height 22
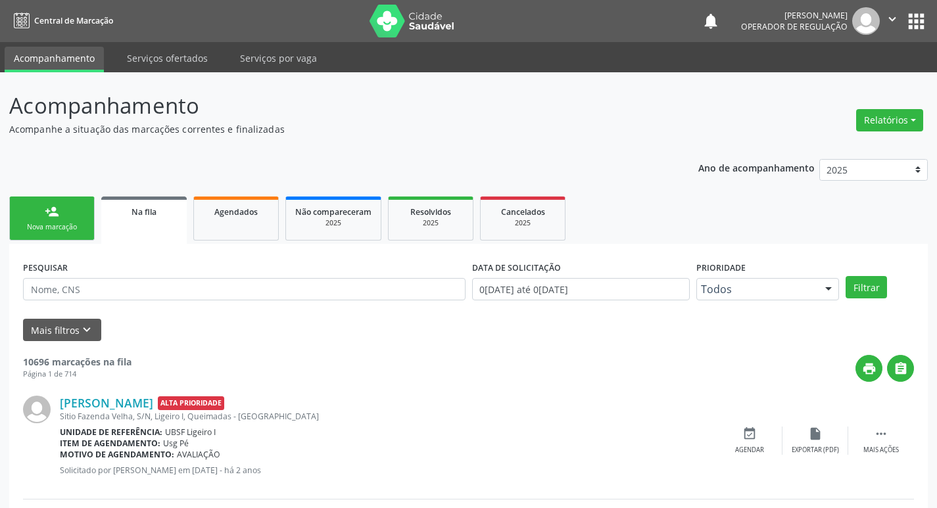
click at [52, 222] on link "person_add Nova marcação" at bounding box center [51, 219] width 85 height 44
